Goal: Task Accomplishment & Management: Manage account settings

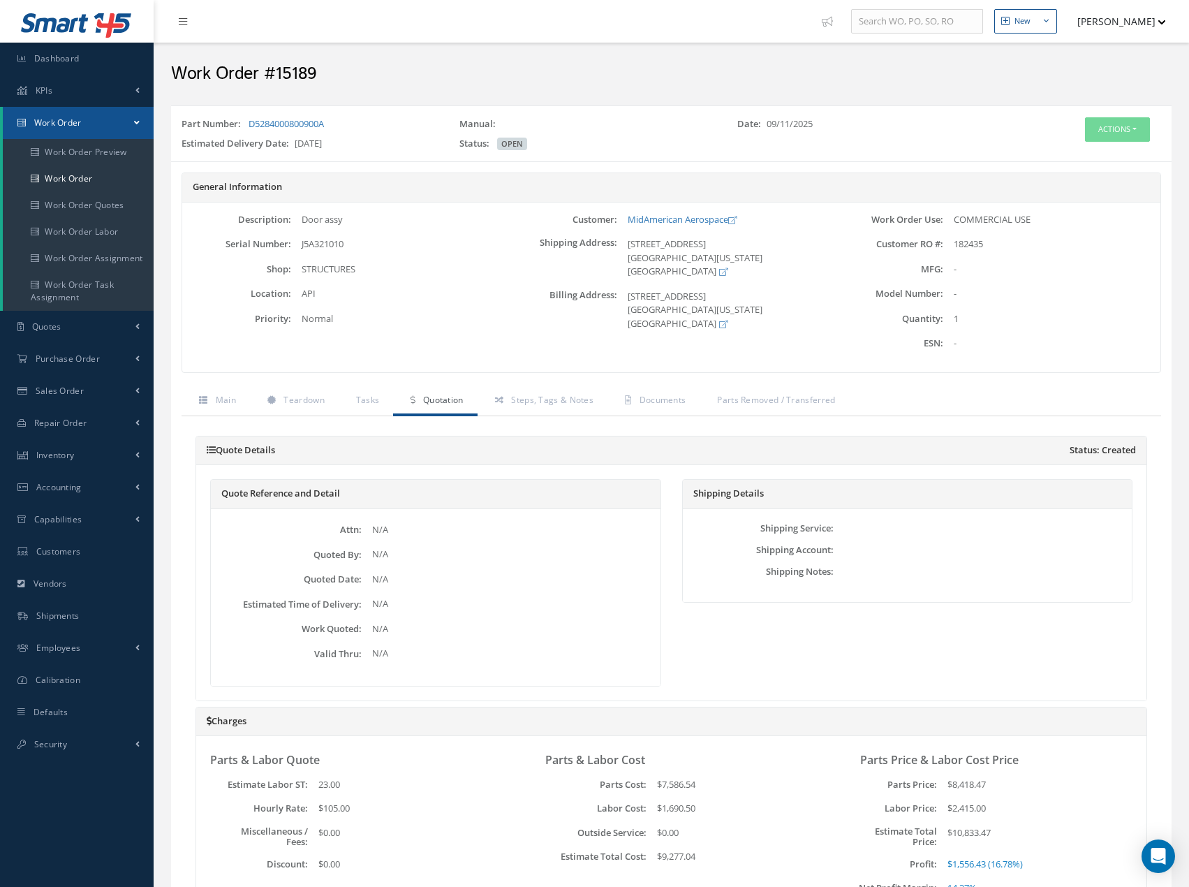
scroll to position [607, 0]
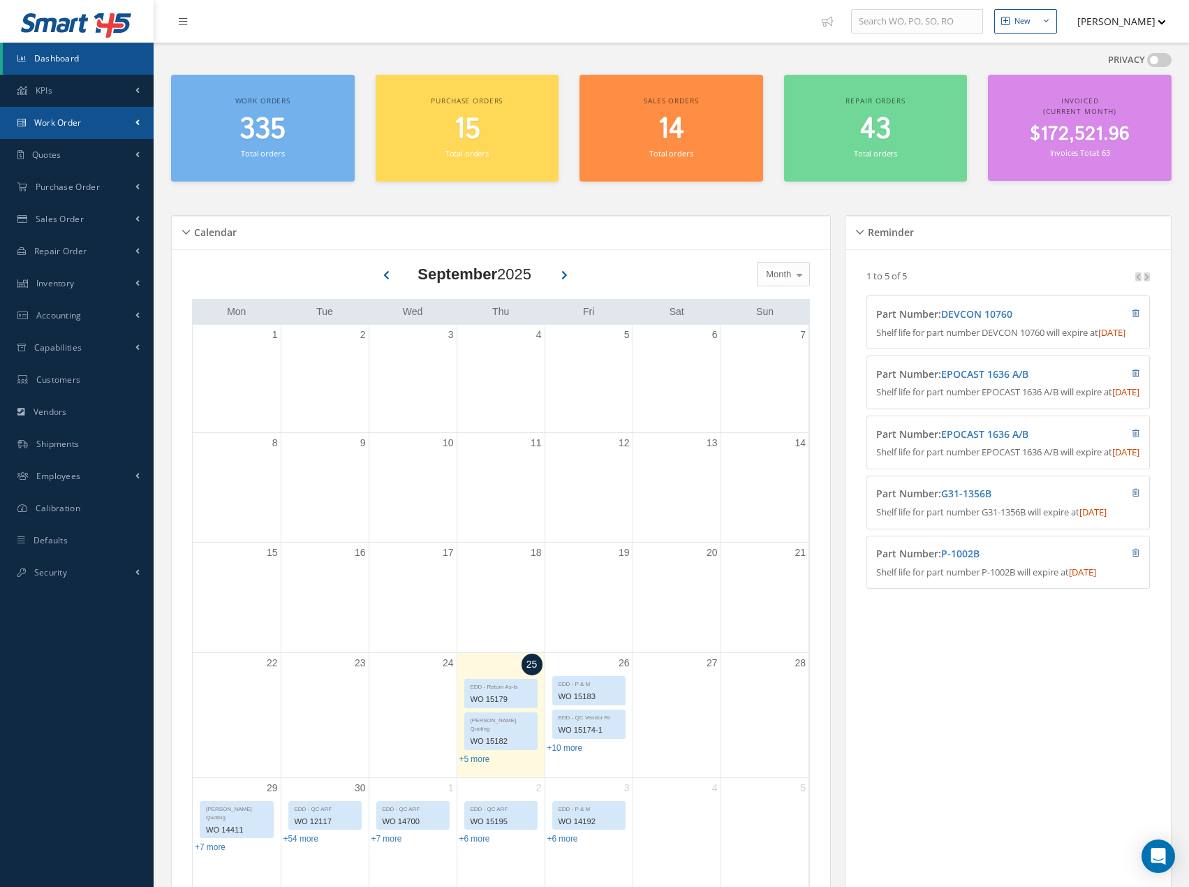
click at [133, 124] on link "Work Order" at bounding box center [77, 123] width 154 height 32
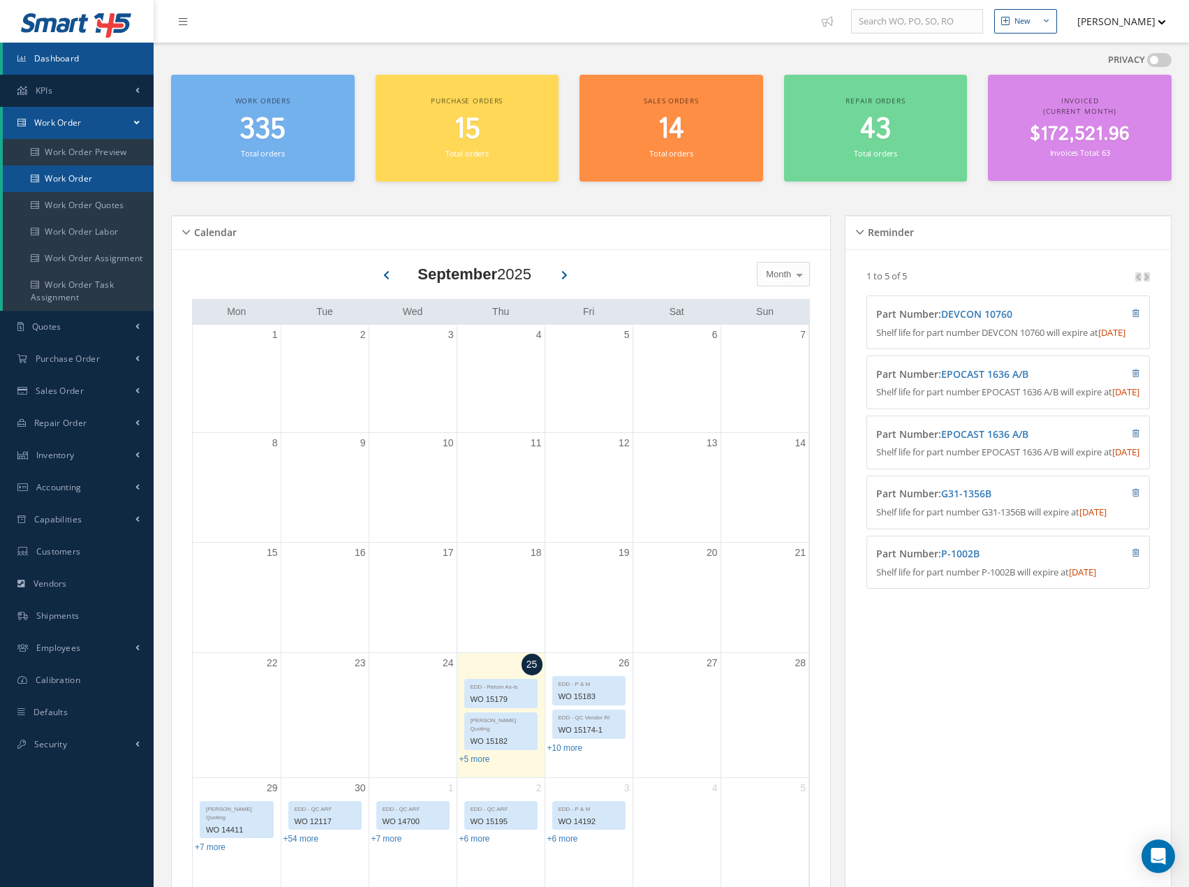
drag, startPoint x: 96, startPoint y: 177, endPoint x: 156, endPoint y: 169, distance: 61.3
click at [96, 177] on link "Work Order" at bounding box center [78, 178] width 151 height 27
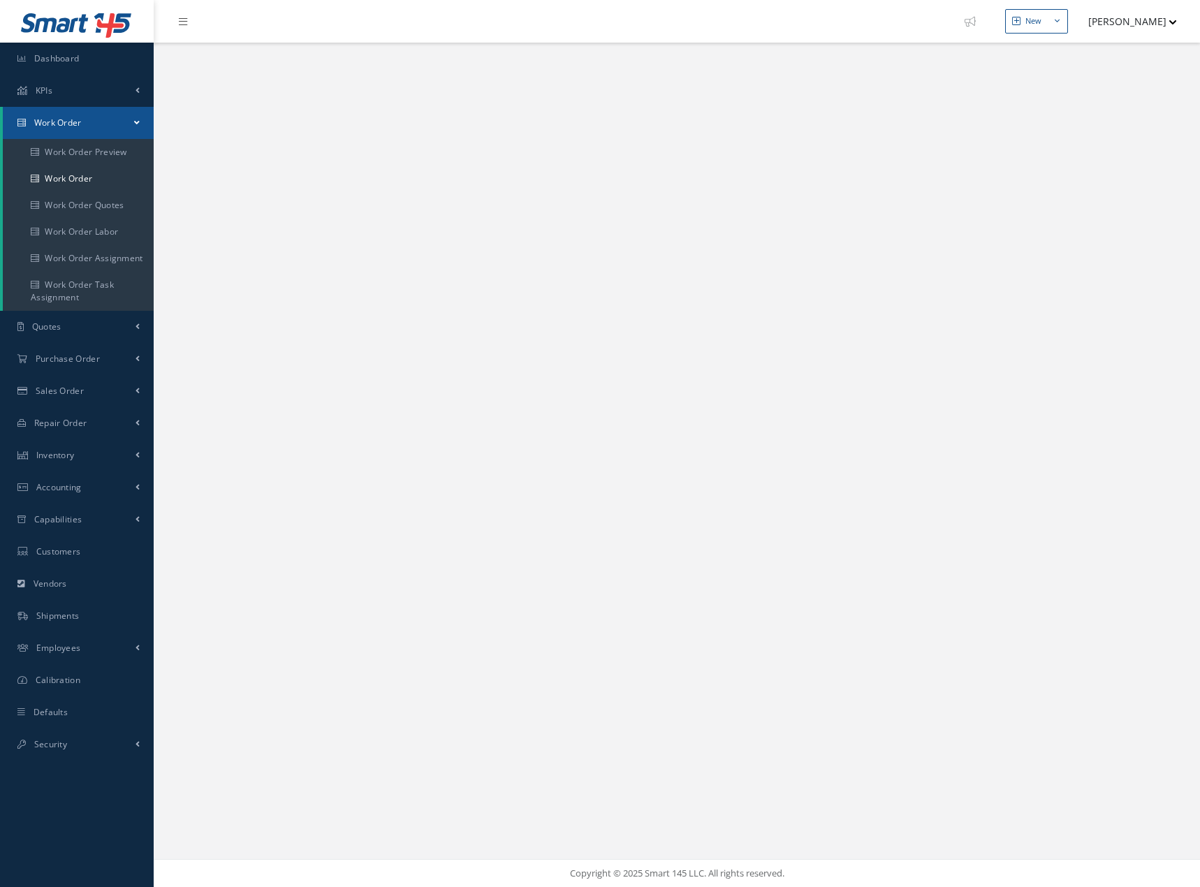
select select "25"
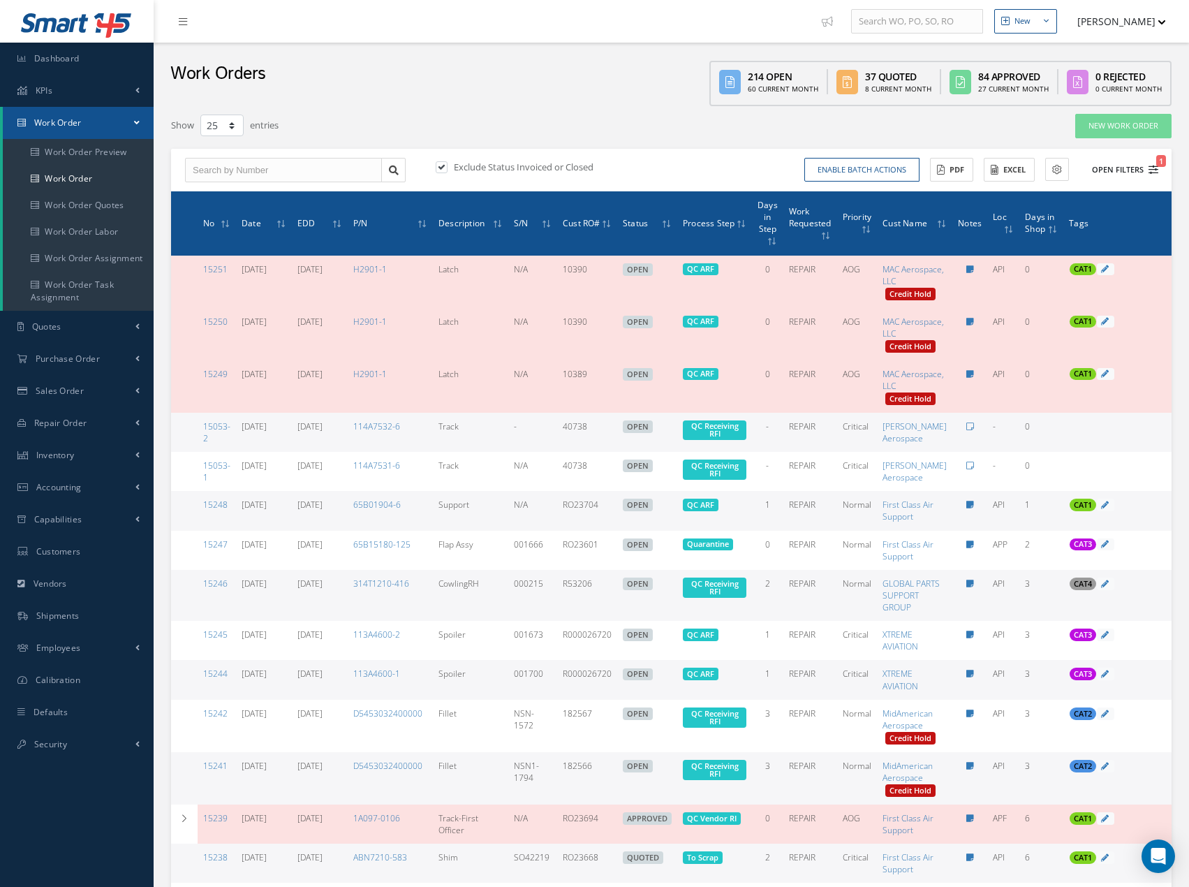
click at [1156, 167] on icon "1" at bounding box center [1154, 170] width 10 height 10
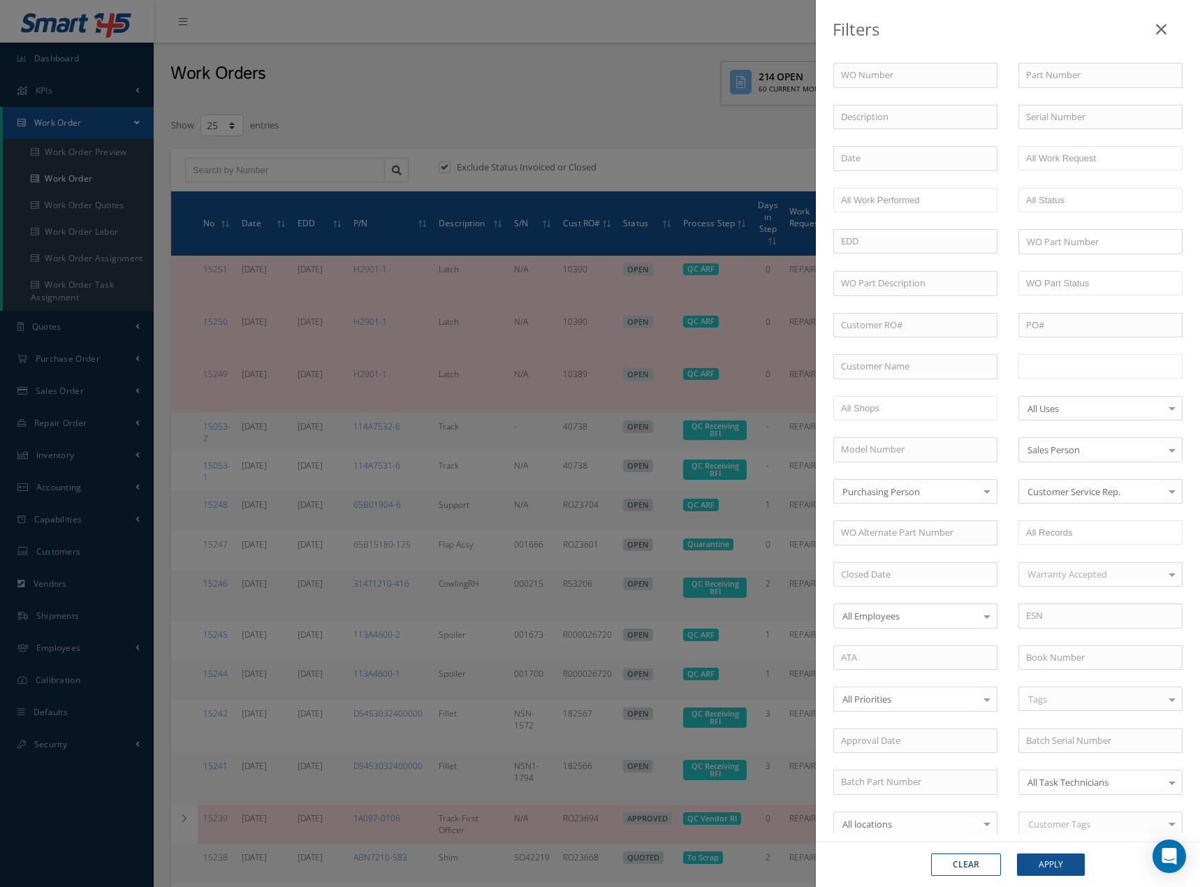
click at [1088, 372] on input "text" at bounding box center [1070, 365] width 89 height 17
click at [1052, 866] on button "Apply" at bounding box center [1051, 864] width 68 height 22
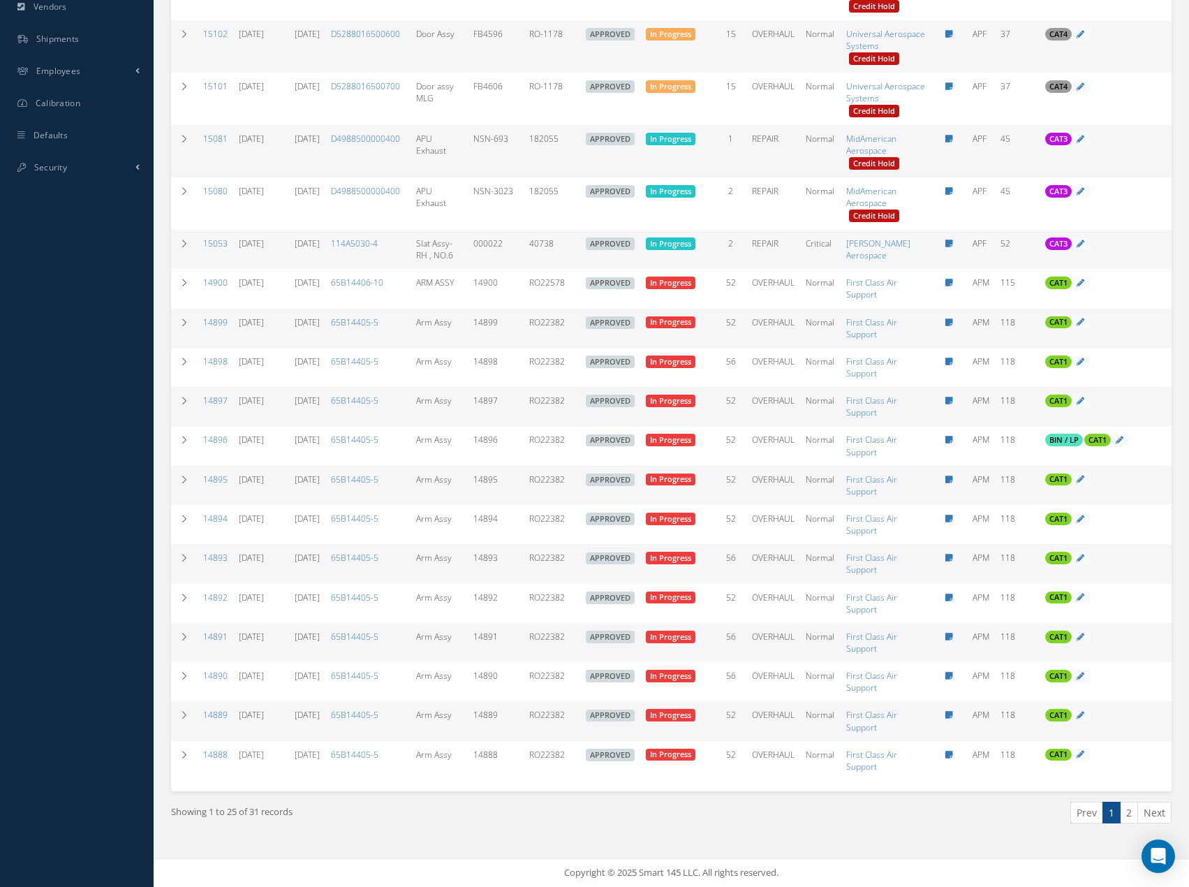
scroll to position [727, 0]
click at [1129, 809] on link "2" at bounding box center [1129, 813] width 18 height 22
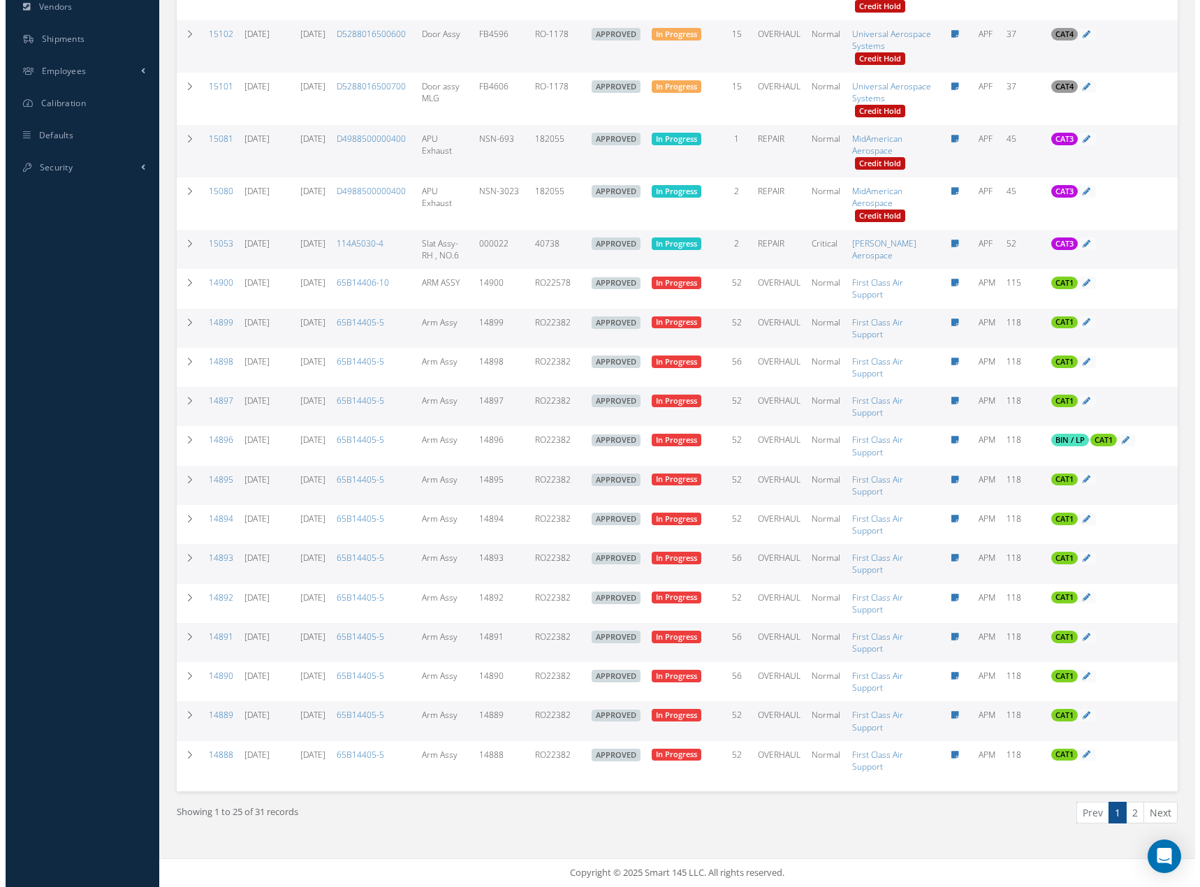
scroll to position [0, 0]
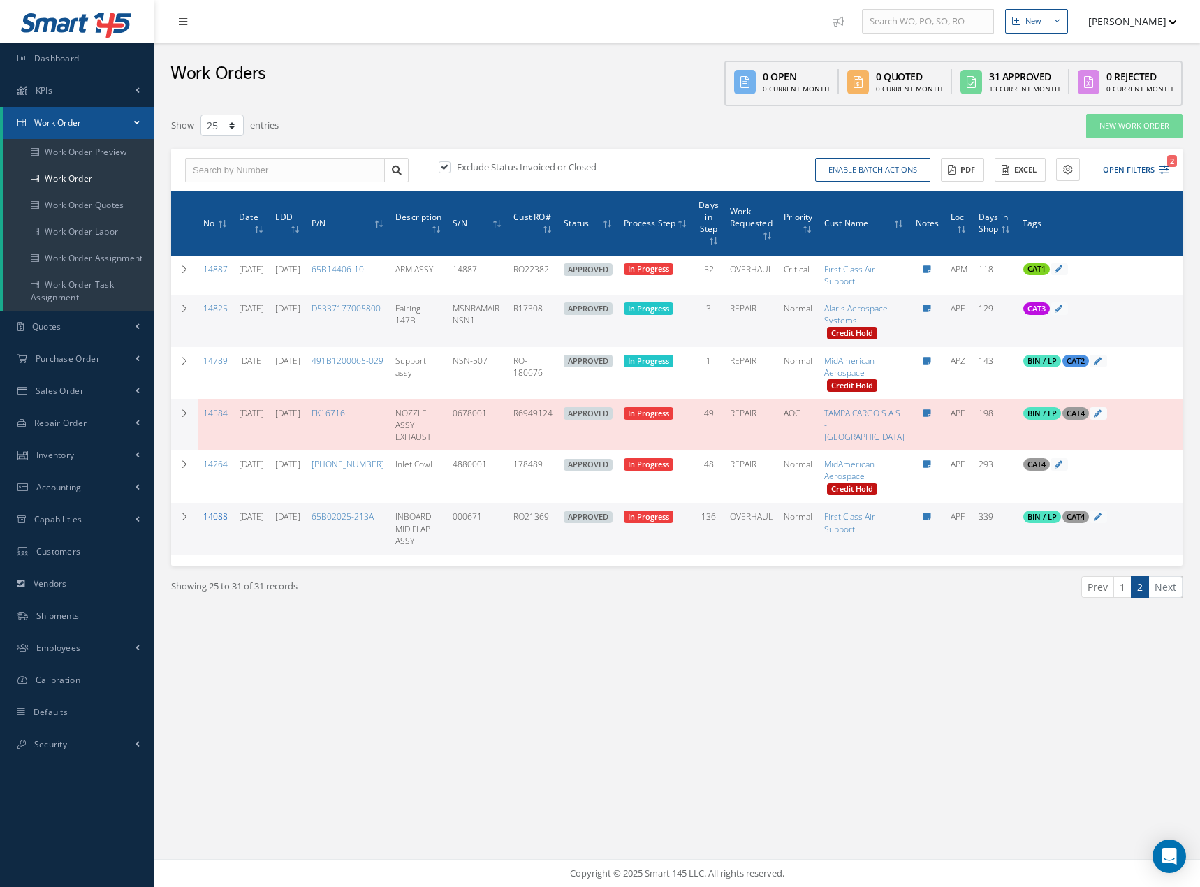
click at [220, 522] on link "14088" at bounding box center [215, 516] width 24 height 12
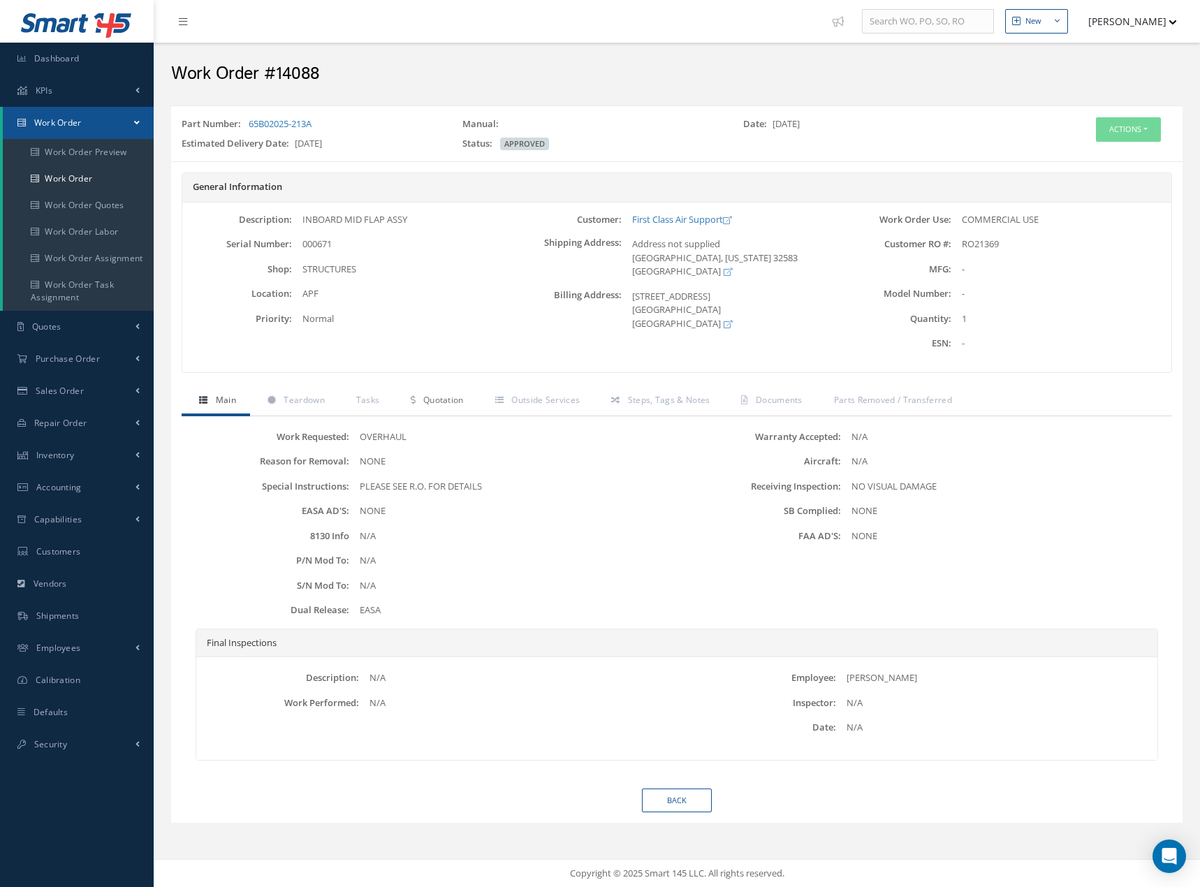
click at [435, 405] on span "Quotation" at bounding box center [443, 400] width 40 height 12
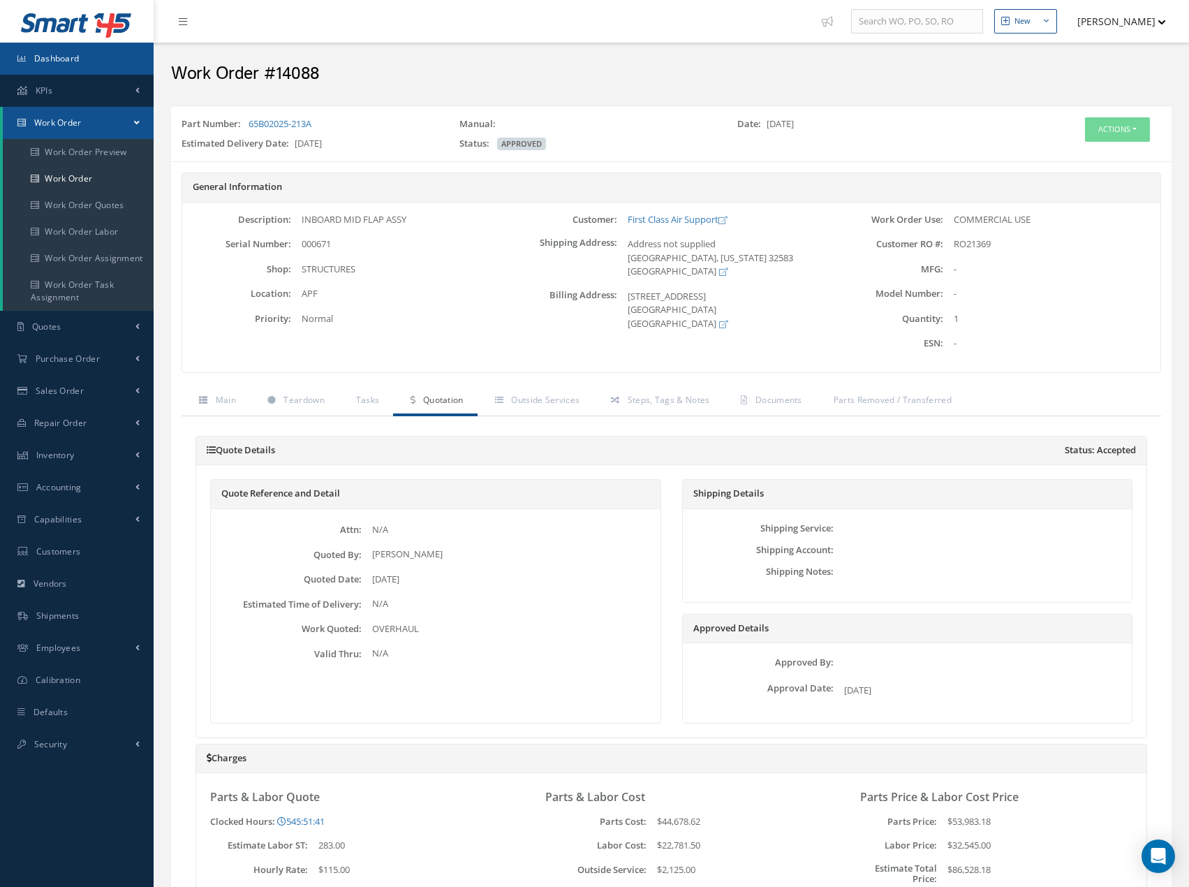
click at [82, 50] on link "Dashboard" at bounding box center [77, 59] width 154 height 32
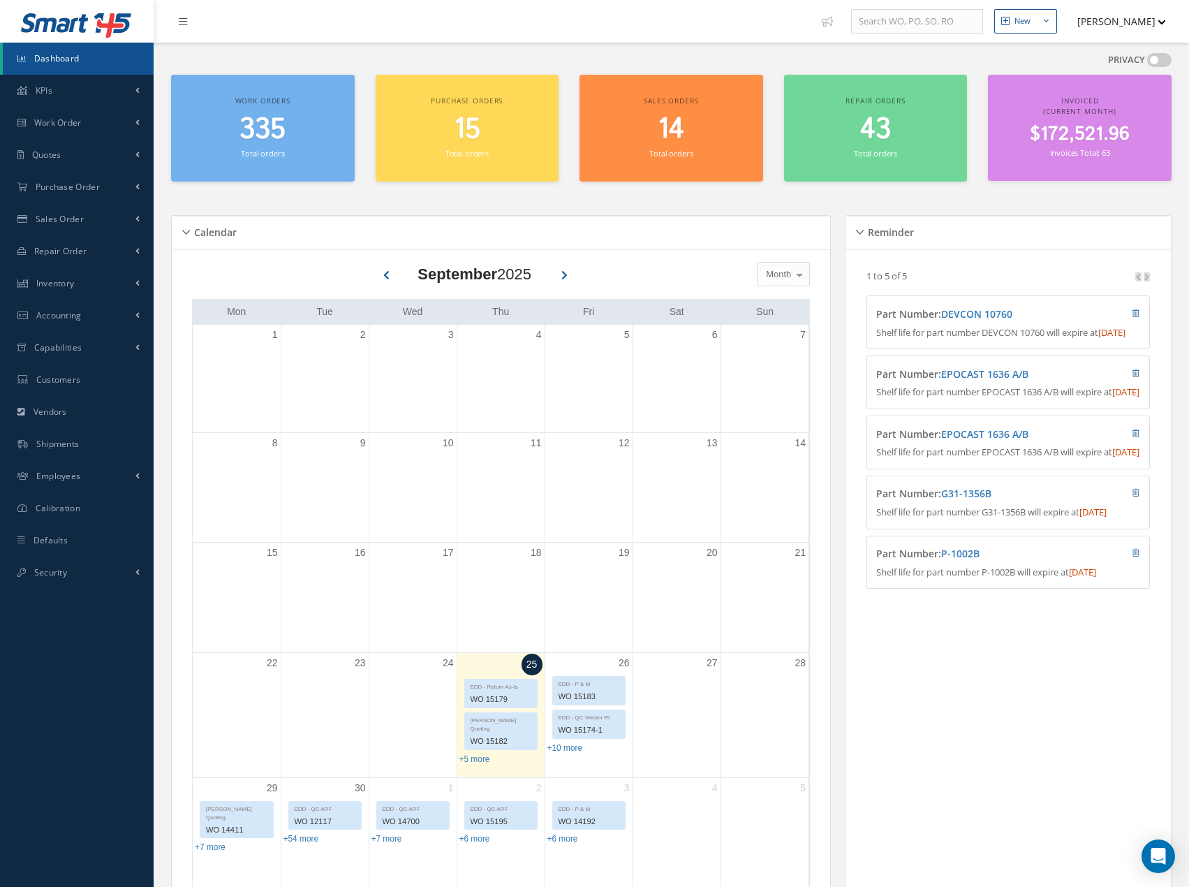
click at [1065, 140] on span "$172,521.96" at bounding box center [1080, 134] width 100 height 27
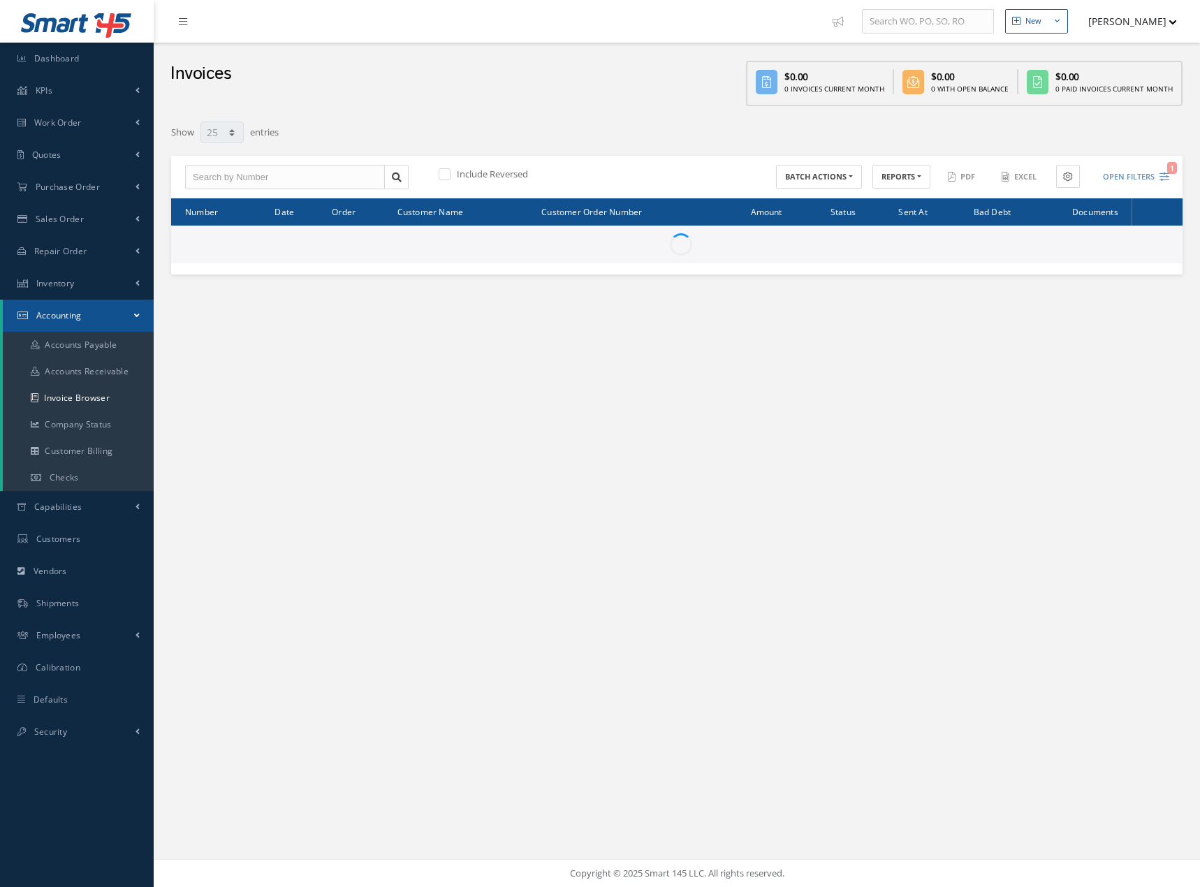
select select "25"
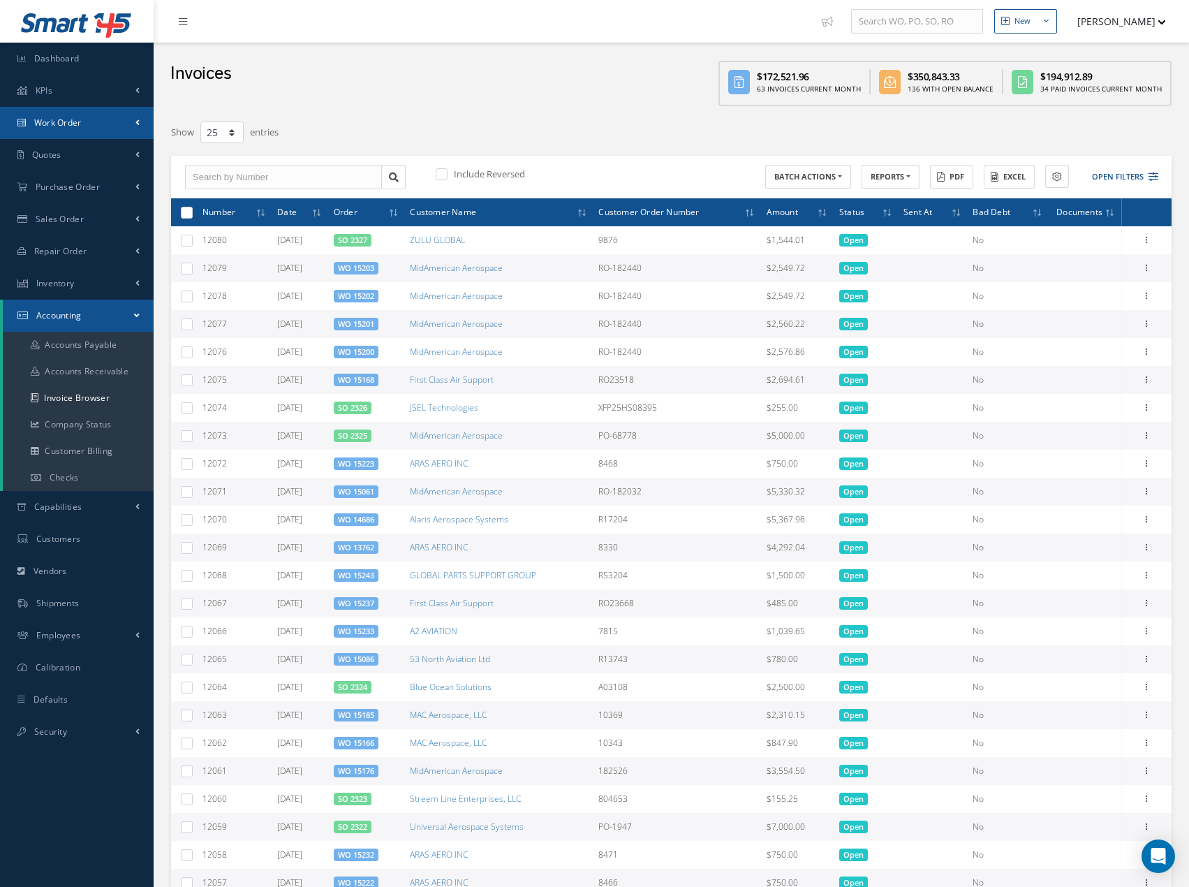
click at [129, 127] on link "Work Order" at bounding box center [77, 123] width 154 height 32
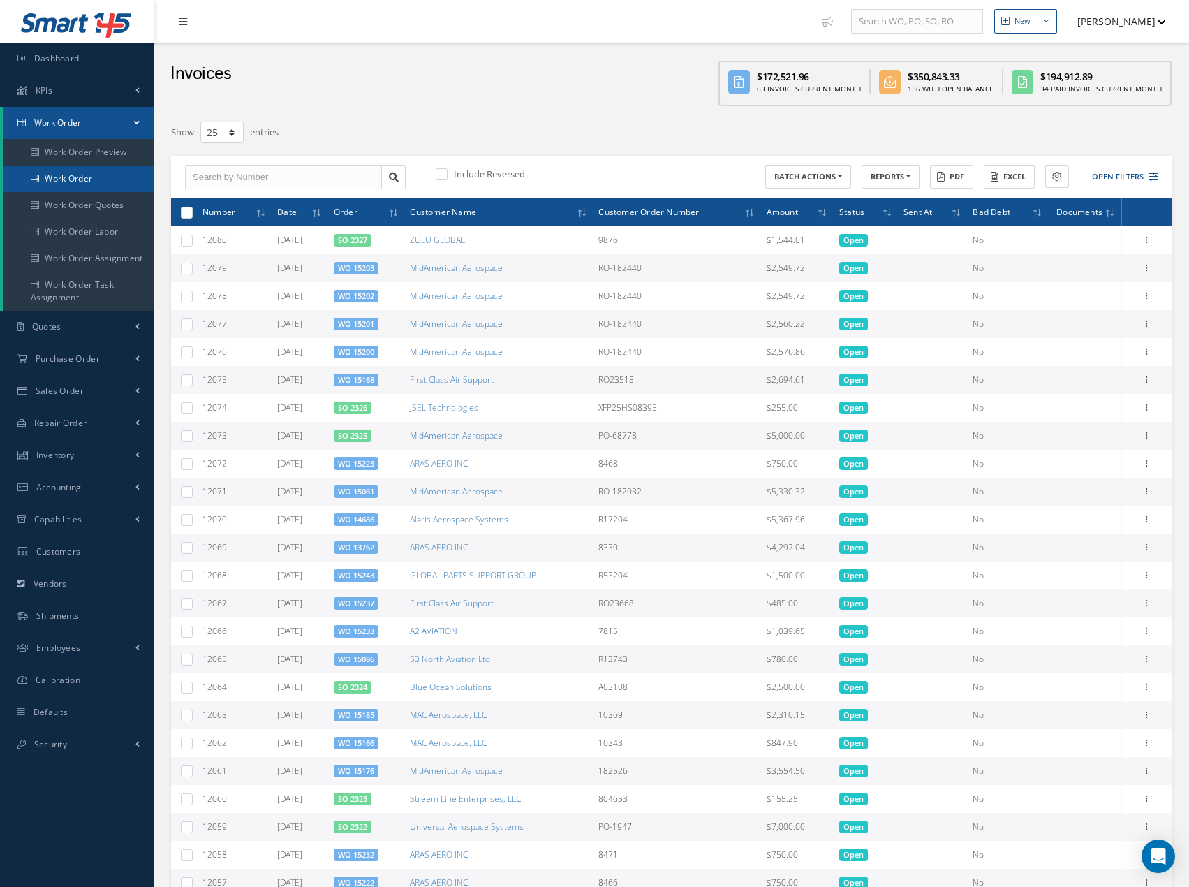
drag, startPoint x: 117, startPoint y: 171, endPoint x: 261, endPoint y: 182, distance: 145.0
click at [118, 171] on link "Work Order" at bounding box center [78, 178] width 151 height 27
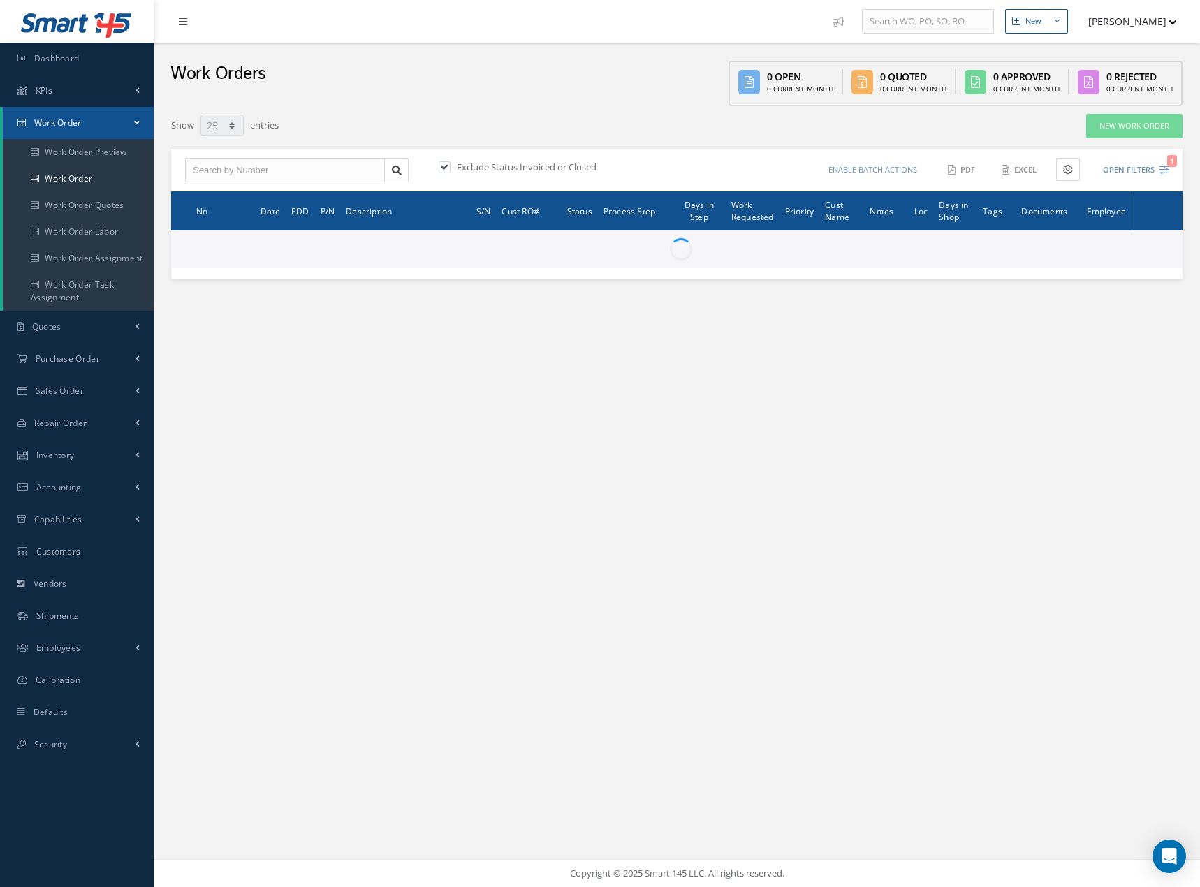
select select "25"
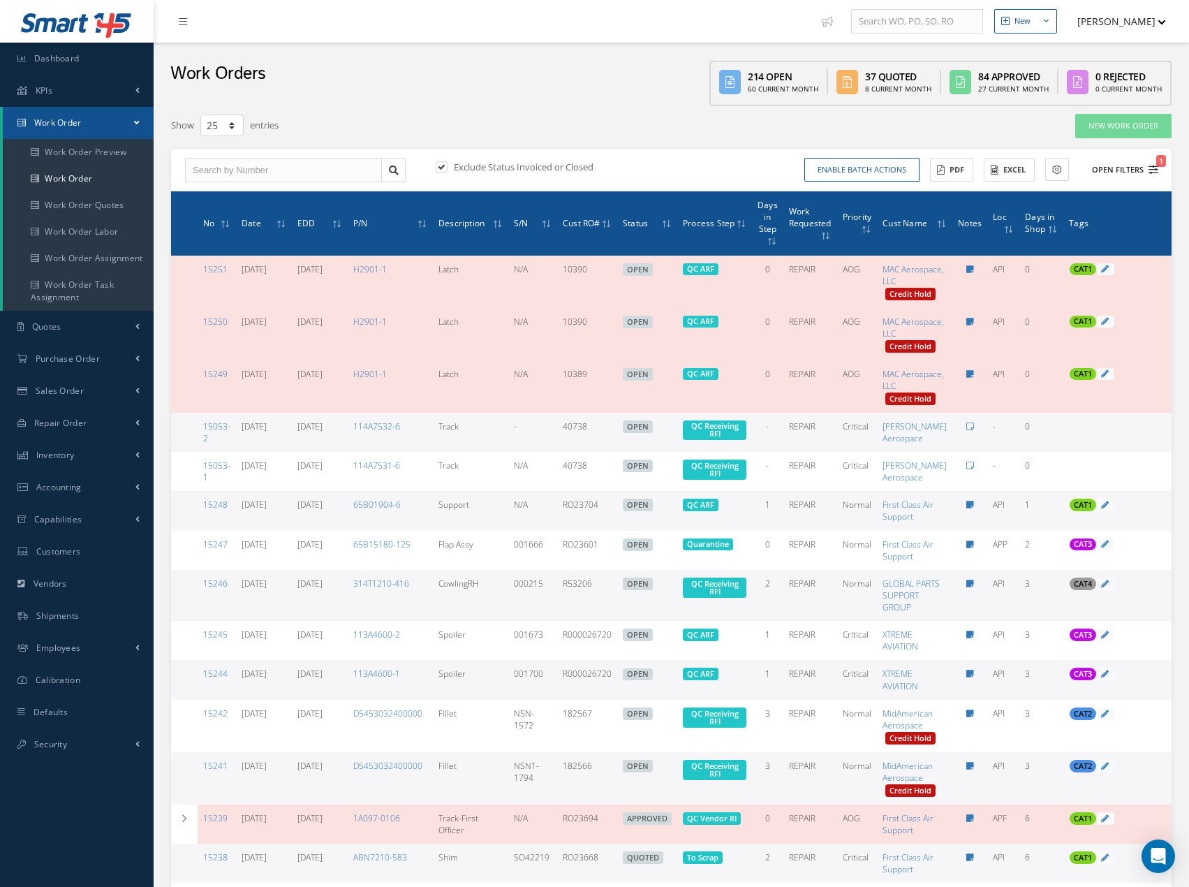
click at [1153, 168] on icon "1" at bounding box center [1154, 170] width 10 height 10
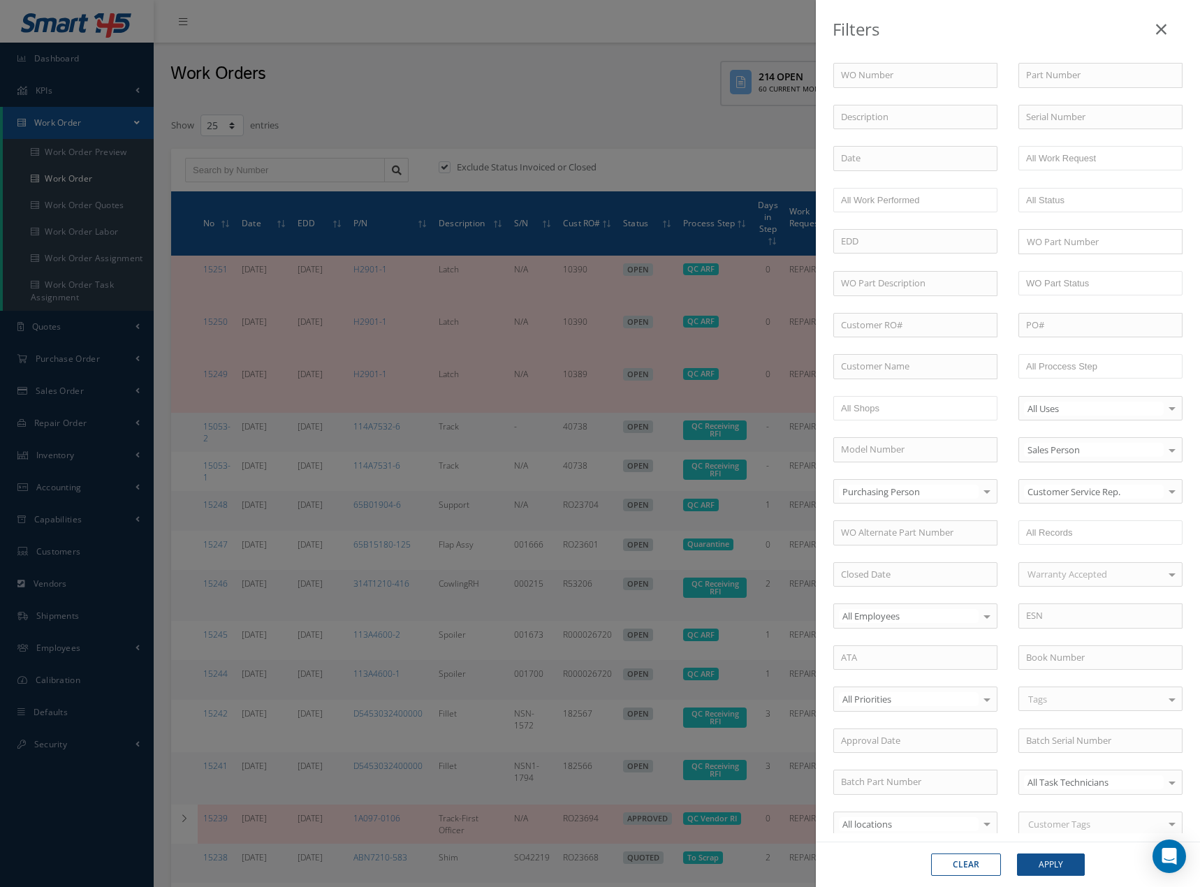
click at [641, 106] on div "Filters WO Number Part Number Description Serial Number BALANCE BENCH CHECK BER…" at bounding box center [600, 443] width 1200 height 887
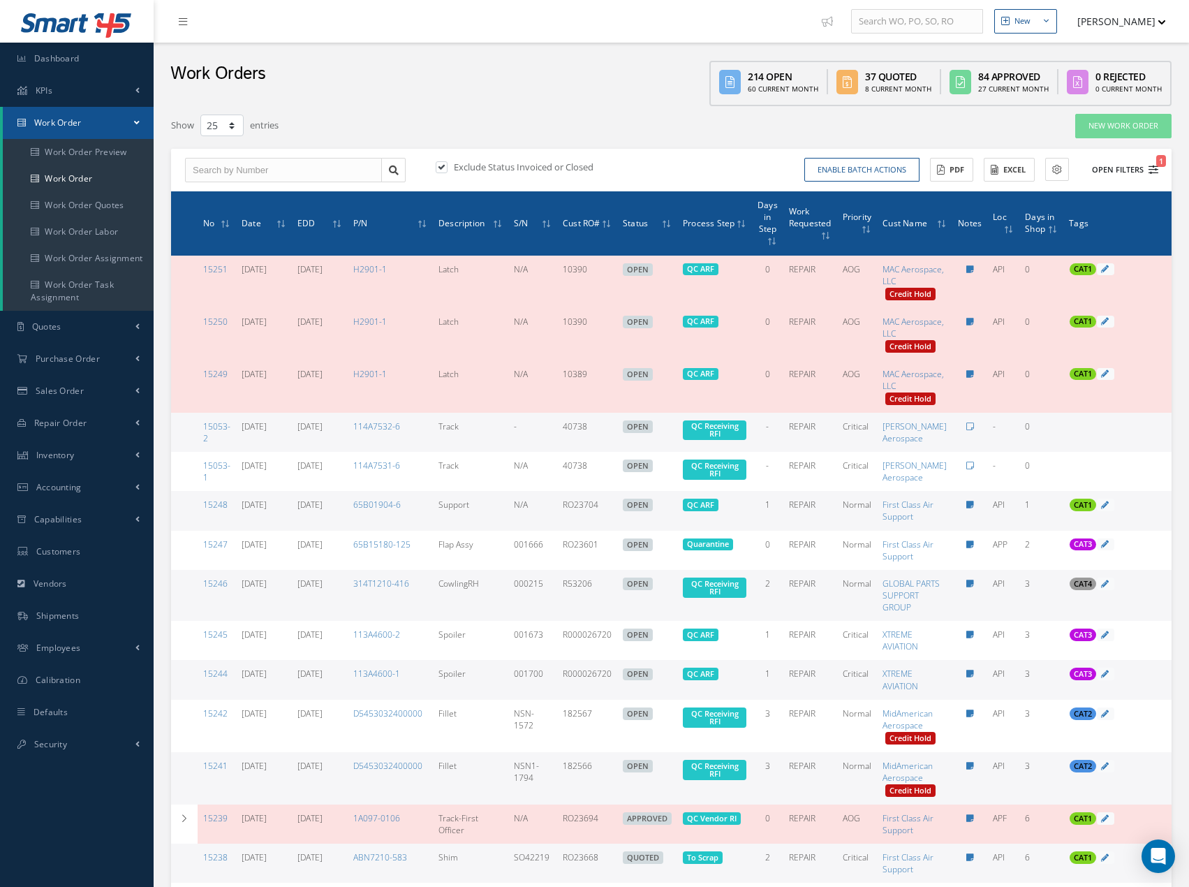
click at [1151, 168] on icon "1" at bounding box center [1154, 170] width 10 height 10
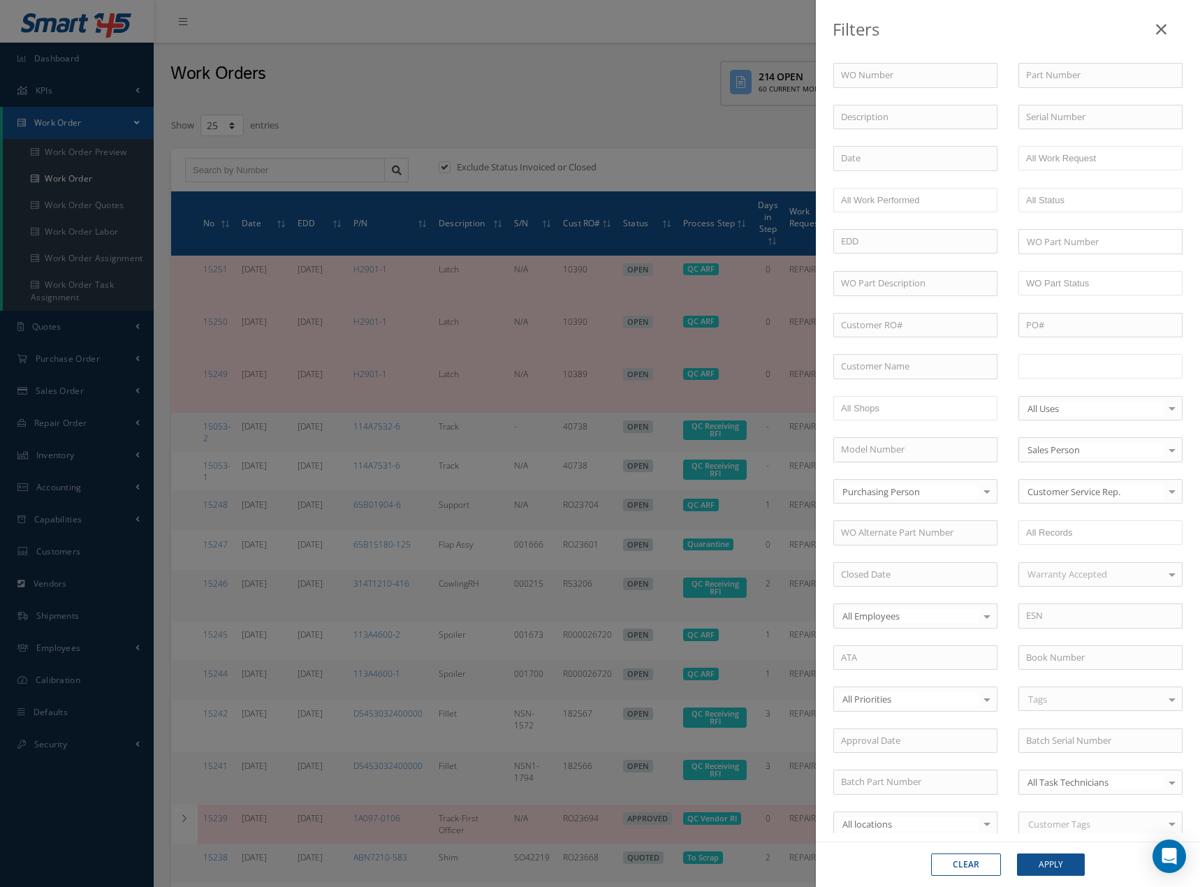
click at [1107, 368] on input "text" at bounding box center [1070, 365] width 89 height 17
click at [1051, 863] on button "Apply" at bounding box center [1051, 864] width 68 height 22
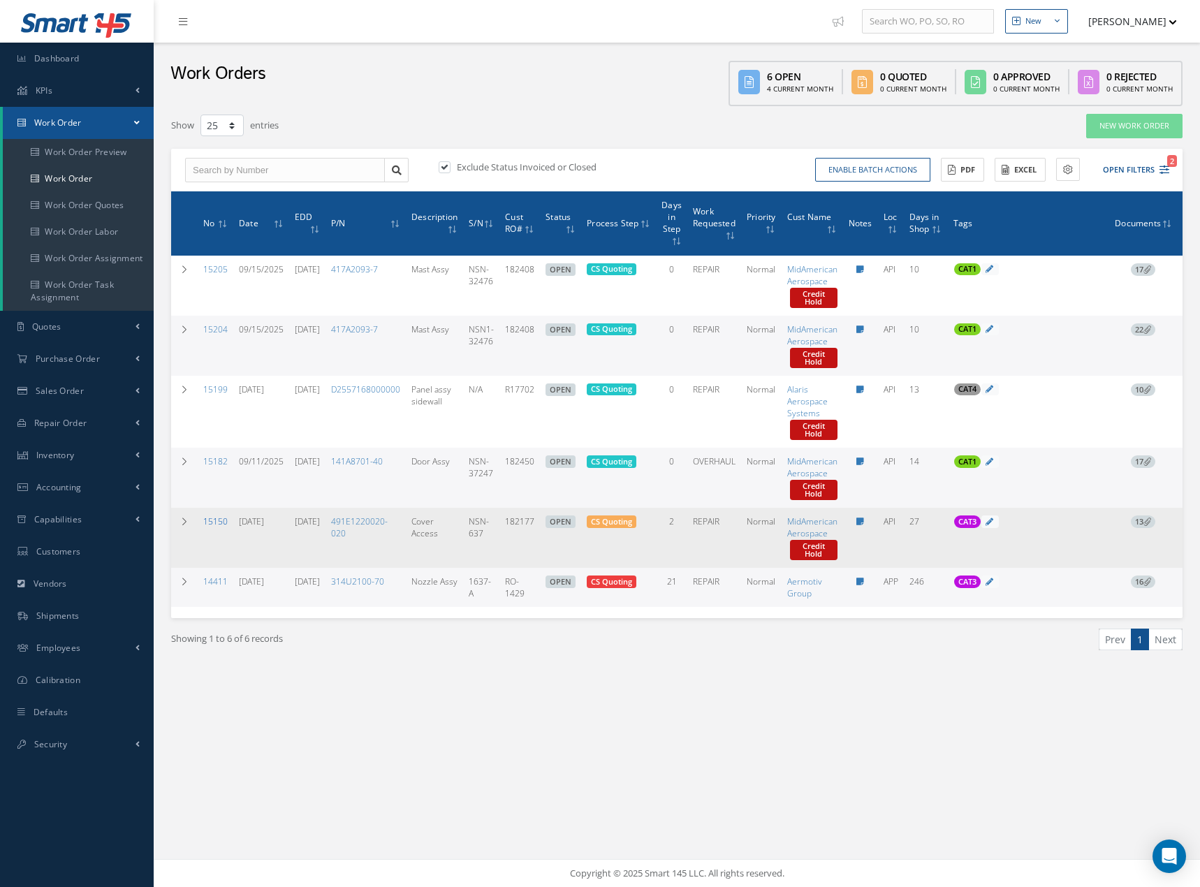
click at [221, 524] on link "15150" at bounding box center [215, 521] width 24 height 12
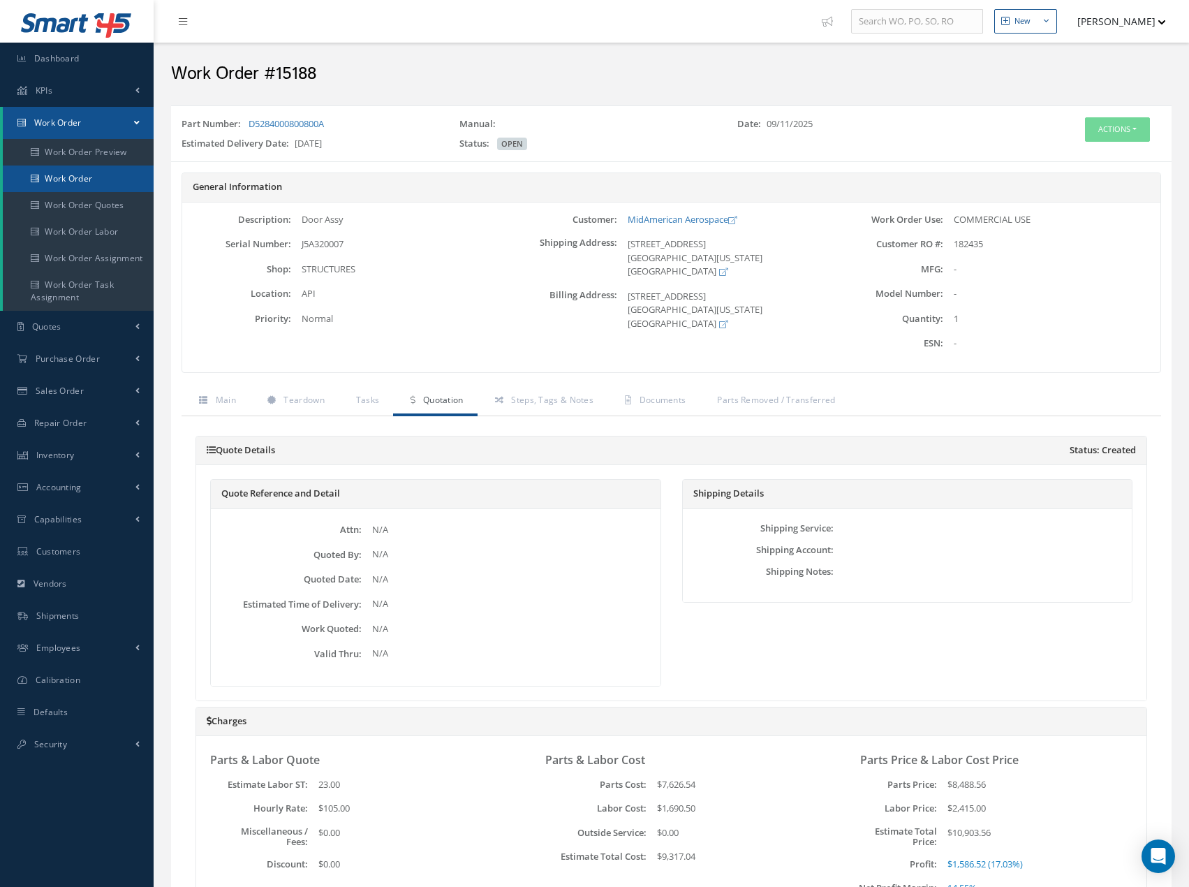
click at [96, 183] on link "Work Order" at bounding box center [78, 178] width 151 height 27
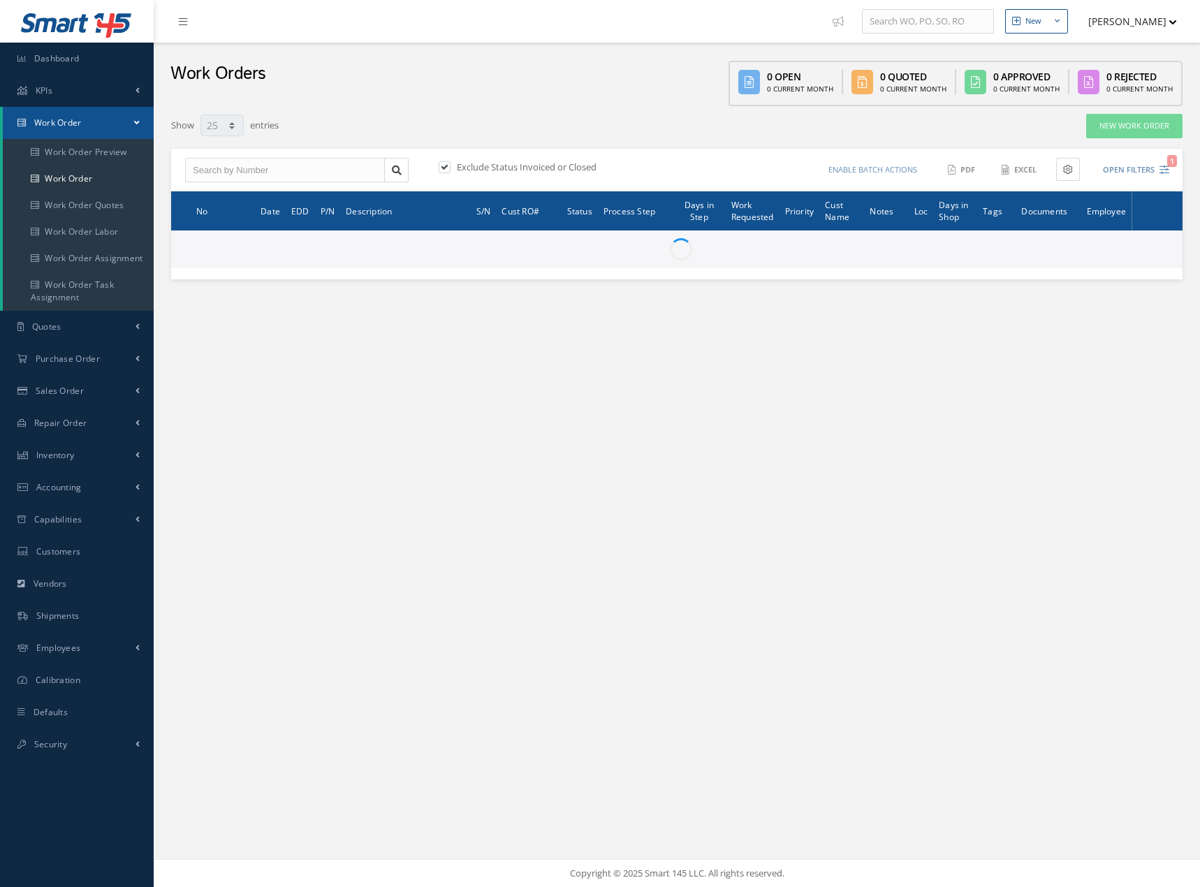
select select "25"
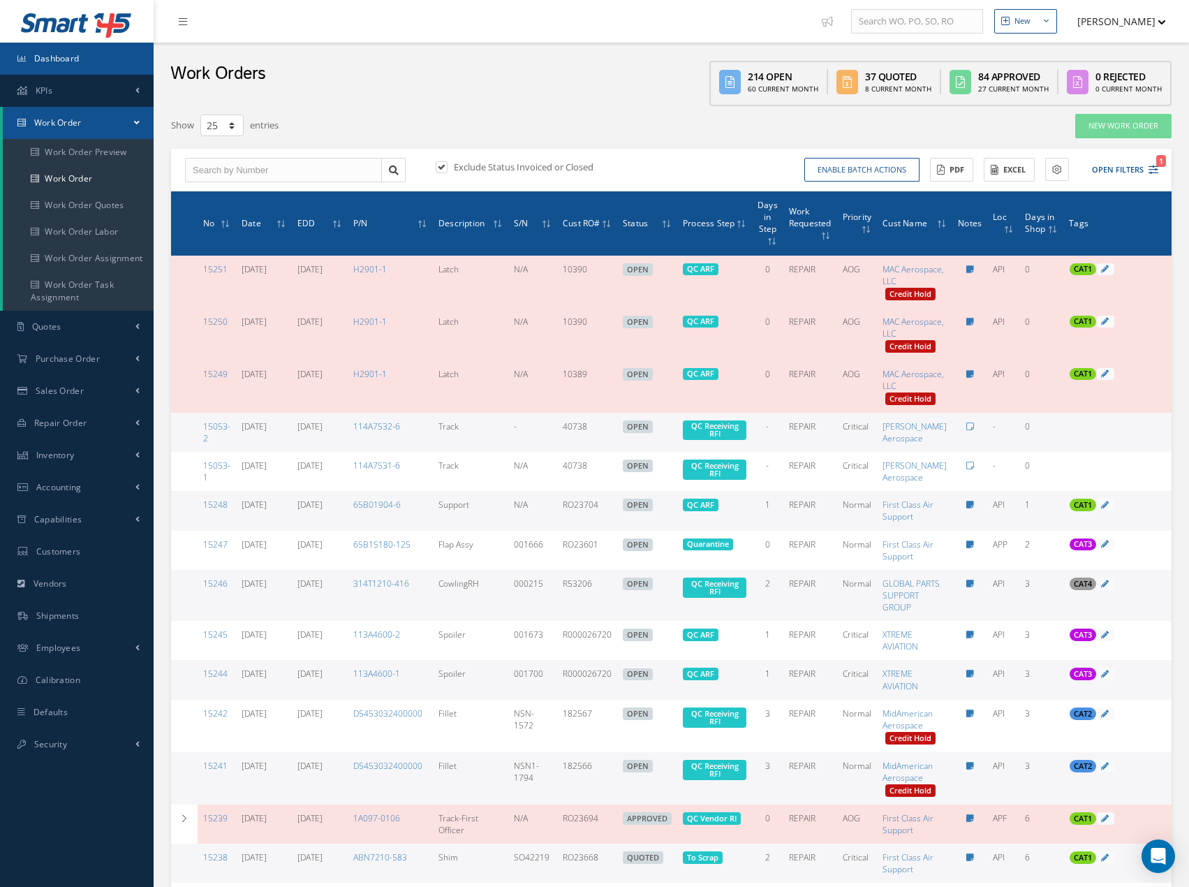
click at [86, 64] on link "Dashboard" at bounding box center [77, 59] width 154 height 32
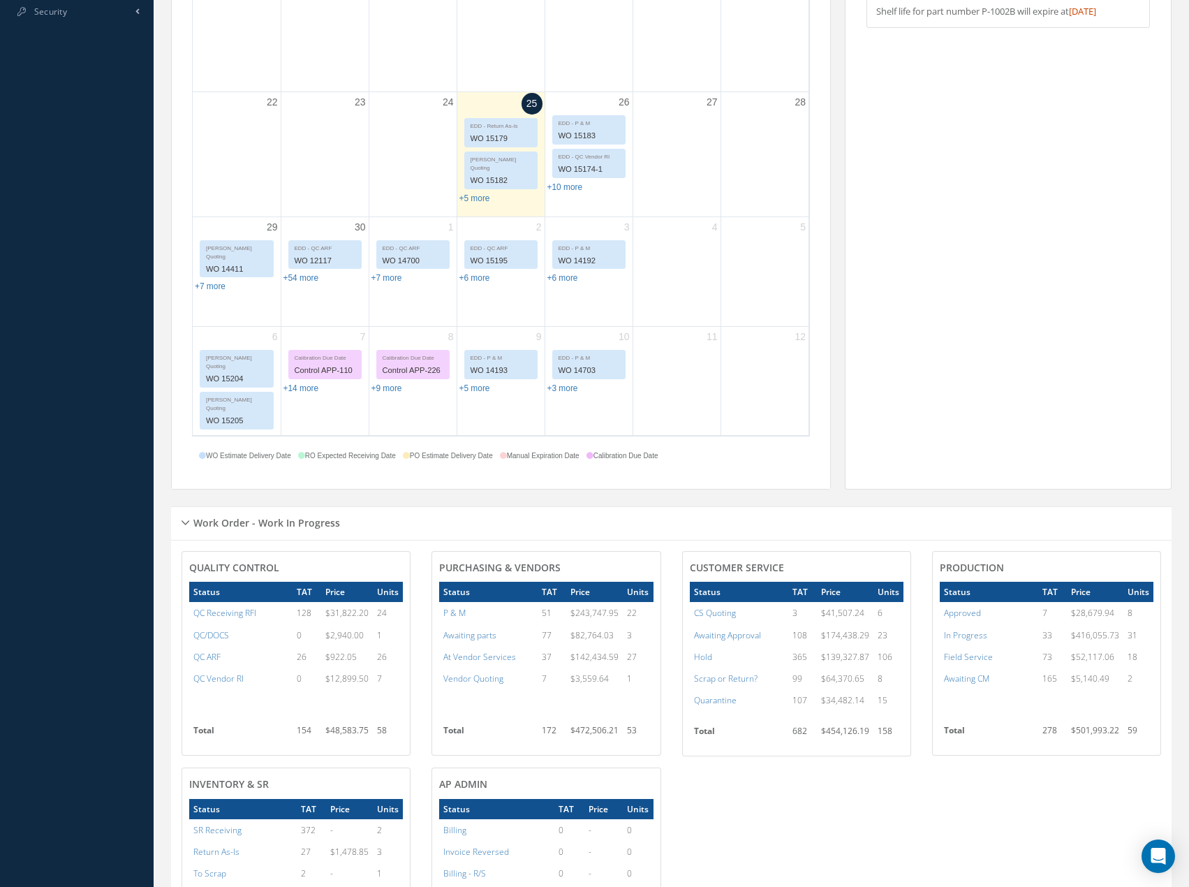
scroll to position [744, 0]
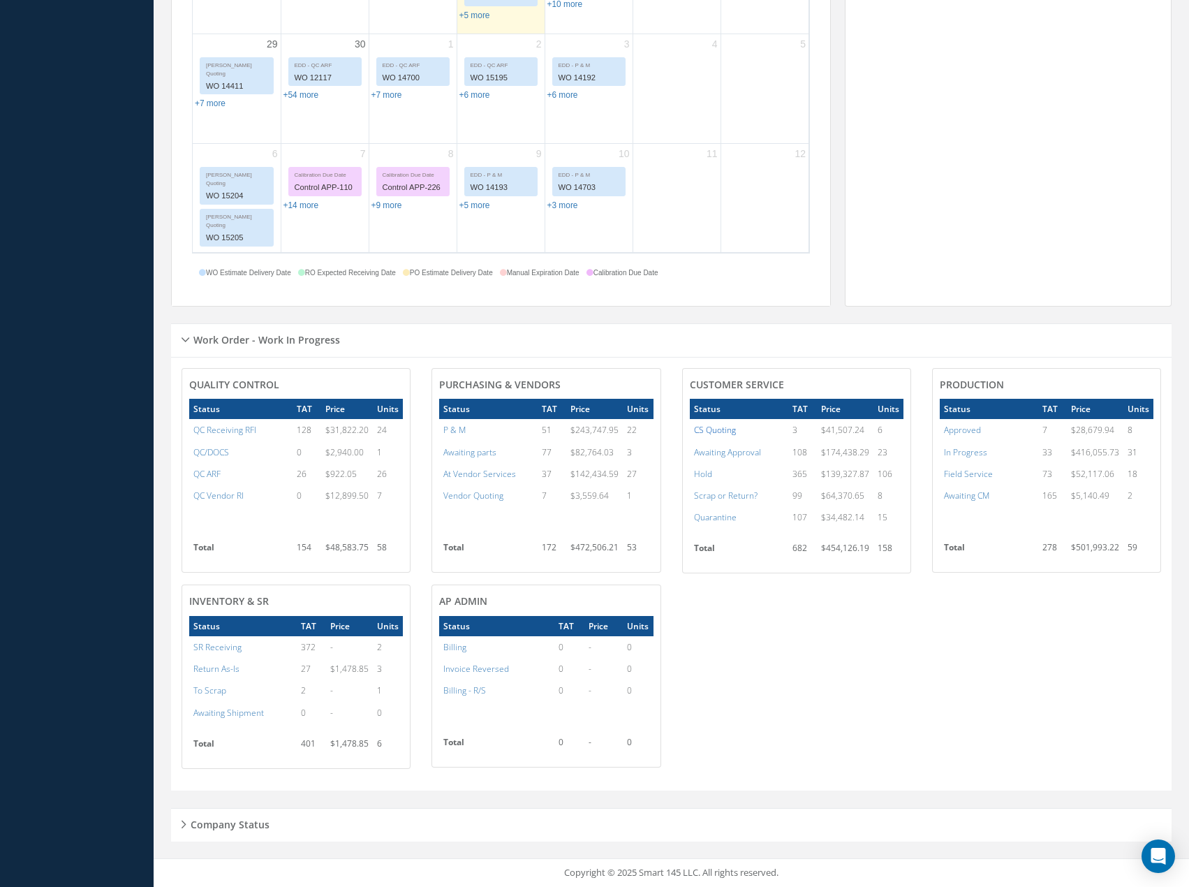
click at [724, 431] on a=4&excludeInternalCustomer=false&excludeInvoicedOrClosed=true&&filtersHidded"] "CS Quoting" at bounding box center [715, 430] width 42 height 12
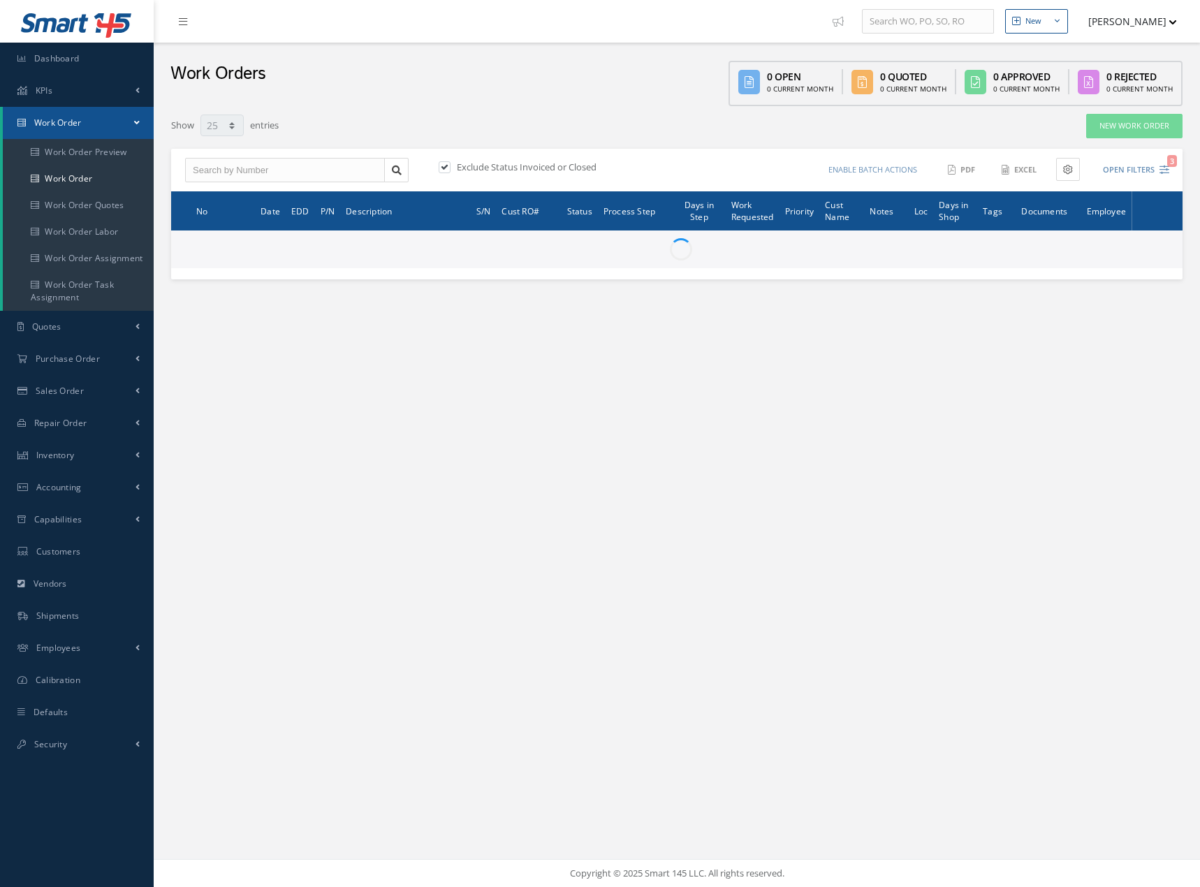
select select "25"
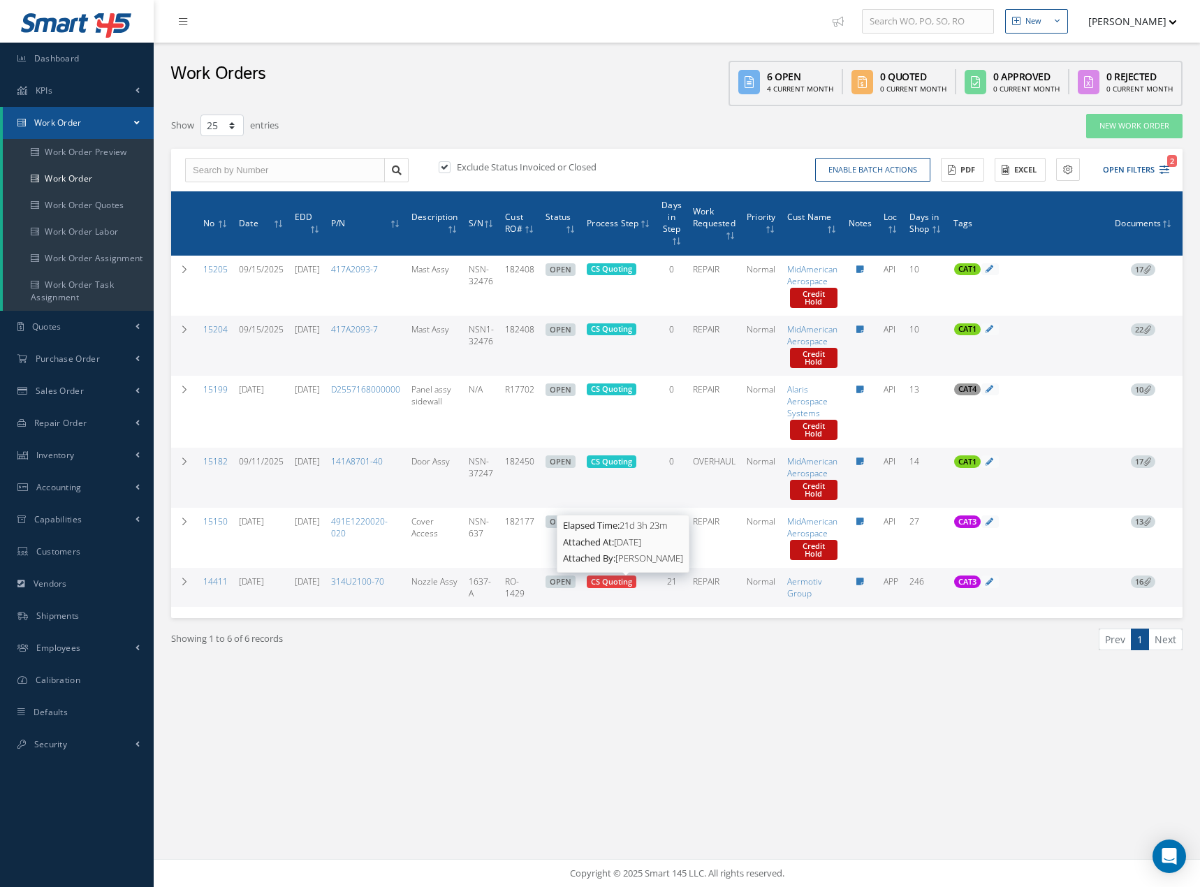
click at [630, 583] on span "CS Quoting" at bounding box center [611, 581] width 41 height 10
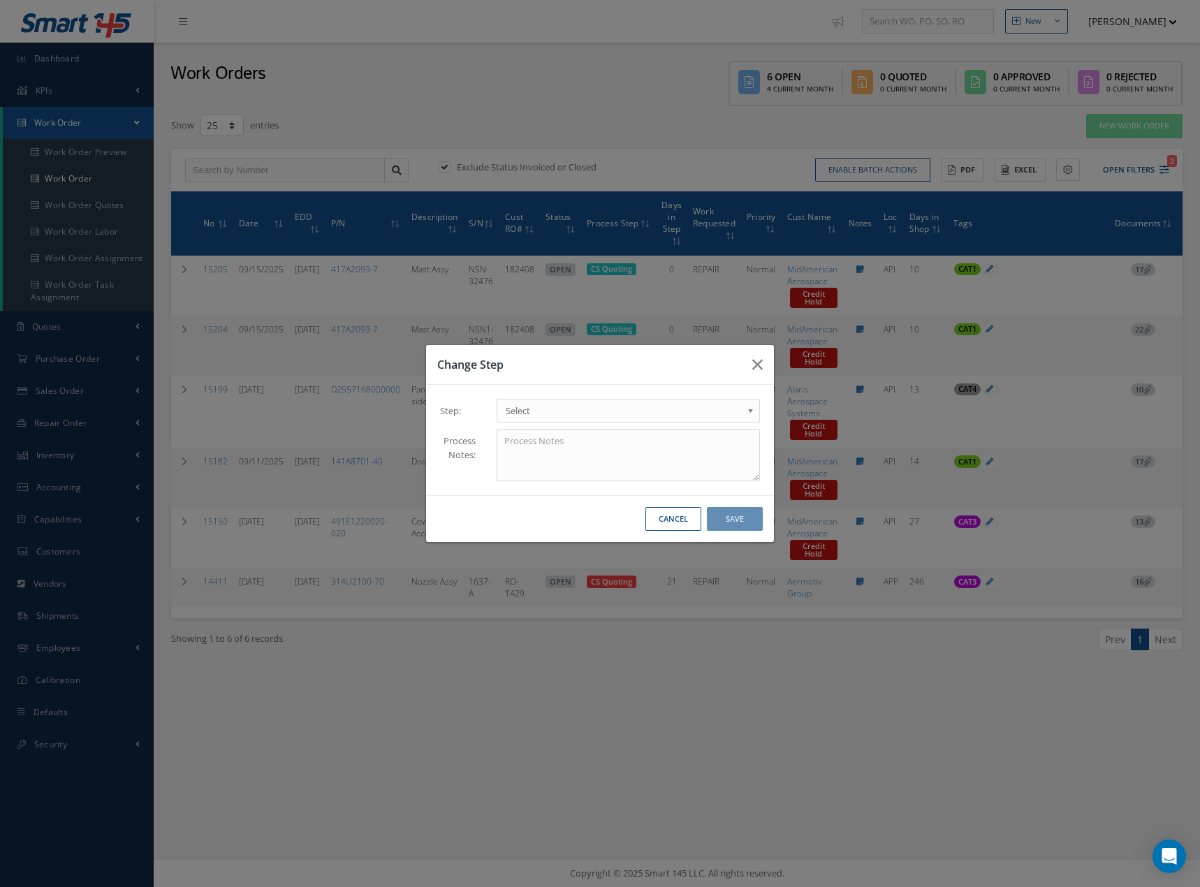
click at [670, 515] on button "Cancel" at bounding box center [673, 519] width 56 height 24
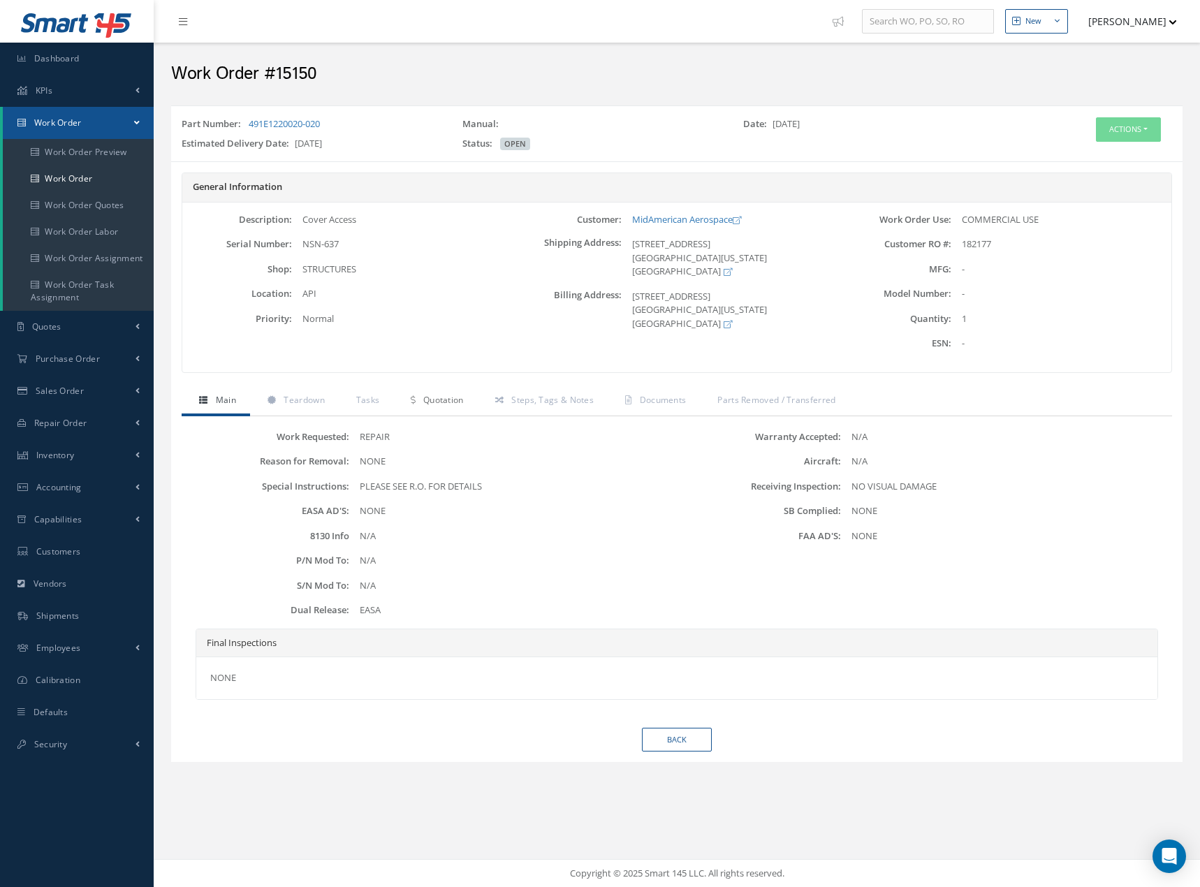
click at [438, 397] on span "Quotation" at bounding box center [443, 400] width 40 height 12
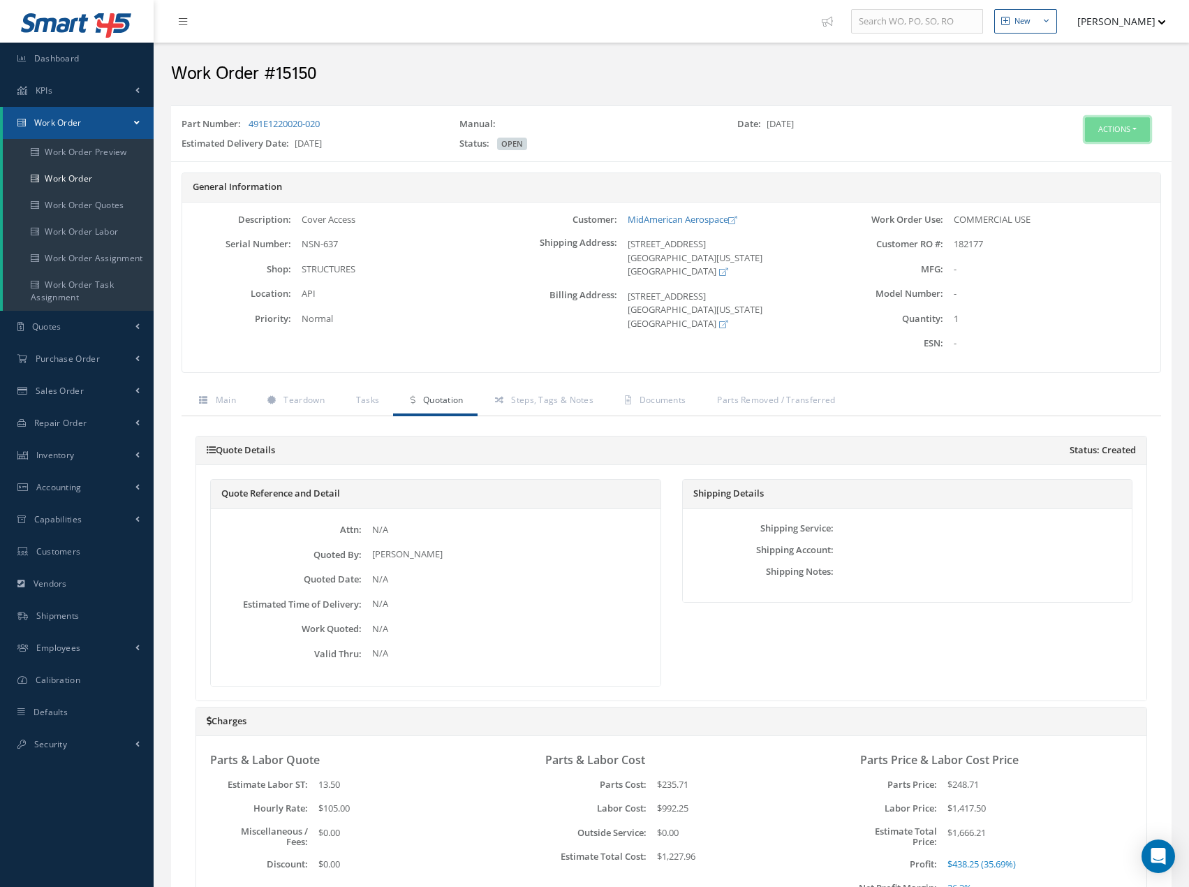
click at [1127, 133] on button "Actions" at bounding box center [1117, 129] width 65 height 24
click at [1100, 156] on link "Edit" at bounding box center [1096, 156] width 112 height 19
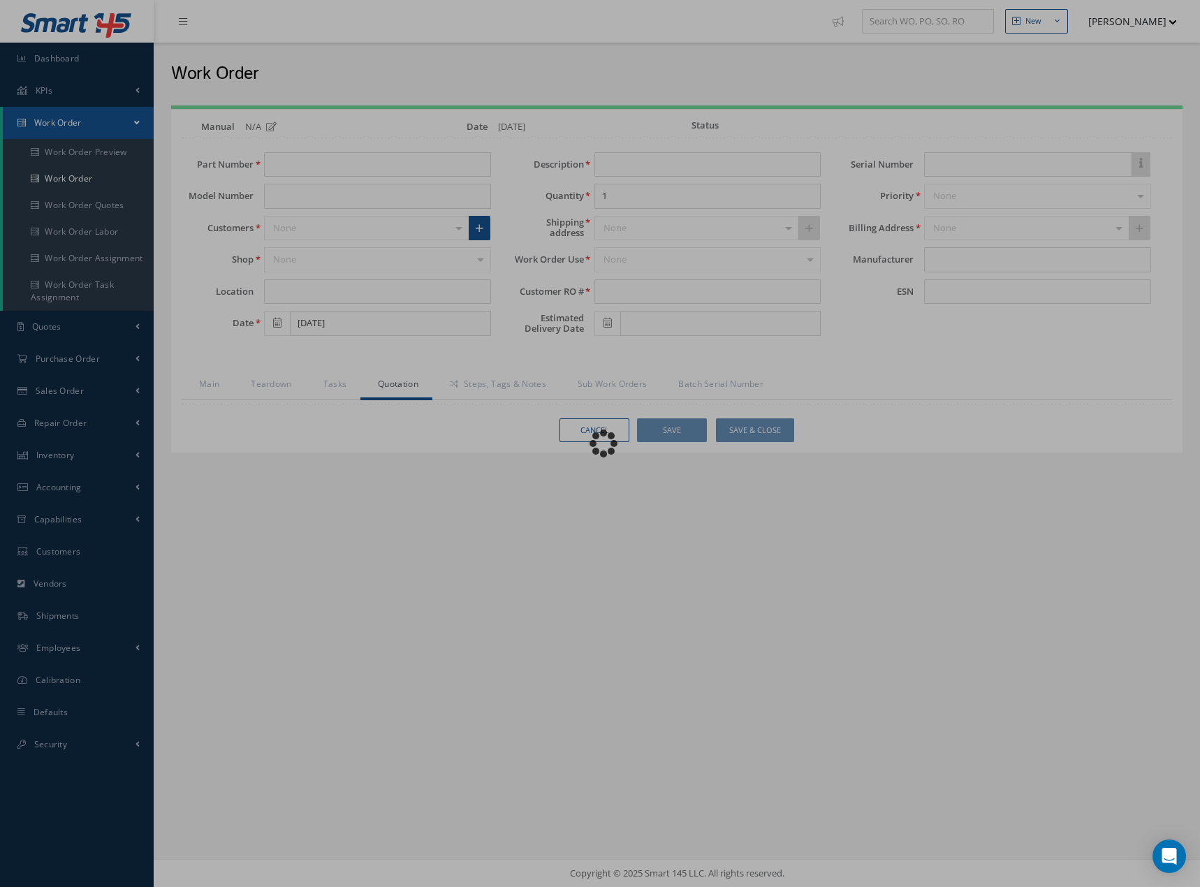
type input "491E1220020-020"
type input "API"
type input "08/29/2025"
type input "Cover Access"
type input "182177"
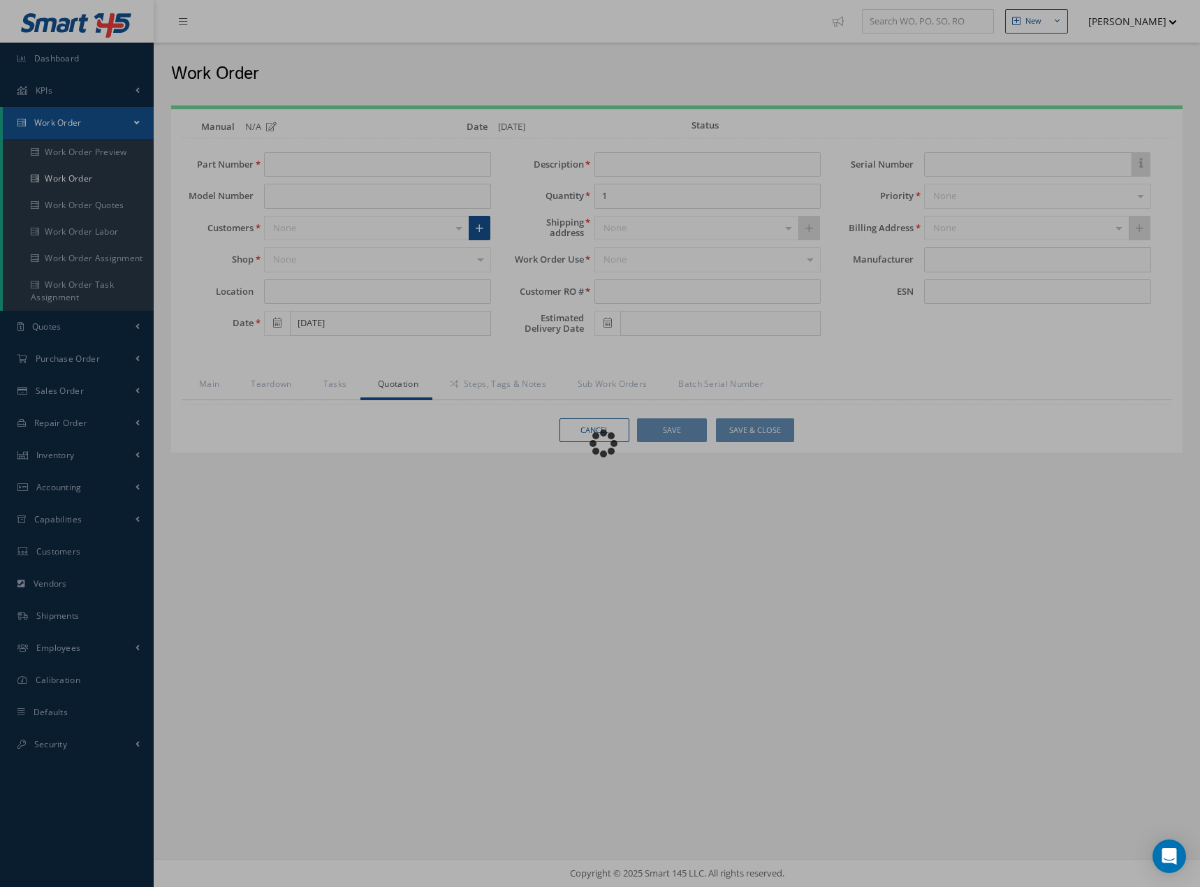
type input "09/29/2025"
type input "NSN-637"
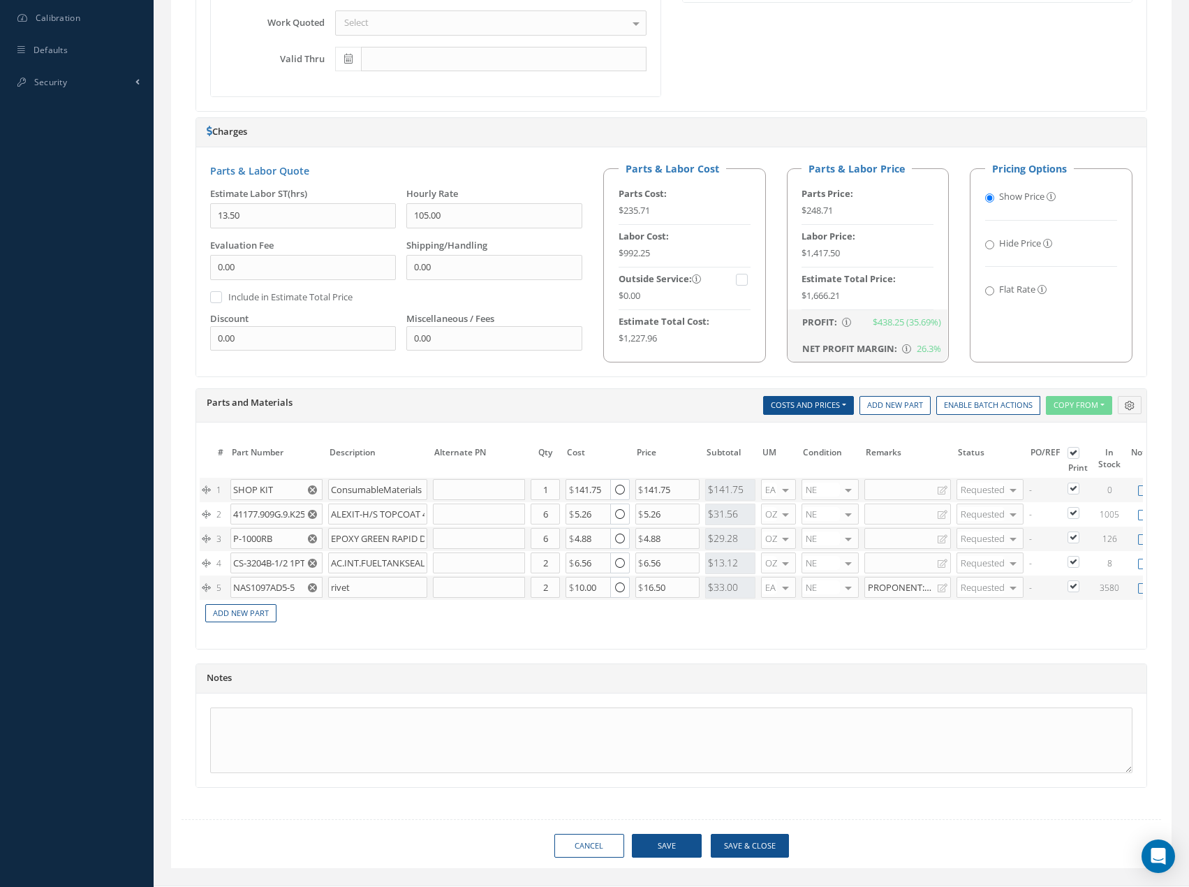
scroll to position [699, 0]
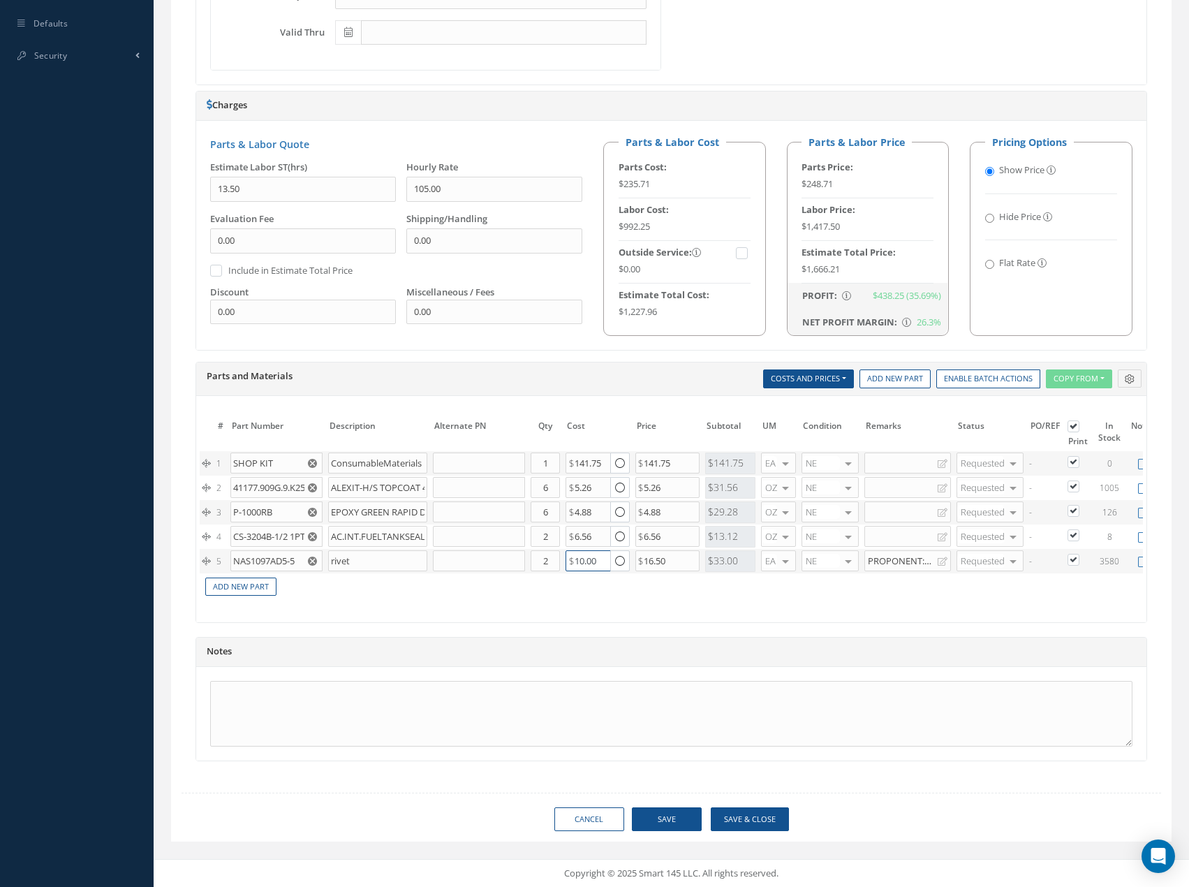
drag, startPoint x: 600, startPoint y: 553, endPoint x: 548, endPoint y: 533, distance: 55.2
click at [552, 549] on tr "5 NAS1097AD5-5 rivet Part Number Description Qty in Stock Master Cost Master Se…" at bounding box center [697, 561] width 994 height 24
type input "5"
drag, startPoint x: 582, startPoint y: 550, endPoint x: 568, endPoint y: 551, distance: 14.0
click at [568, 551] on div "5" at bounding box center [588, 560] width 45 height 21
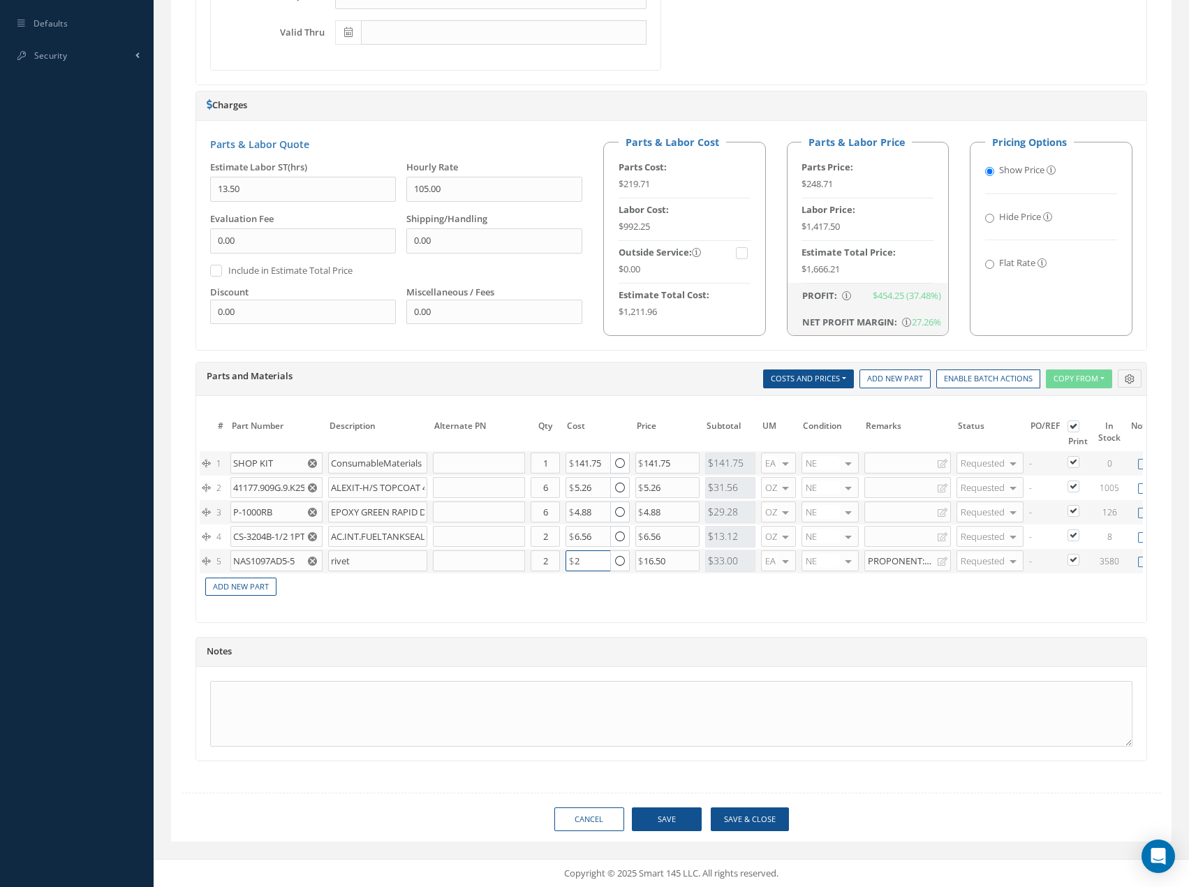
type input "2"
type input "5"
click at [878, 789] on div "Print Quote Send Quote Accept Quote Reject Quote Prices Average Parts Price Lab…" at bounding box center [672, 252] width 980 height 1074
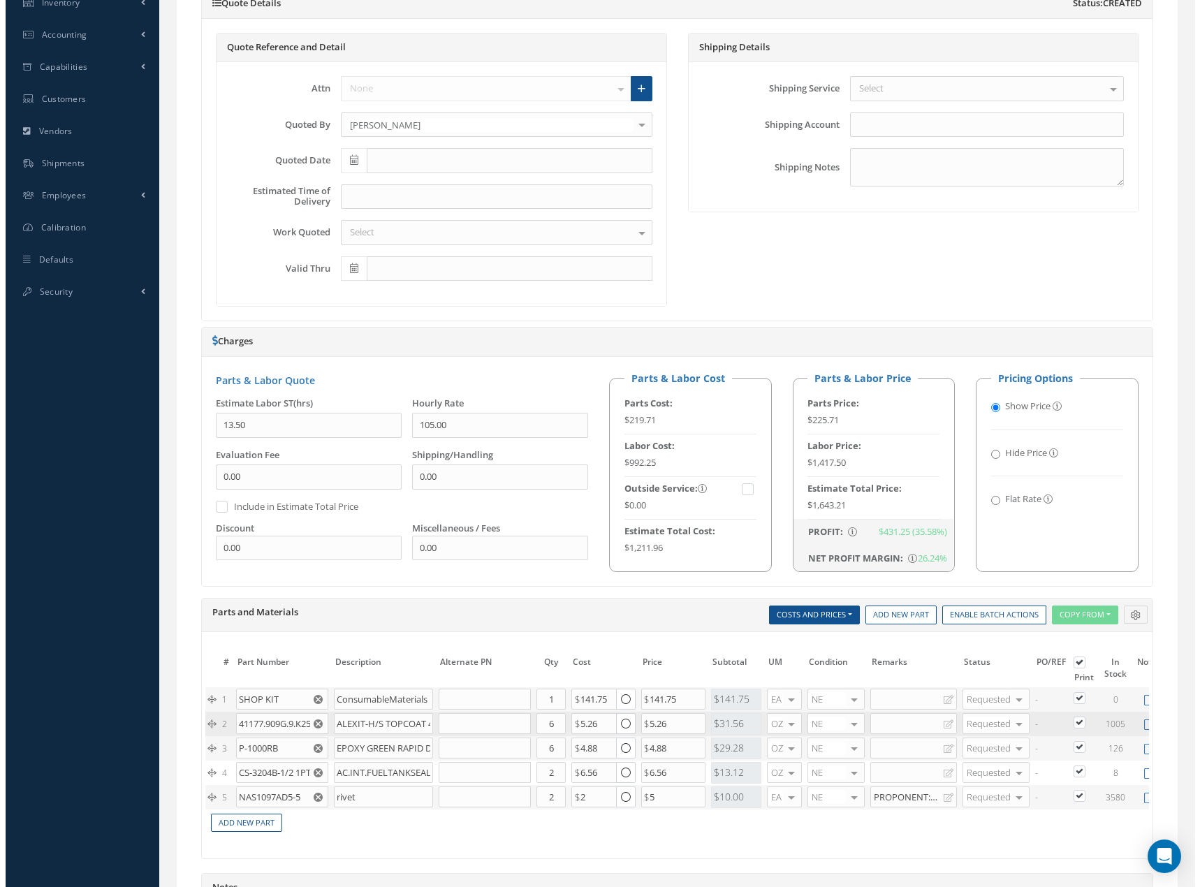
scroll to position [140, 0]
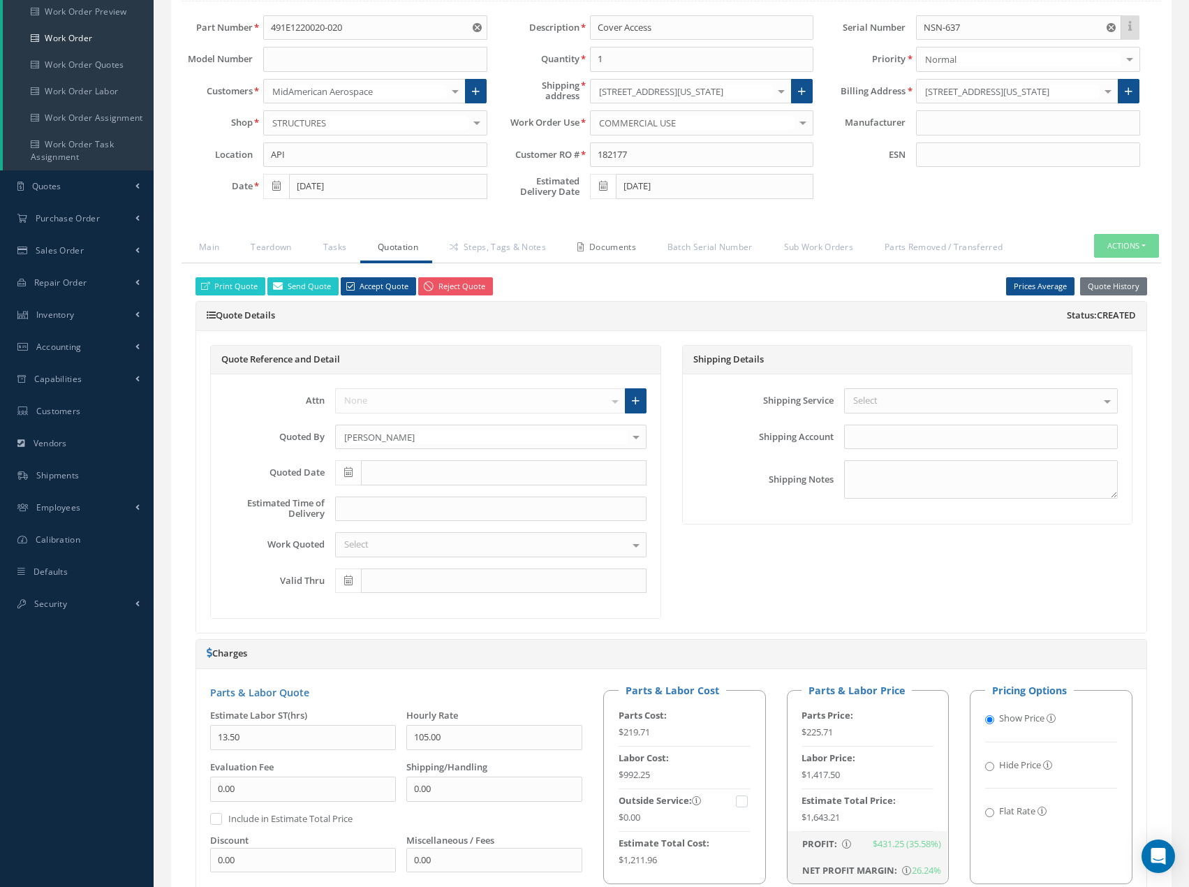
click at [620, 250] on link "Documents" at bounding box center [605, 248] width 90 height 29
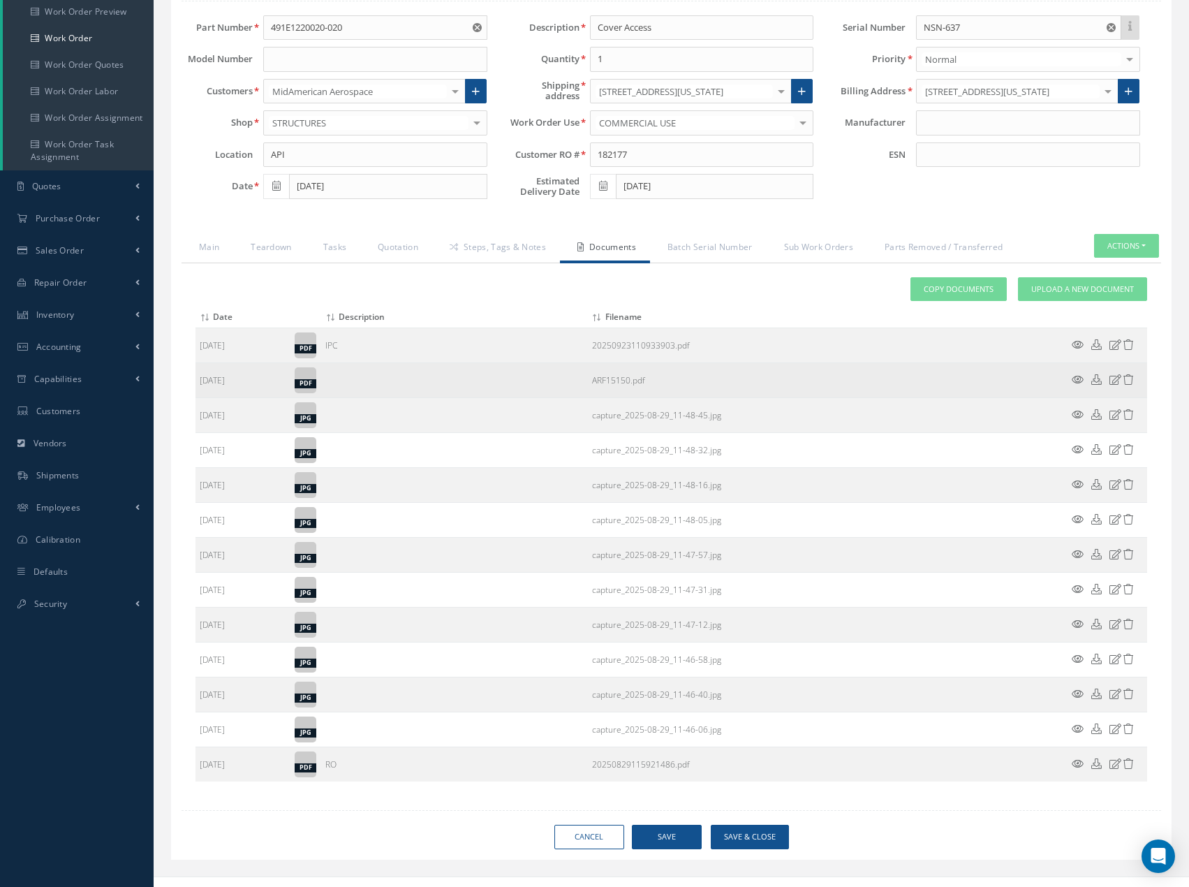
click at [1073, 379] on icon at bounding box center [1078, 379] width 12 height 10
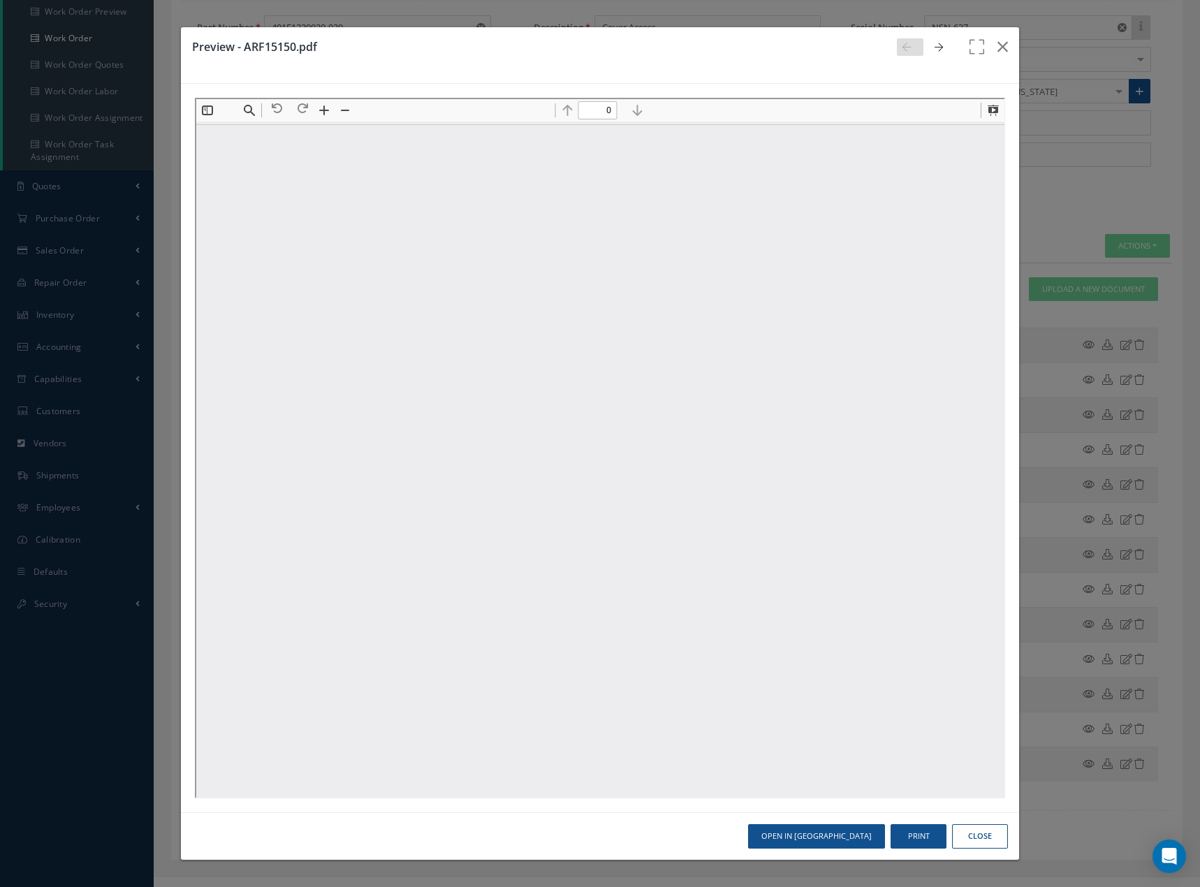
scroll to position [0, 0]
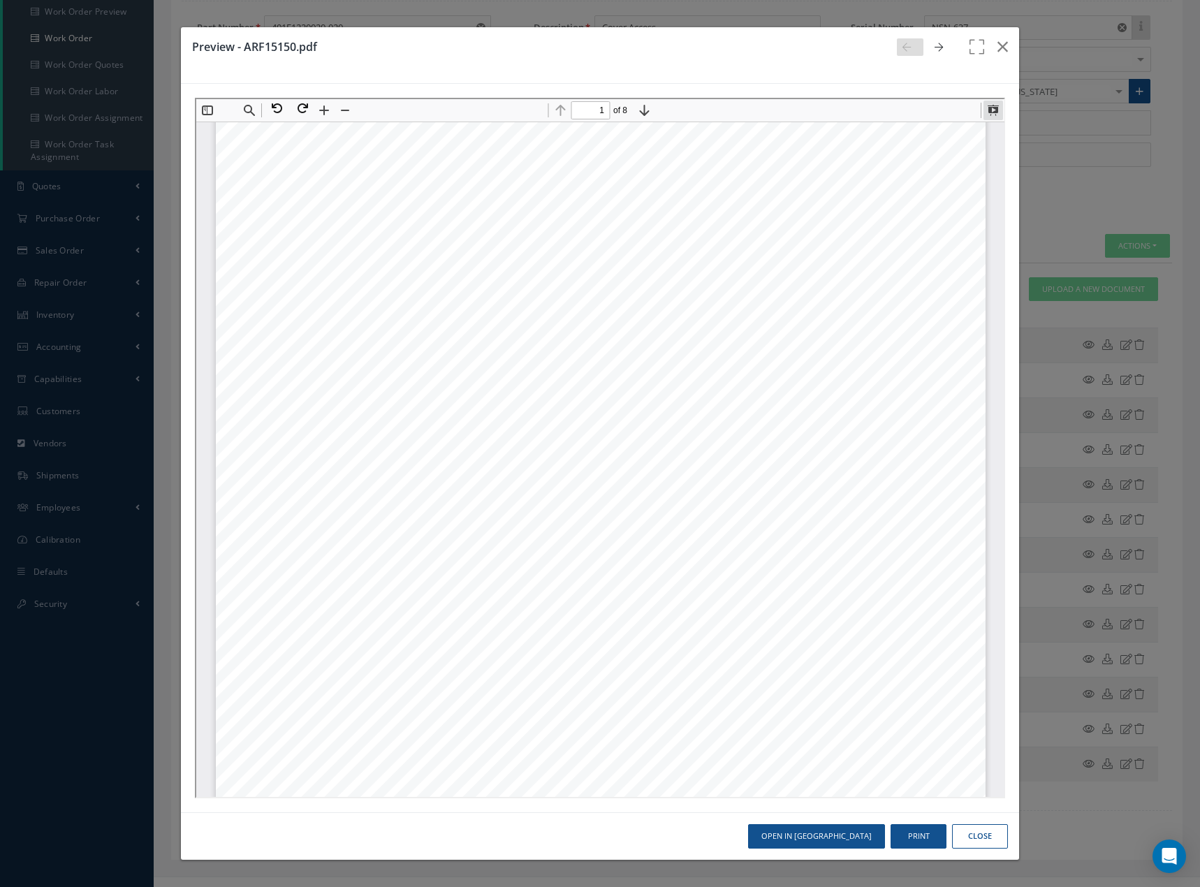
click at [989, 107] on button at bounding box center [991, 109] width 20 height 20
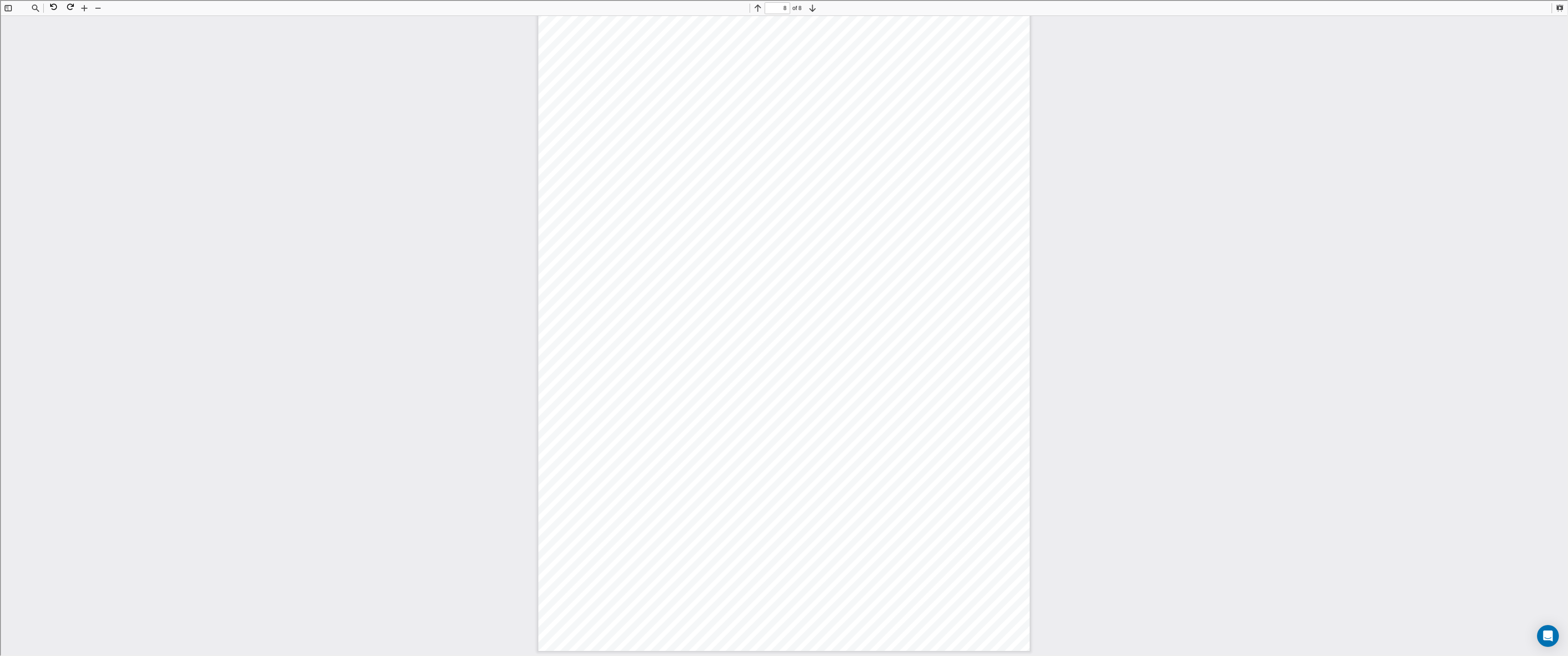
scroll to position [15563, 0]
type input "1"
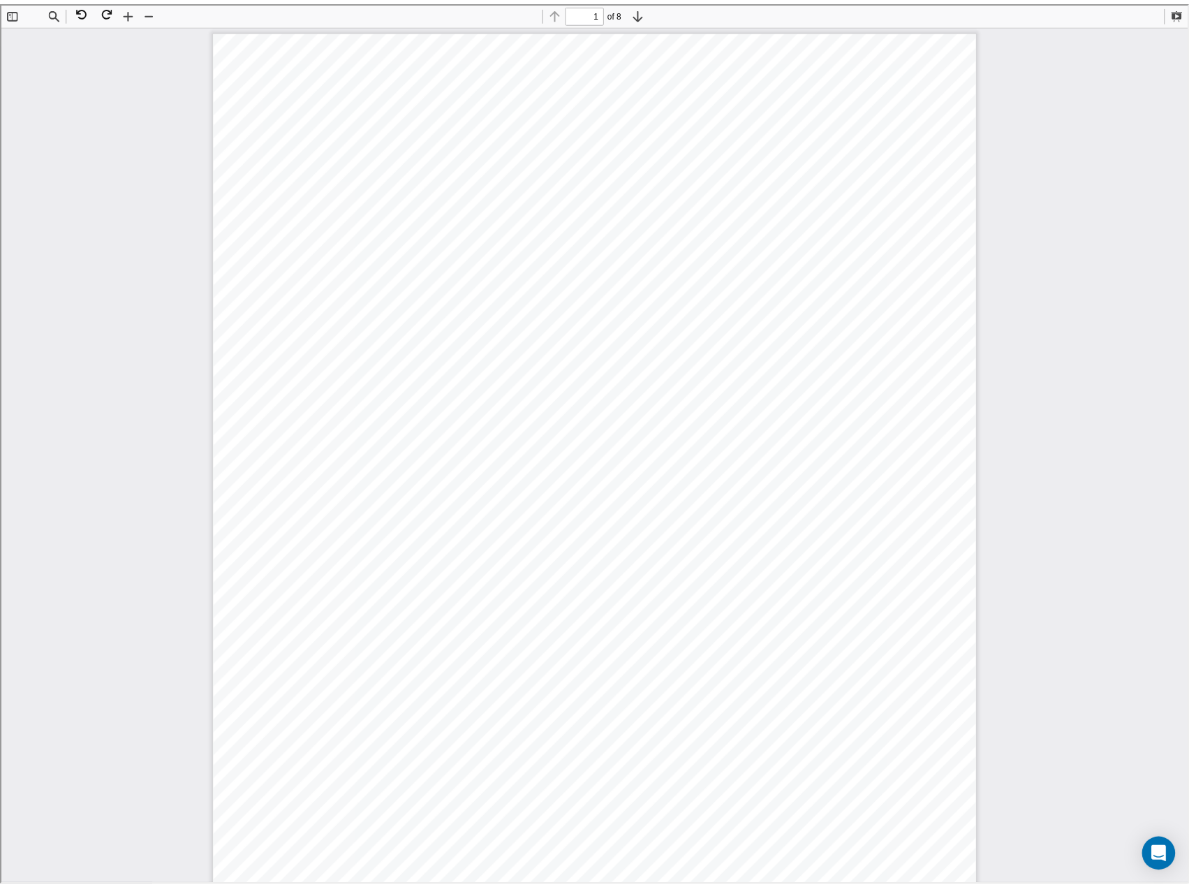
scroll to position [7, 0]
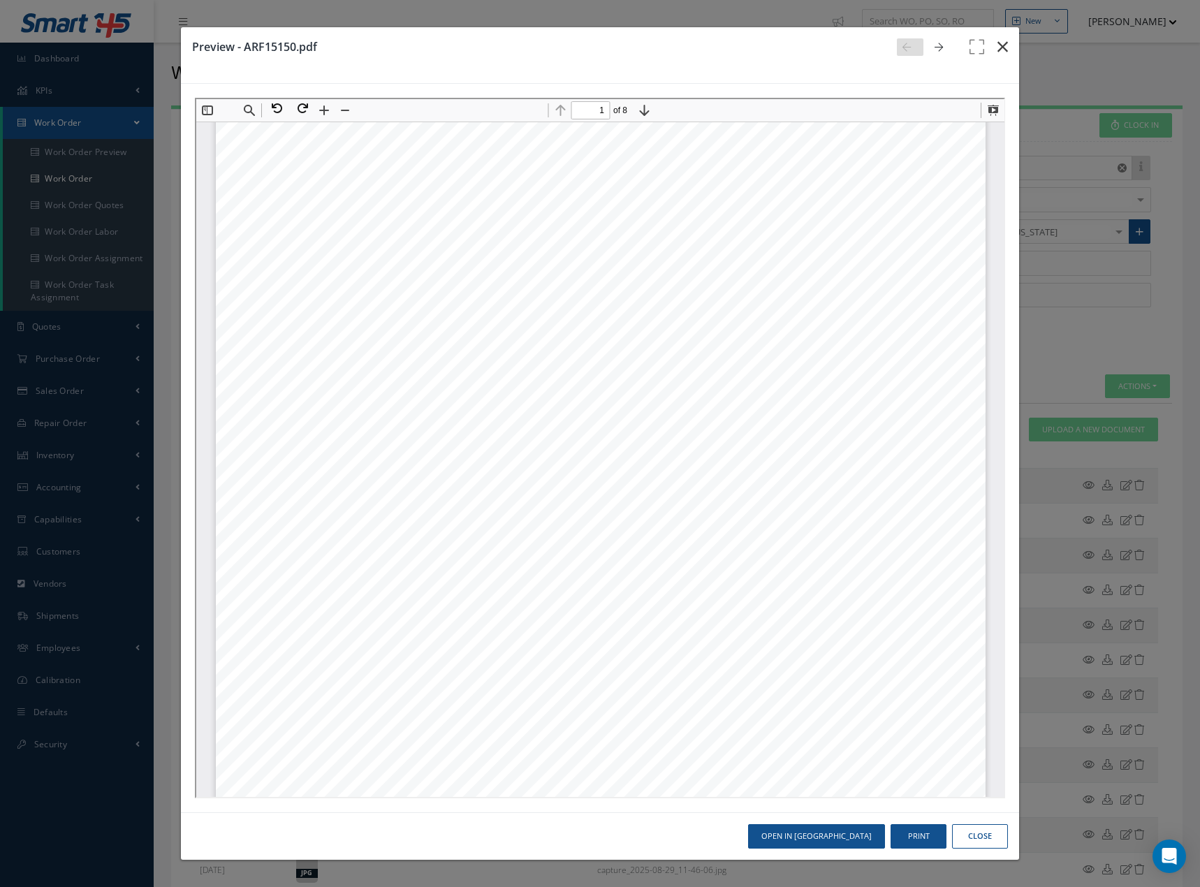
click at [1005, 50] on icon "button" at bounding box center [1002, 46] width 10 height 17
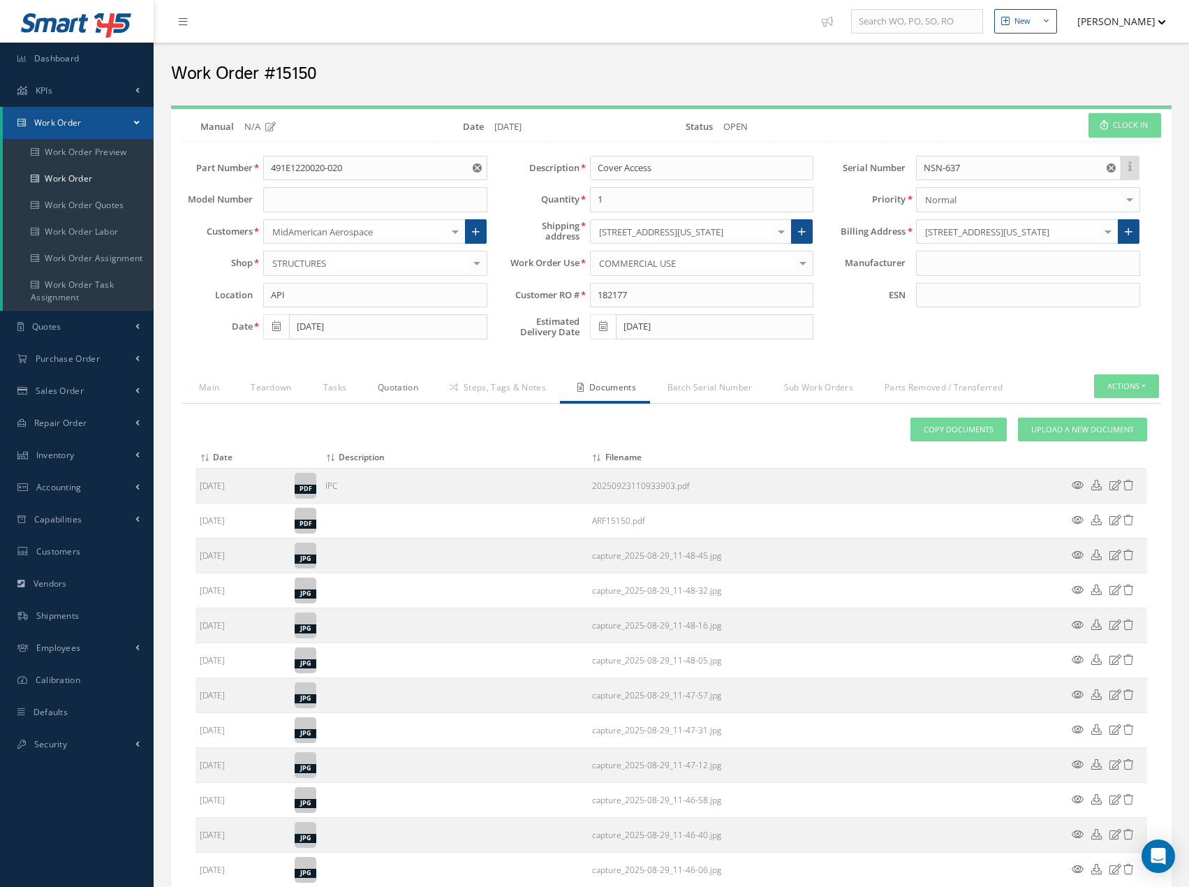
click at [401, 392] on link "Quotation" at bounding box center [396, 388] width 72 height 29
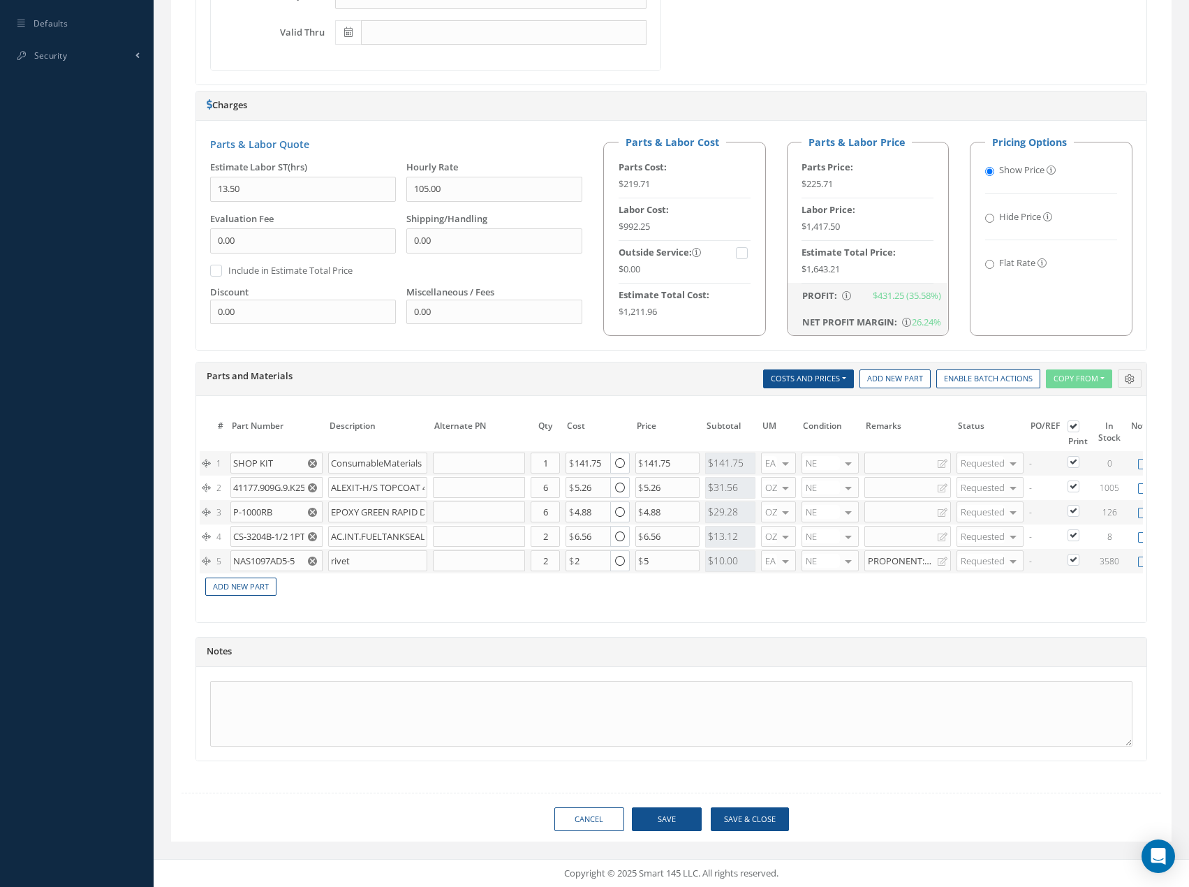
scroll to position [713, 0]
drag, startPoint x: 605, startPoint y: 455, endPoint x: 556, endPoint y: 452, distance: 49.0
click at [558, 454] on tr "1 SHOP KIT ConsumableMaterials Part Number Description Qty in Stock Master Cost…" at bounding box center [697, 463] width 994 height 24
type input "99"
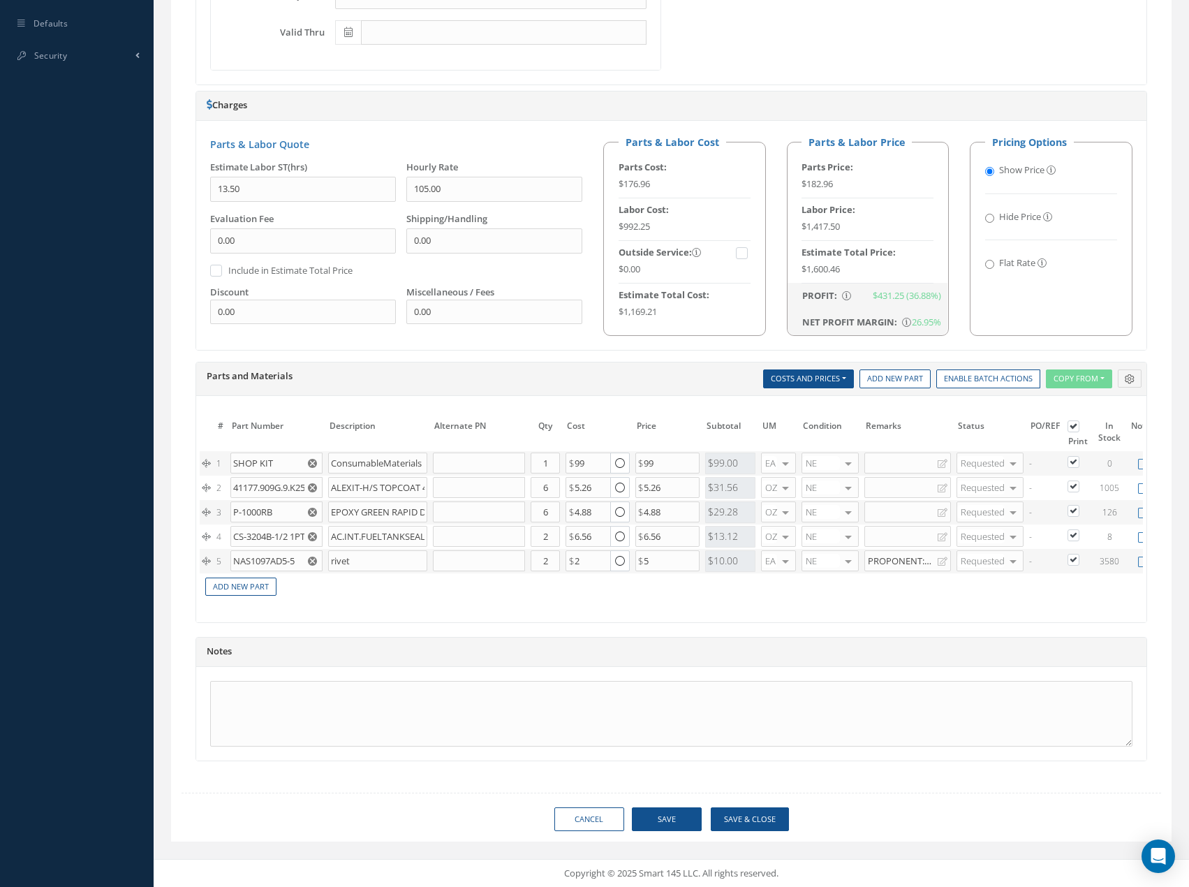
click at [640, 362] on div "Parts and Materials Description SN Alternate PN Qty Cost Markup Percentage Pric…" at bounding box center [671, 379] width 950 height 34
drag, startPoint x: 241, startPoint y: 164, endPoint x: 198, endPoint y: 170, distance: 43.1
click at [200, 170] on div "Estimate Labor ST(hrs) 13.50" at bounding box center [298, 187] width 196 height 52
click at [666, 813] on button "Save" at bounding box center [667, 819] width 70 height 24
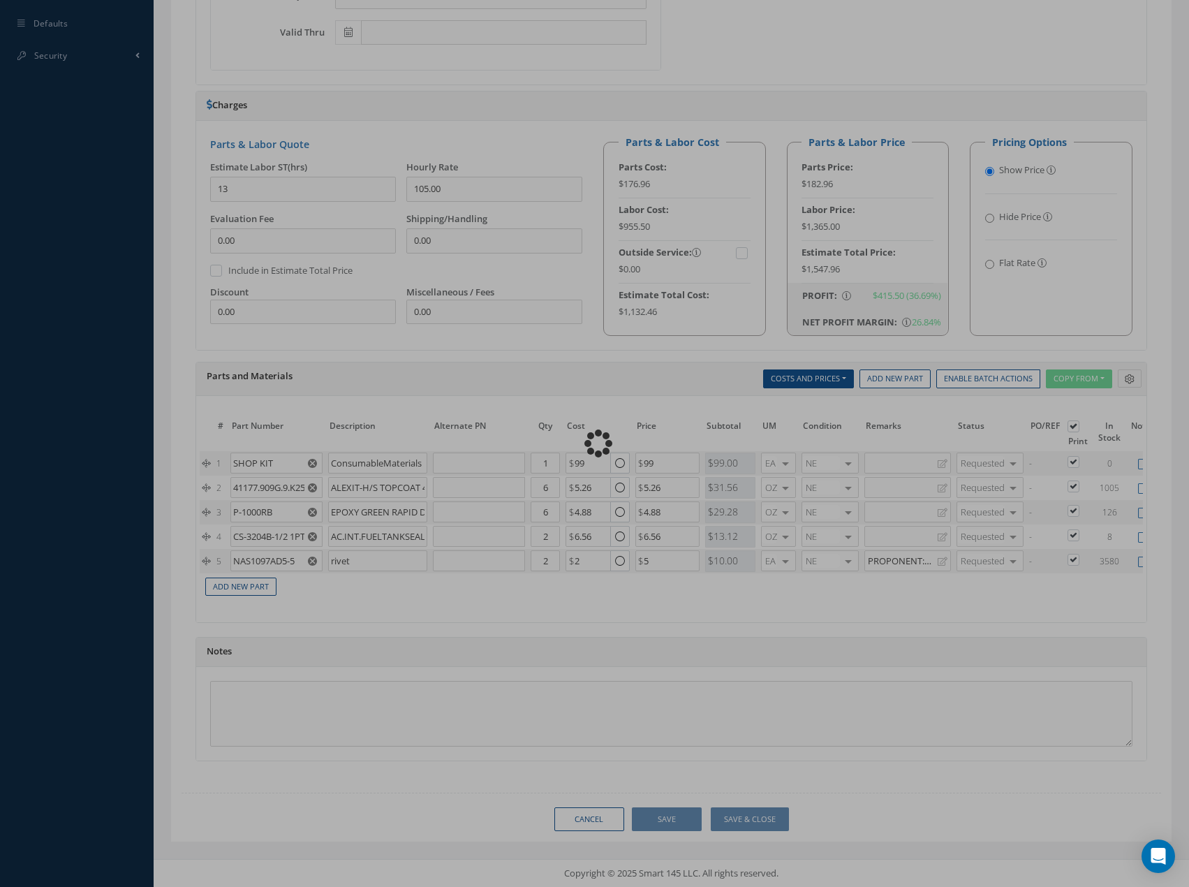
type input "13.00"
type input "99.00"
type input "2.00"
type input "5.00"
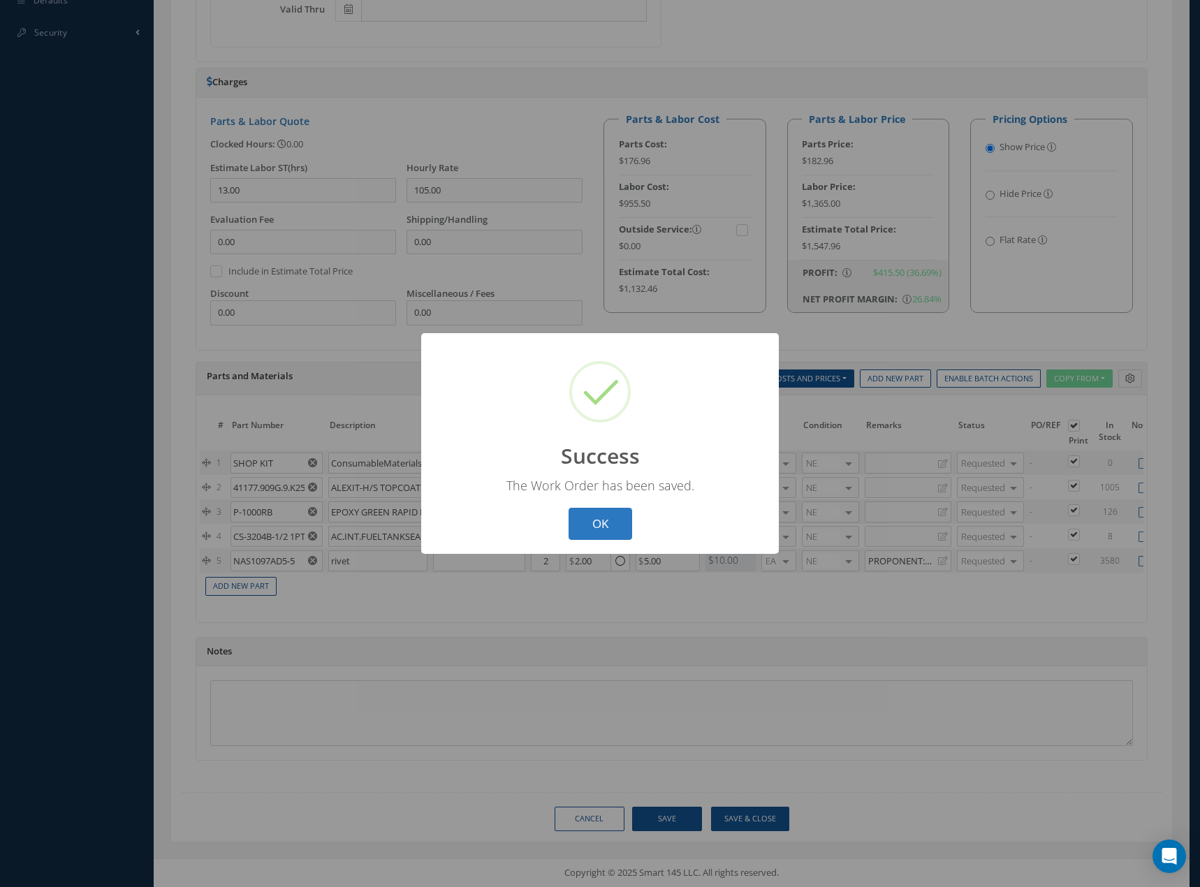
click at [606, 526] on button "OK" at bounding box center [600, 524] width 64 height 33
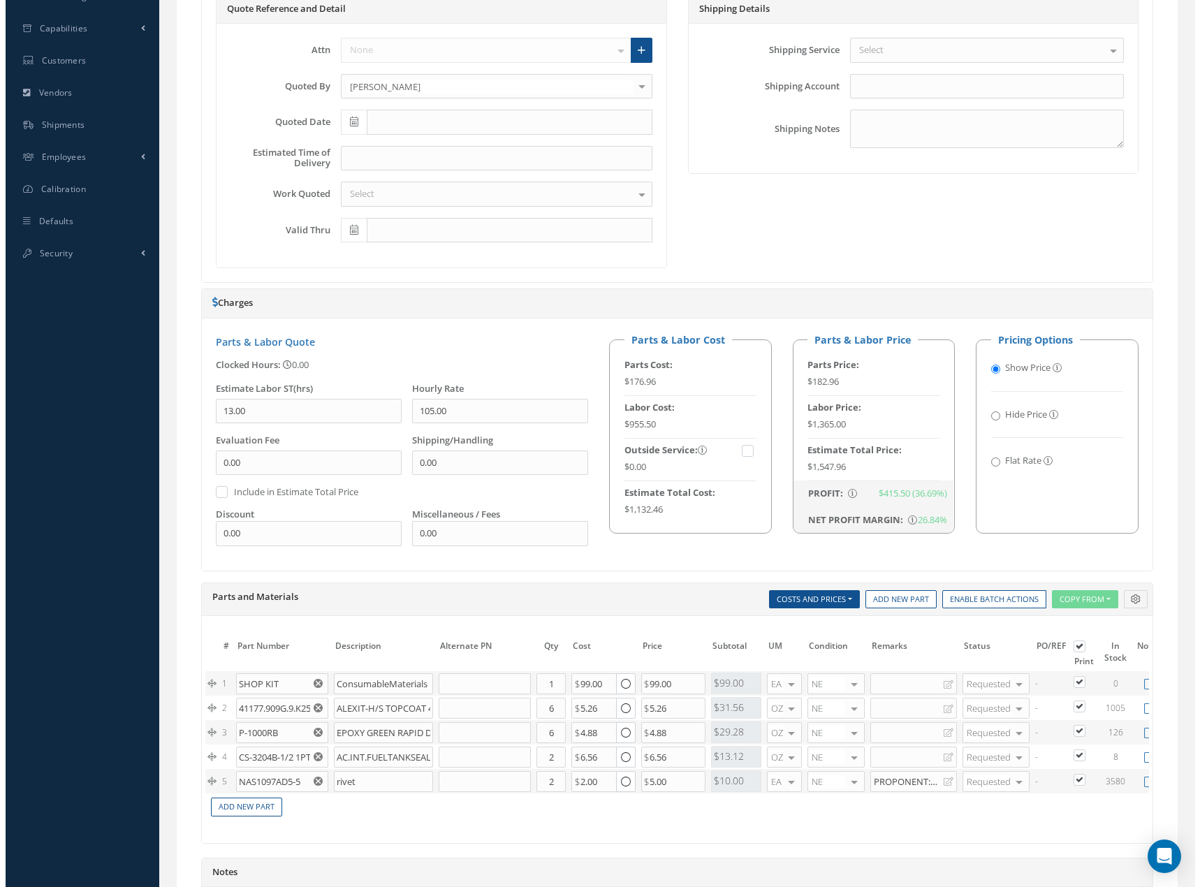
scroll to position [722, 0]
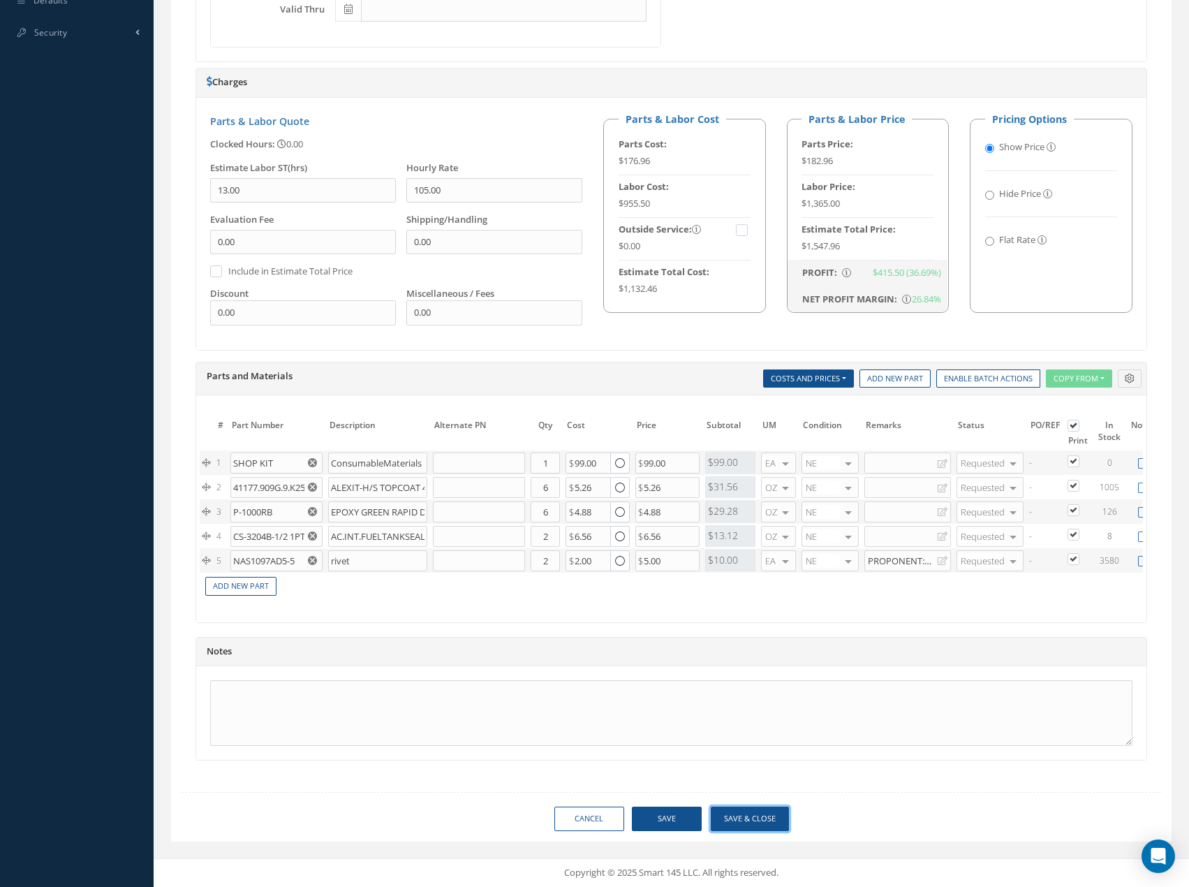
click at [746, 815] on button "Save & Close" at bounding box center [750, 818] width 78 height 24
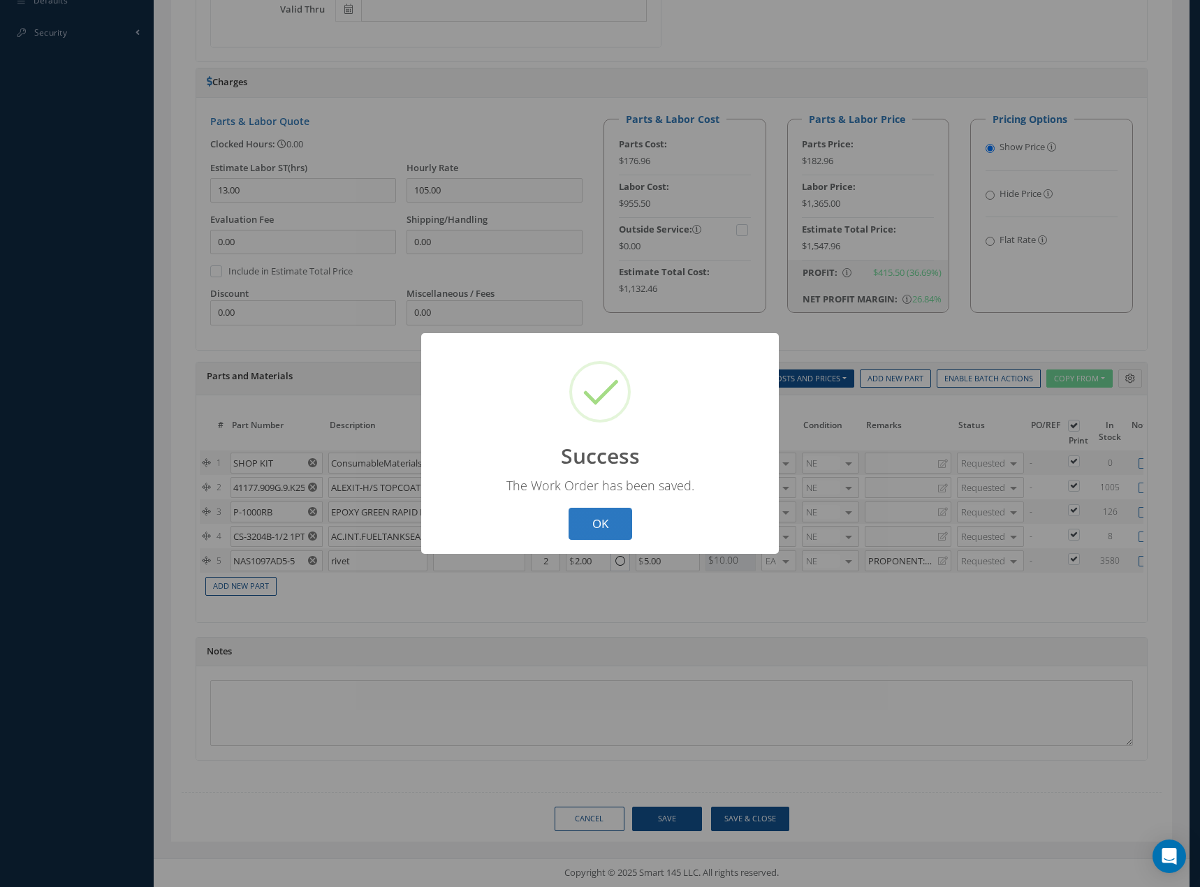
click at [593, 521] on button "OK" at bounding box center [600, 524] width 64 height 33
select select "25"
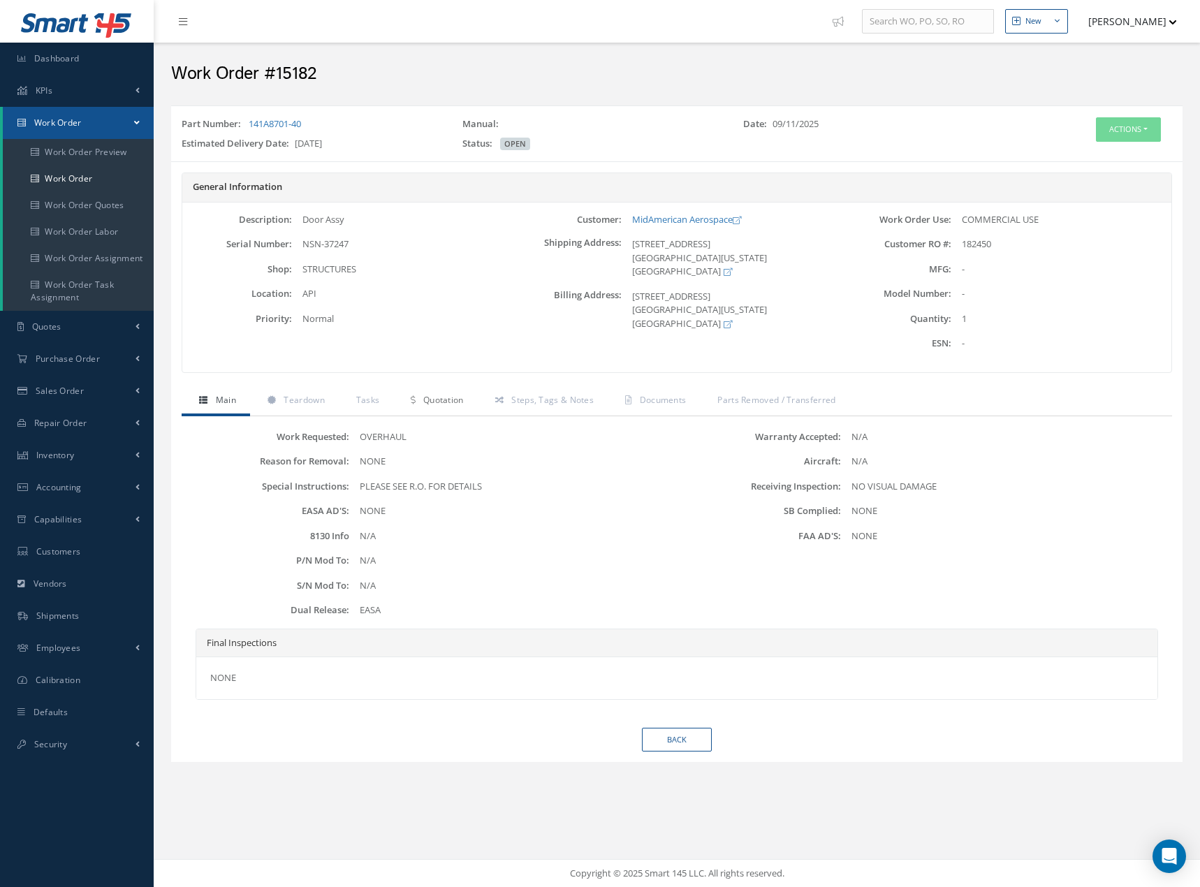
click at [423, 395] on span "Quotation" at bounding box center [443, 400] width 40 height 12
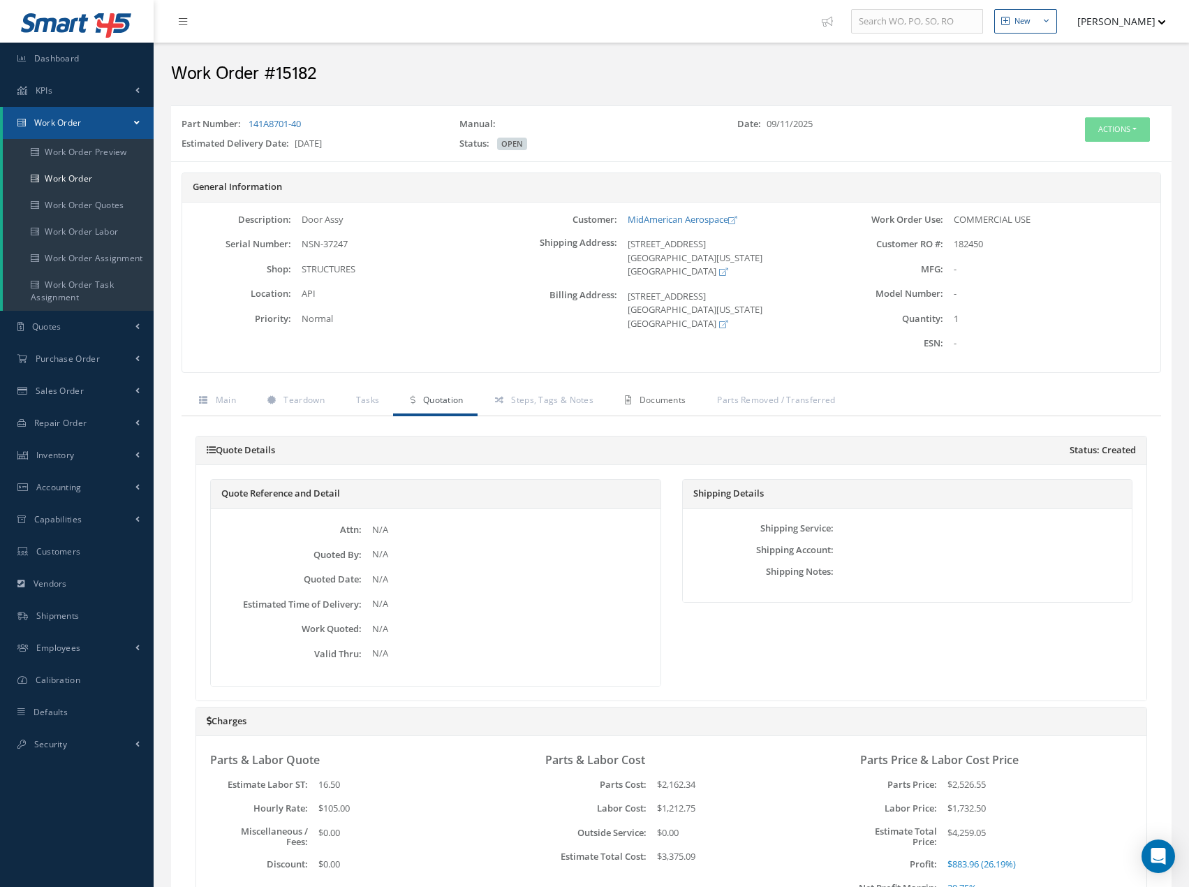
click at [659, 407] on link "Documents" at bounding box center [653, 401] width 92 height 29
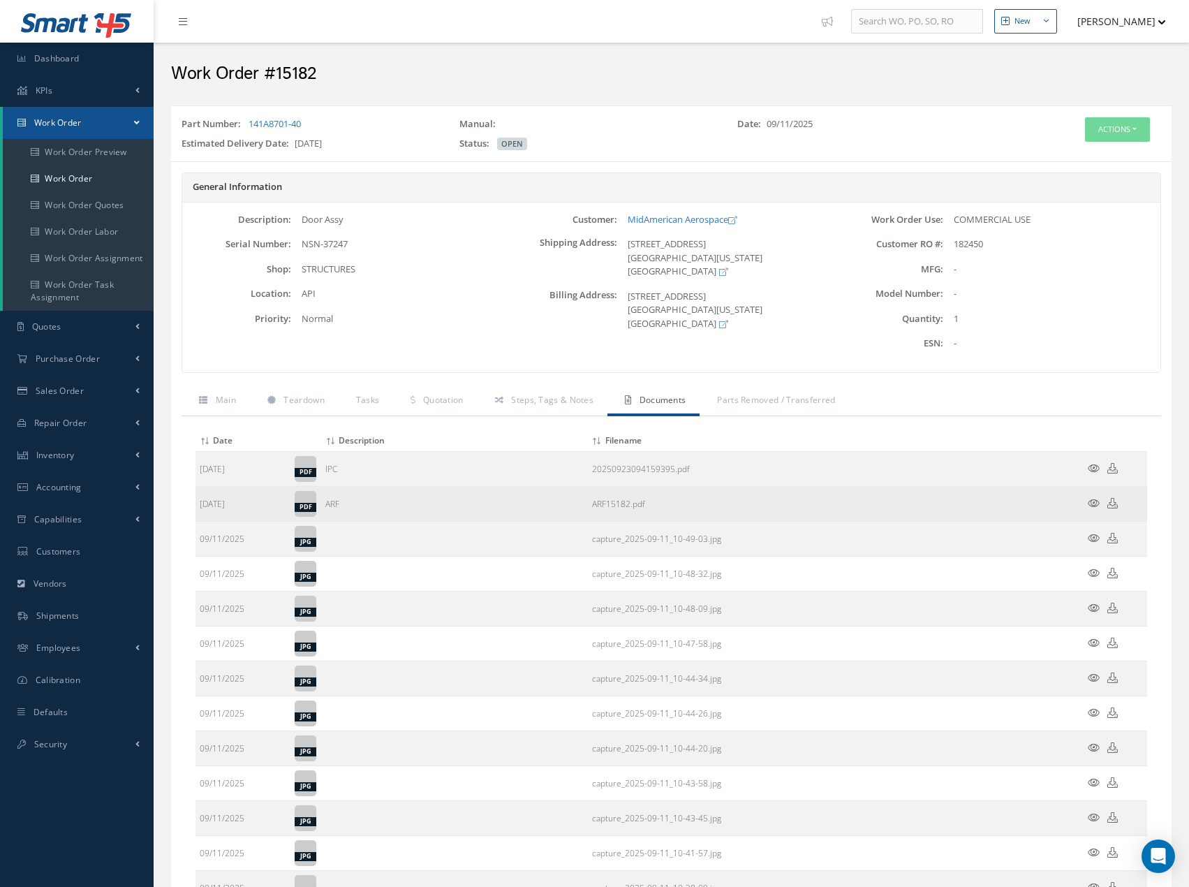
click at [1092, 501] on icon at bounding box center [1094, 503] width 12 height 10
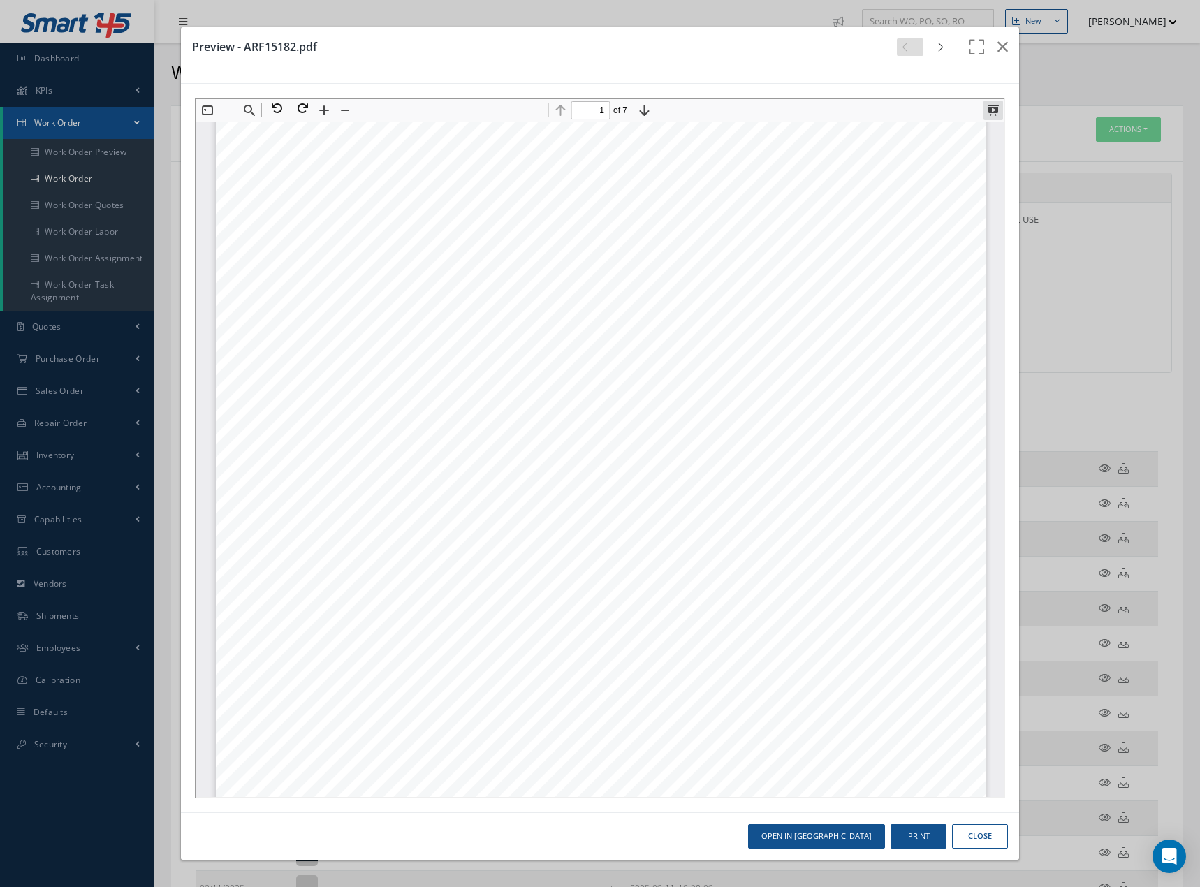
click at [992, 110] on button at bounding box center [991, 109] width 20 height 20
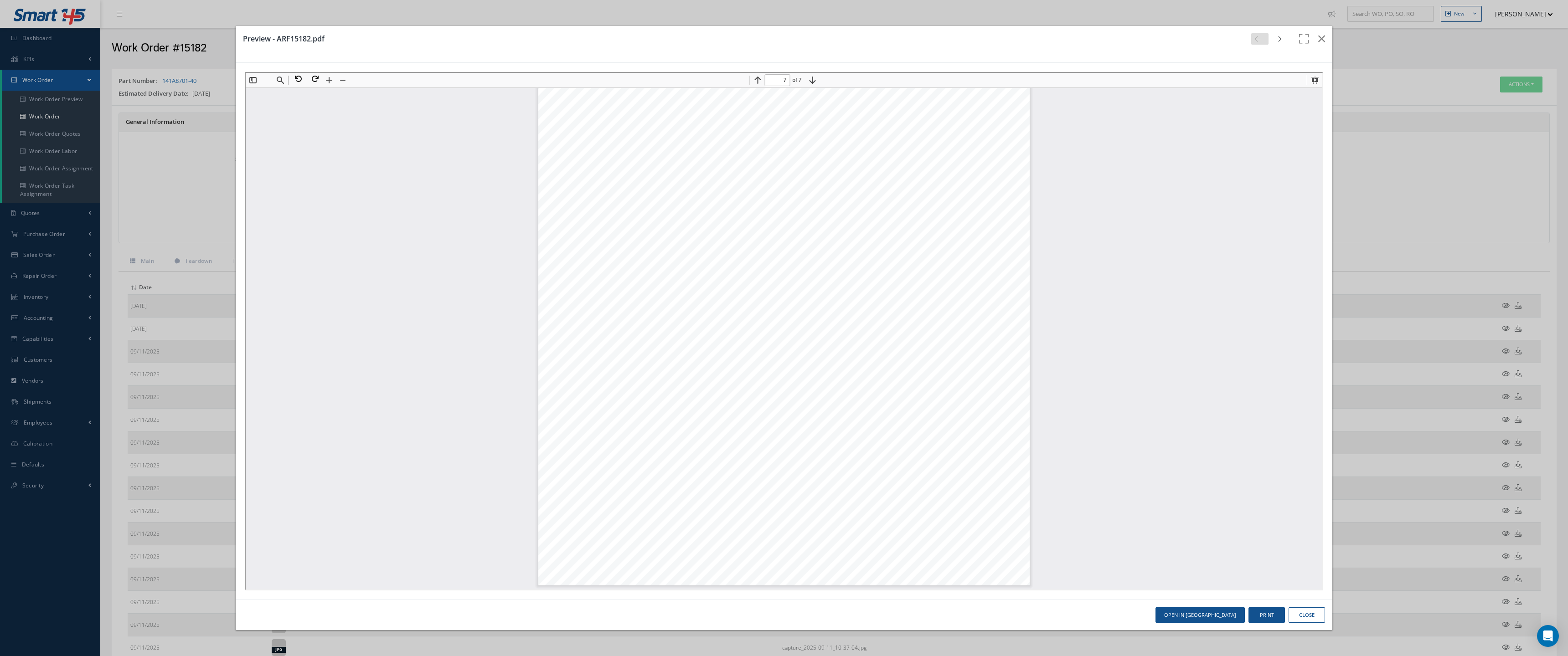
scroll to position [13339, 0]
type input "5"
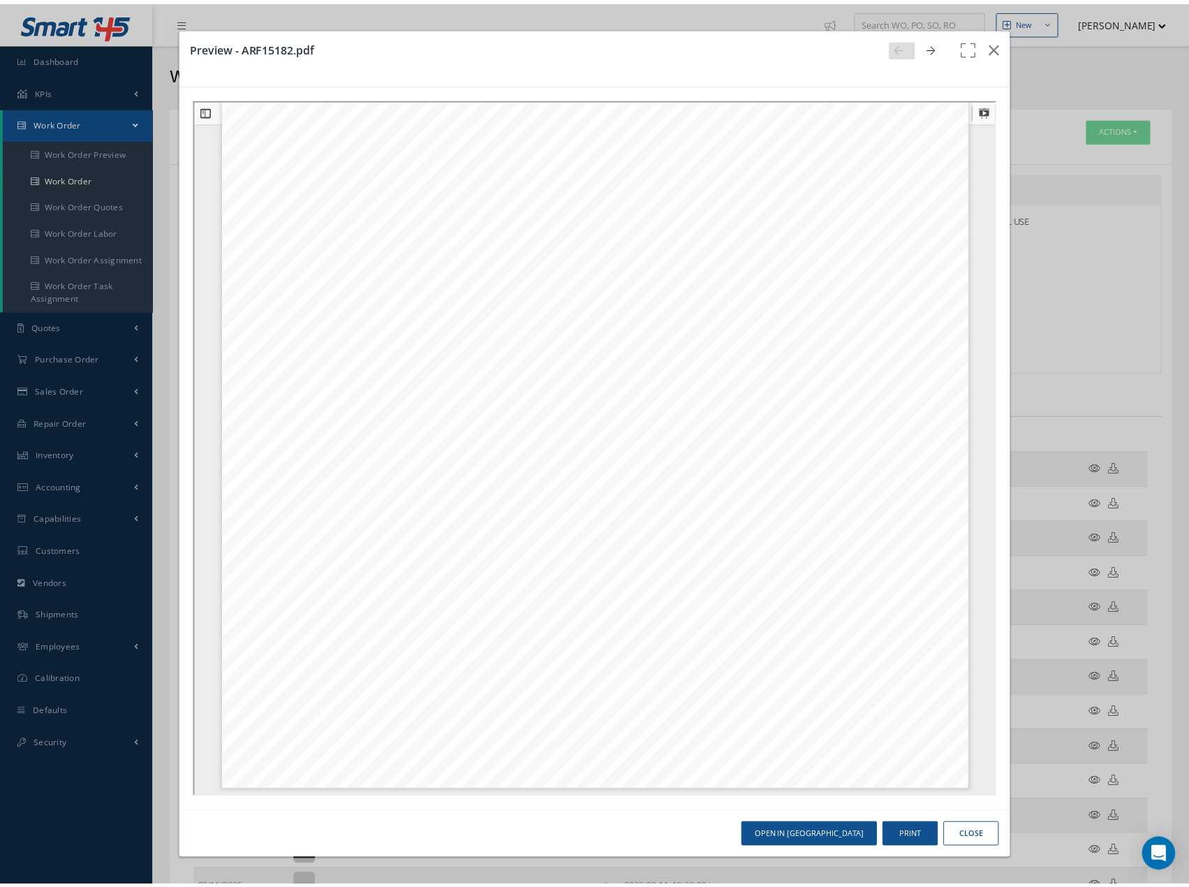
scroll to position [4140, 0]
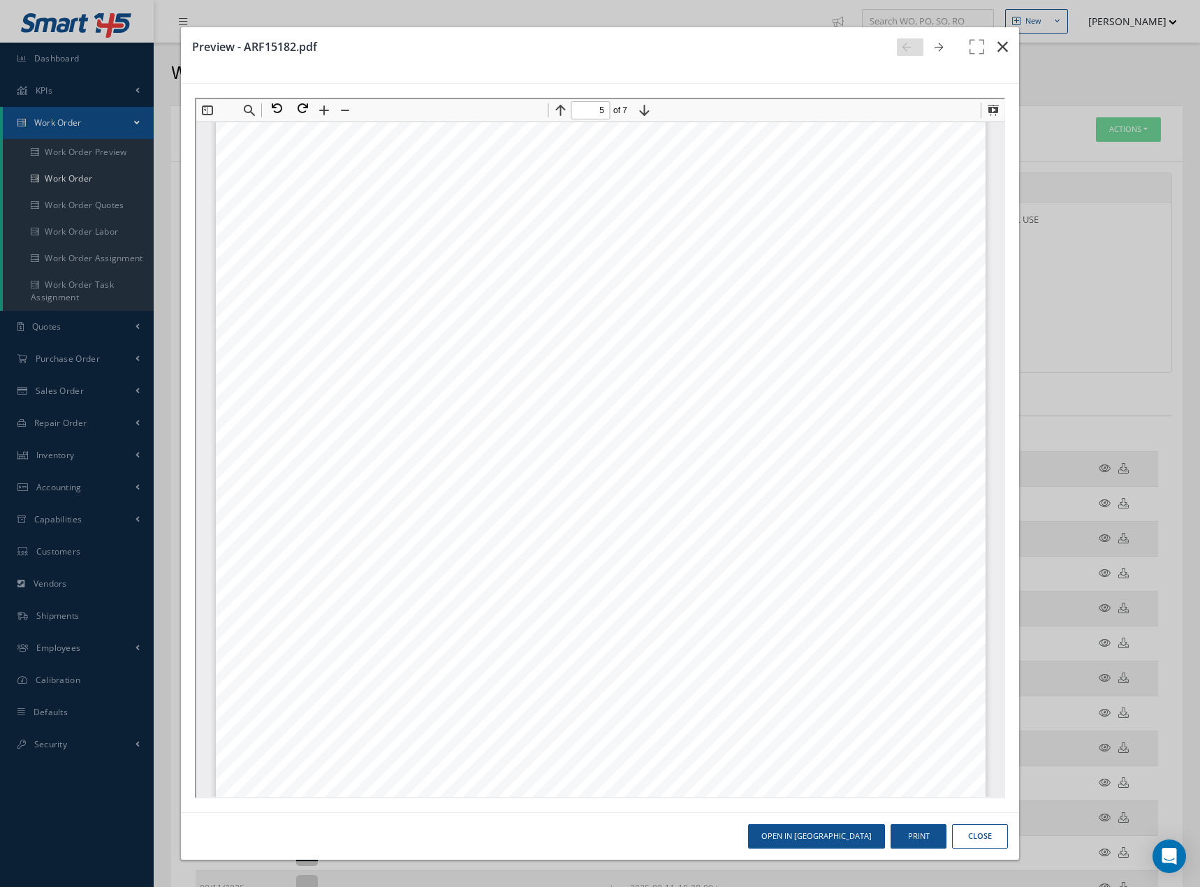
drag, startPoint x: 996, startPoint y: 47, endPoint x: 984, endPoint y: 115, distance: 68.1
click at [996, 48] on button "button" at bounding box center [1002, 46] width 33 height 39
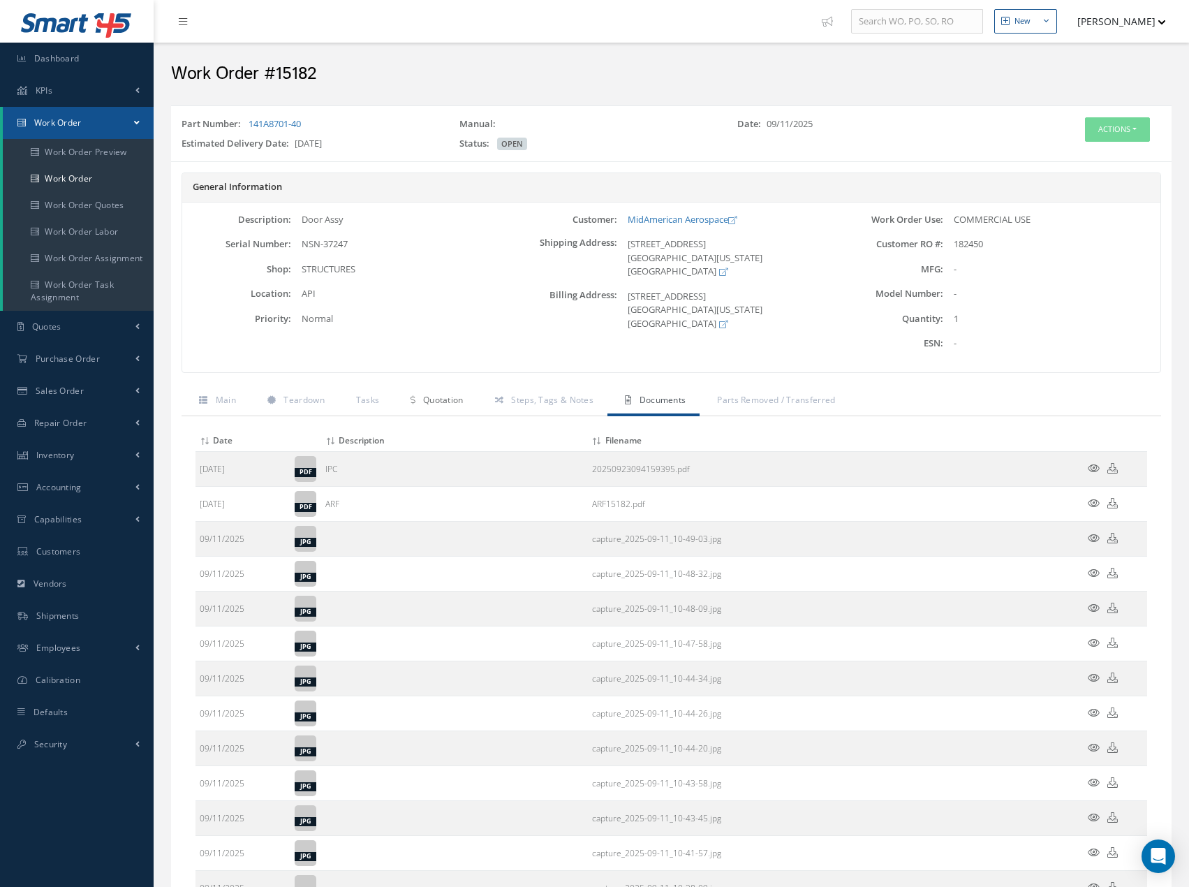
click at [452, 400] on span "Quotation" at bounding box center [443, 400] width 40 height 12
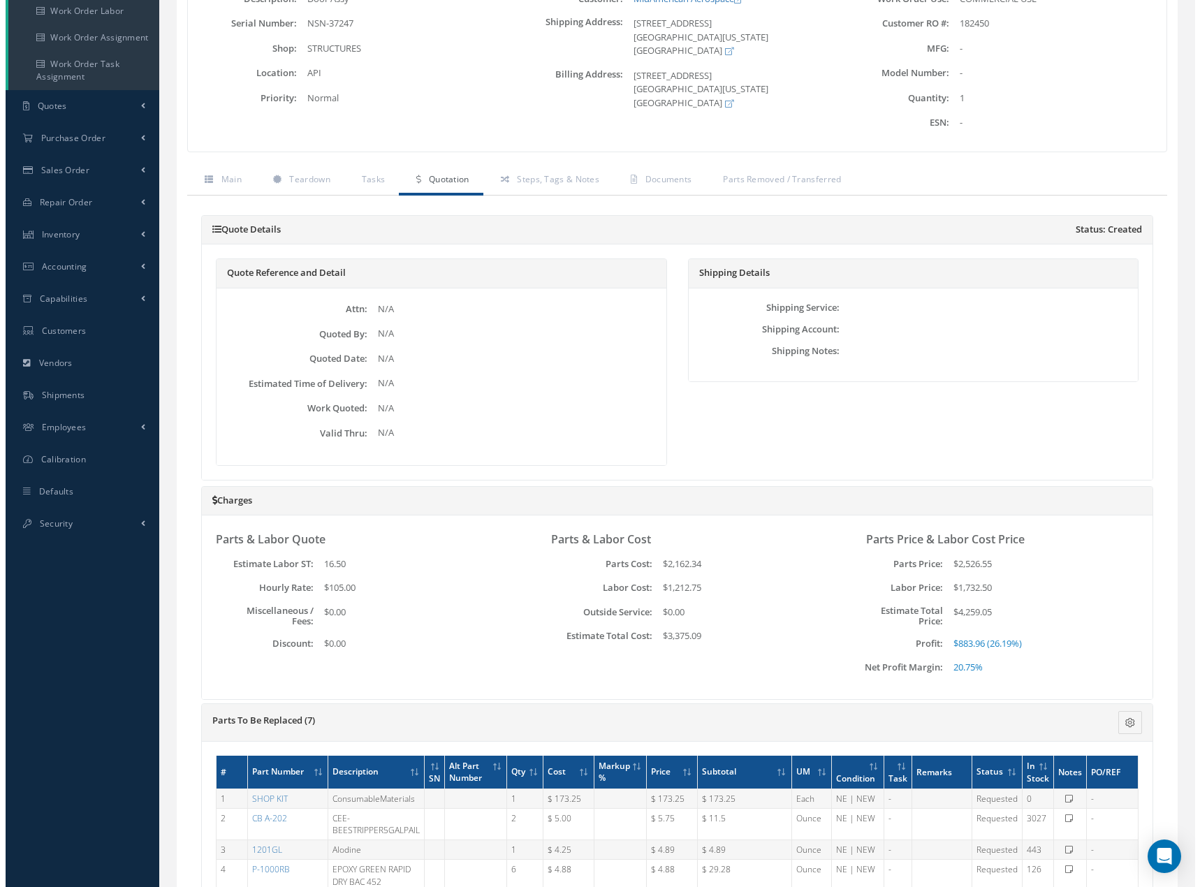
scroll to position [50, 0]
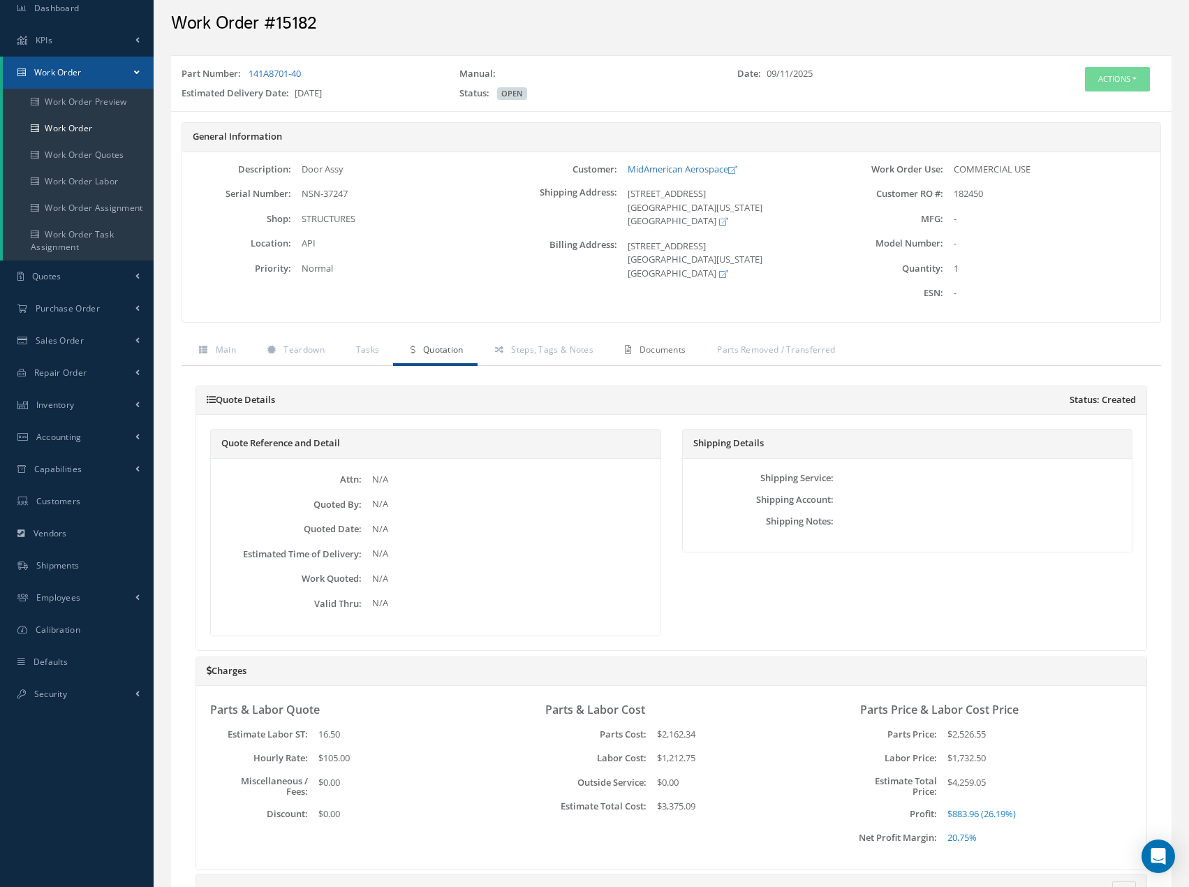
click at [669, 354] on span "Documents" at bounding box center [663, 350] width 47 height 12
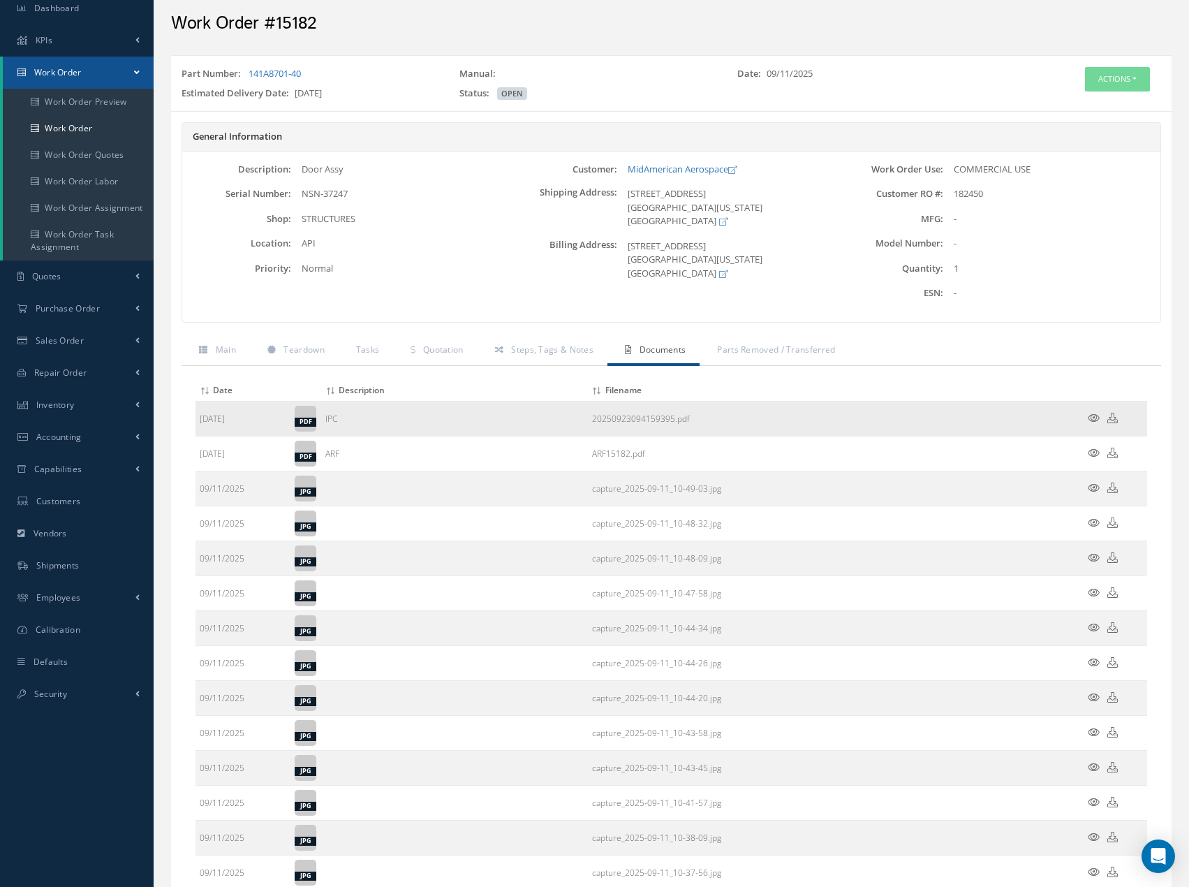
click at [1091, 415] on icon at bounding box center [1094, 418] width 12 height 10
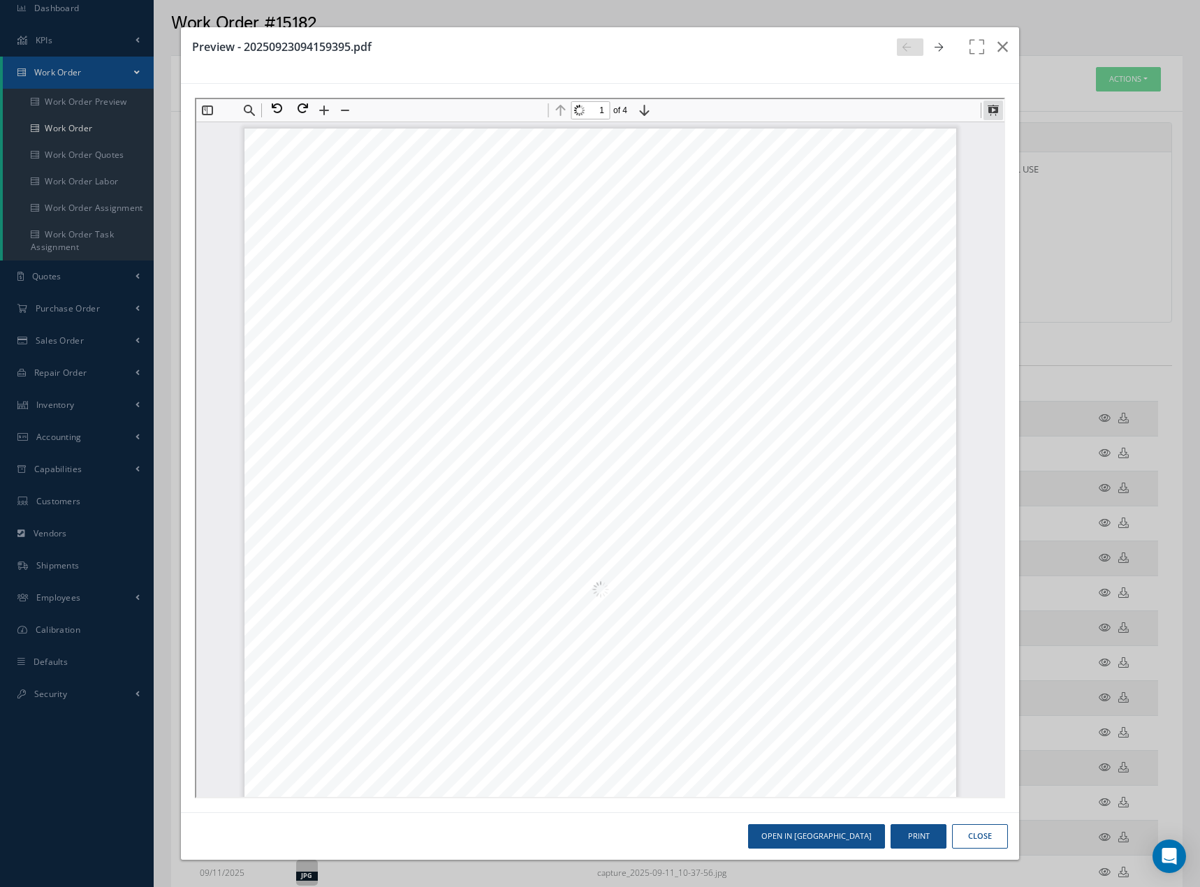
scroll to position [7, 0]
drag, startPoint x: 991, startPoint y: 110, endPoint x: 1188, endPoint y: 294, distance: 269.2
click at [991, 110] on button at bounding box center [991, 109] width 20 height 20
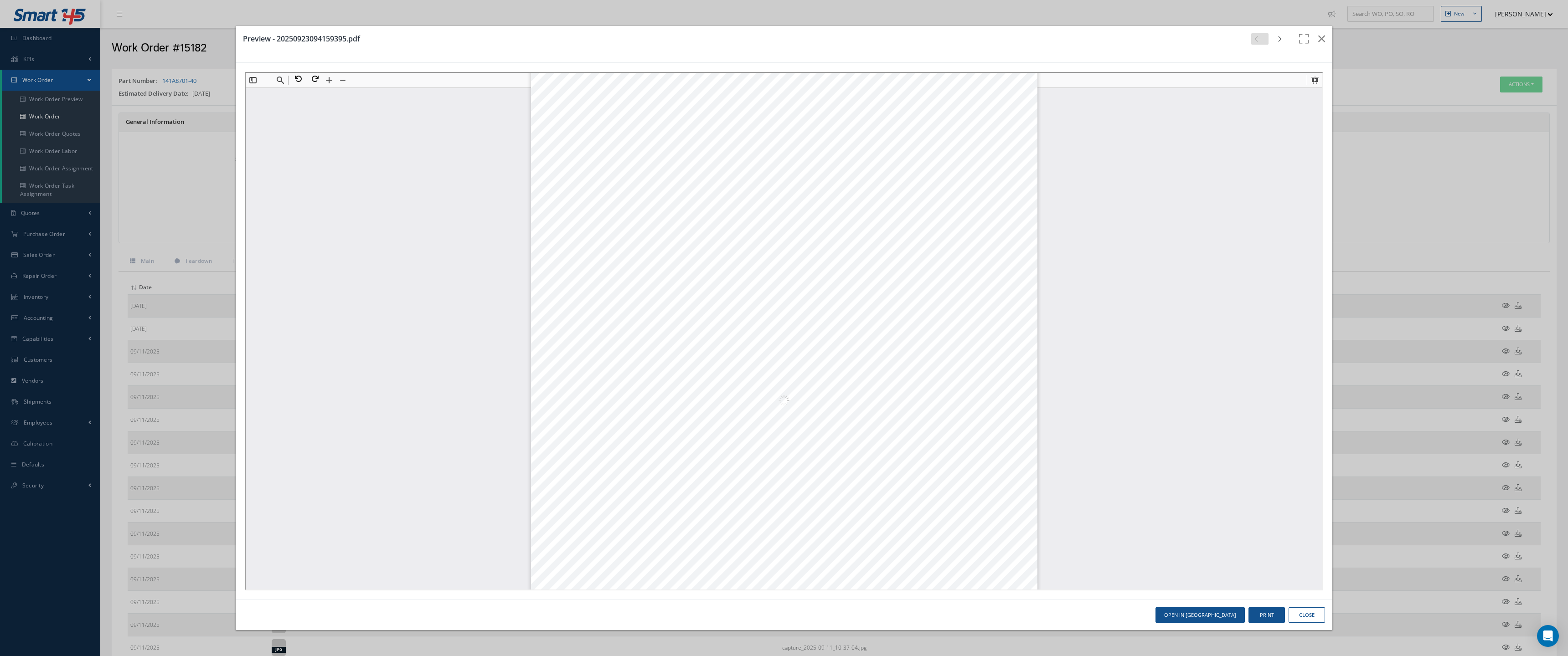
scroll to position [1, 0]
type input "2"
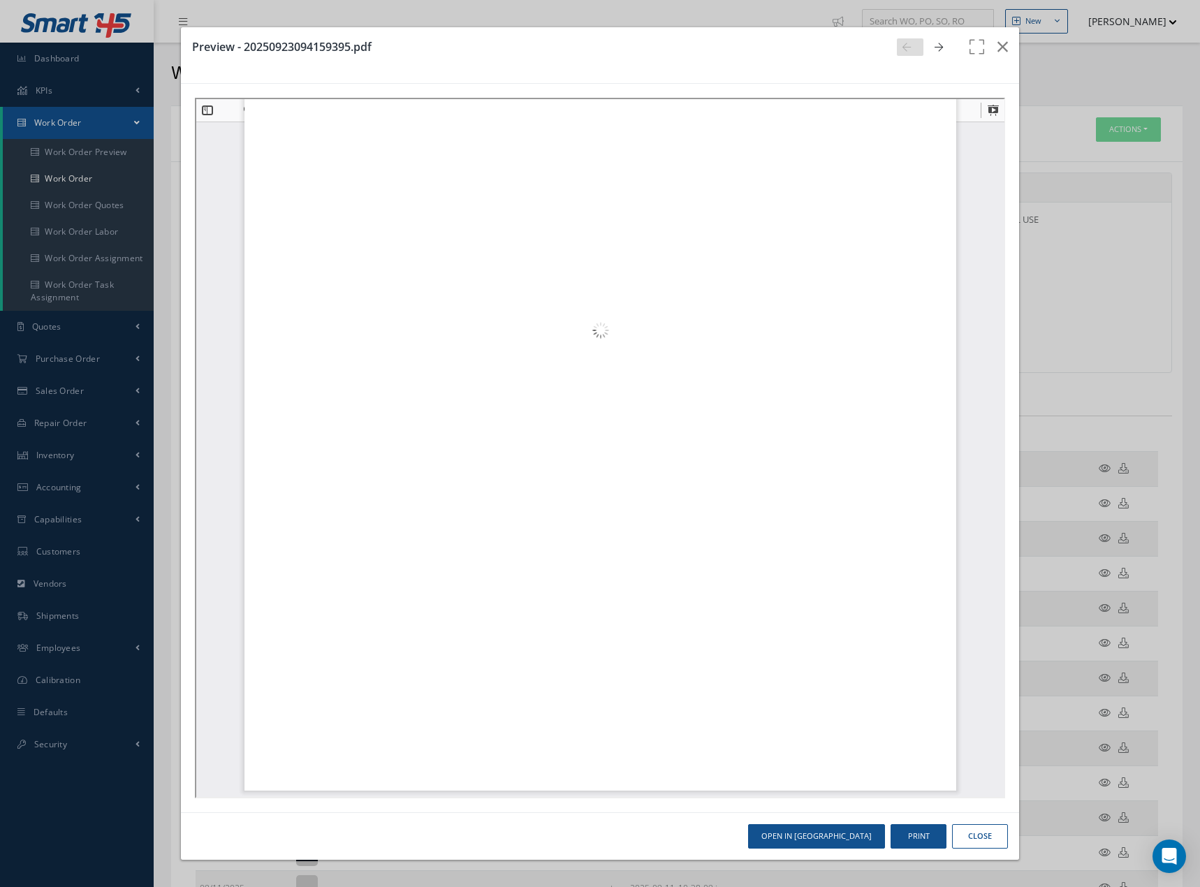
scroll to position [936, 0]
click at [994, 48] on button "button" at bounding box center [1002, 46] width 33 height 39
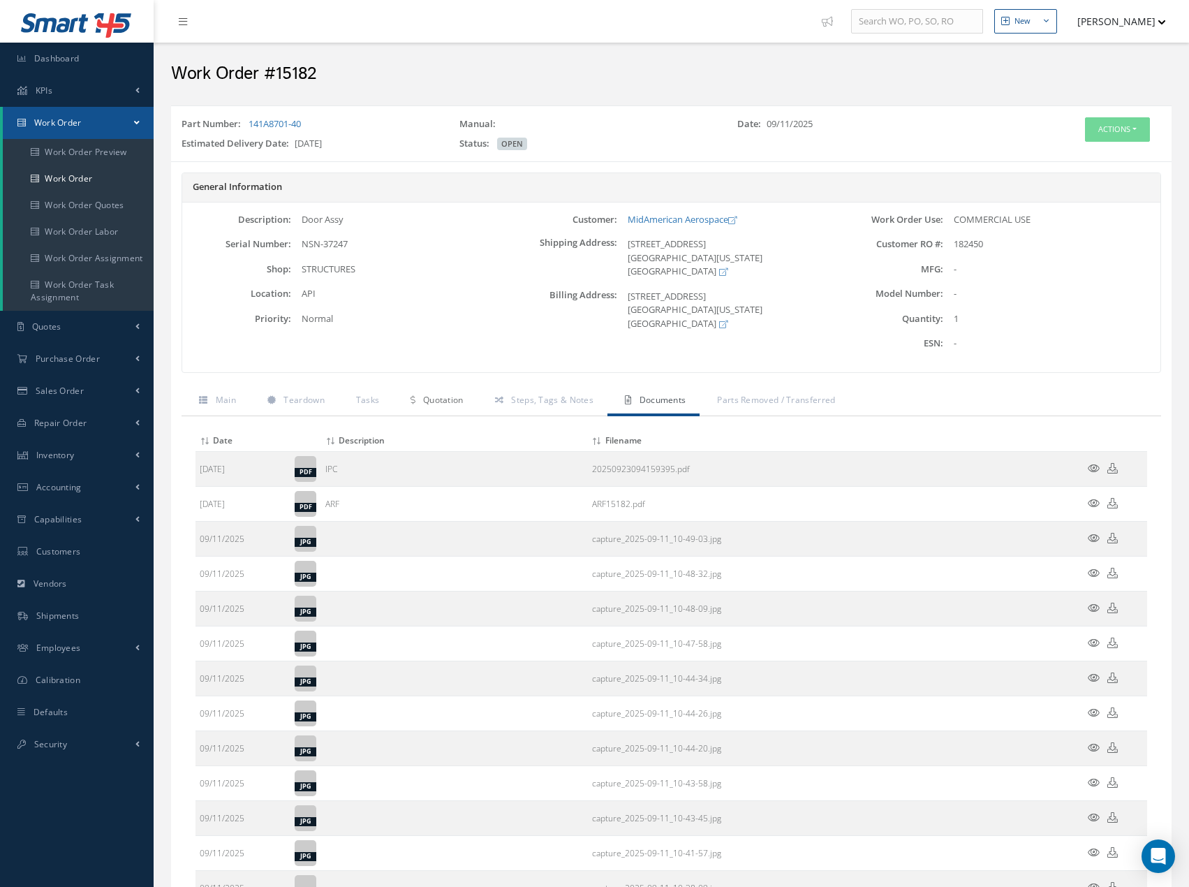
click at [439, 397] on span "Quotation" at bounding box center [443, 400] width 40 height 12
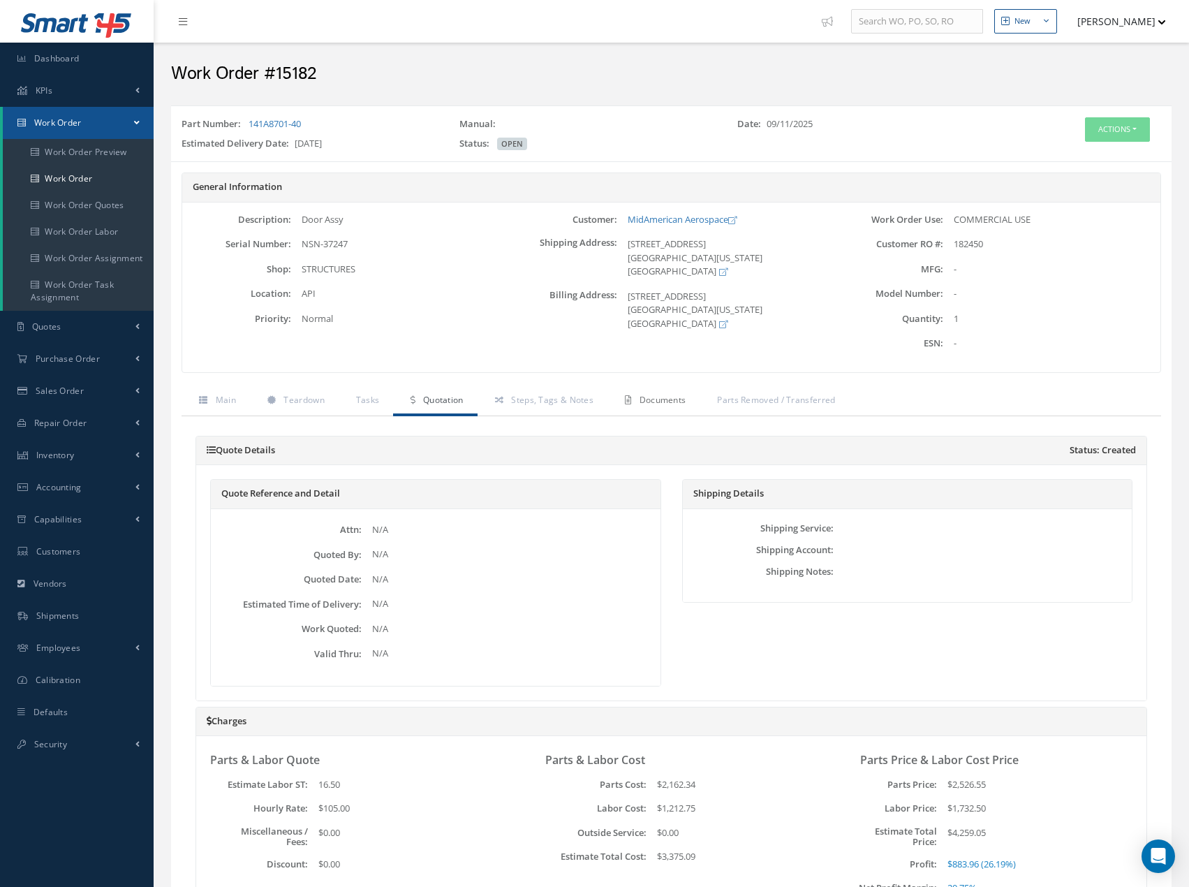
click at [657, 403] on span "Documents" at bounding box center [663, 400] width 47 height 12
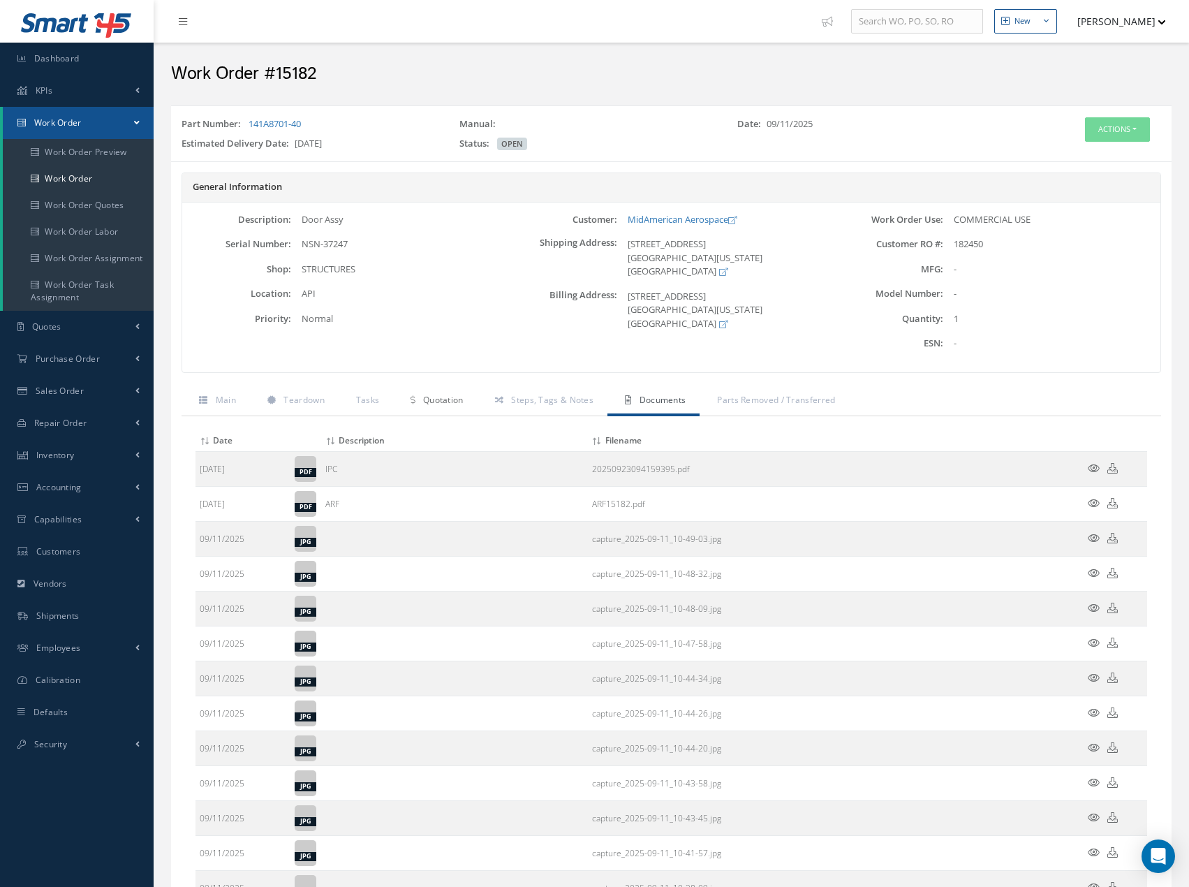
click at [458, 402] on span "Quotation" at bounding box center [443, 400] width 40 height 12
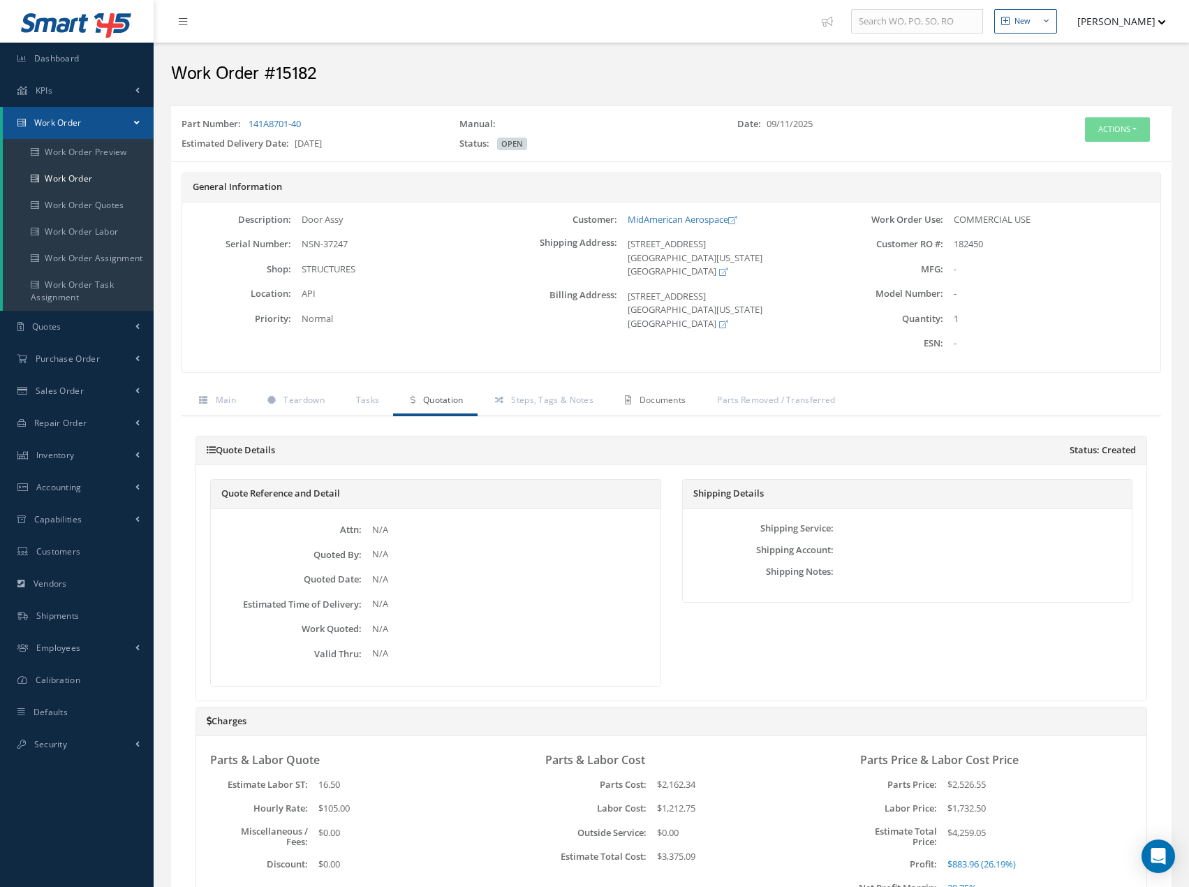
click at [645, 399] on span "Documents" at bounding box center [663, 400] width 47 height 12
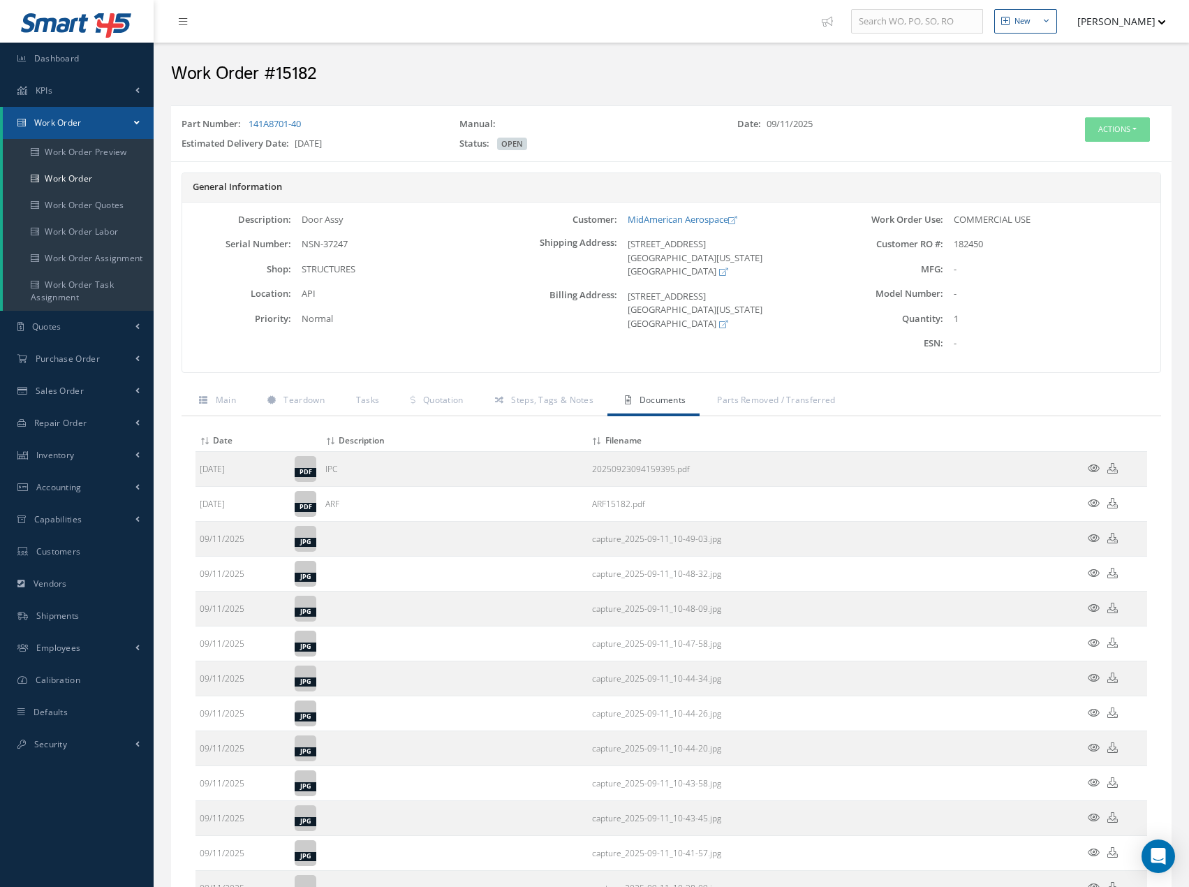
click at [450, 279] on div "Description: Door Assy Serial Number: NSN-37247 Shop: STRUCTURES Location: Prio…" at bounding box center [345, 287] width 326 height 149
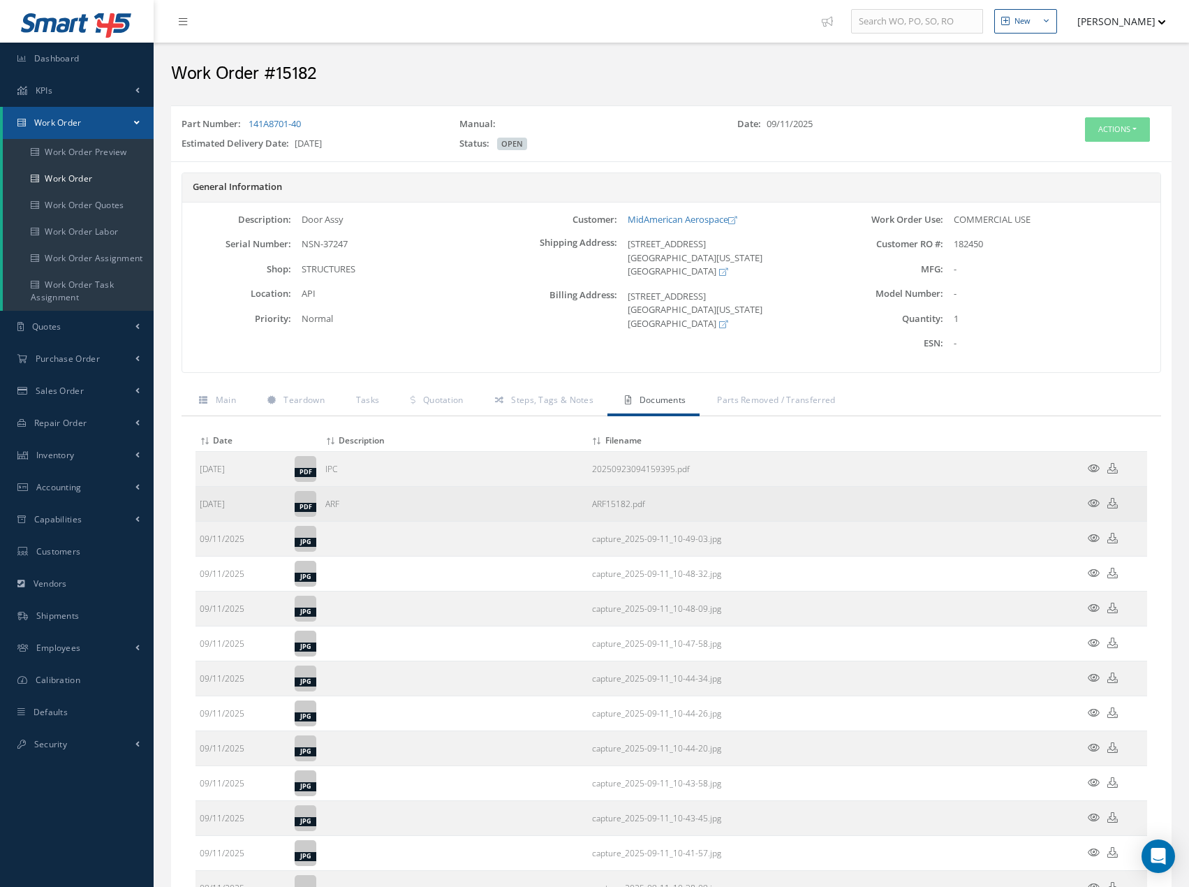
click at [1093, 502] on icon at bounding box center [1094, 503] width 12 height 10
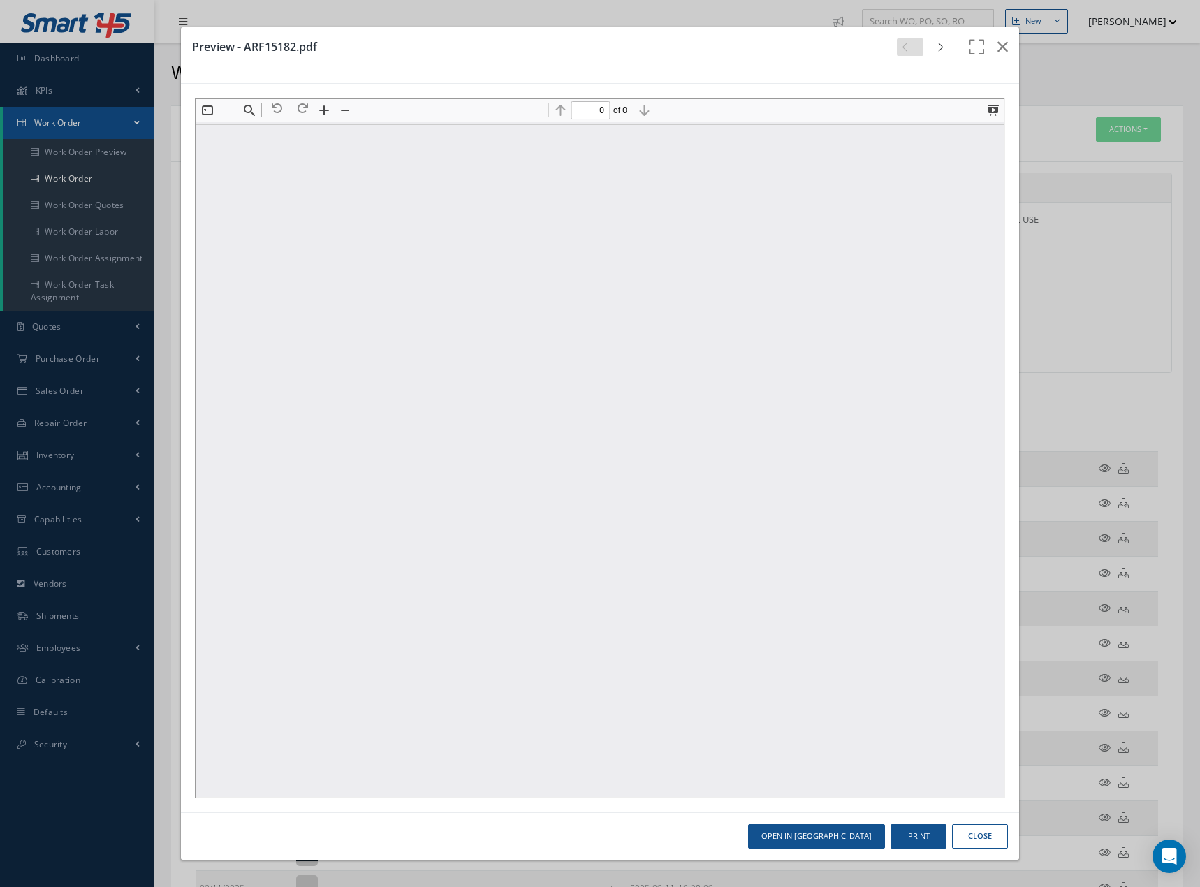
scroll to position [0, 0]
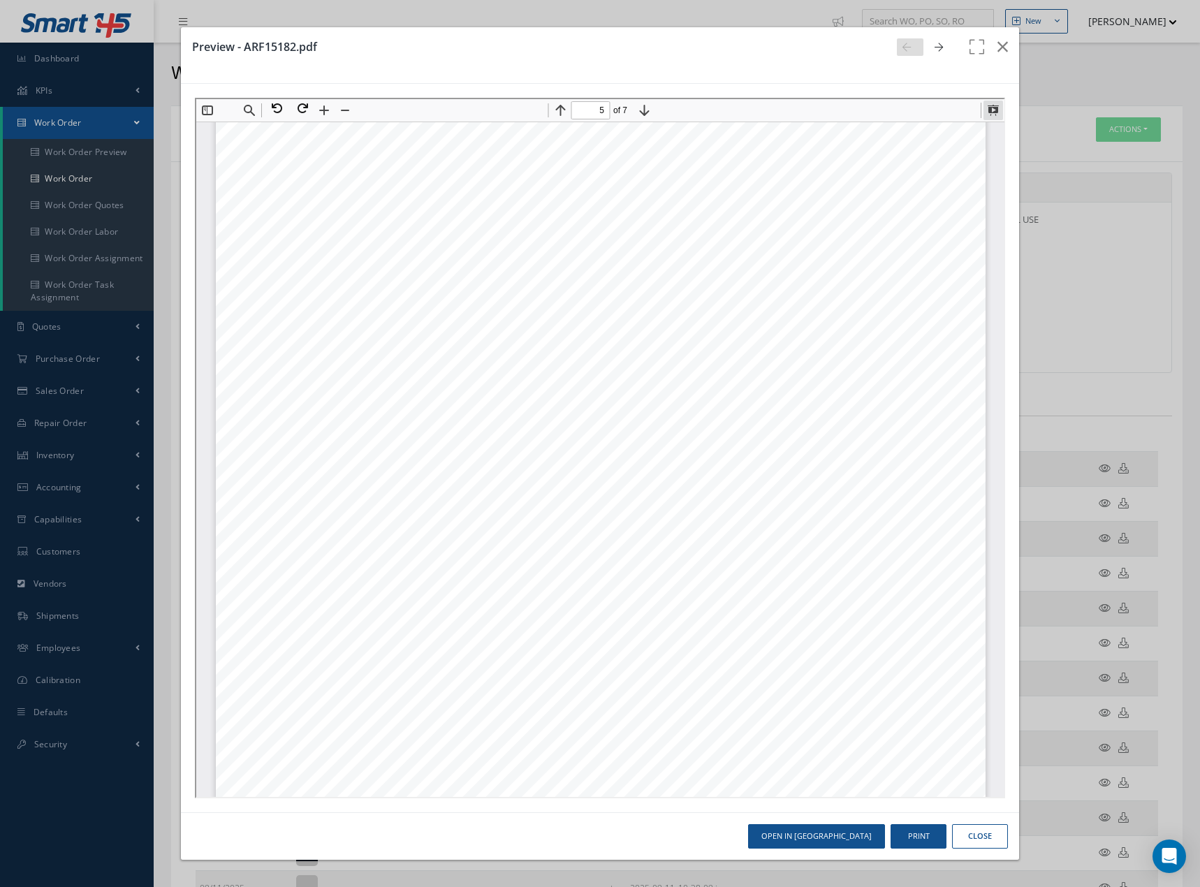
click at [991, 111] on button at bounding box center [991, 109] width 20 height 20
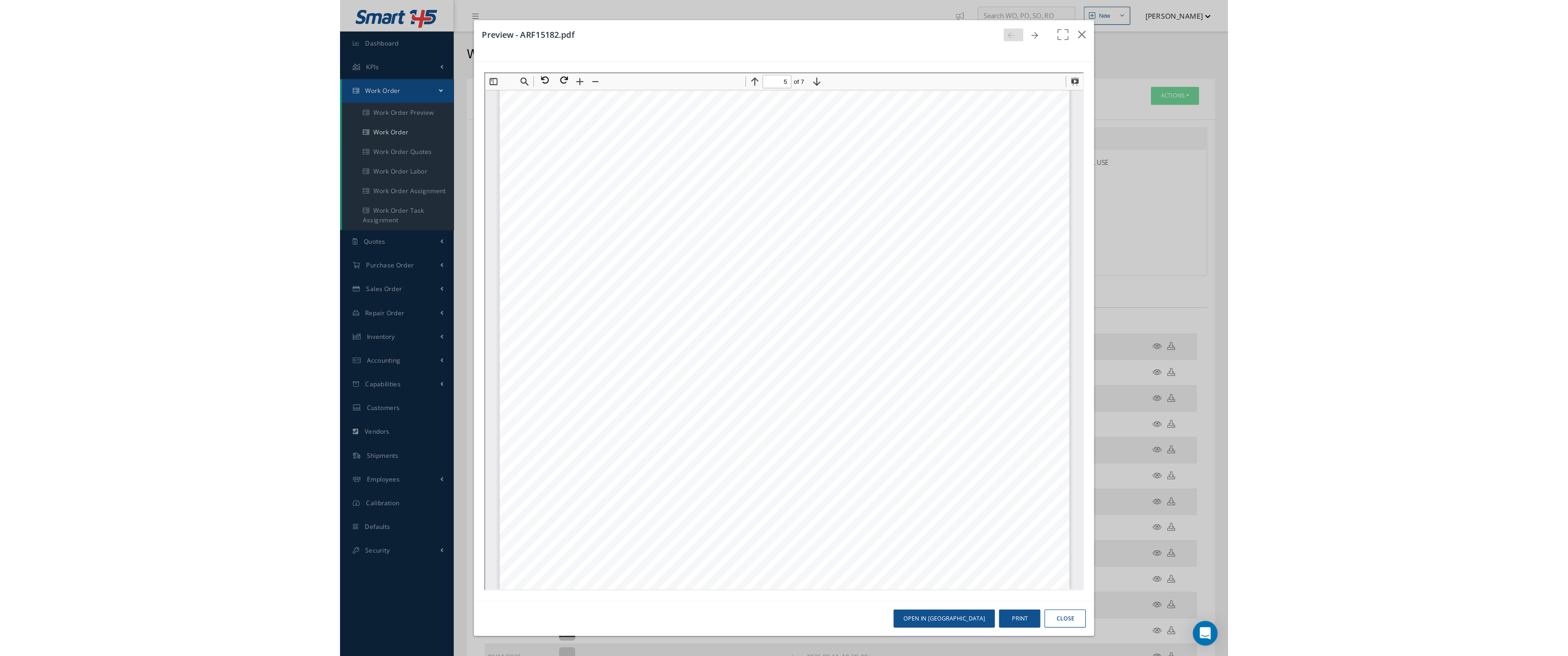
scroll to position [8893, 0]
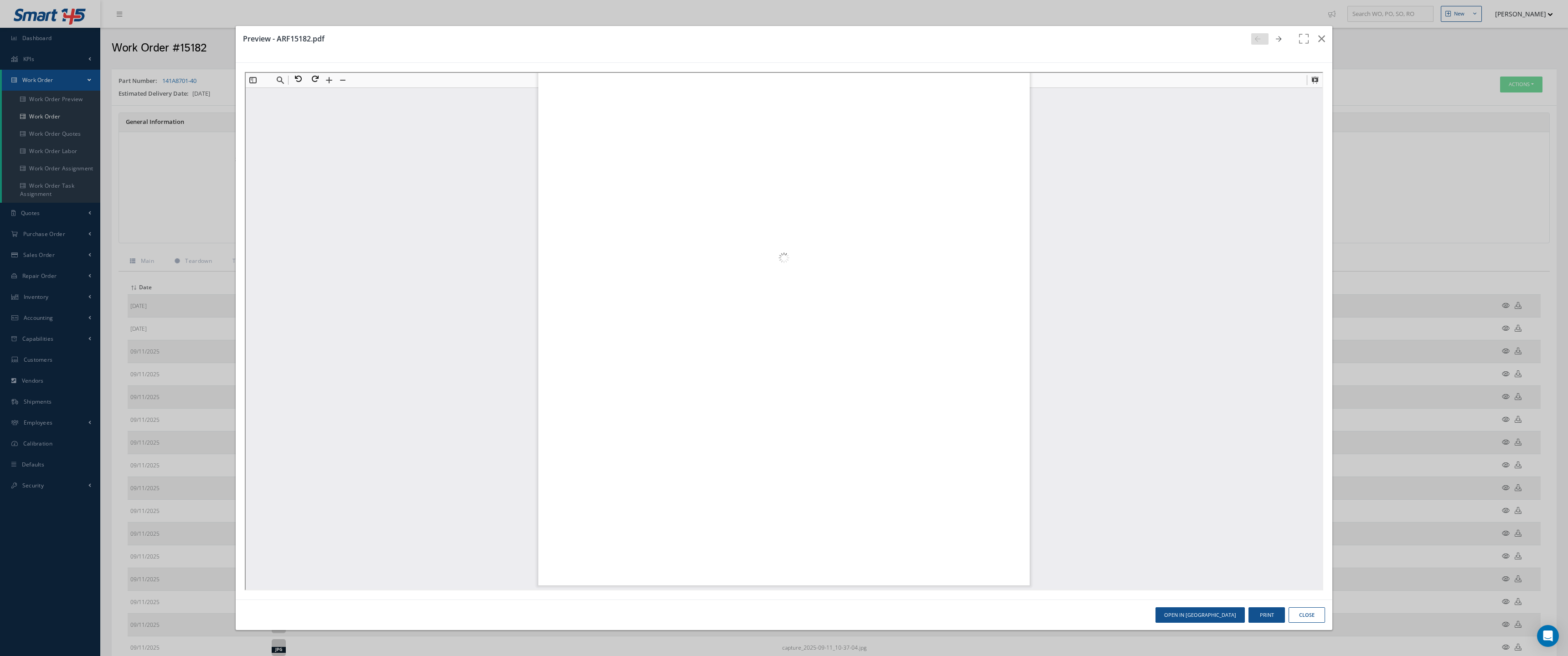
type input "3"
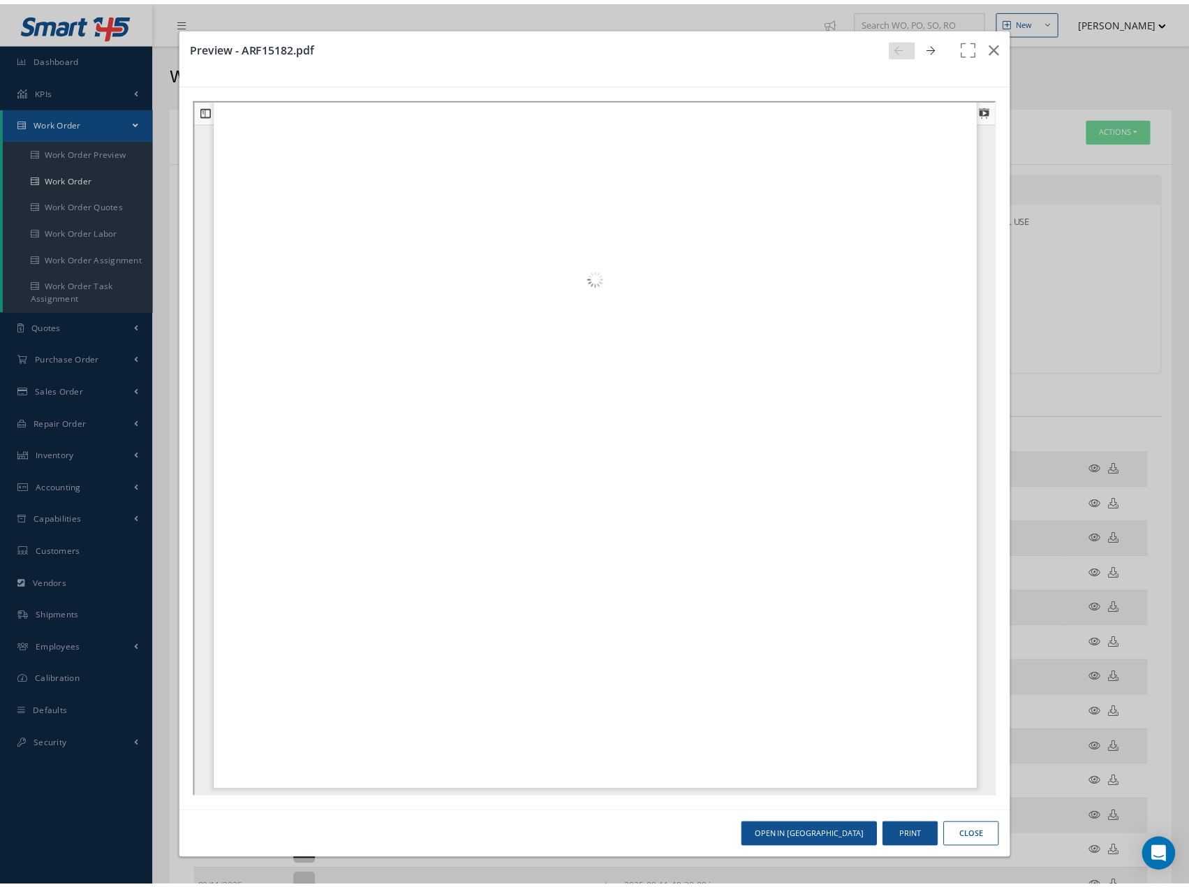
scroll to position [2074, 0]
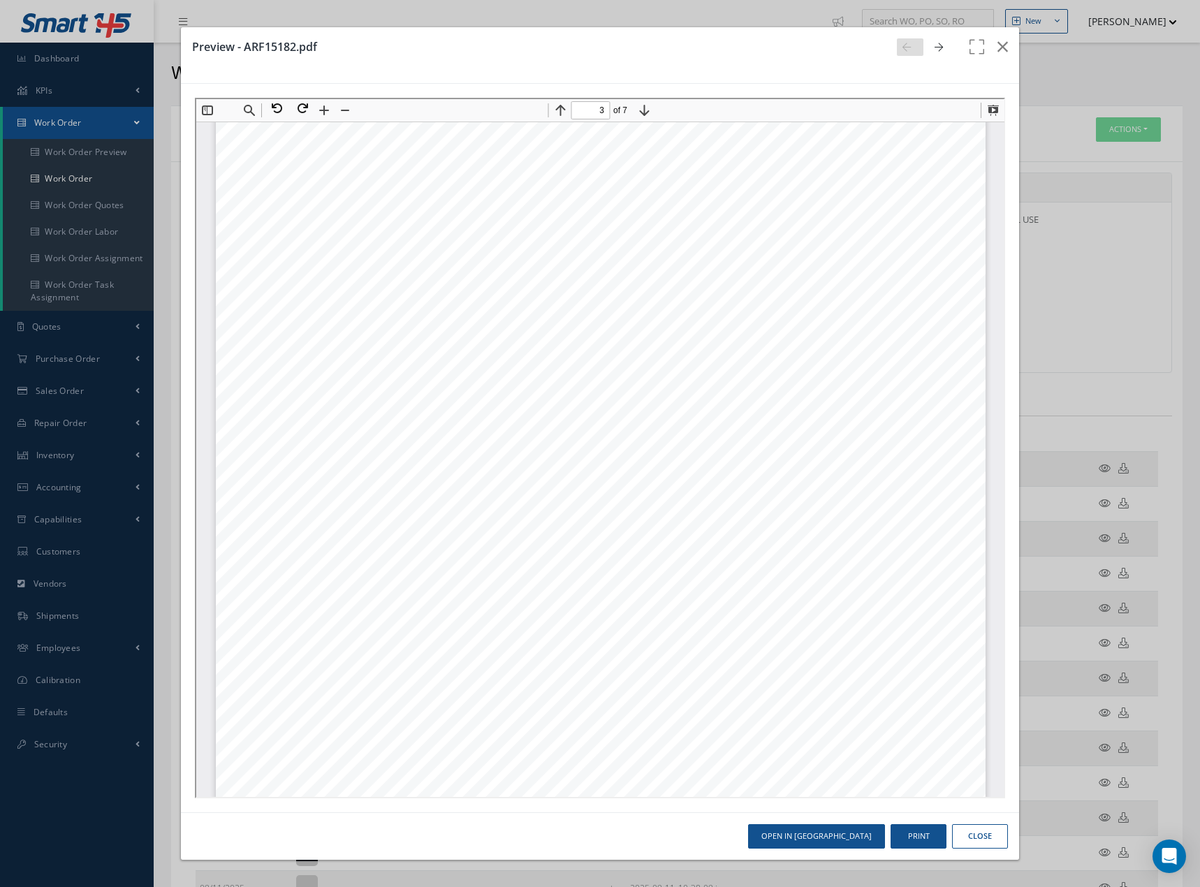
drag, startPoint x: 1091, startPoint y: 304, endPoint x: 1092, endPoint y: 320, distance: 15.4
click at [1091, 309] on div "Preview - ARF15182.pdf Open in [GEOGRAPHIC_DATA] Print Close" at bounding box center [600, 443] width 1200 height 887
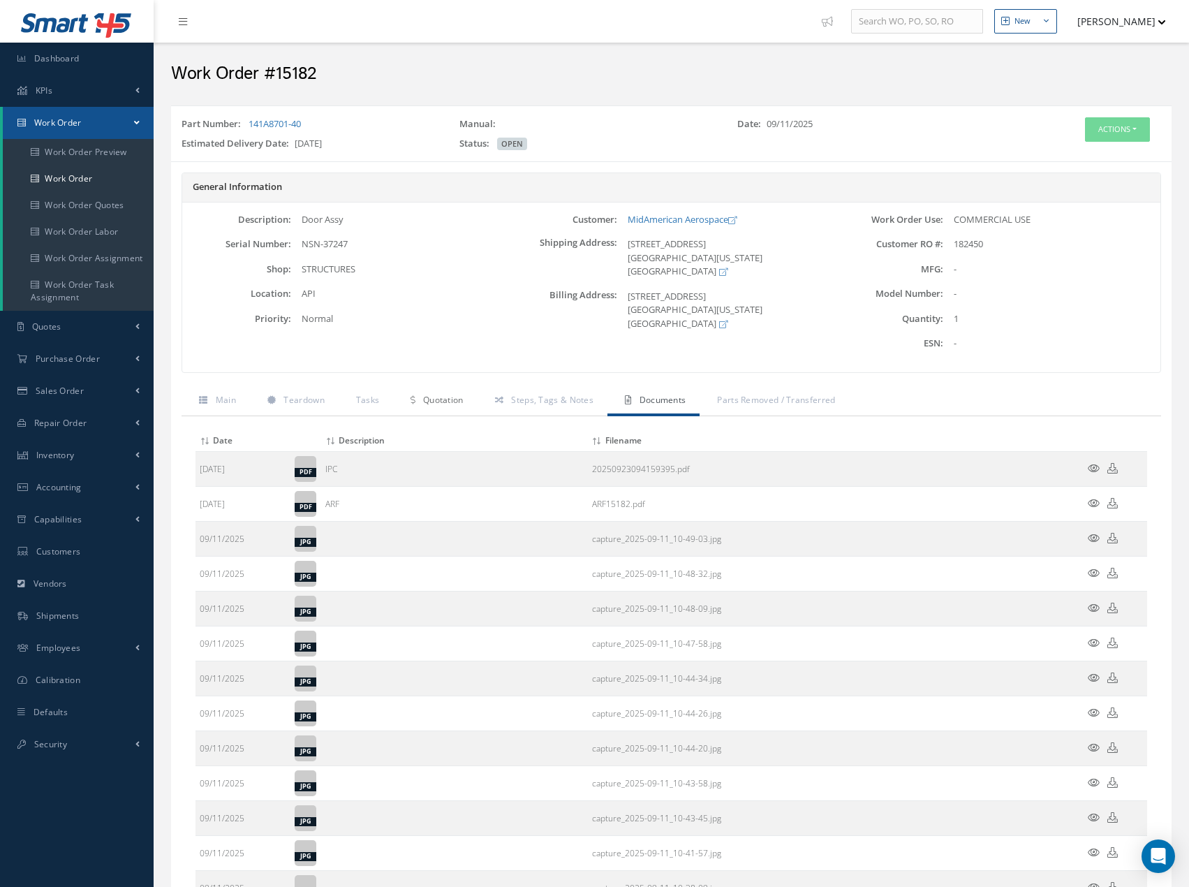
click at [439, 404] on span "Quotation" at bounding box center [443, 400] width 40 height 12
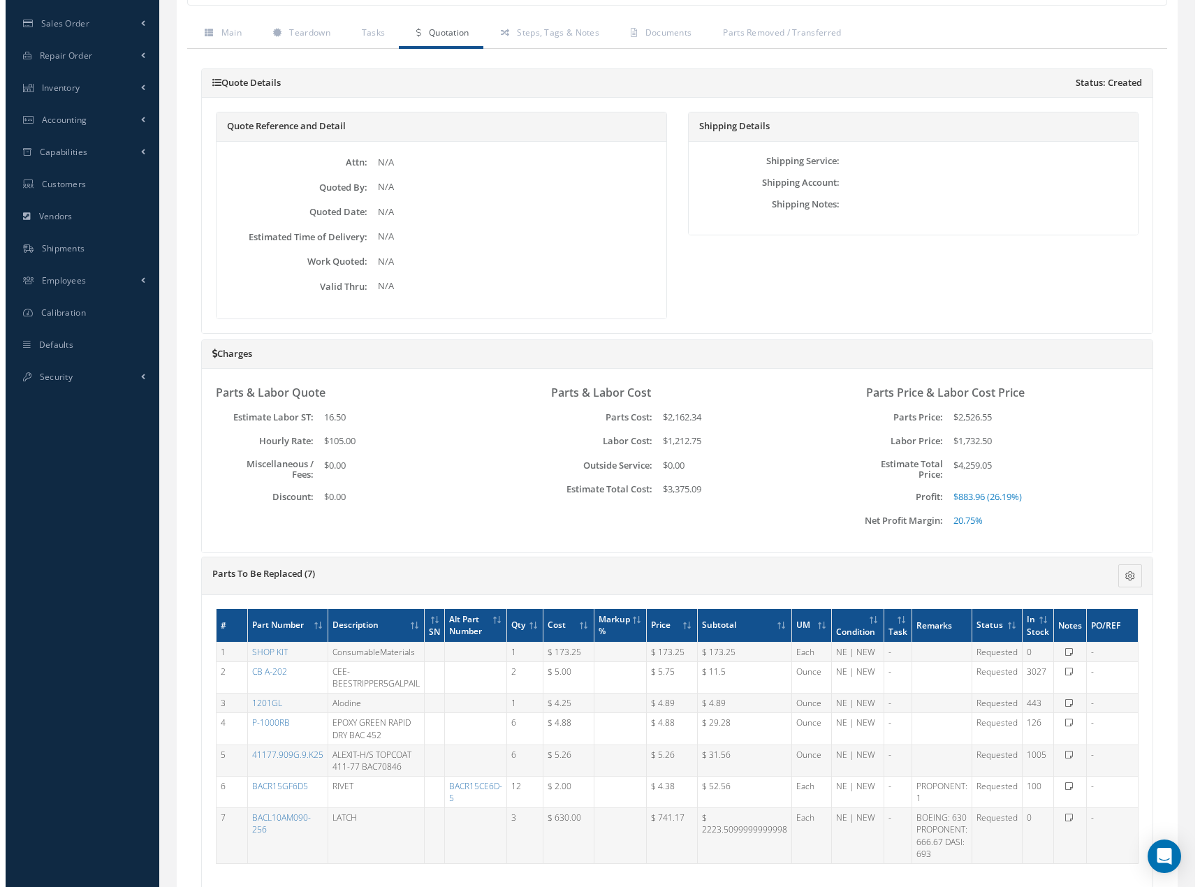
scroll to position [120, 0]
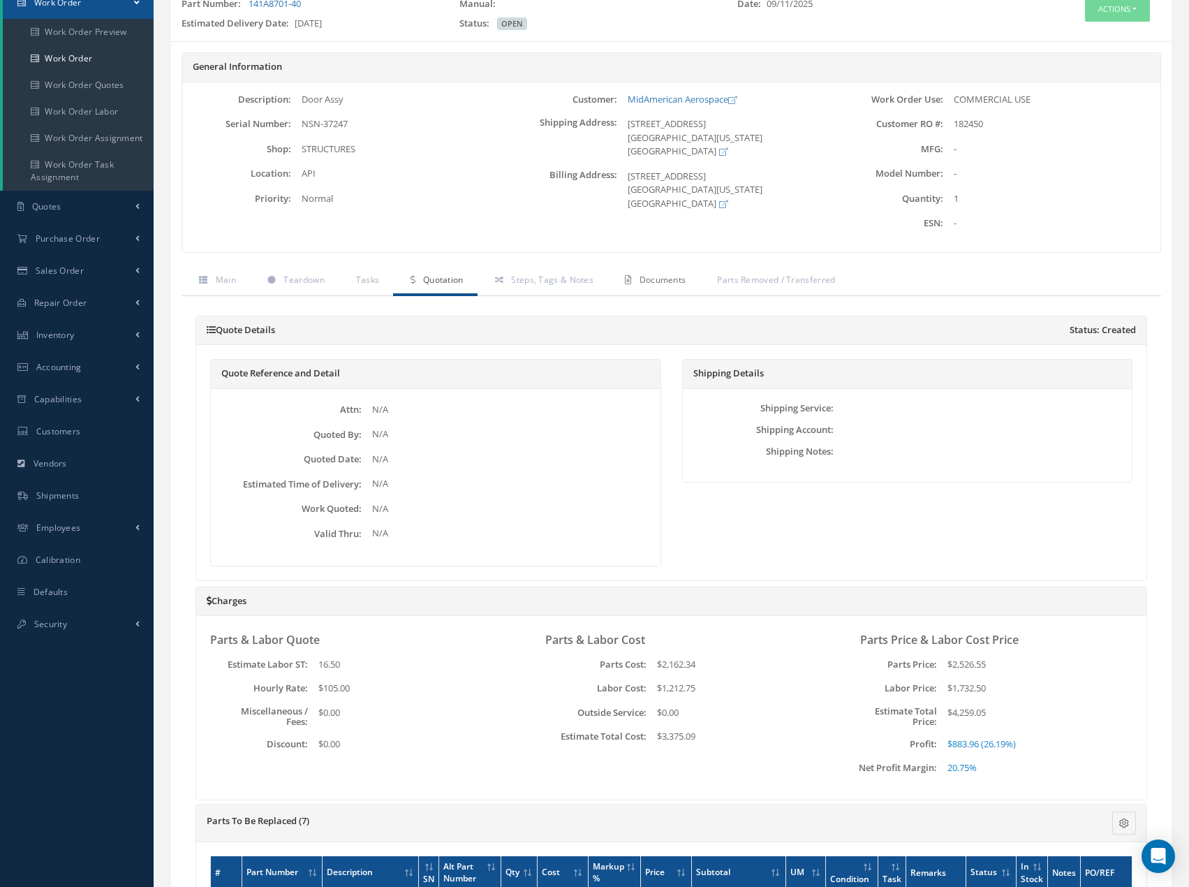
click at [658, 285] on span "Documents" at bounding box center [663, 280] width 47 height 12
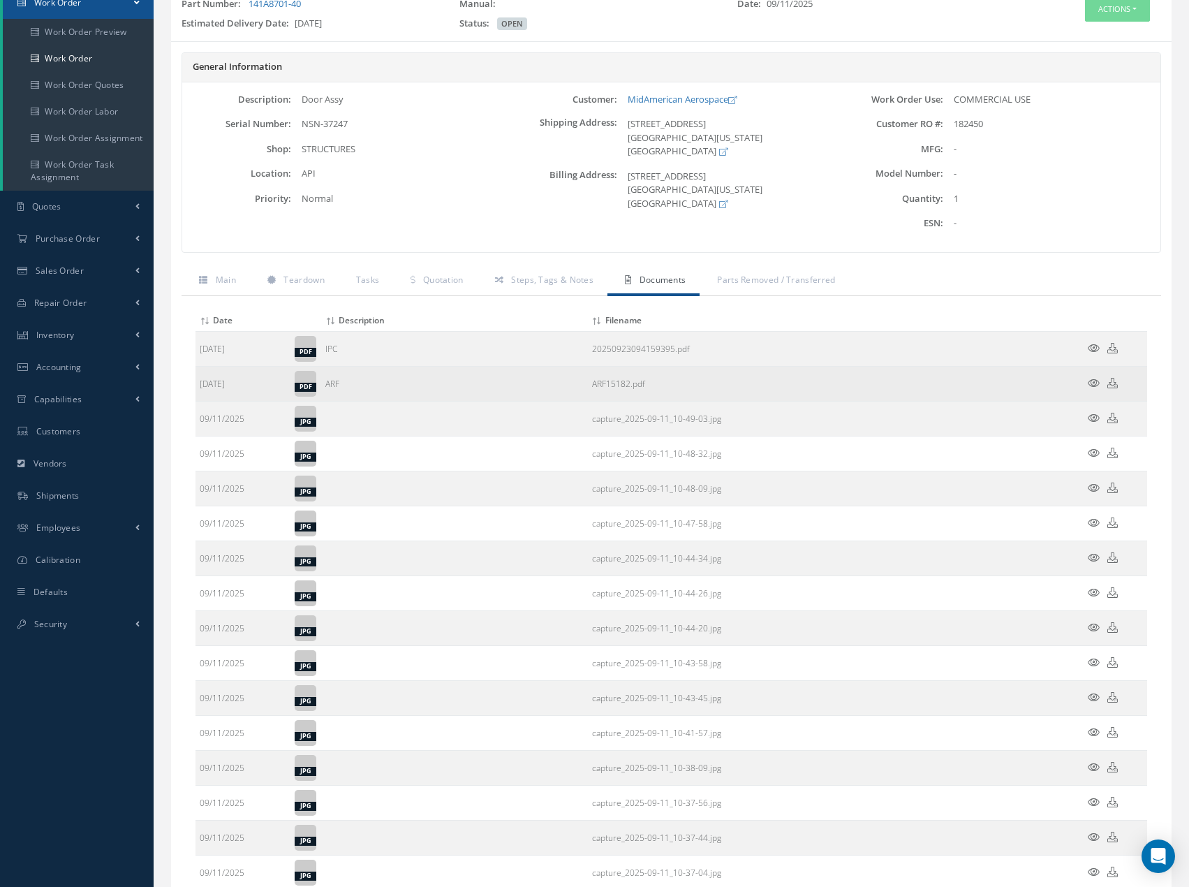
click at [1095, 379] on icon at bounding box center [1094, 383] width 12 height 10
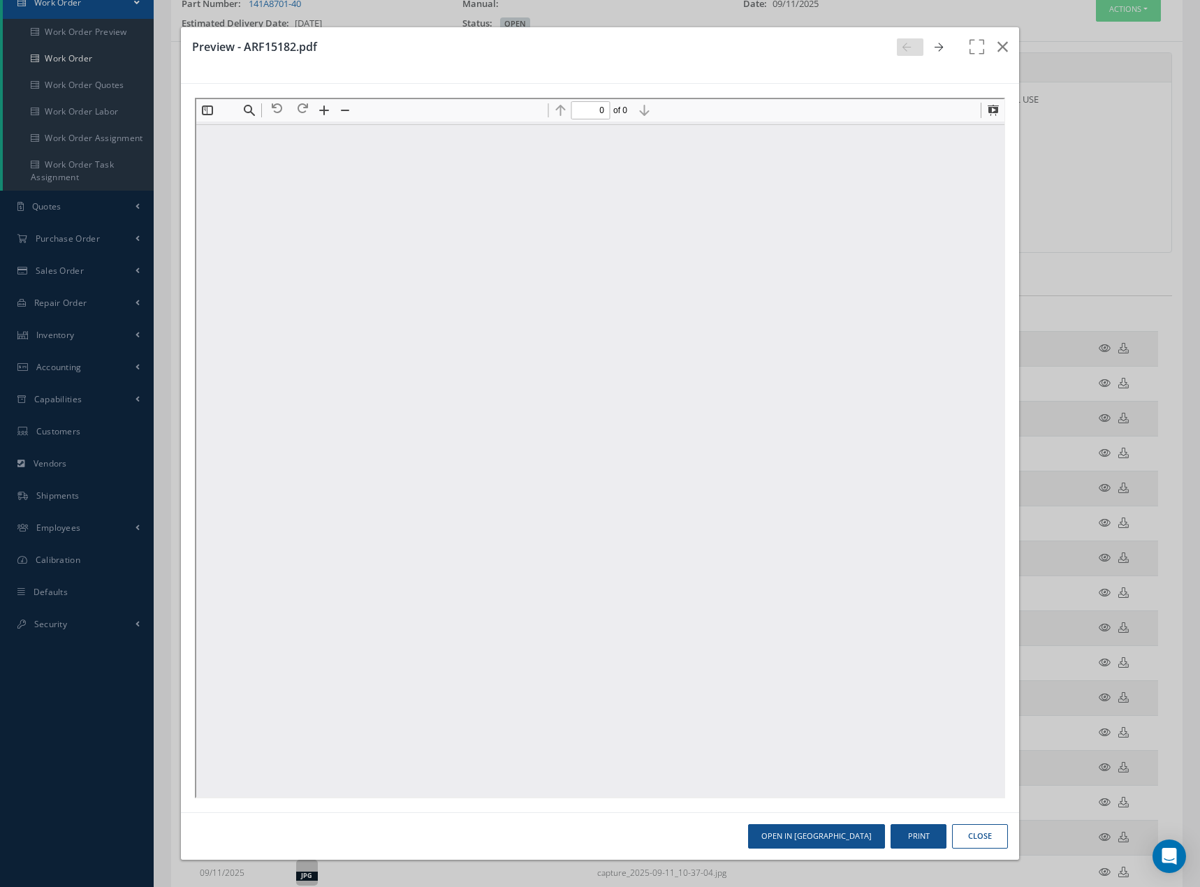
scroll to position [0, 0]
type input "3"
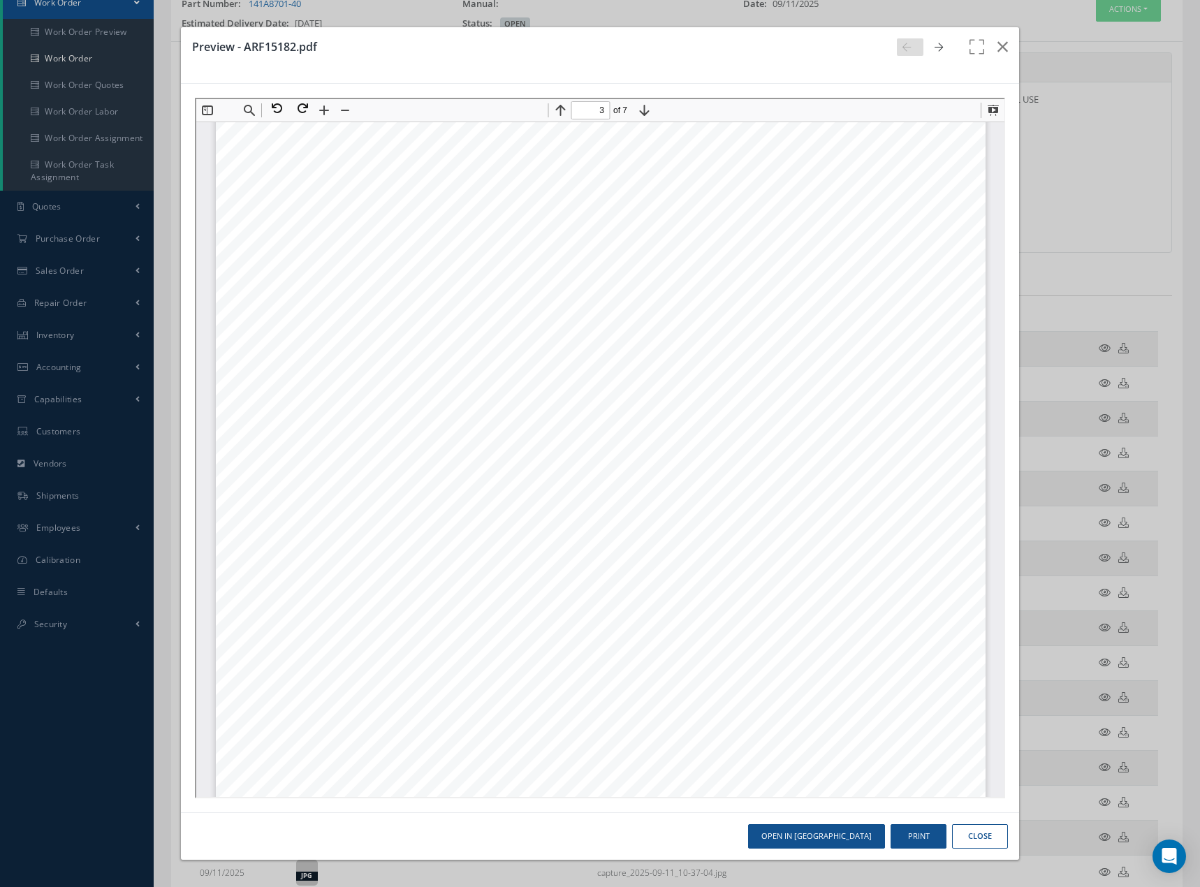
scroll to position [2283, 0]
click at [321, 316] on div "ARF15182 Untitled 3 of 7 GVI and operational test on latches found ok 2 and 1 R…" at bounding box center [598, 424] width 769 height 1026
drag, startPoint x: 1007, startPoint y: 44, endPoint x: 998, endPoint y: 92, distance: 48.9
click at [1007, 45] on icon "button" at bounding box center [1002, 46] width 10 height 17
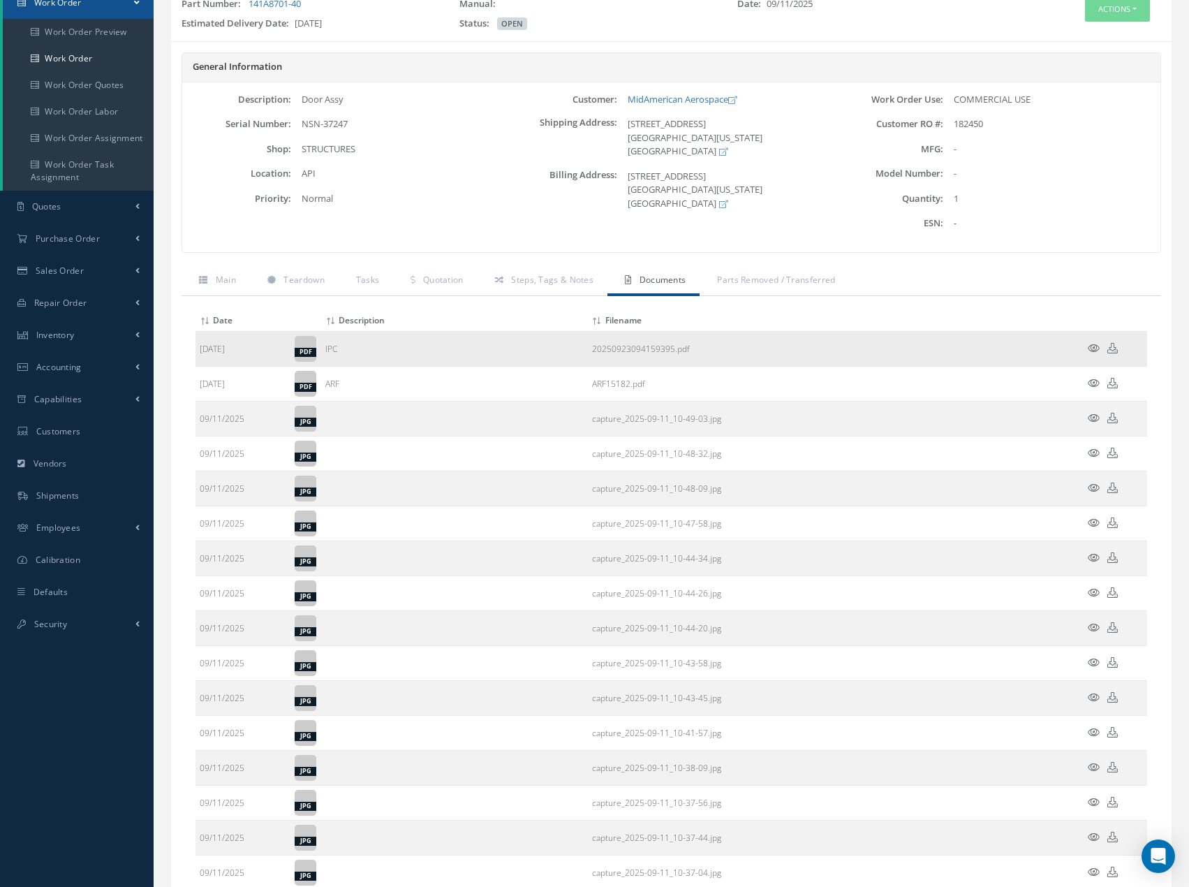
click at [1095, 346] on icon at bounding box center [1094, 348] width 12 height 10
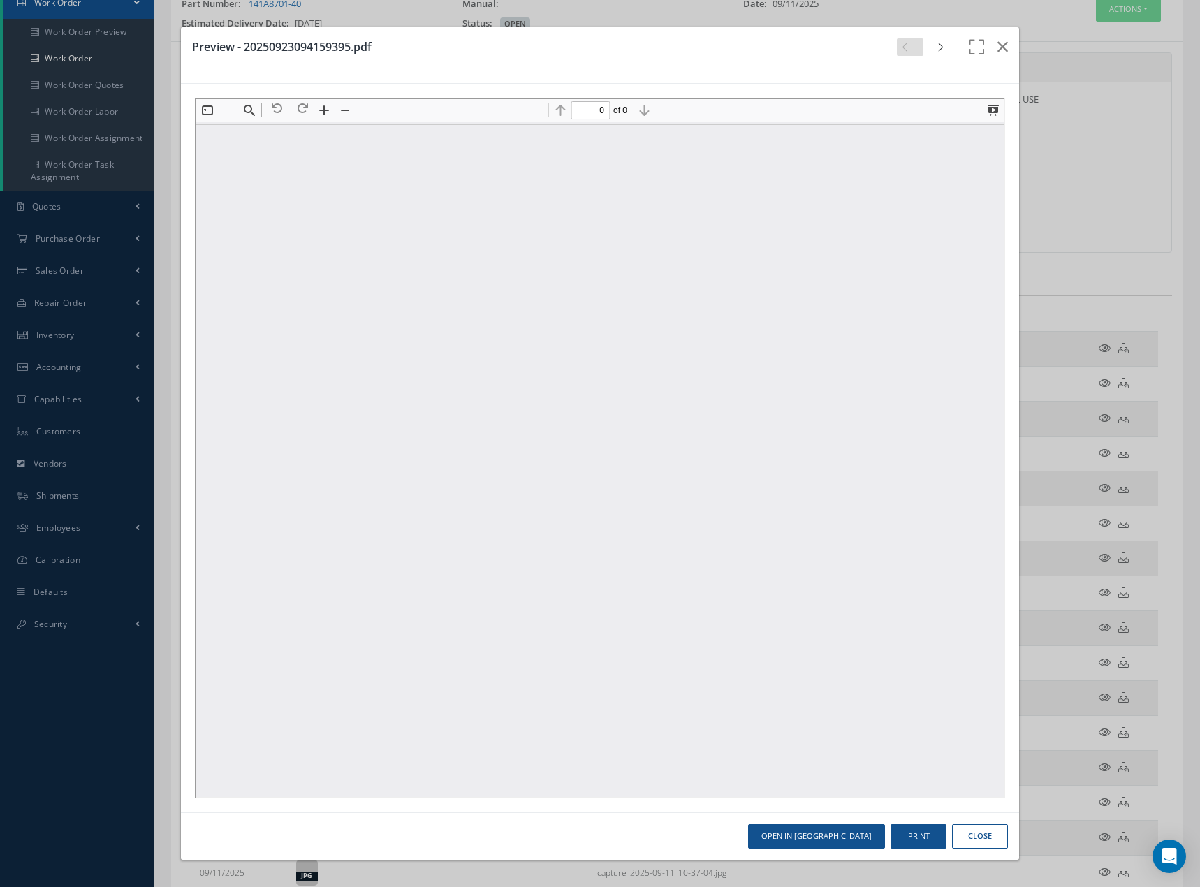
scroll to position [0, 0]
type input "2"
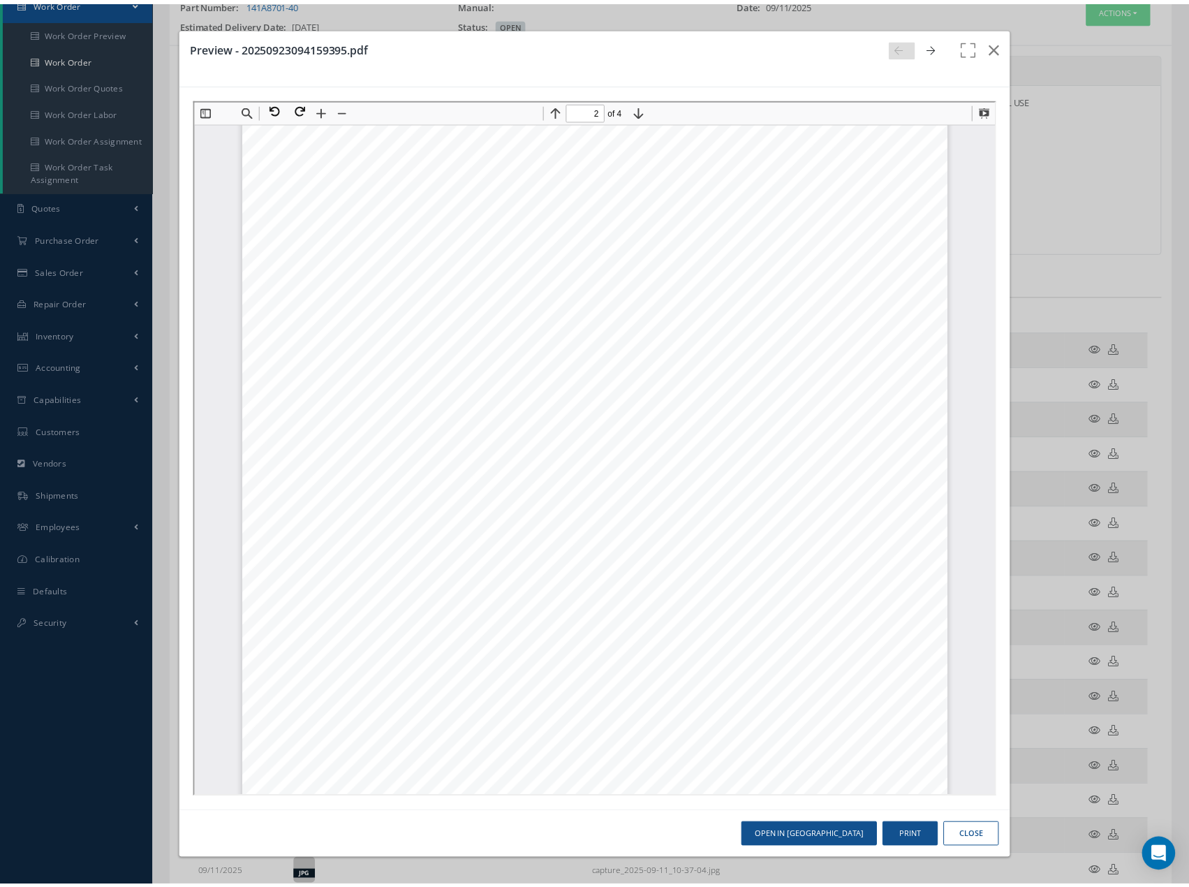
scroll to position [1075, 0]
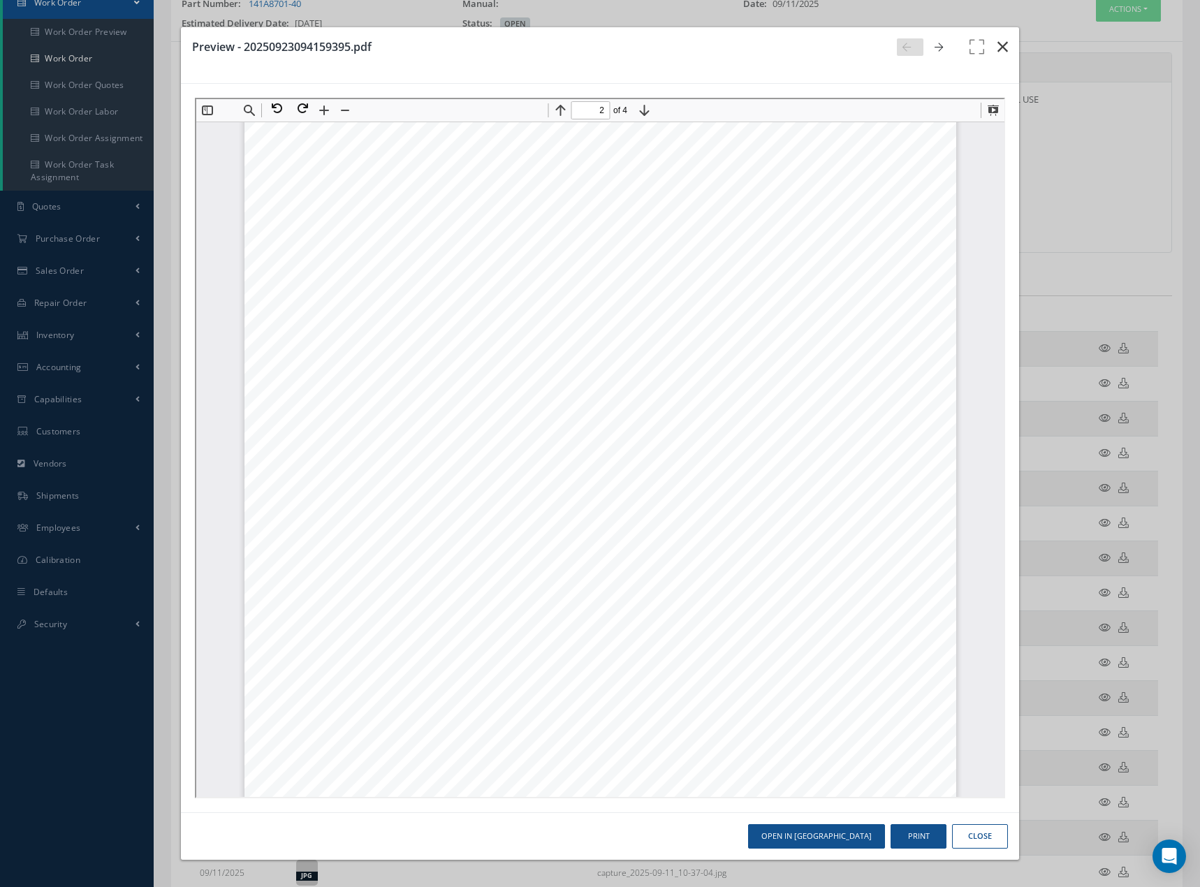
drag, startPoint x: 996, startPoint y: 46, endPoint x: 1010, endPoint y: 48, distance: 14.1
click at [996, 46] on button "button" at bounding box center [1002, 46] width 33 height 39
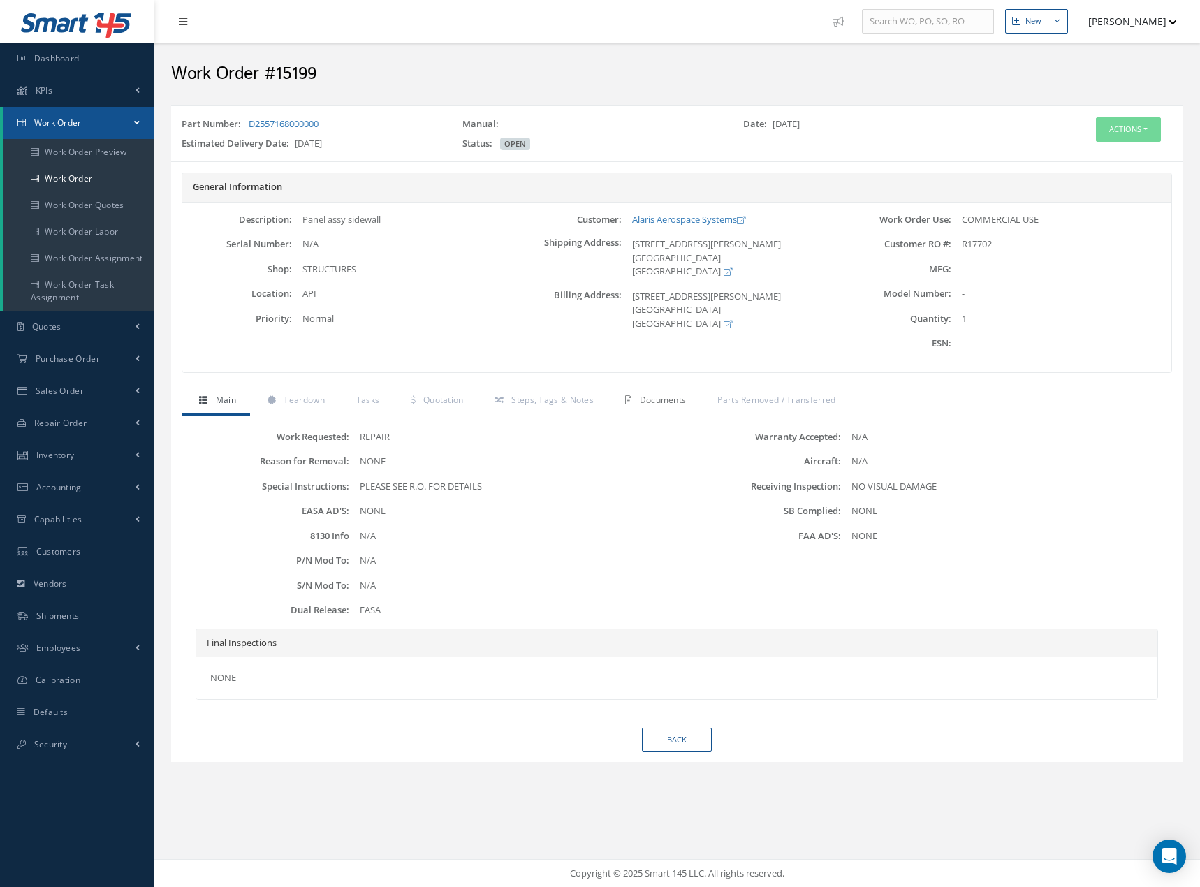
click at [646, 404] on span "Documents" at bounding box center [663, 400] width 47 height 12
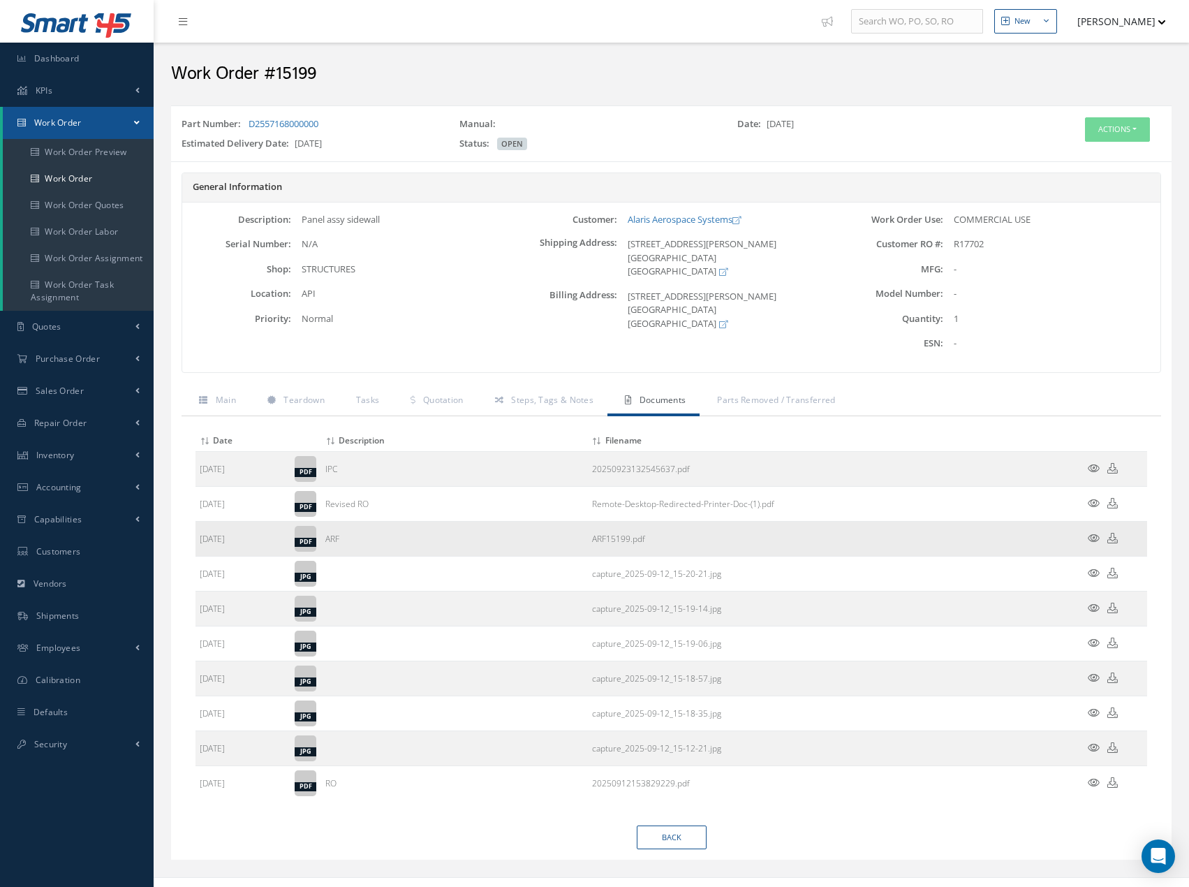
click at [1091, 538] on icon at bounding box center [1094, 538] width 12 height 10
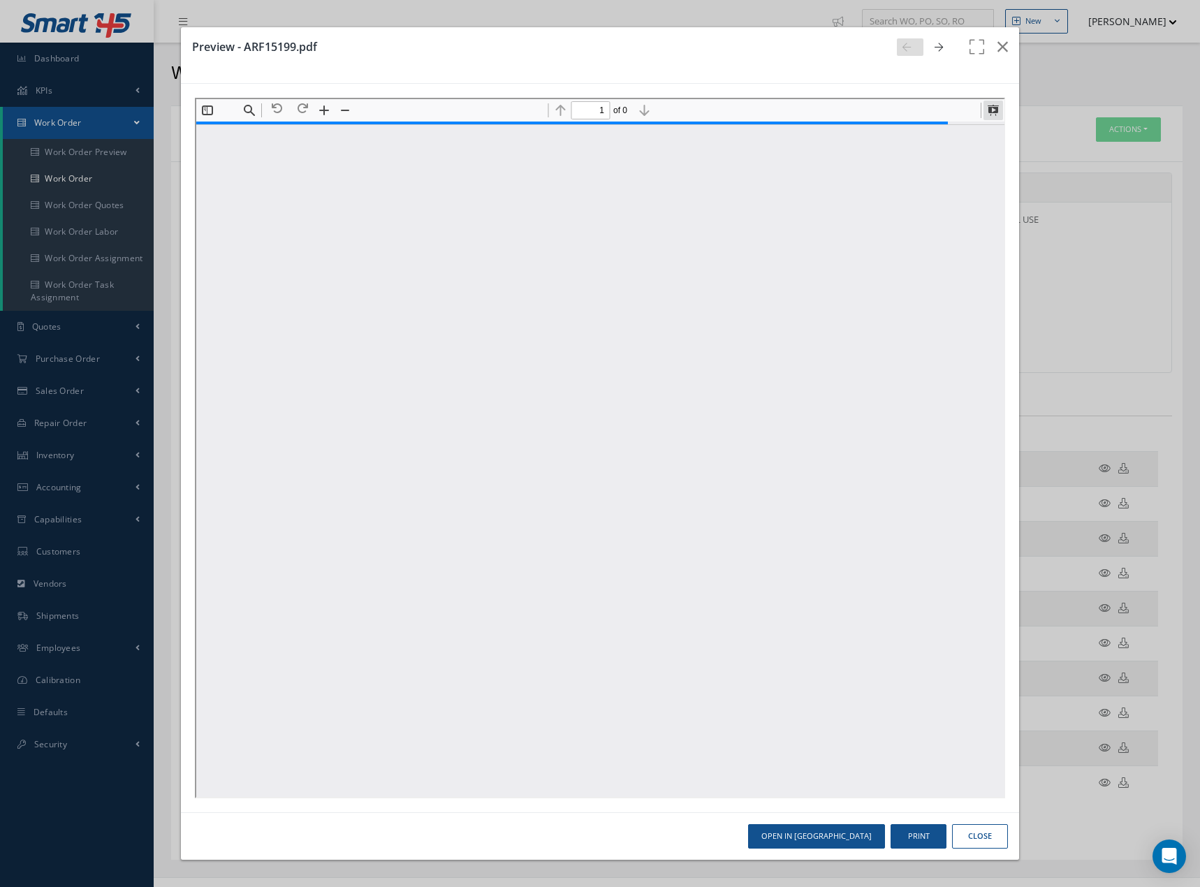
click at [989, 112] on button at bounding box center [991, 109] width 20 height 20
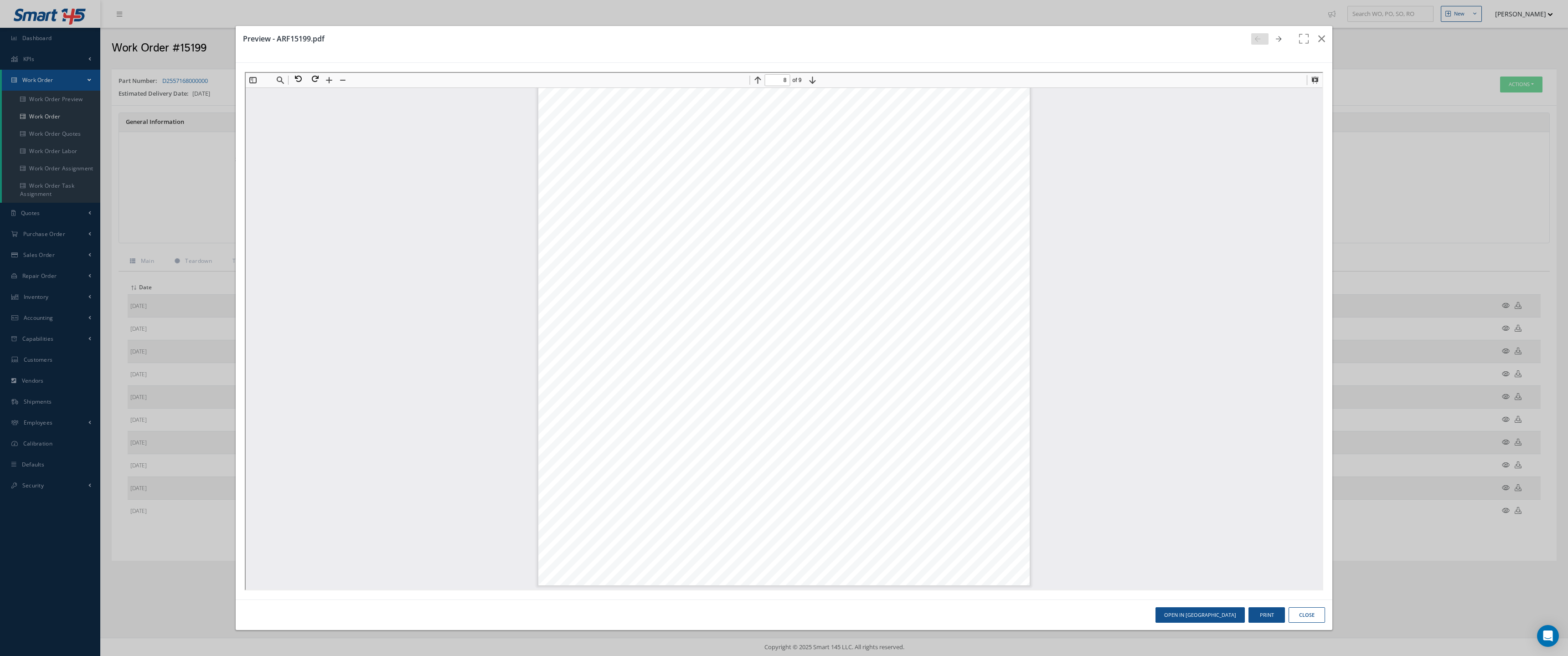
scroll to position [15563, 0]
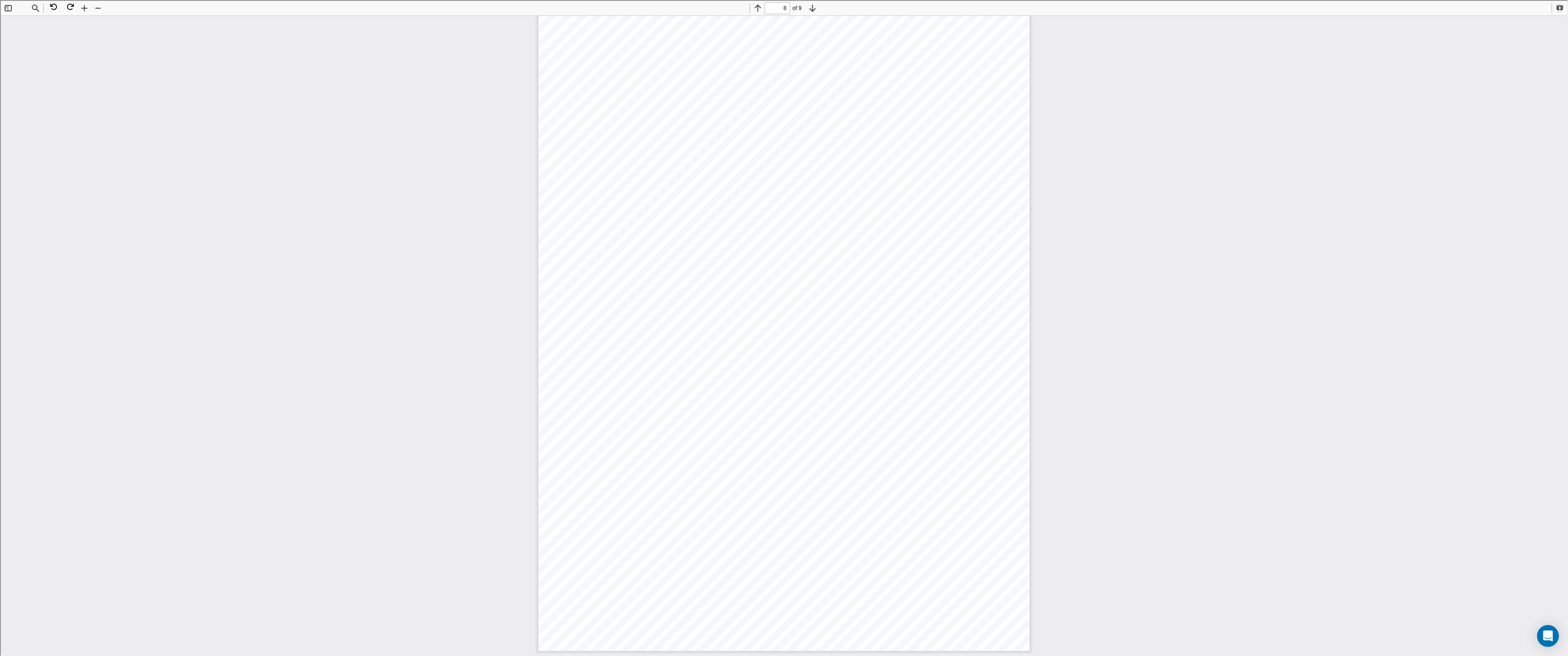
type input "9"
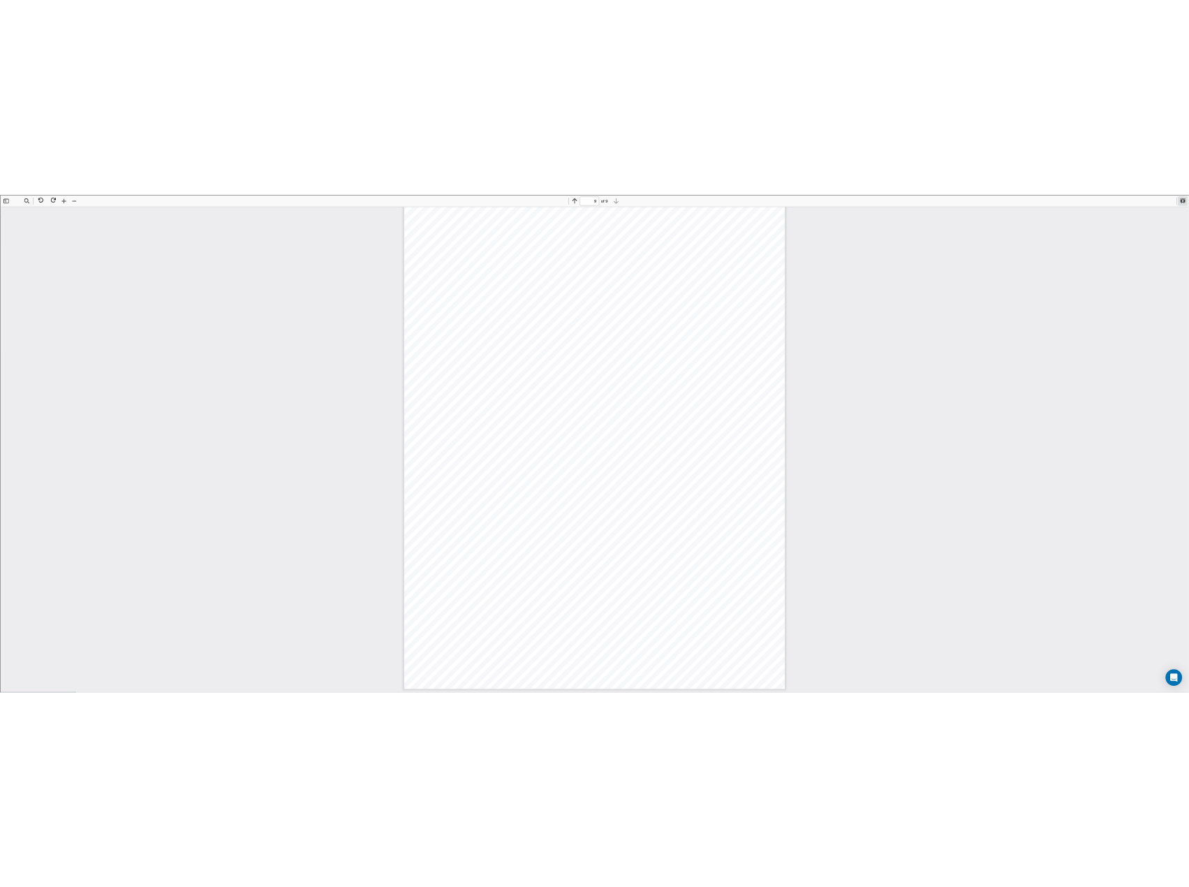
scroll to position [8274, 0]
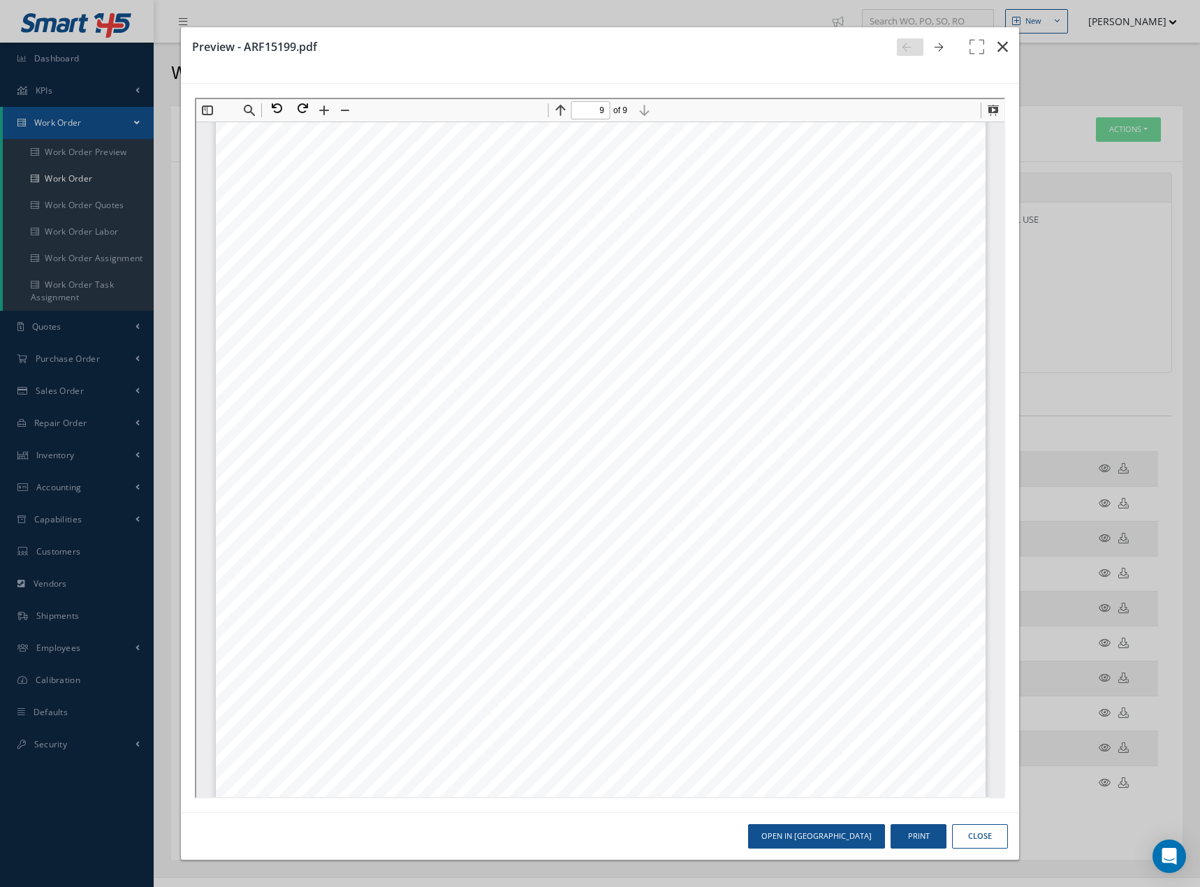
click at [1000, 43] on icon "button" at bounding box center [1002, 46] width 10 height 17
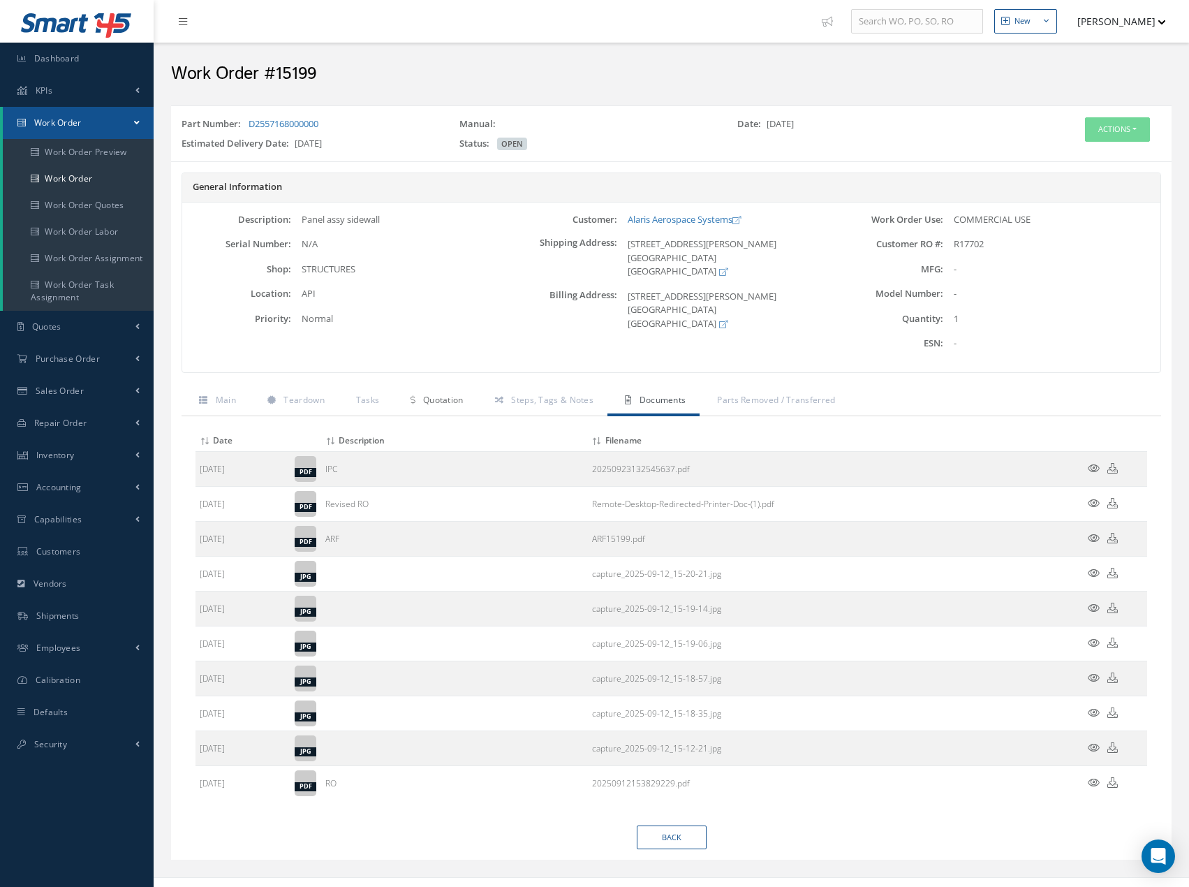
click at [427, 403] on span "Quotation" at bounding box center [443, 400] width 40 height 12
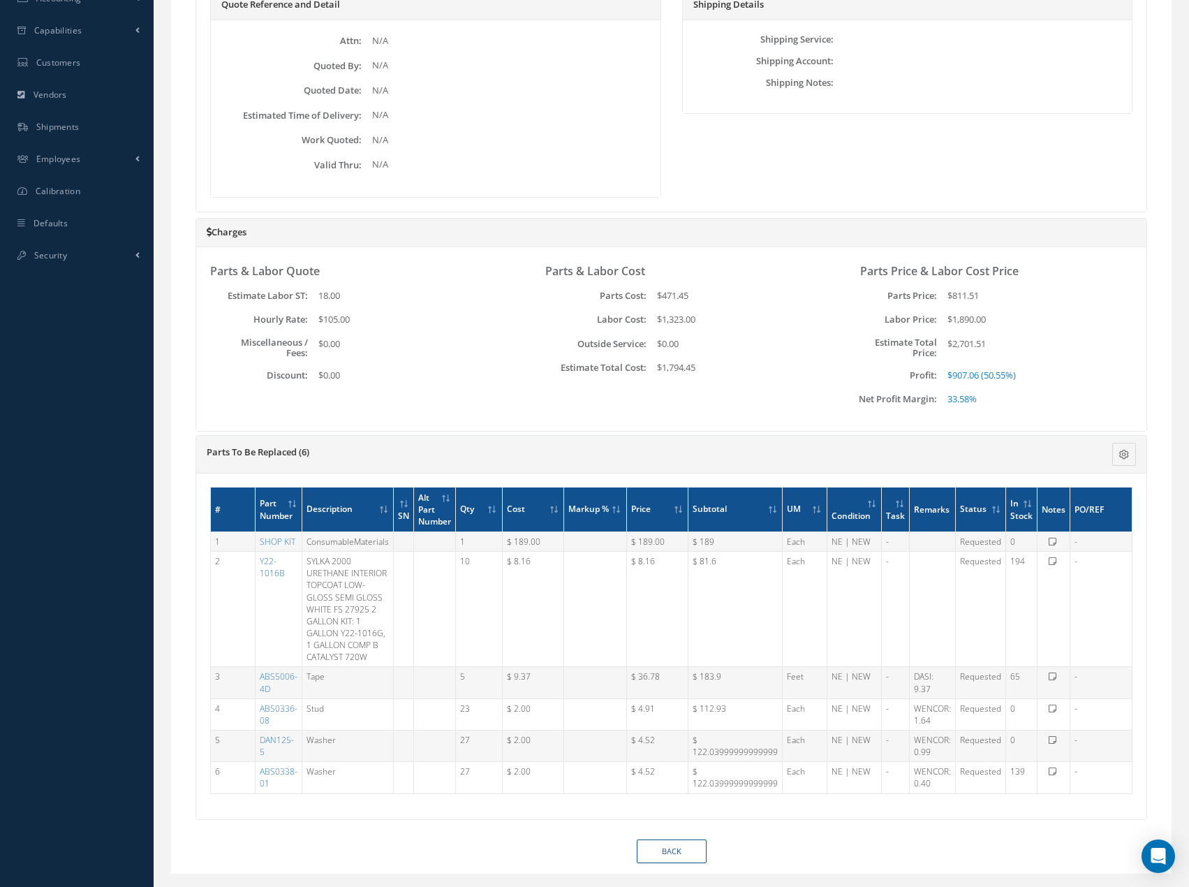
scroll to position [0, 0]
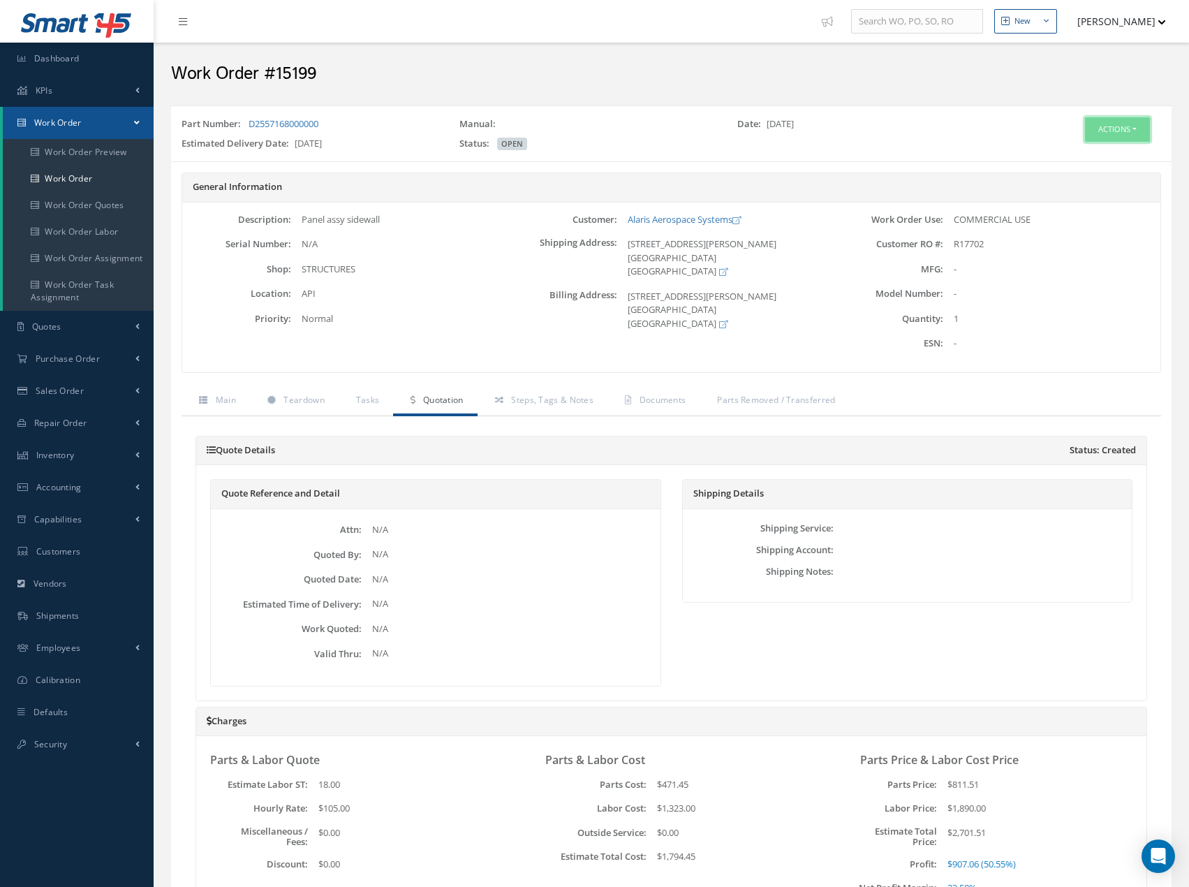
click at [1130, 129] on button "Actions" at bounding box center [1117, 129] width 65 height 24
click at [1090, 157] on link "Edit" at bounding box center [1096, 156] width 112 height 19
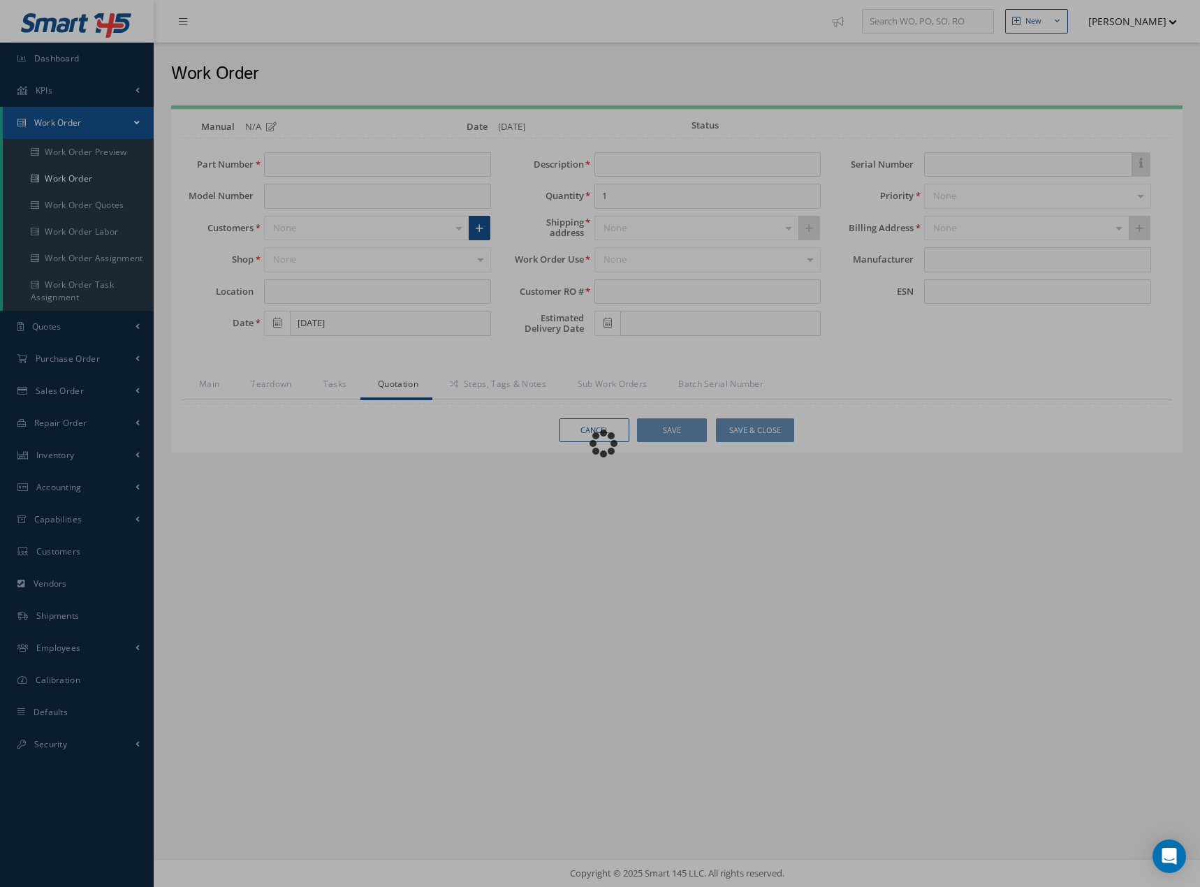
type input "D2557168000000"
type input "API"
type input "[DATE]"
type input "Panel assy sidewall"
type input "R17702"
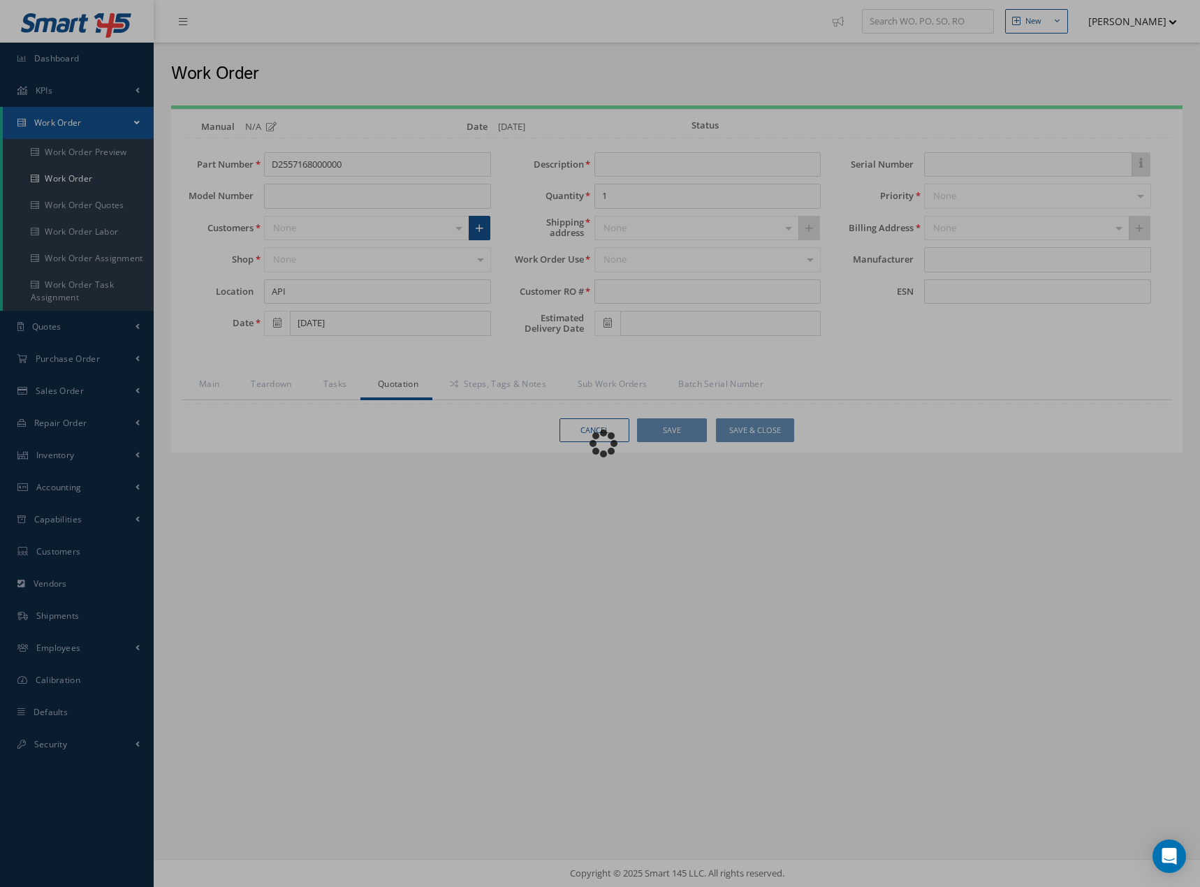
type input "[DATE]"
type input "N/A"
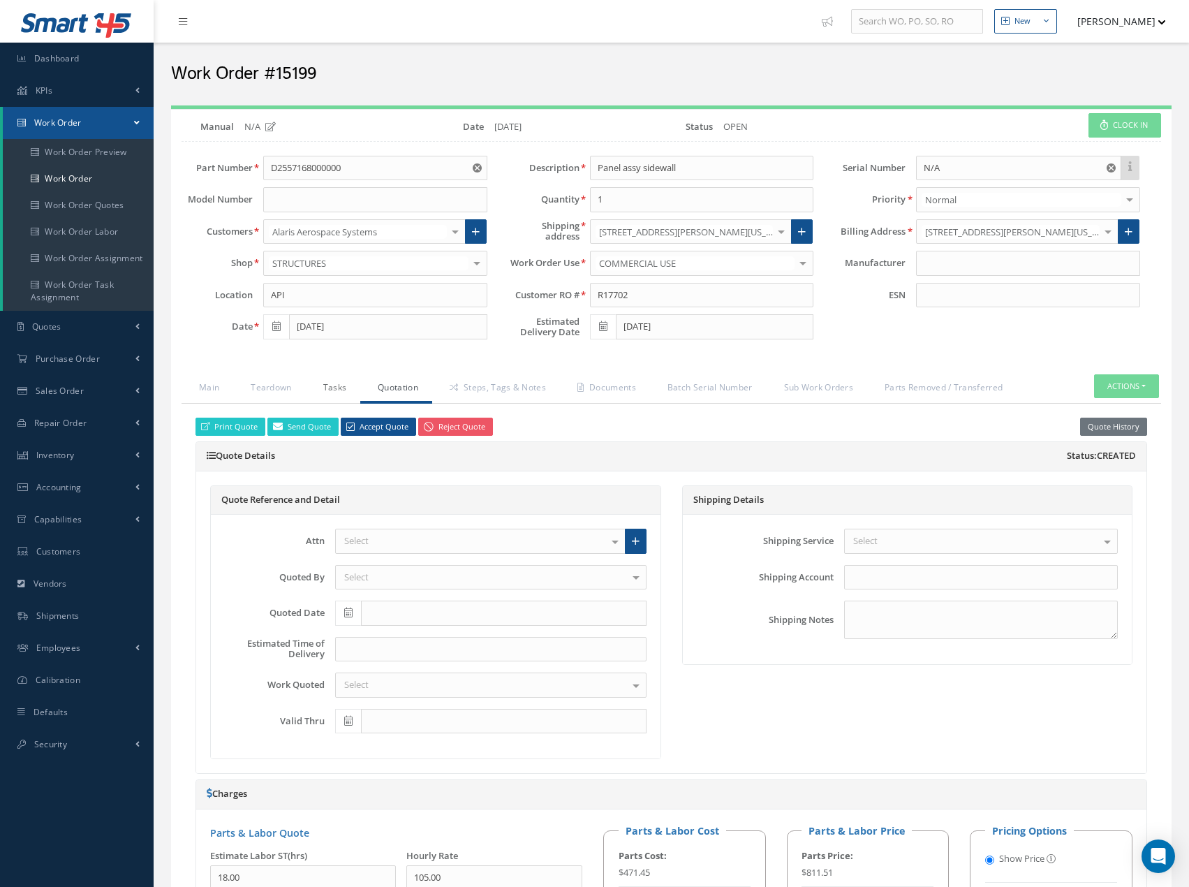
click at [333, 387] on link "Tasks" at bounding box center [333, 388] width 55 height 29
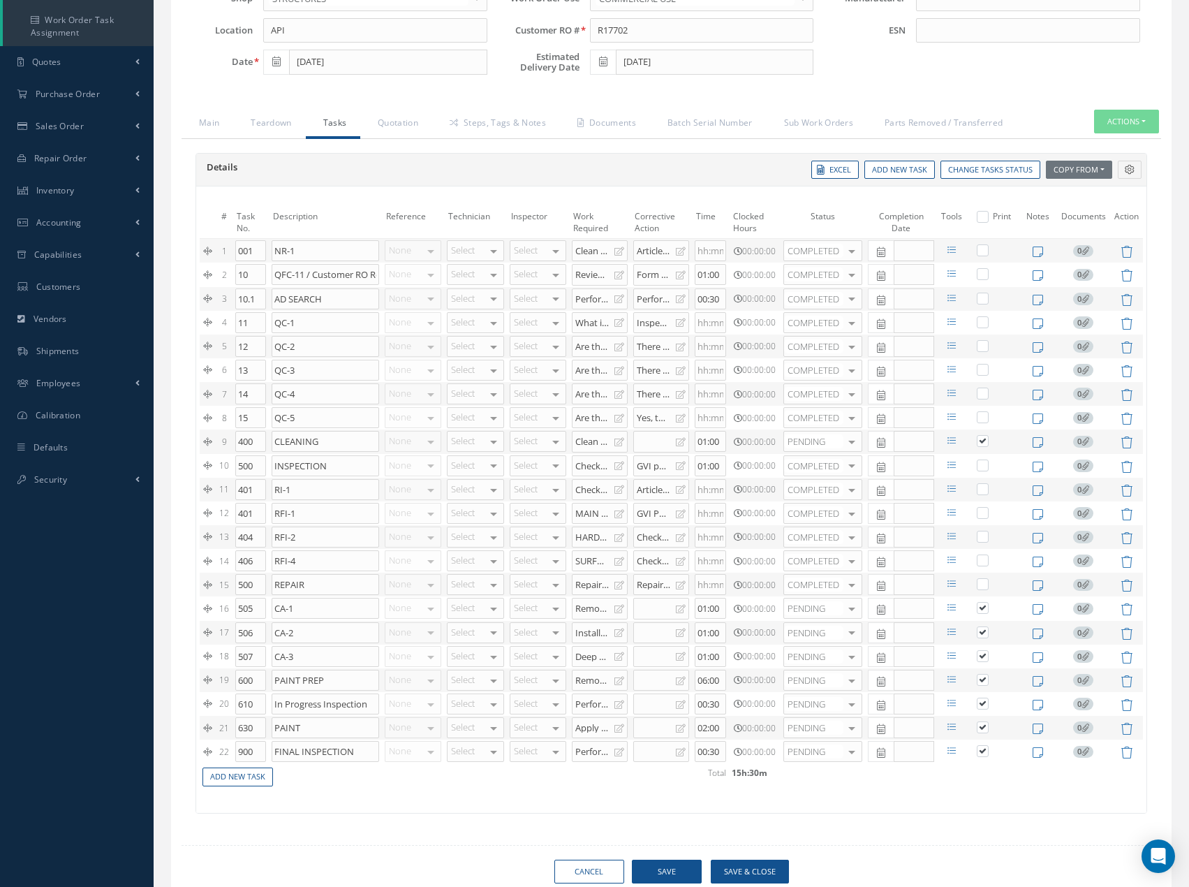
scroll to position [279, 0]
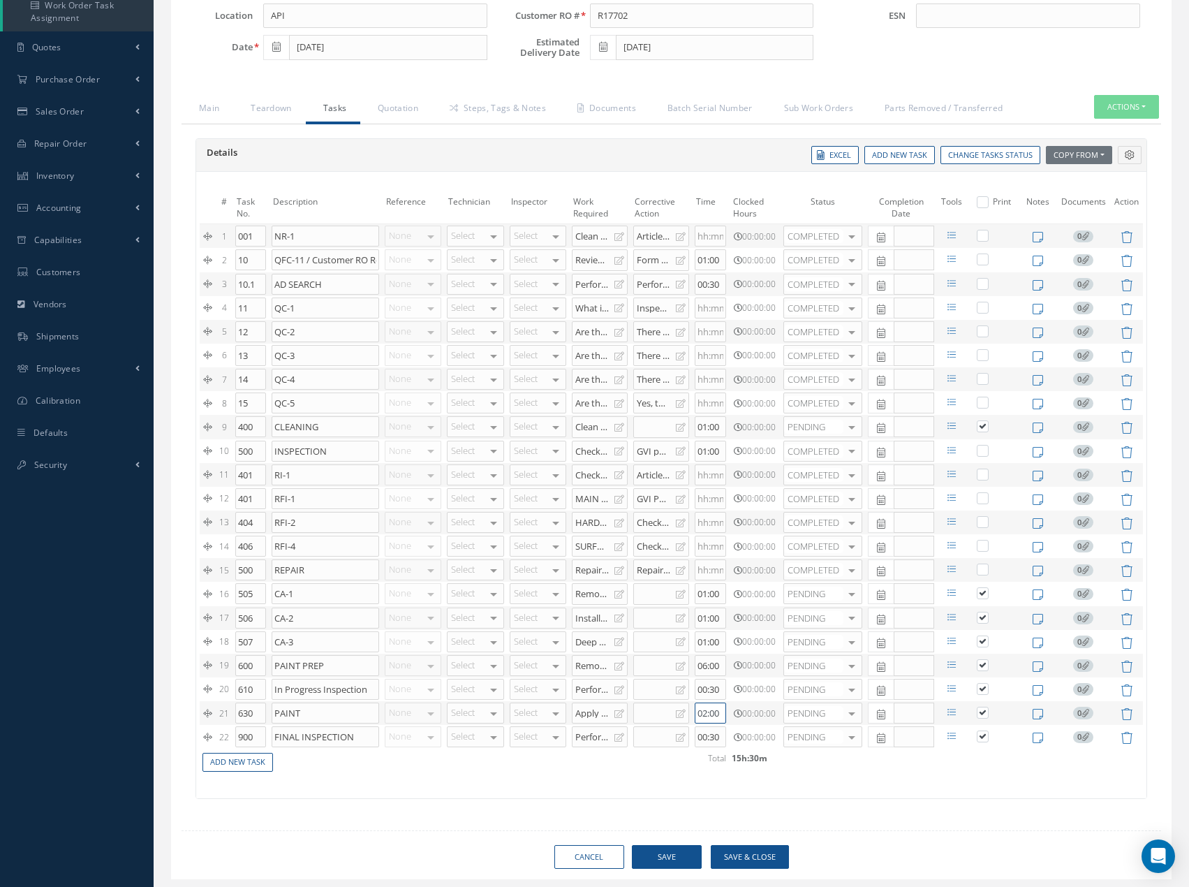
drag, startPoint x: 719, startPoint y: 713, endPoint x: 671, endPoint y: 713, distance: 48.2
click at [670, 711] on tr "21 630 PAINT None No elements found. List is empty. Select John Lopez Productio…" at bounding box center [671, 713] width 943 height 24
type input "01:00"
drag, startPoint x: 722, startPoint y: 667, endPoint x: 677, endPoint y: 673, distance: 45.8
click at [684, 670] on tr "19 600 PAINT PREP None No elements found. List is empty. Select John Lopez Prod…" at bounding box center [671, 666] width 943 height 24
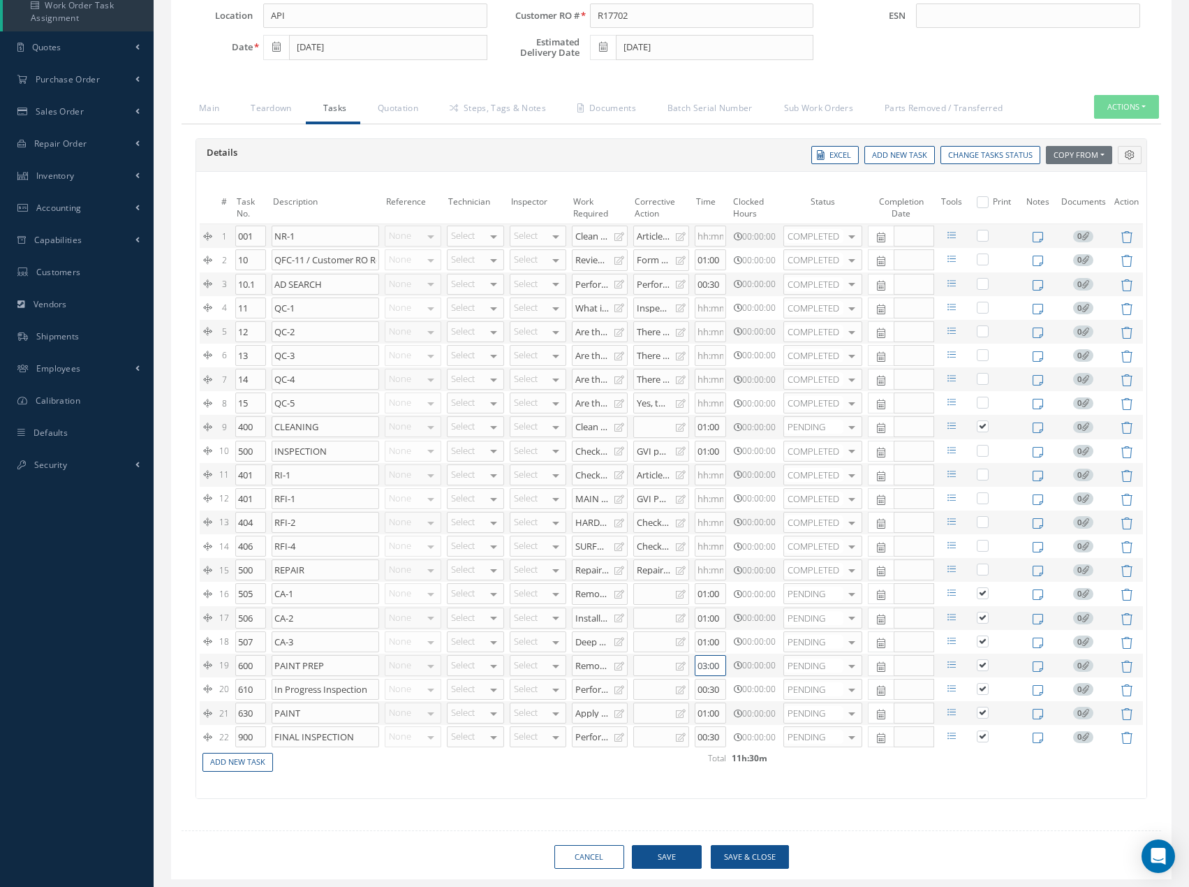
type input "03:00"
click at [596, 592] on div "Remove and replace broken rub strip as required." at bounding box center [594, 592] width 39 height 11
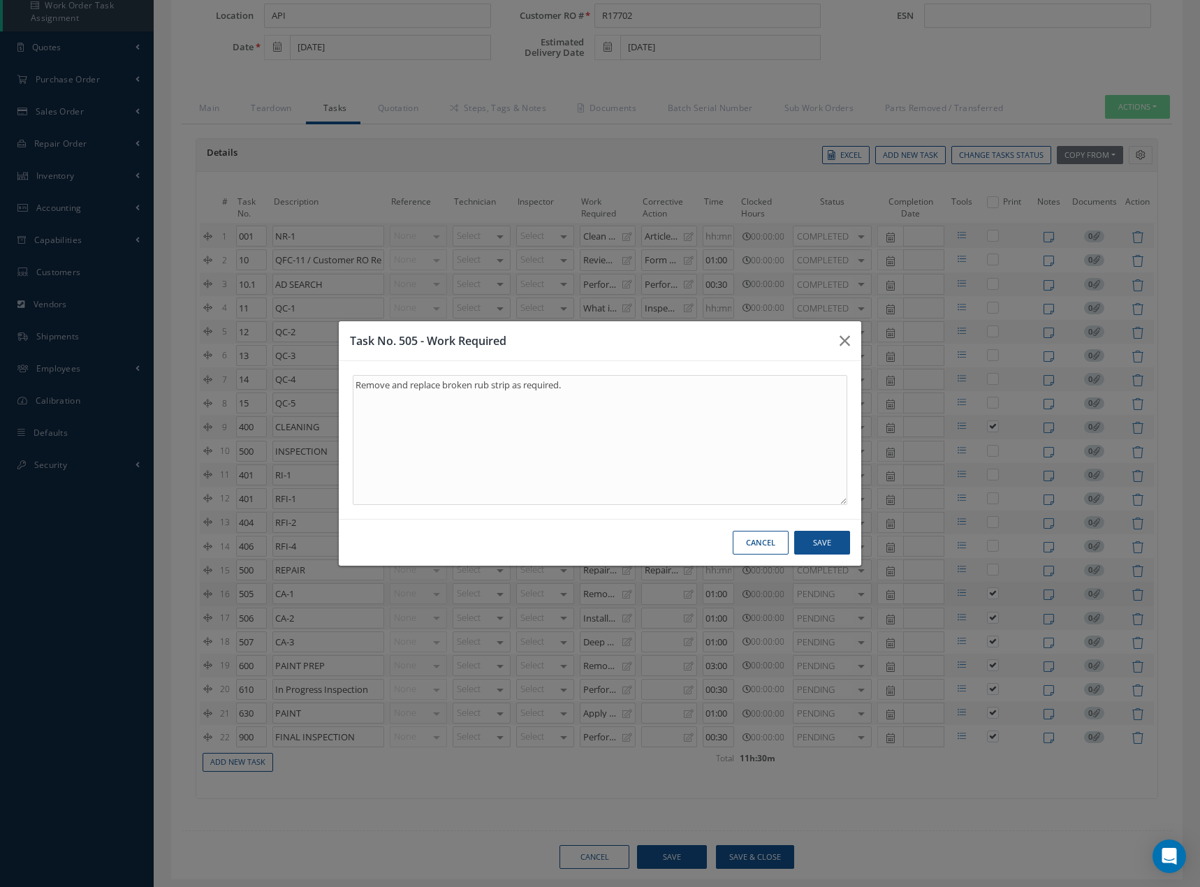
click at [755, 544] on button "Cancel" at bounding box center [760, 543] width 56 height 24
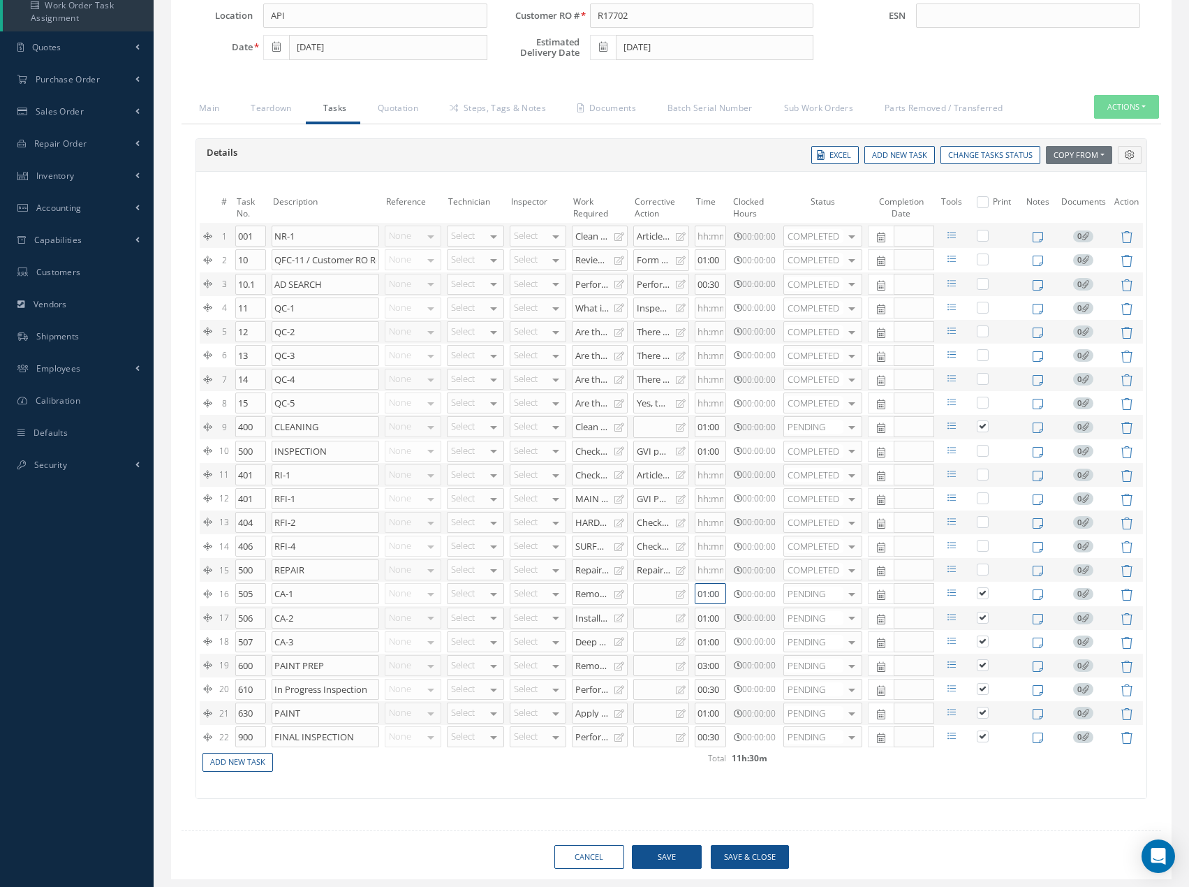
drag, startPoint x: 722, startPoint y: 592, endPoint x: 671, endPoint y: 593, distance: 51.0
click at [686, 596] on tr "16 505 CA-1 None No elements found. List is empty. Select John Lopez Production…" at bounding box center [671, 594] width 943 height 24
click at [829, 799] on div "Details Reference Technician Inspector Time Clocked Hours Status Completion Dat…" at bounding box center [672, 475] width 980 height 702
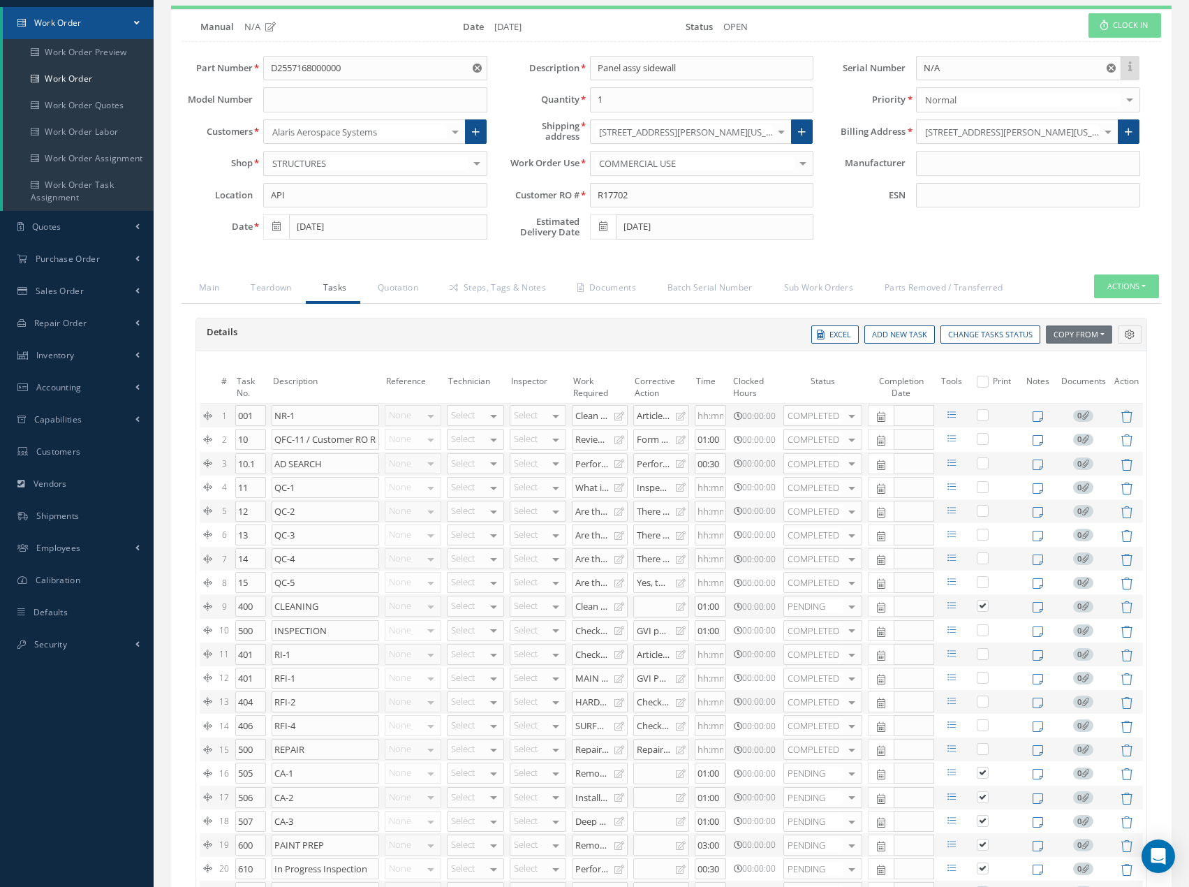
scroll to position [0, 0]
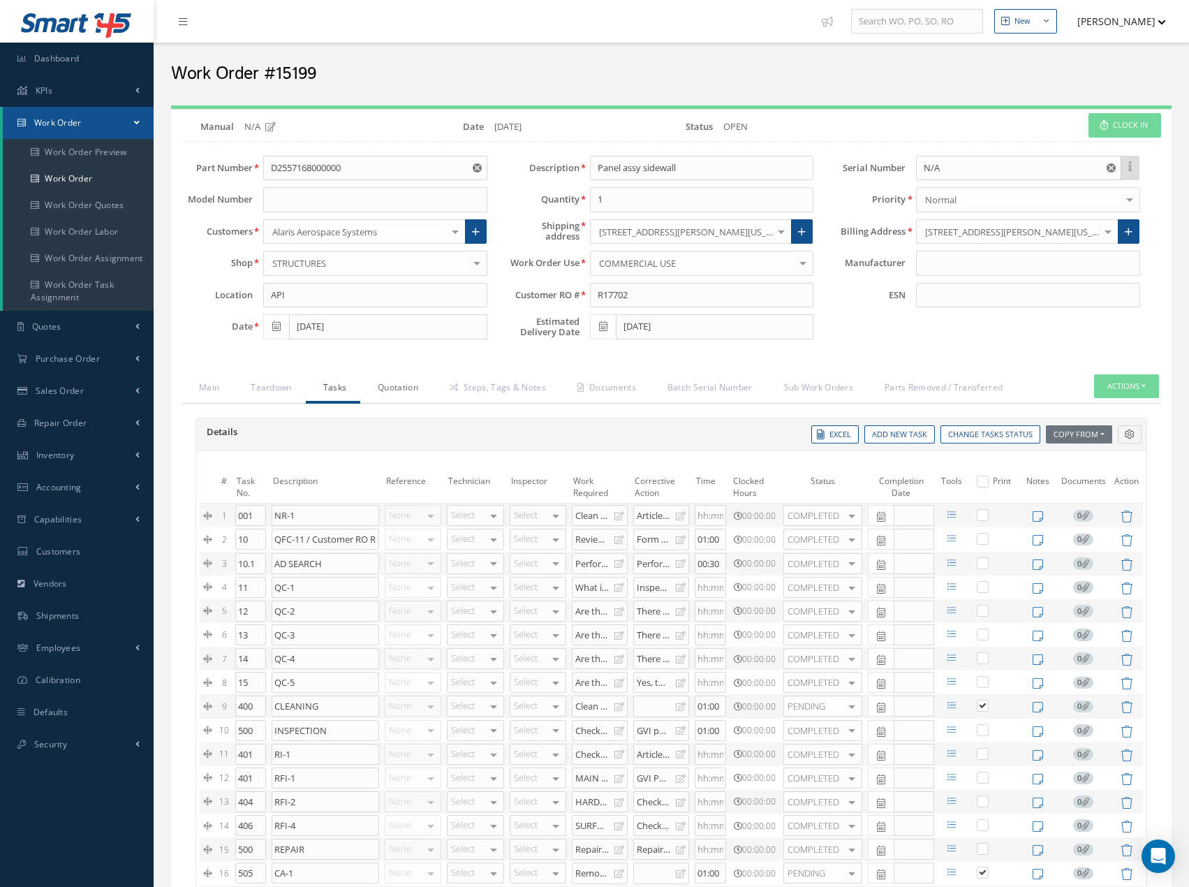
drag, startPoint x: 399, startPoint y: 388, endPoint x: 421, endPoint y: 401, distance: 25.8
click at [400, 388] on link "Quotation" at bounding box center [396, 388] width 72 height 29
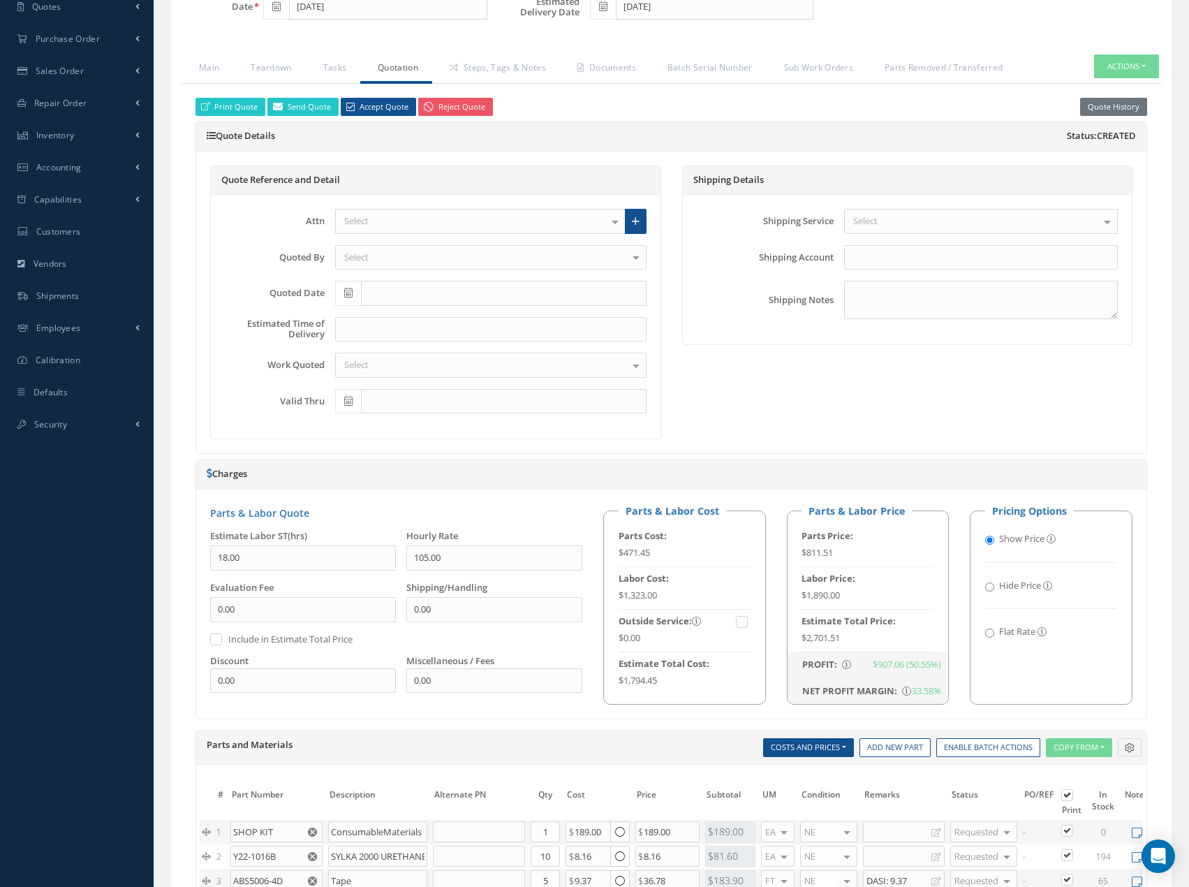
scroll to position [419, 0]
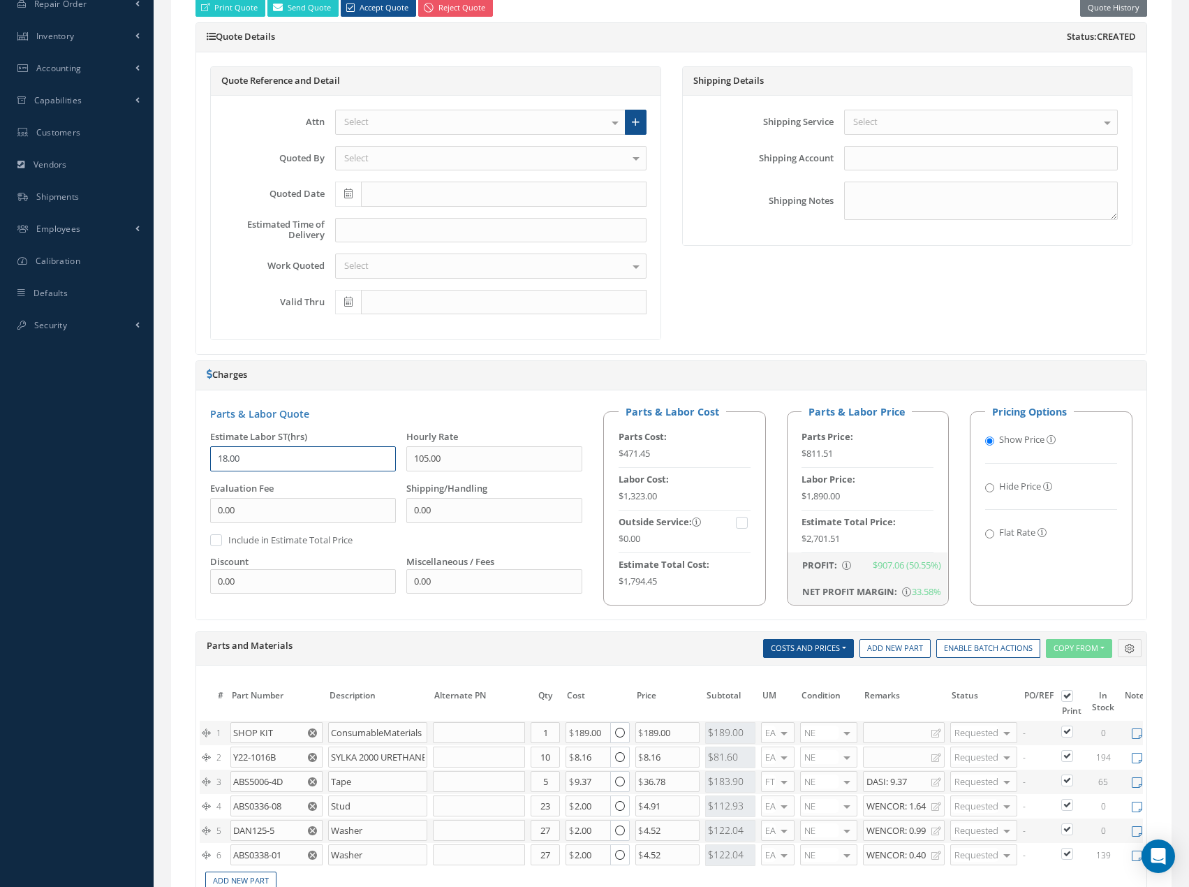
drag, startPoint x: 252, startPoint y: 458, endPoint x: 205, endPoint y: 460, distance: 46.8
click at [206, 459] on div "Estimate Labor ST(hrs) 18.00" at bounding box center [298, 456] width 196 height 52
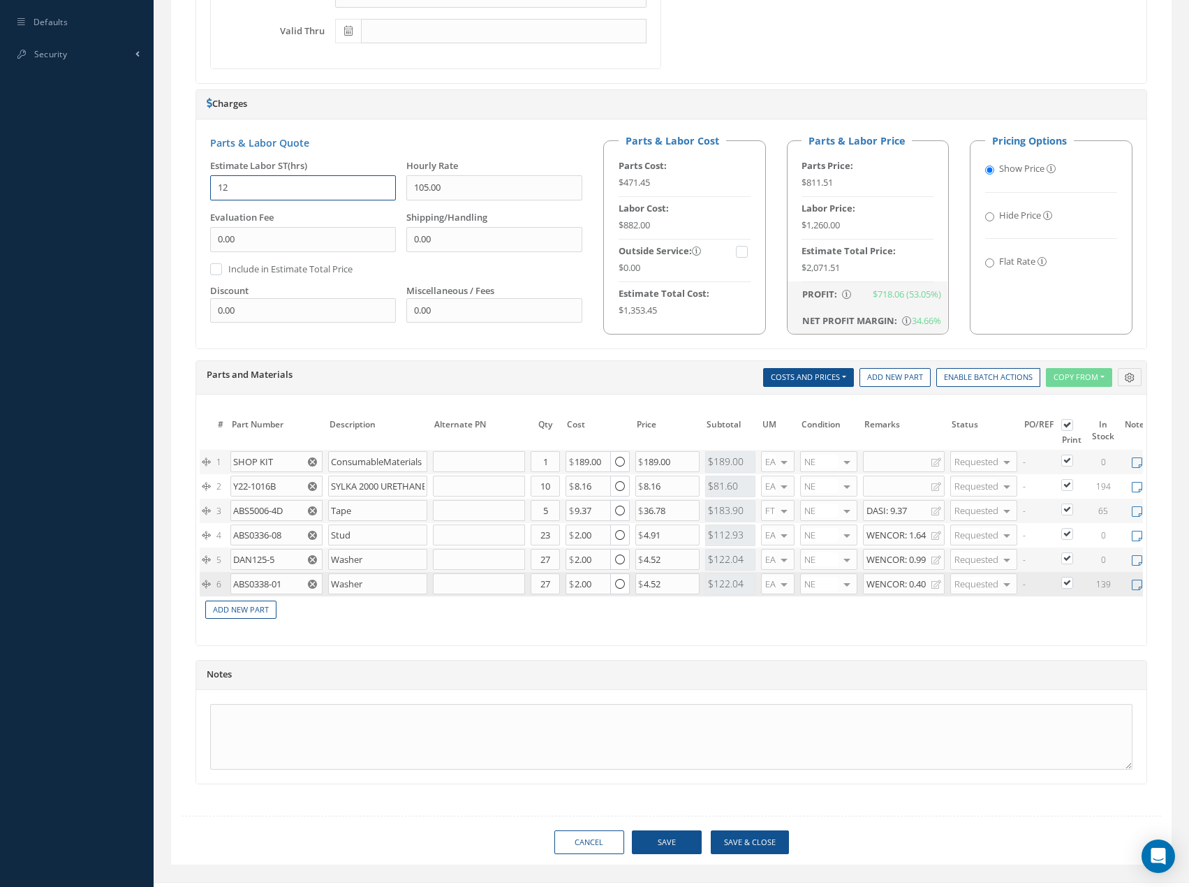
scroll to position [698, 0]
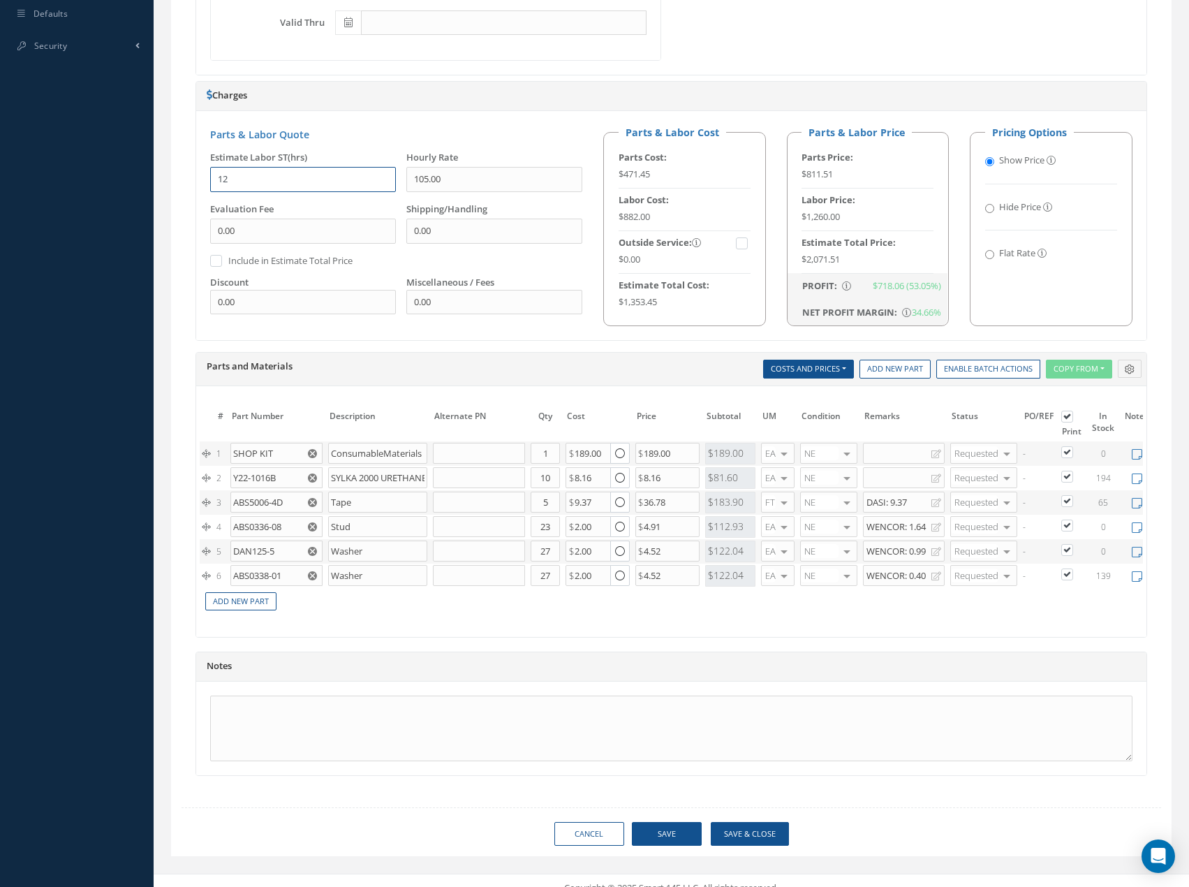
type input "12"
drag, startPoint x: 604, startPoint y: 470, endPoint x: 554, endPoint y: 478, distance: 50.3
click at [555, 466] on tr "1 SHOP KIT ConsumableMaterials Part Number Description Qty in Stock Master Cost…" at bounding box center [693, 453] width 987 height 24
type input "145"
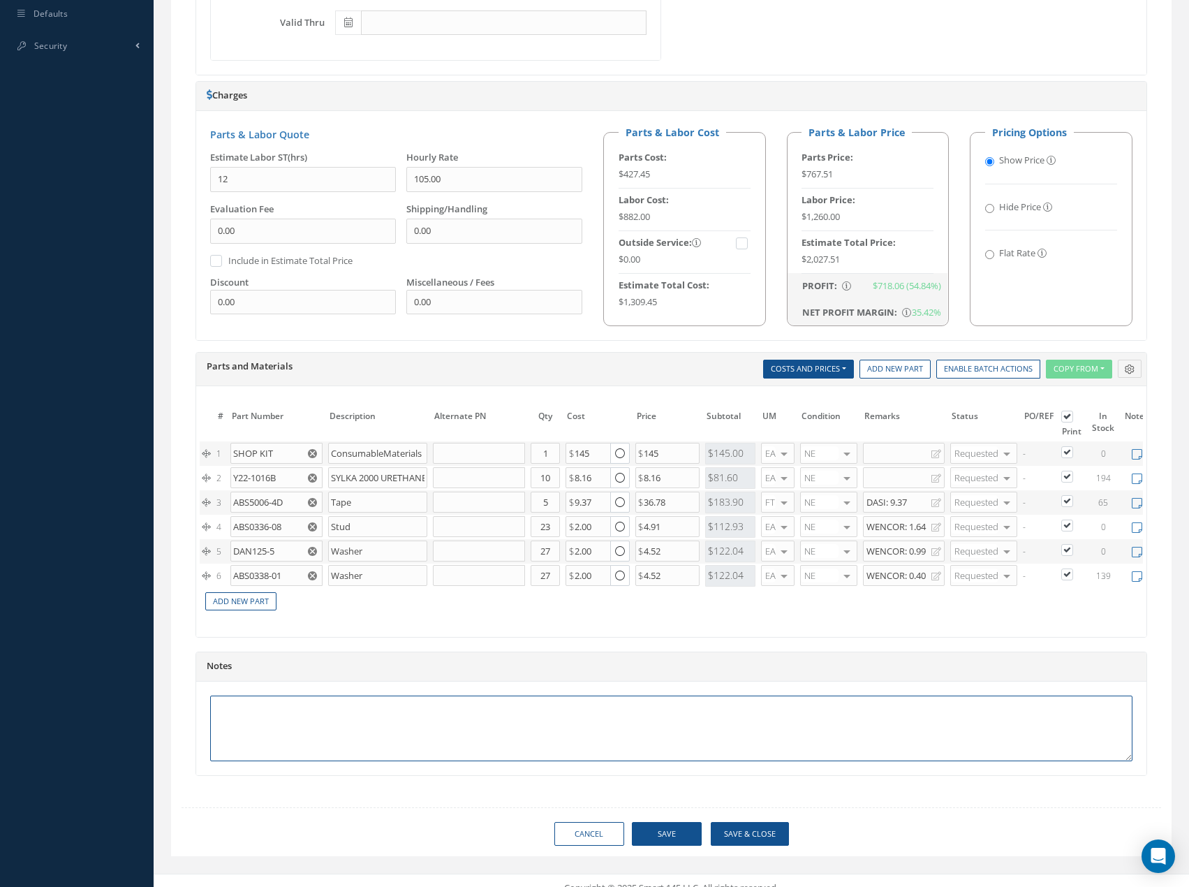
drag, startPoint x: 685, startPoint y: 772, endPoint x: 683, endPoint y: 764, distance: 8.0
click at [686, 761] on textarea at bounding box center [671, 728] width 922 height 66
drag, startPoint x: 593, startPoint y: 468, endPoint x: 556, endPoint y: 473, distance: 37.3
click at [556, 466] on tr "1 SHOP KIT ConsumableMaterials Part Number Description Qty in Stock Master Cost…" at bounding box center [693, 453] width 987 height 24
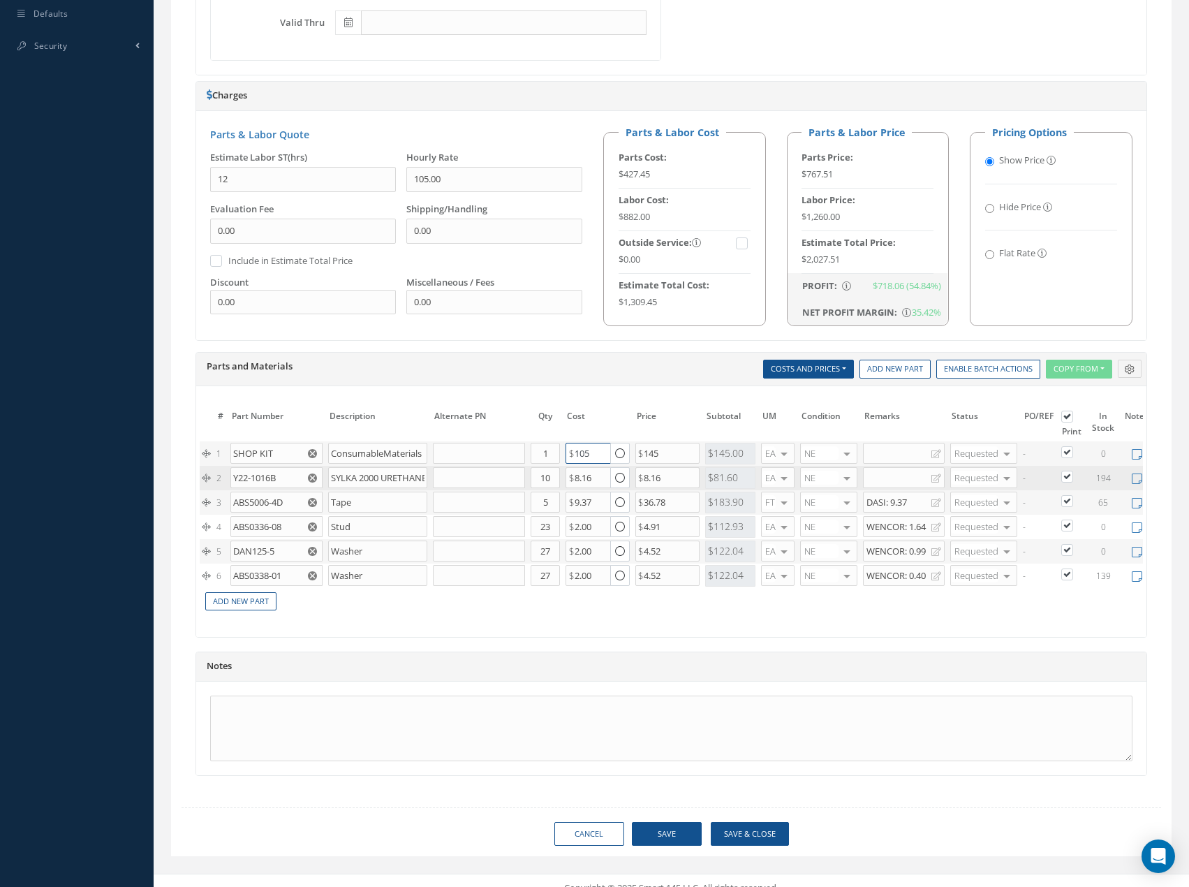
type input "105"
click at [871, 804] on div "Print Quote Send Quote Accept Quote Reject Quote Quote History Quote Details St…" at bounding box center [672, 254] width 980 height 1098
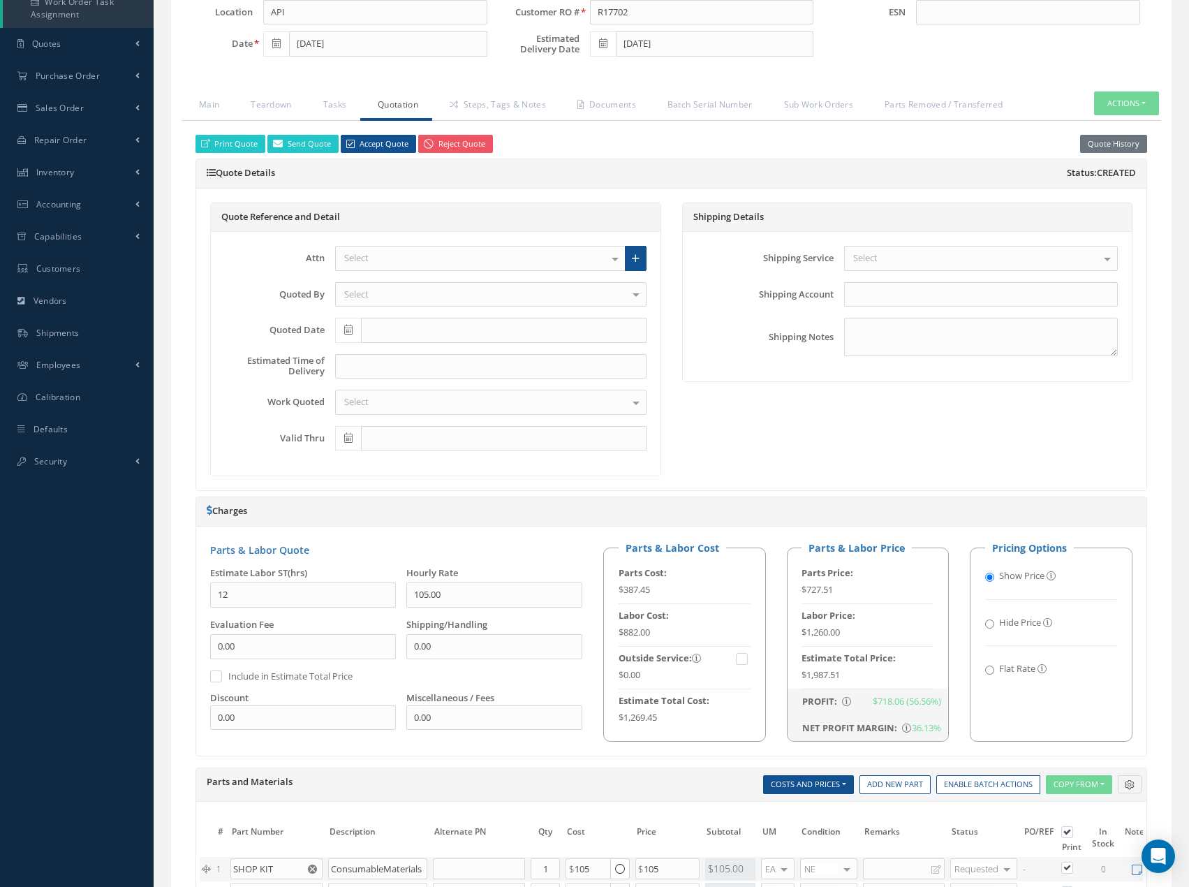
scroll to position [0, 0]
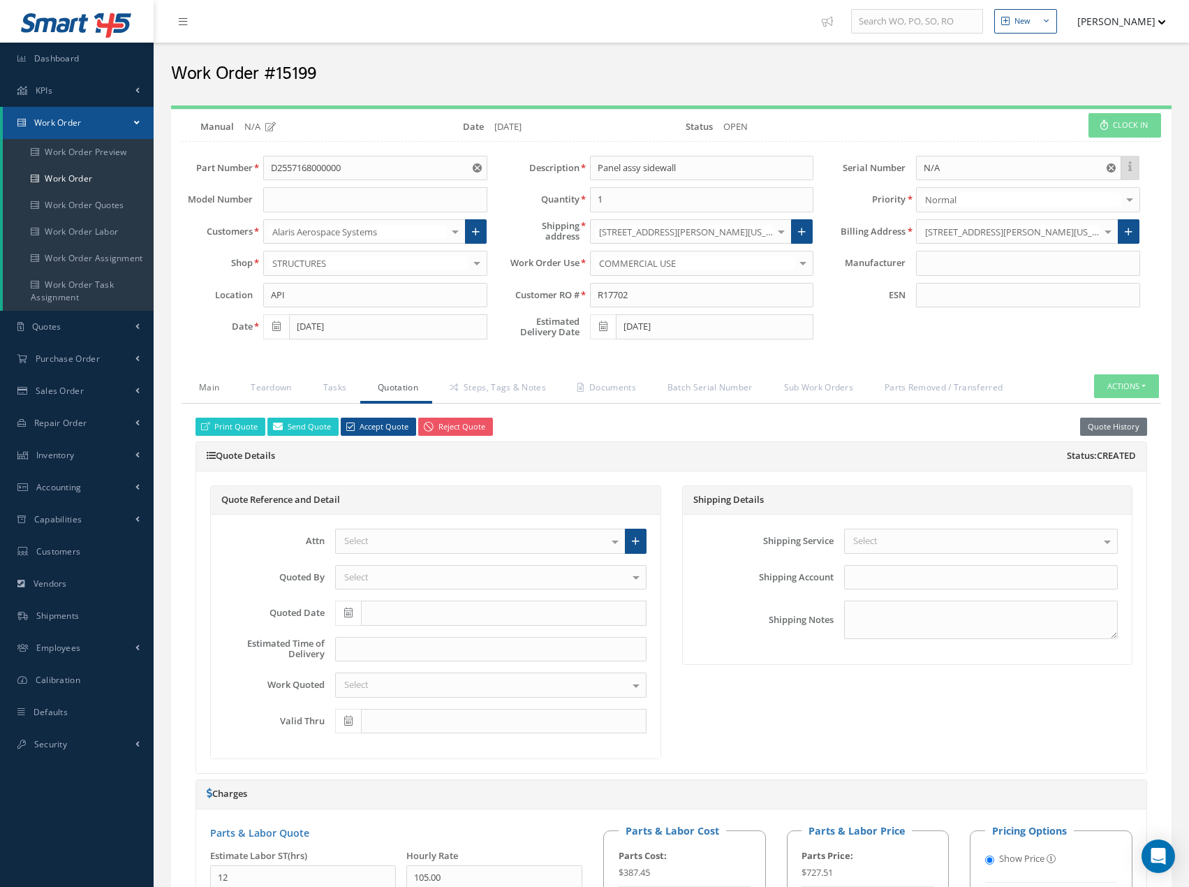
click at [208, 392] on link "Main" at bounding box center [208, 388] width 52 height 29
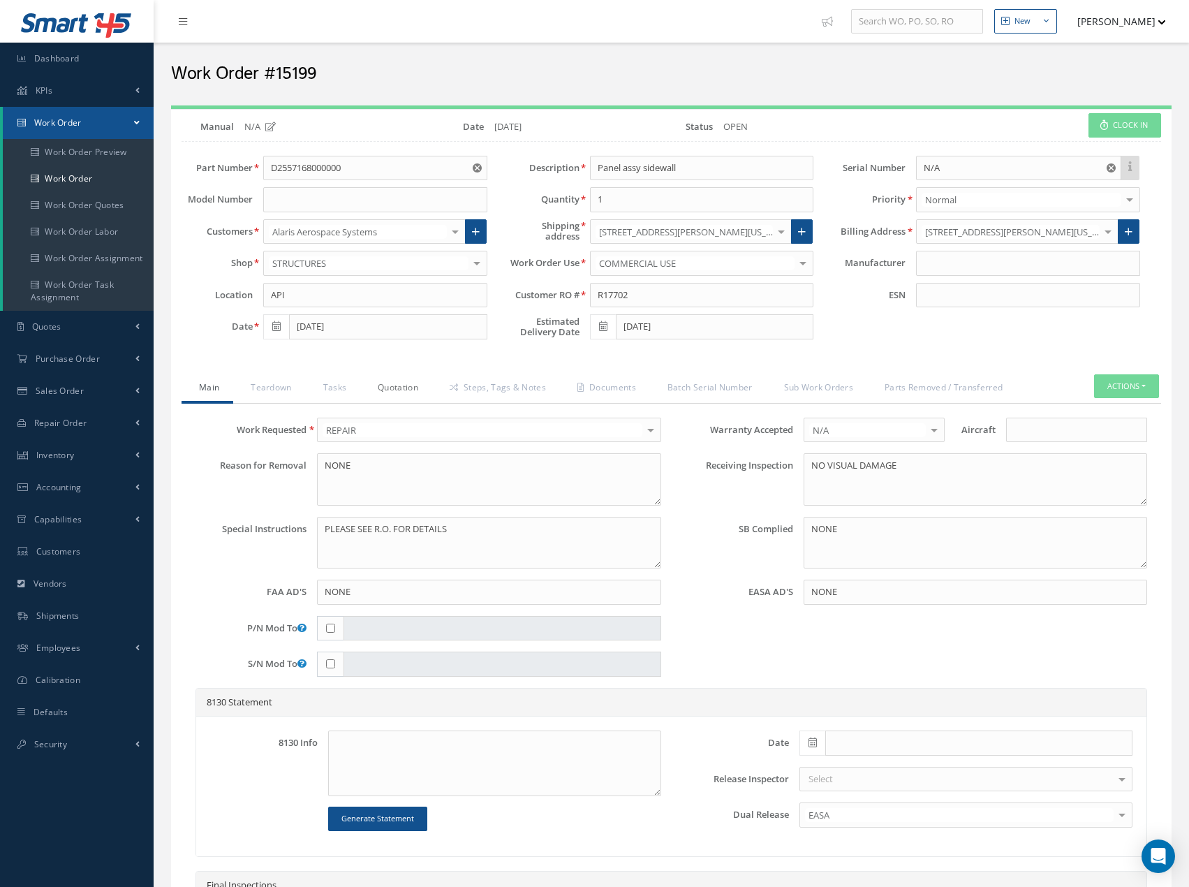
click at [381, 385] on link "Quotation" at bounding box center [396, 388] width 72 height 29
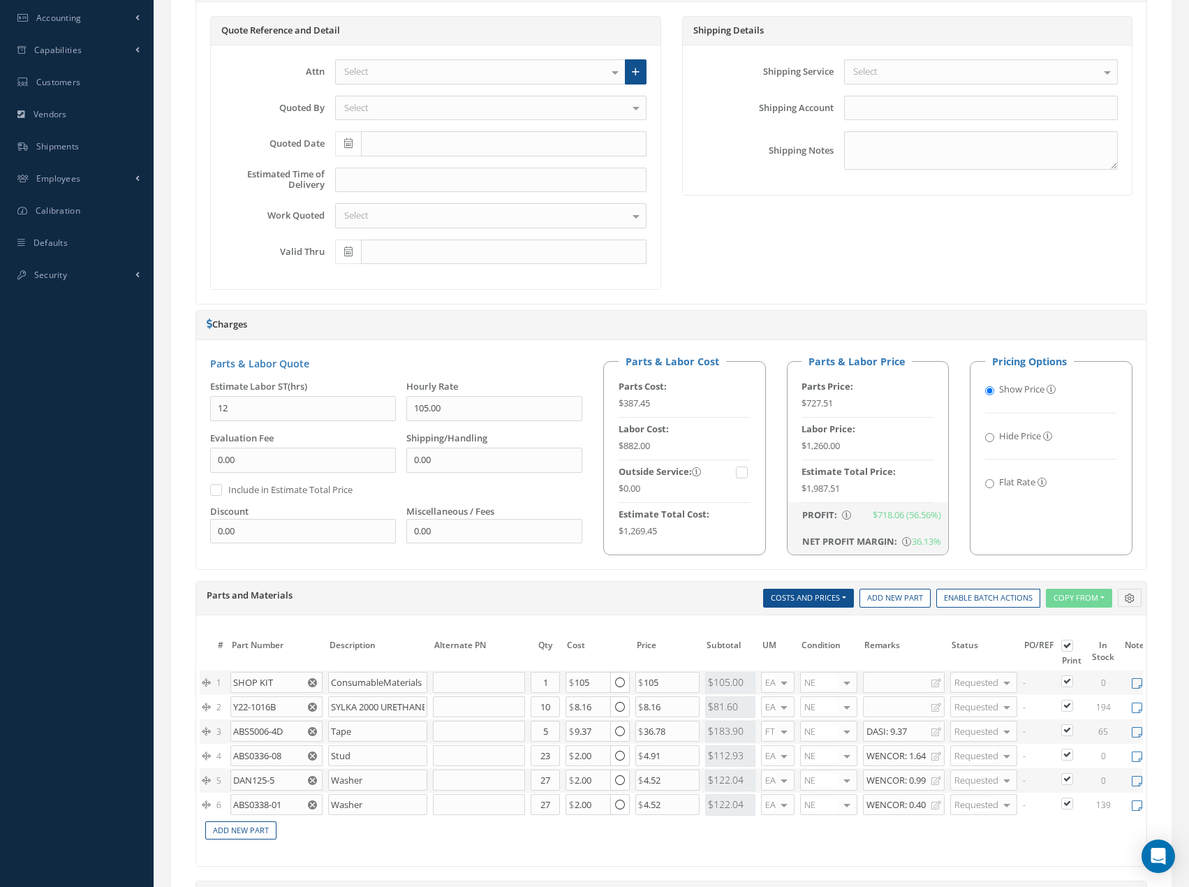
scroll to position [489, 0]
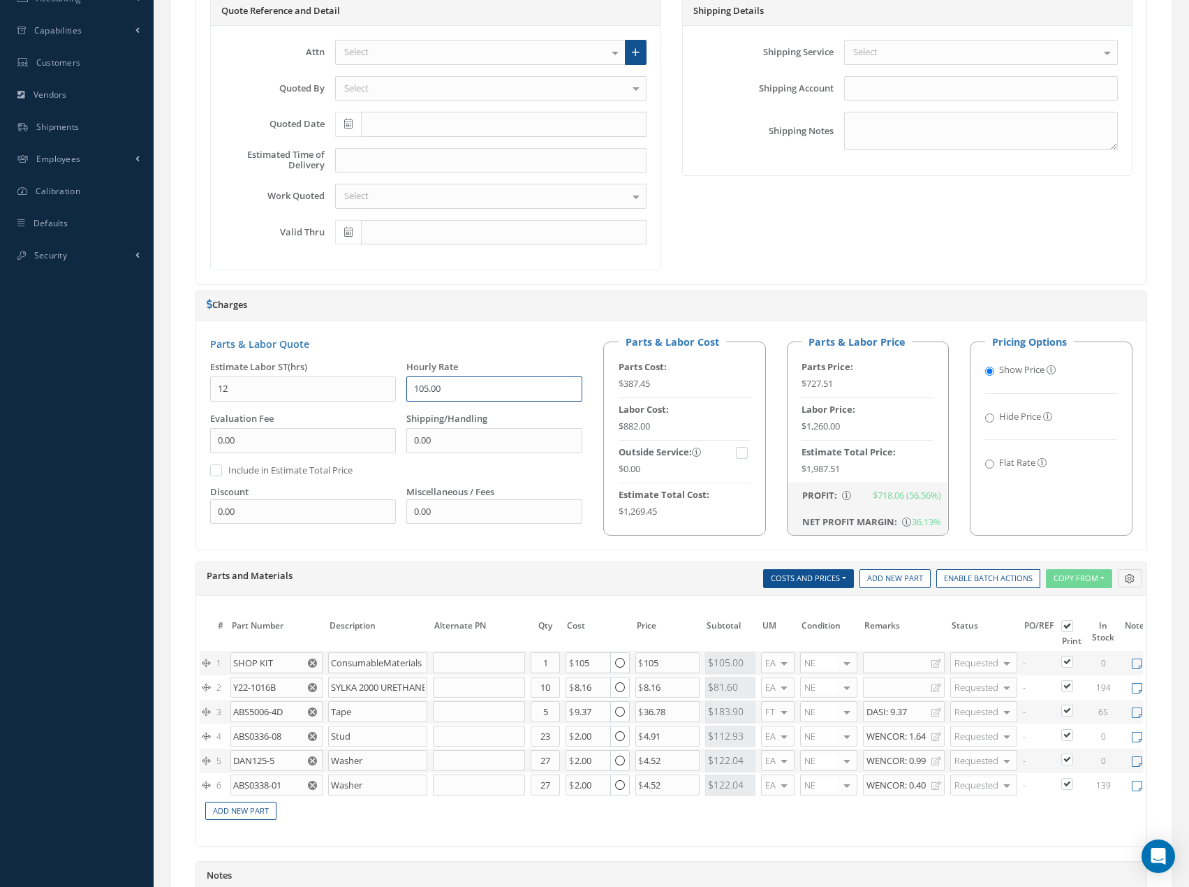
drag, startPoint x: 455, startPoint y: 388, endPoint x: 367, endPoint y: 390, distance: 88.0
click at [368, 390] on div "Estimate Labor ST(hrs) 12 Hourly Rate 105.00 Evaluation Fee 0.00 Include in Est…" at bounding box center [396, 447] width 393 height 174
type input "9"
type input "105"
click at [468, 549] on div "Parts & Labor Quote Estimate Labor ST(hrs) 12 Hourly Rate 105 Evaluation Fee 0.…" at bounding box center [671, 434] width 950 height 229
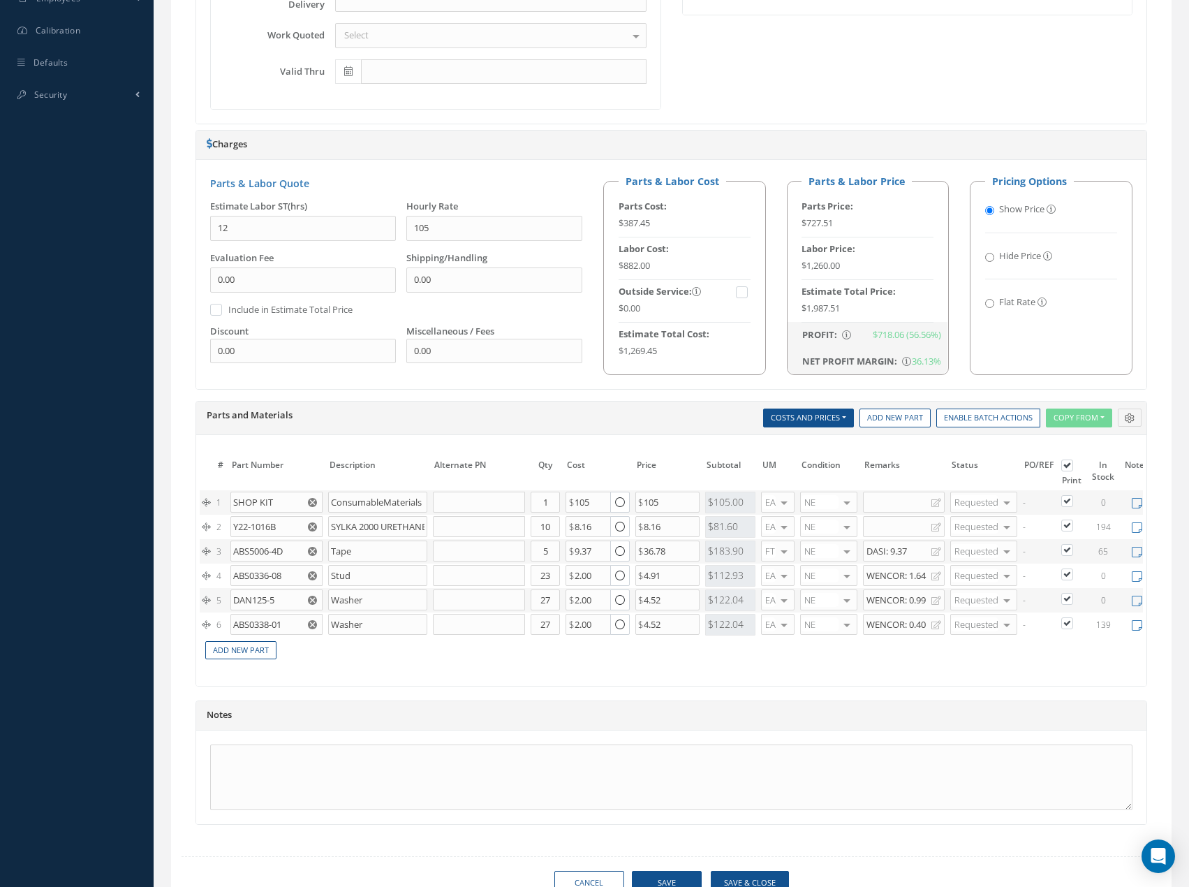
scroll to position [698, 0]
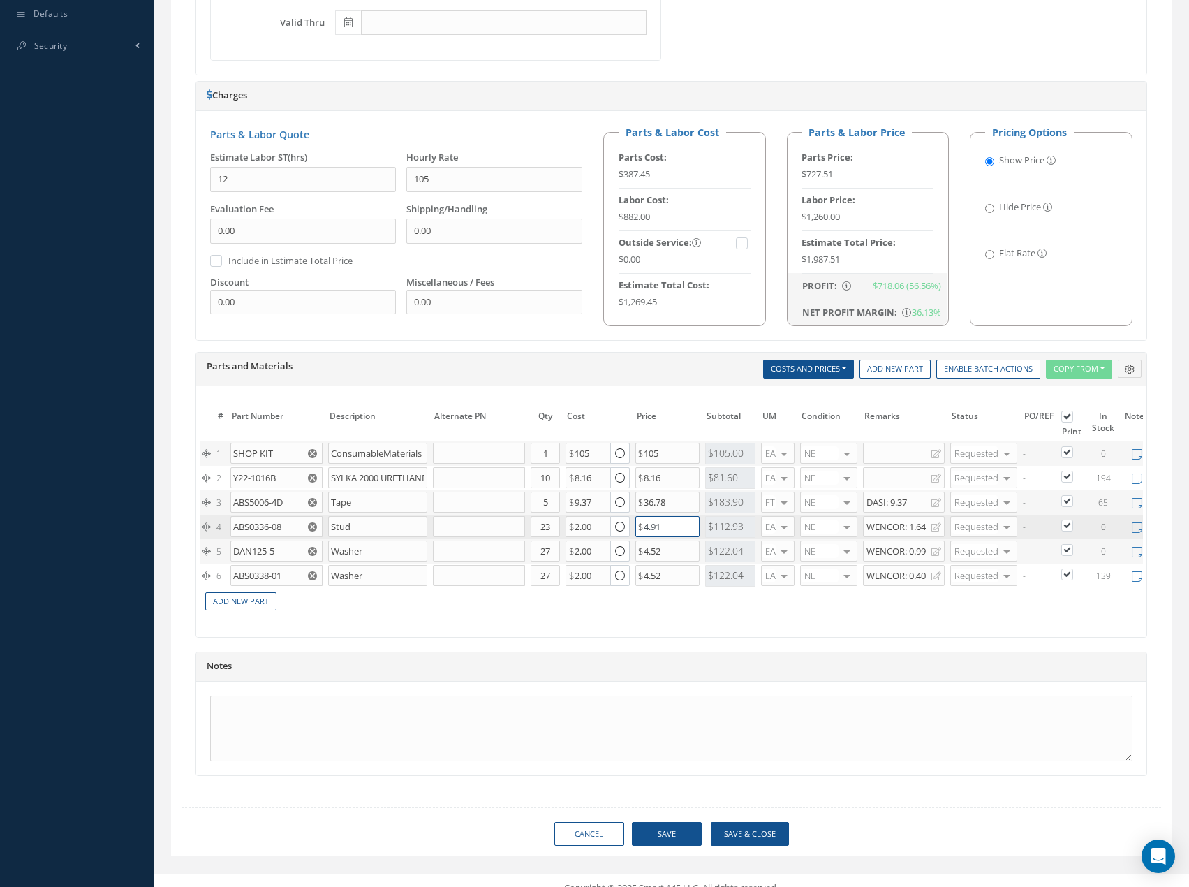
drag, startPoint x: 668, startPoint y: 541, endPoint x: 598, endPoint y: 547, distance: 70.1
click at [601, 539] on tr "4 ABS0336-08 Stud Part Number Description Qty in Stock Master Cost Master Sell …" at bounding box center [693, 527] width 987 height 24
type input "3"
drag, startPoint x: 671, startPoint y: 565, endPoint x: 614, endPoint y: 580, distance: 59.3
click at [621, 563] on tr "5 DAN125-5 Washer Part Number Description Qty in Stock Master Cost Master Sell …" at bounding box center [693, 551] width 987 height 24
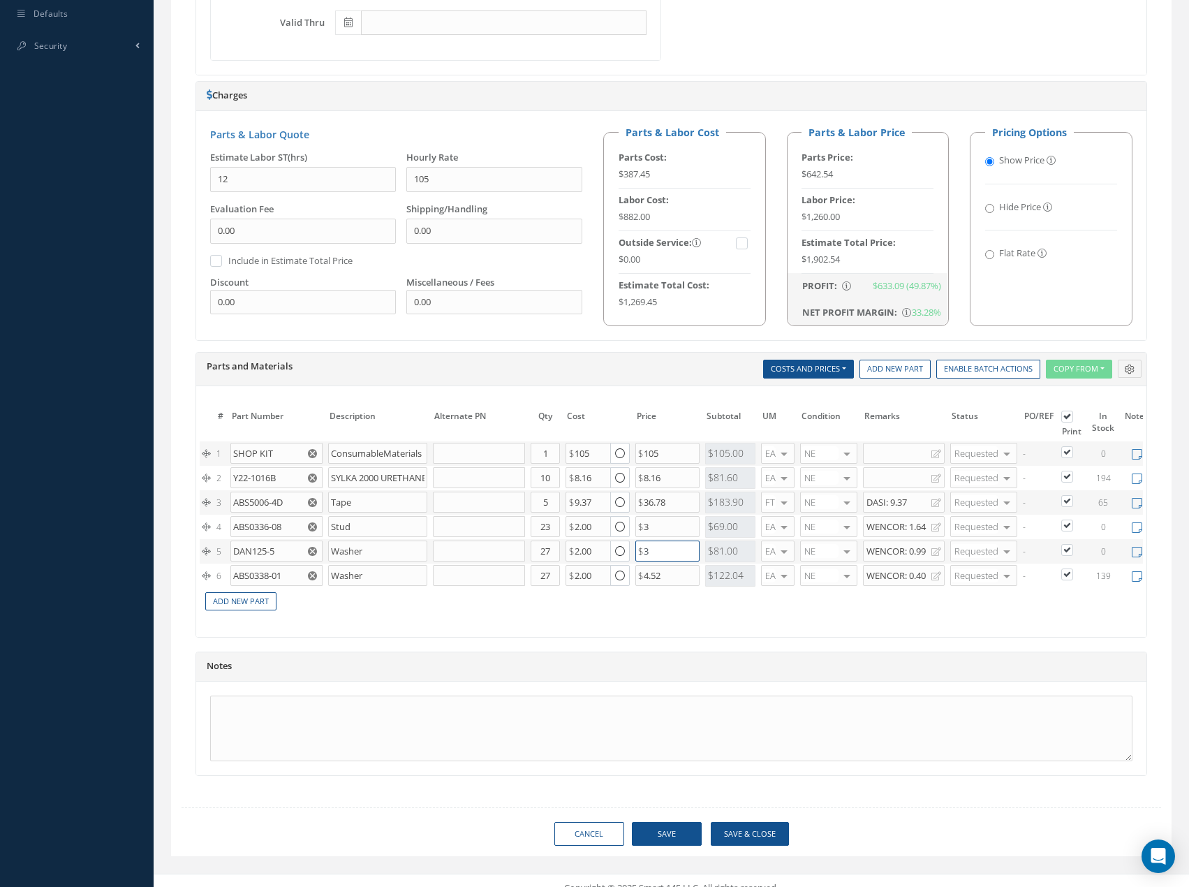
type input "3"
drag, startPoint x: 670, startPoint y: 588, endPoint x: 613, endPoint y: 596, distance: 57.1
click at [614, 588] on tr "6 ABS0338-01 Washer Part Number Description Qty in Stock Master Cost Master Sel…" at bounding box center [693, 575] width 987 height 24
type input "3"
click at [647, 635] on div "The prices highlighted in Red are not current, please update the information on…" at bounding box center [671, 511] width 950 height 251
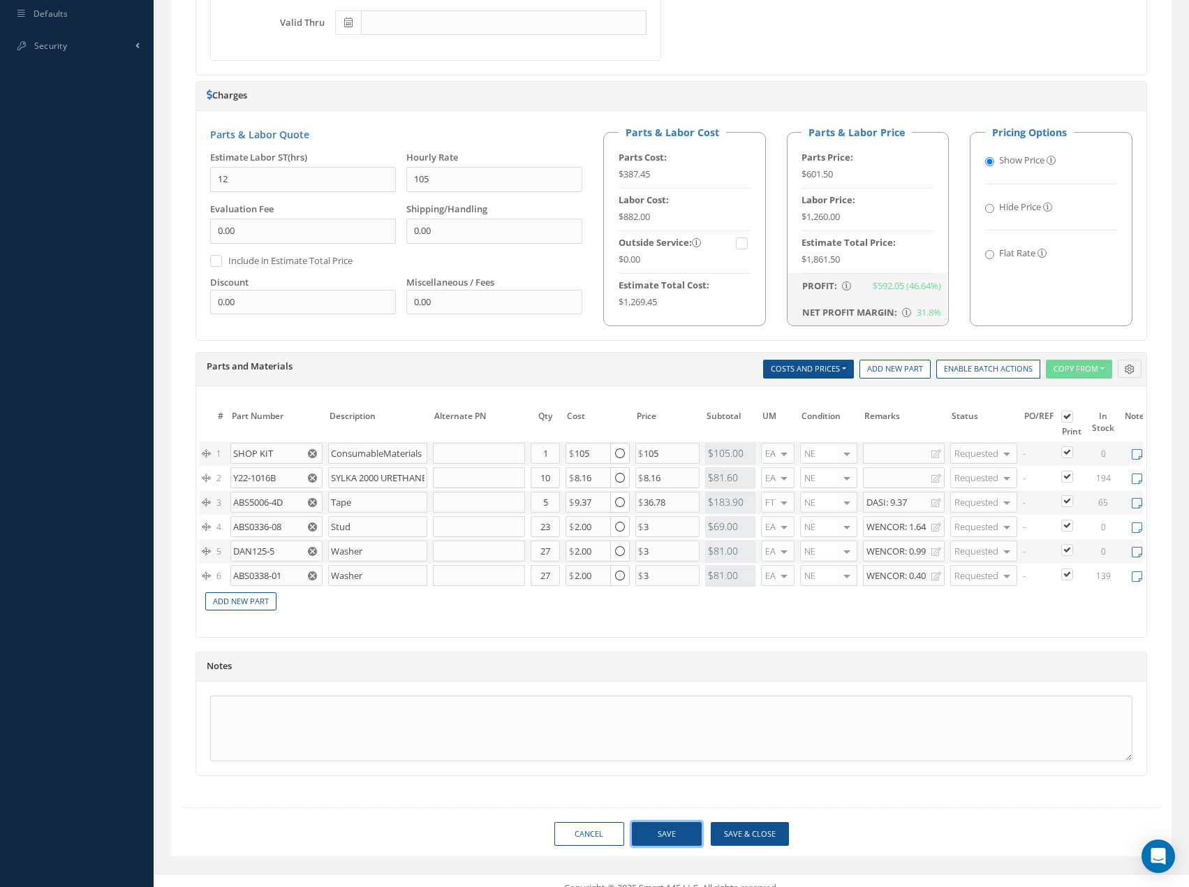
click at [671, 843] on button "Save" at bounding box center [667, 834] width 70 height 24
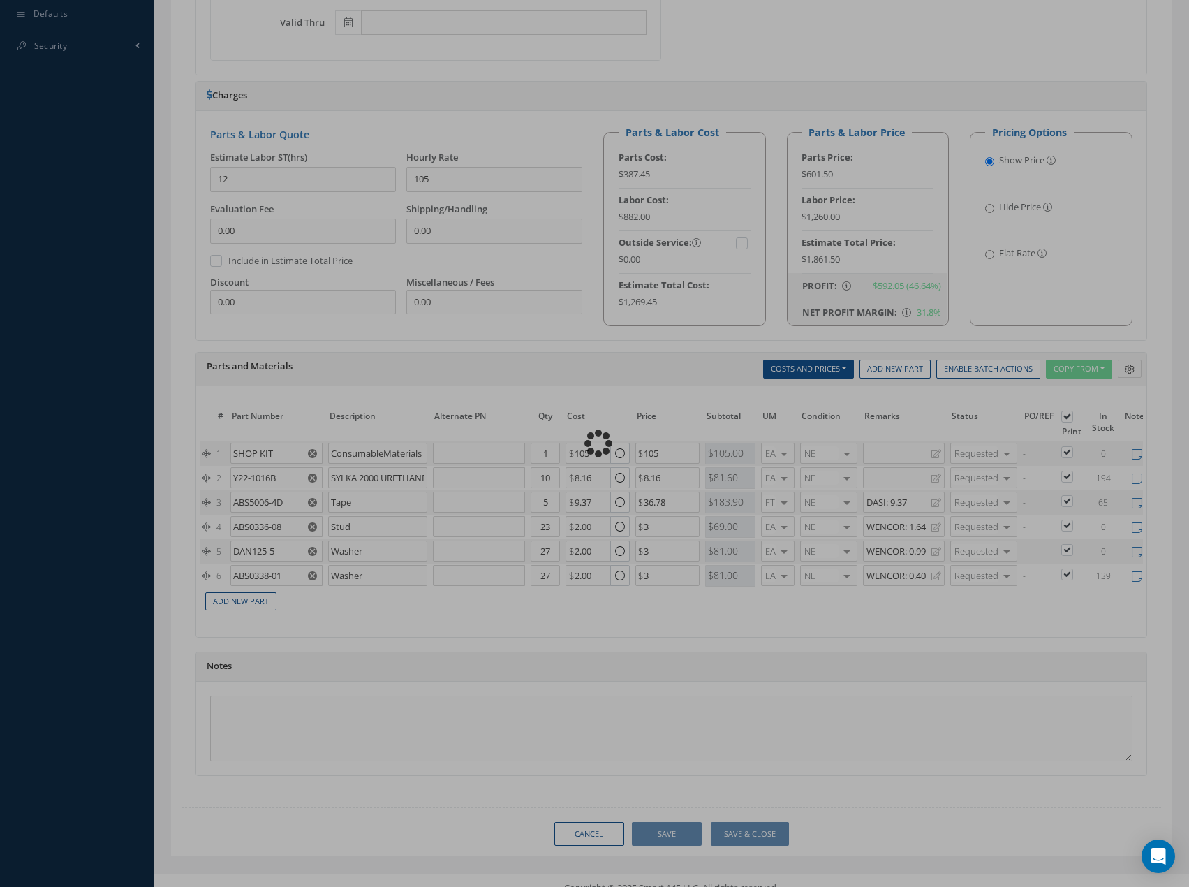
type input "12.00"
type input "105.00"
type input "3.00"
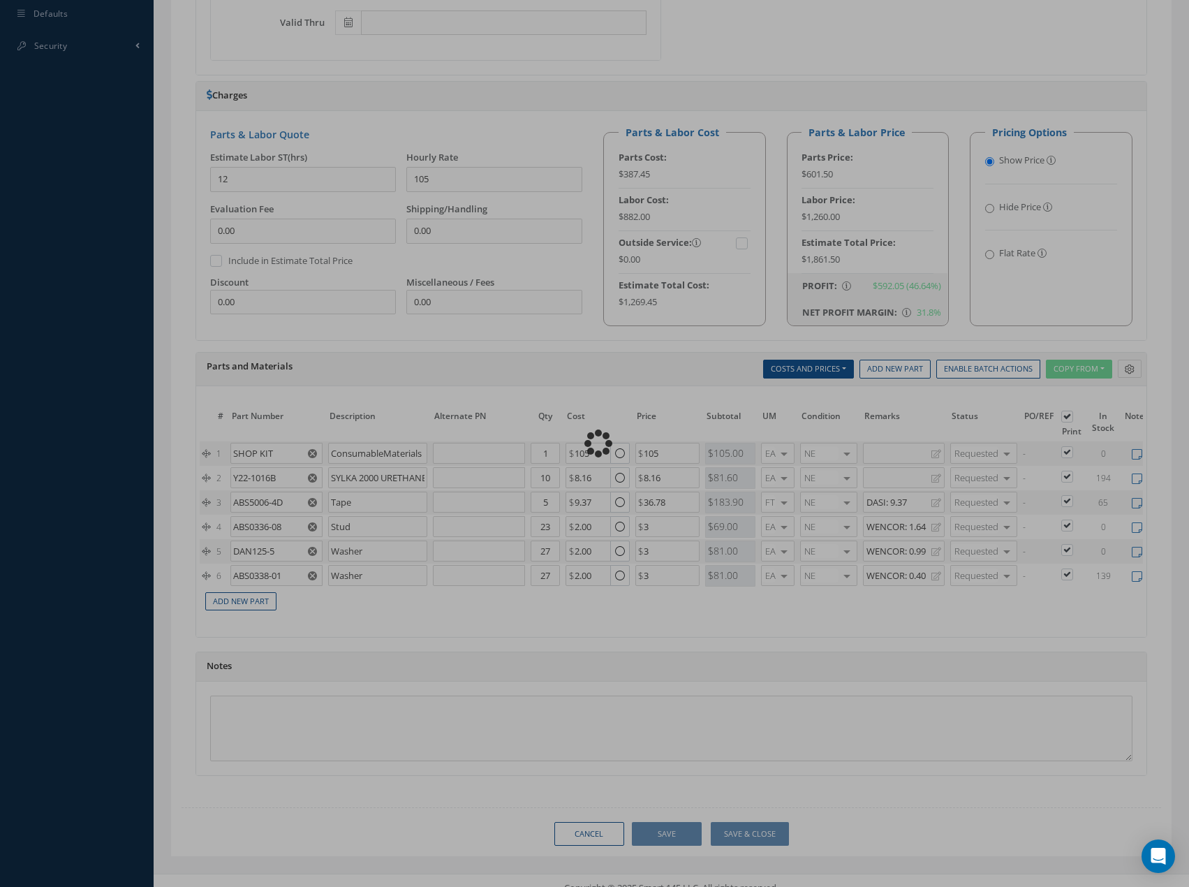
type input "3.00"
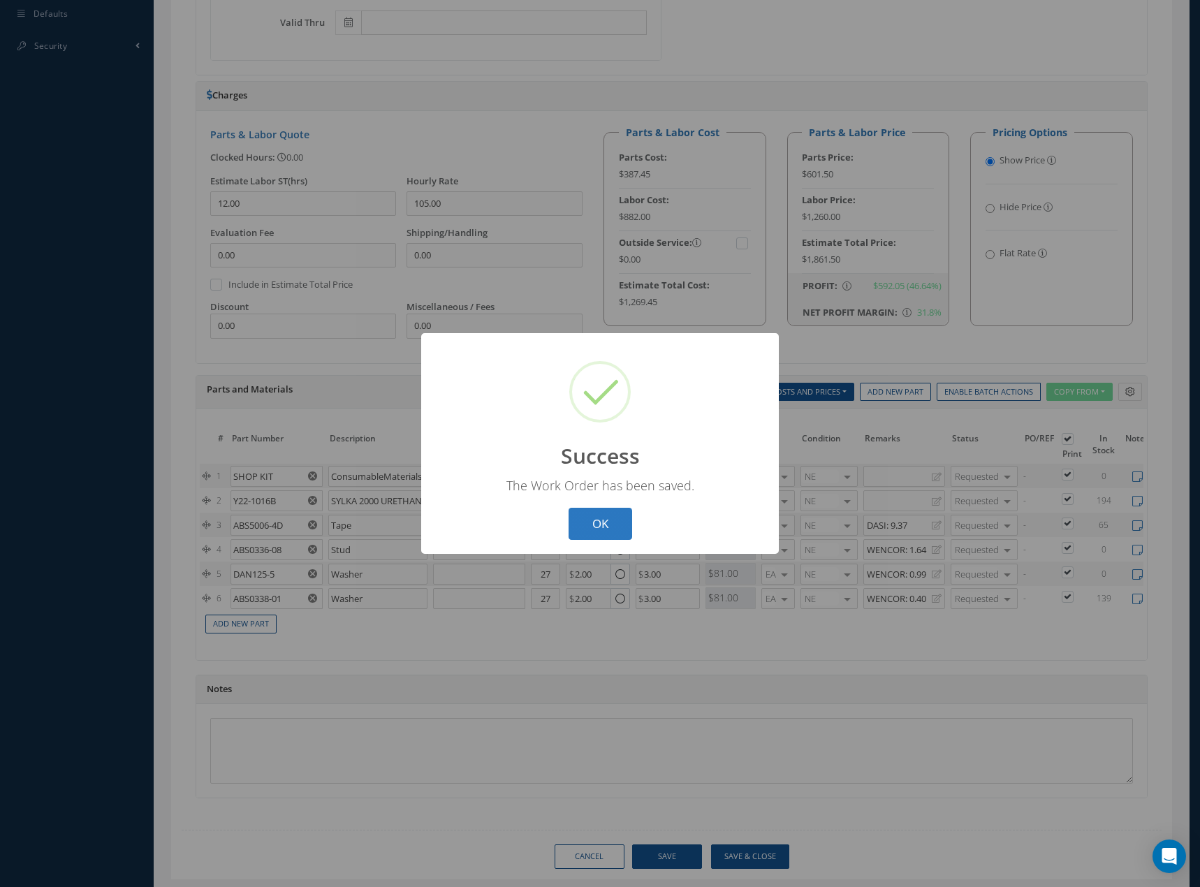
click at [607, 524] on button "OK" at bounding box center [600, 524] width 64 height 33
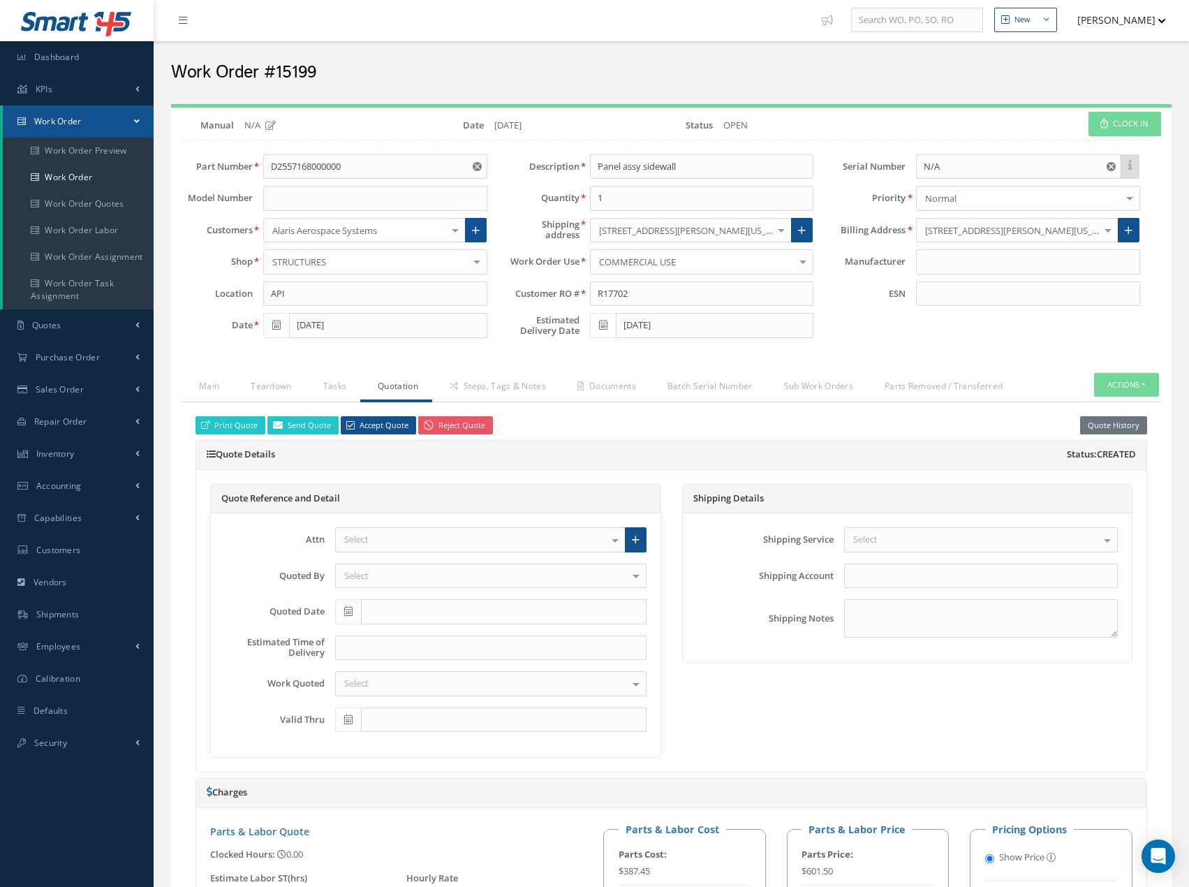
scroll to position [0, 0]
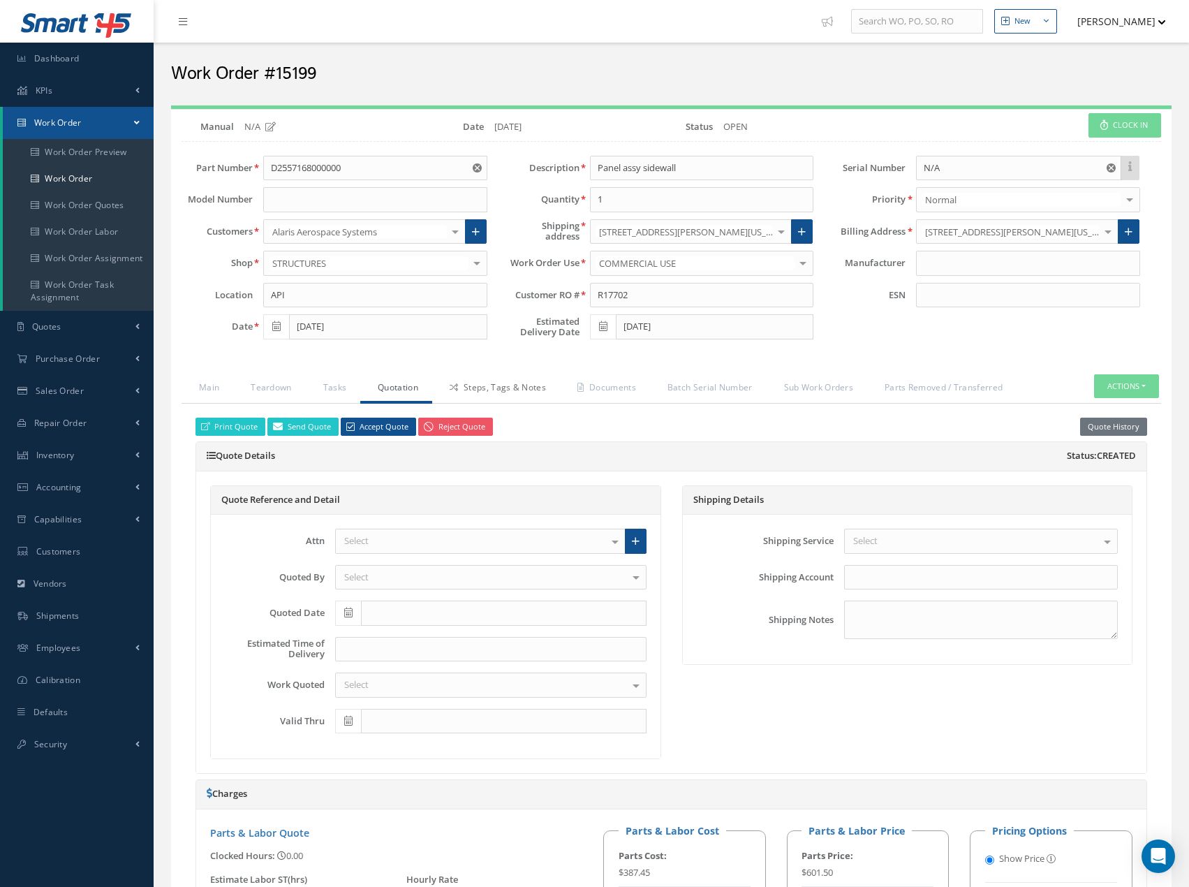
click at [520, 388] on link "Steps, Tags & Notes" at bounding box center [496, 388] width 128 height 29
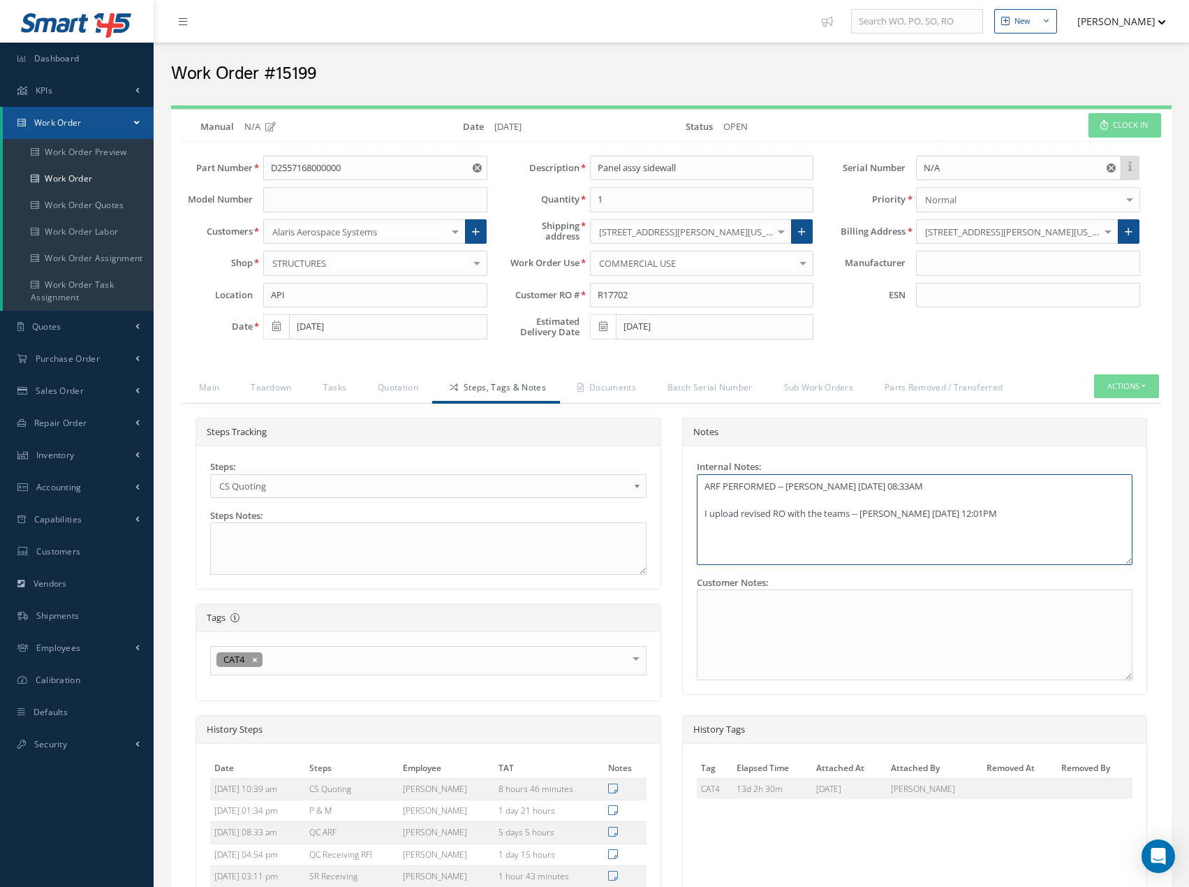
click at [783, 533] on textarea "ARF PERFORMED -- [PERSON_NAME] [DATE] 08:33AM I upload revised RO with the team…" at bounding box center [915, 519] width 436 height 91
click at [1013, 517] on textarea "ARF PERFORMED -- [PERSON_NAME] [DATE] 08:33AM I upload revised RO with the team…" at bounding box center [915, 519] width 436 height 91
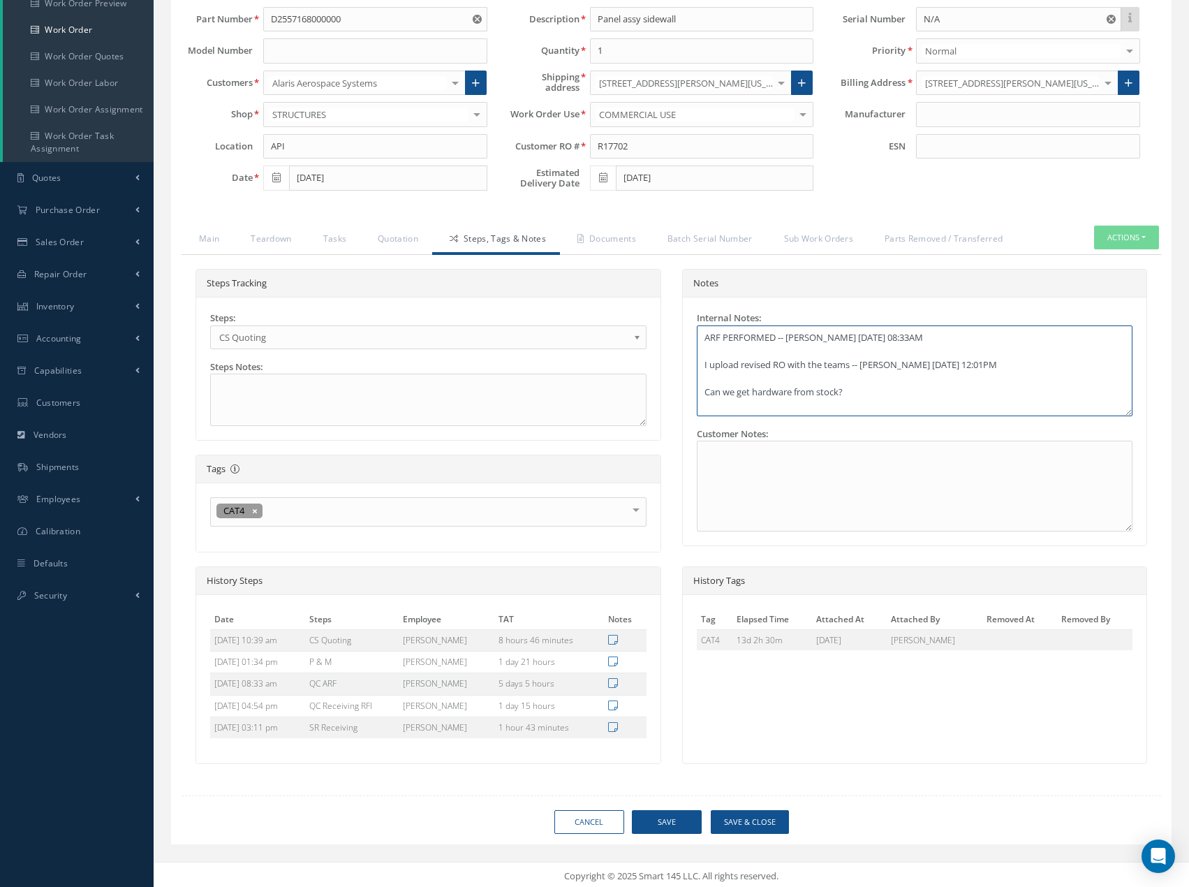
scroll to position [152, 0]
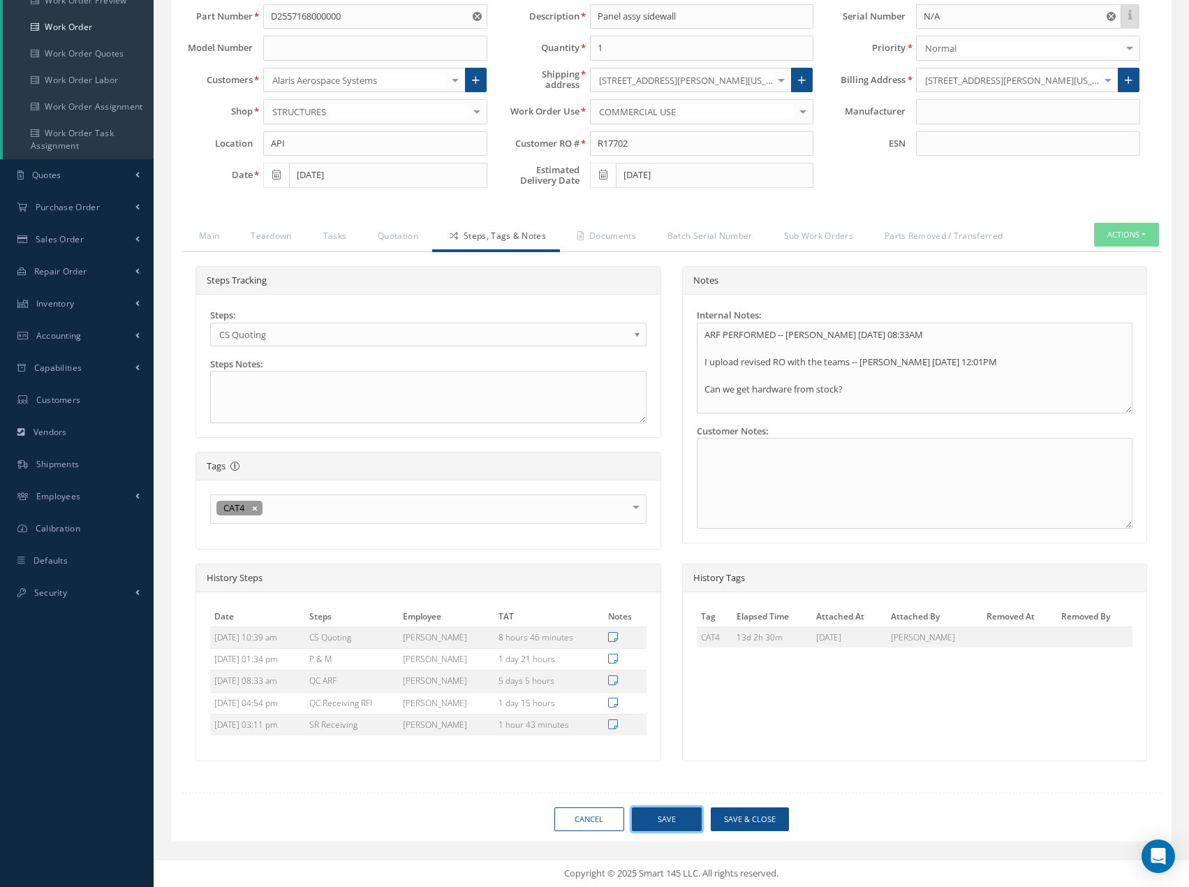
click at [672, 813] on button "Save" at bounding box center [667, 819] width 70 height 24
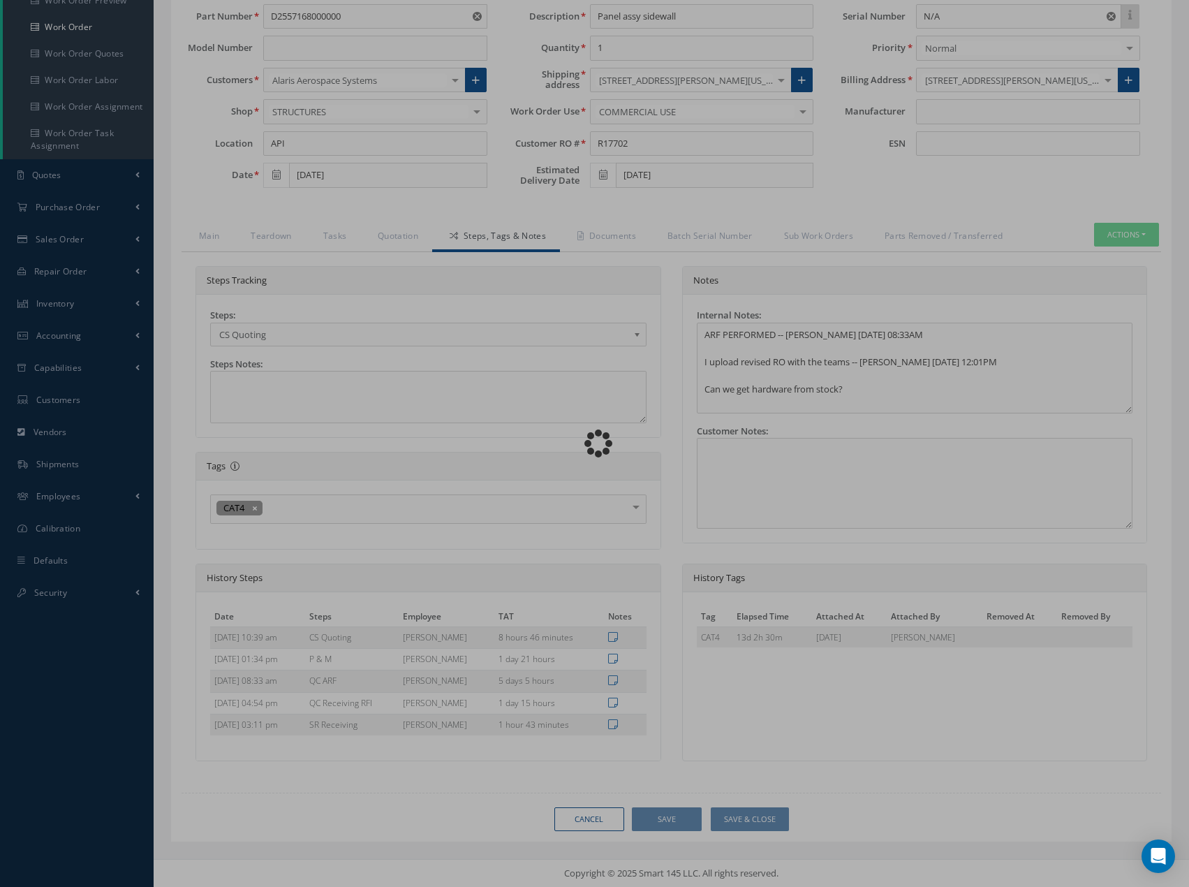
type textarea "ARF PERFORMED -- Esteban Carreño 09/16/2025 08:33AM I upload revised RO with th…"
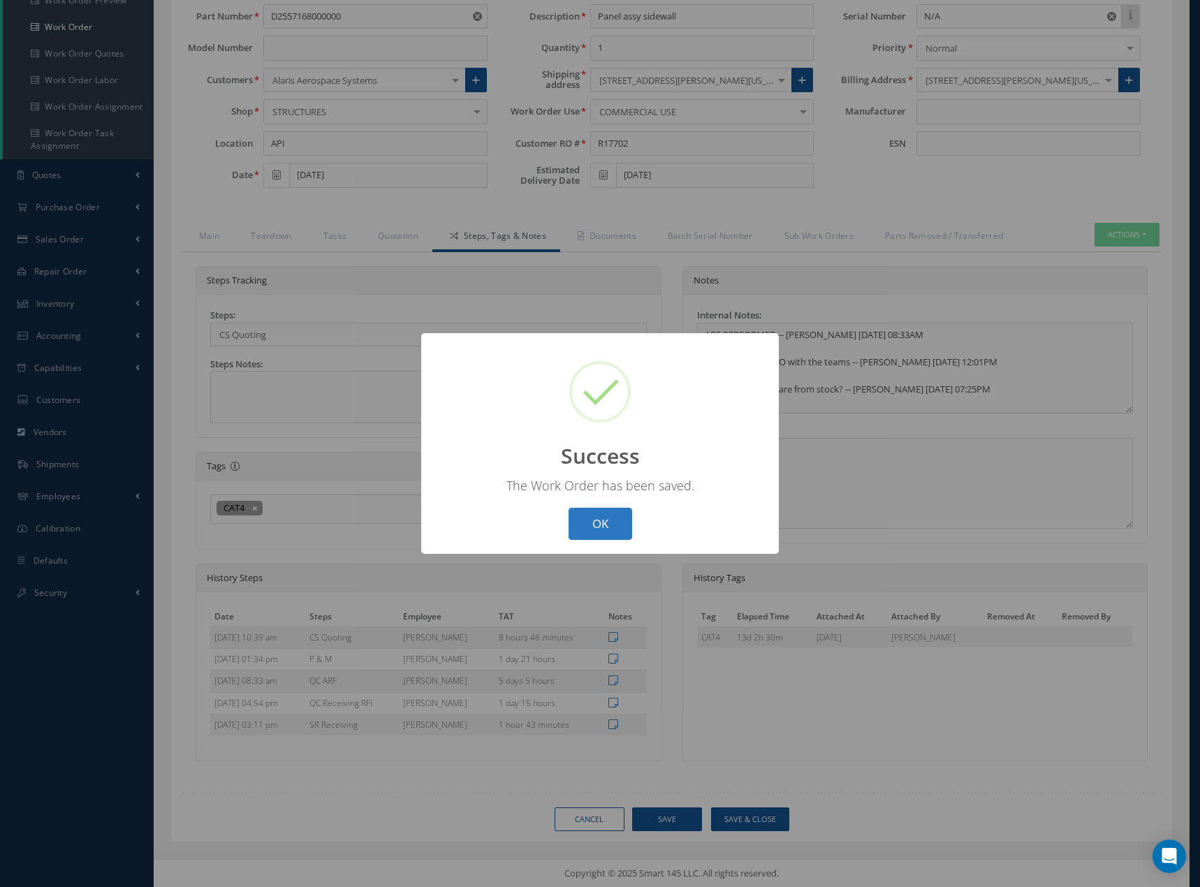
click at [602, 525] on button "OK" at bounding box center [600, 524] width 64 height 33
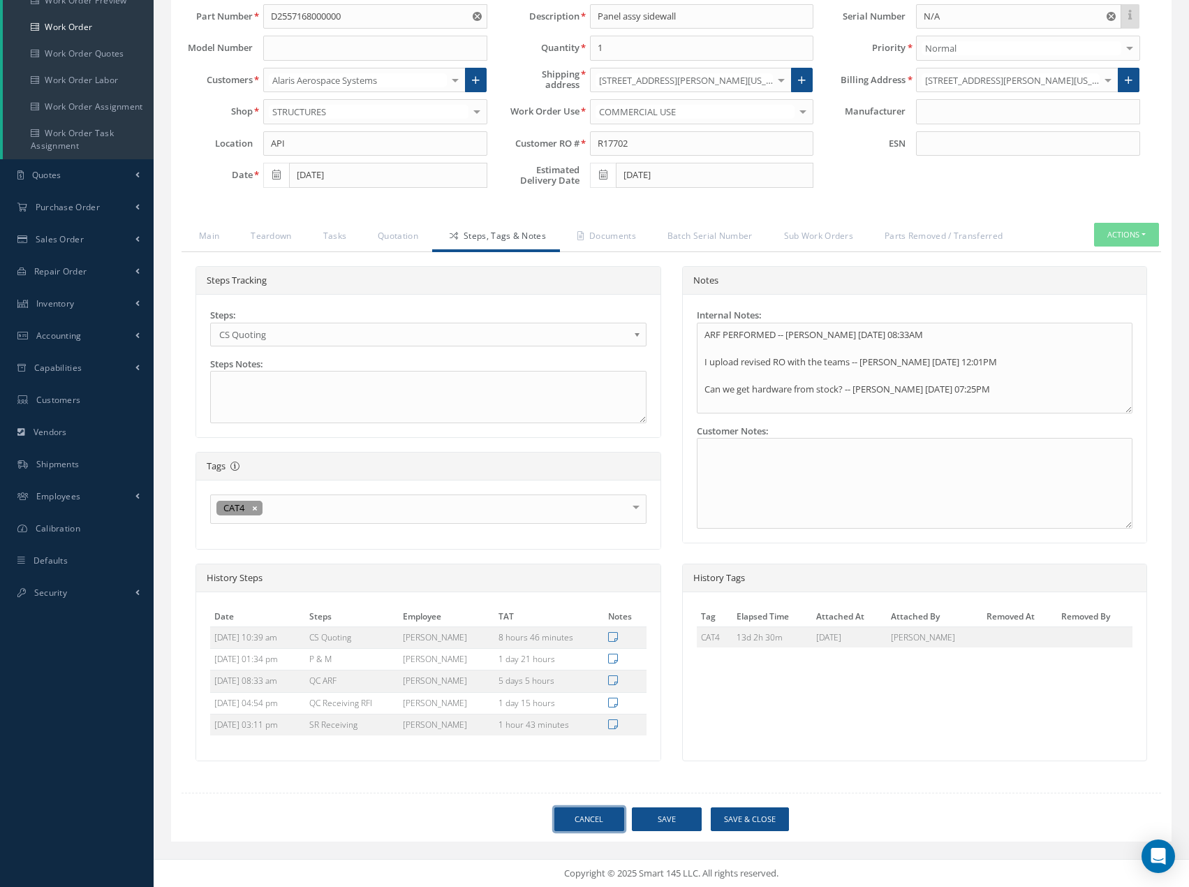
click at [590, 819] on link "Cancel" at bounding box center [589, 819] width 70 height 24
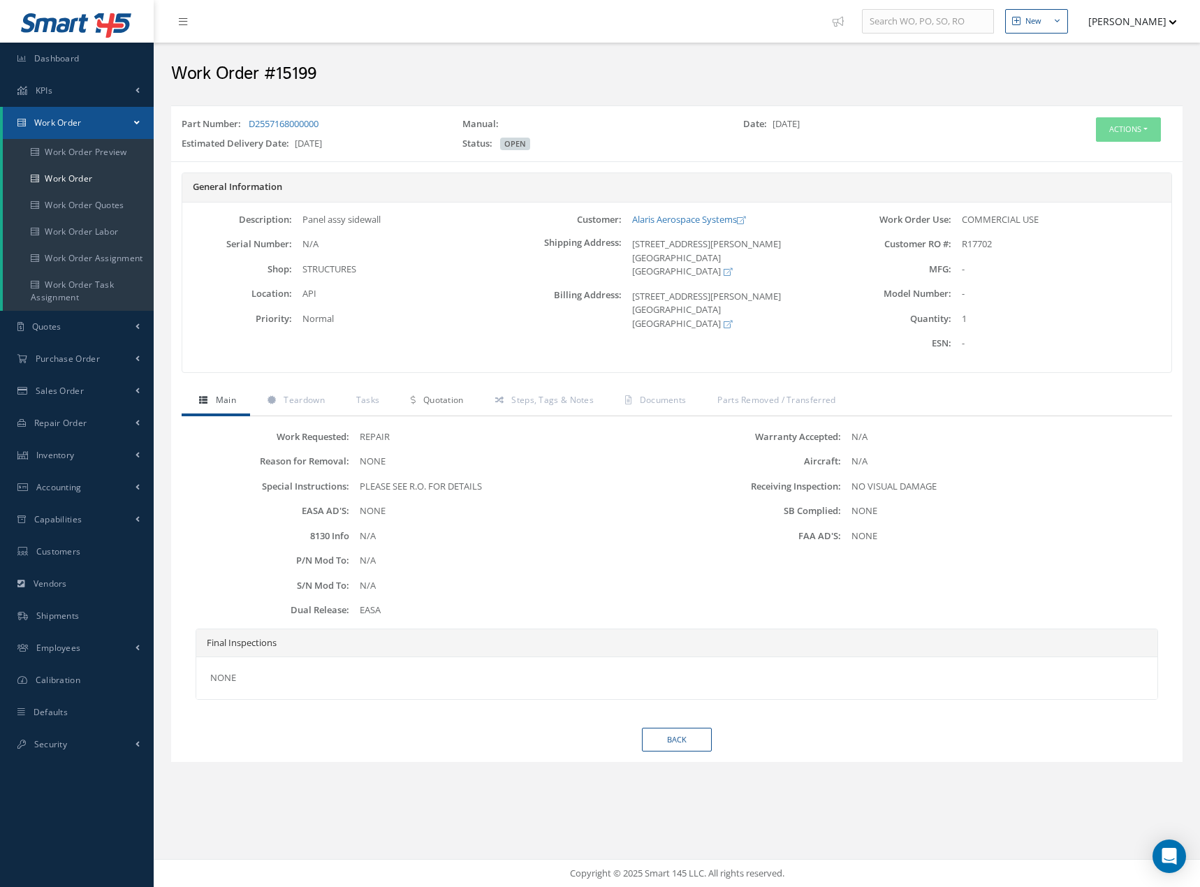
click at [455, 398] on span "Quotation" at bounding box center [443, 400] width 40 height 12
